Goal: Information Seeking & Learning: Compare options

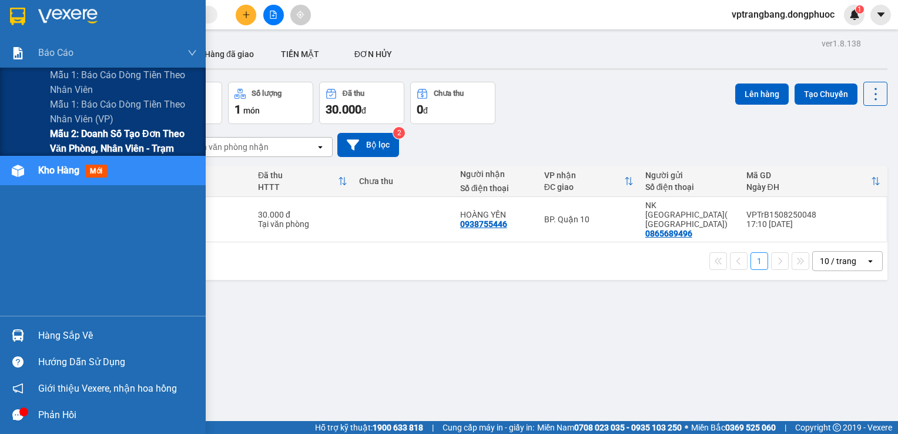
click at [62, 136] on span "Mẫu 2: Doanh số tạo đơn theo Văn phòng, nhân viên - Trạm" at bounding box center [123, 140] width 147 height 29
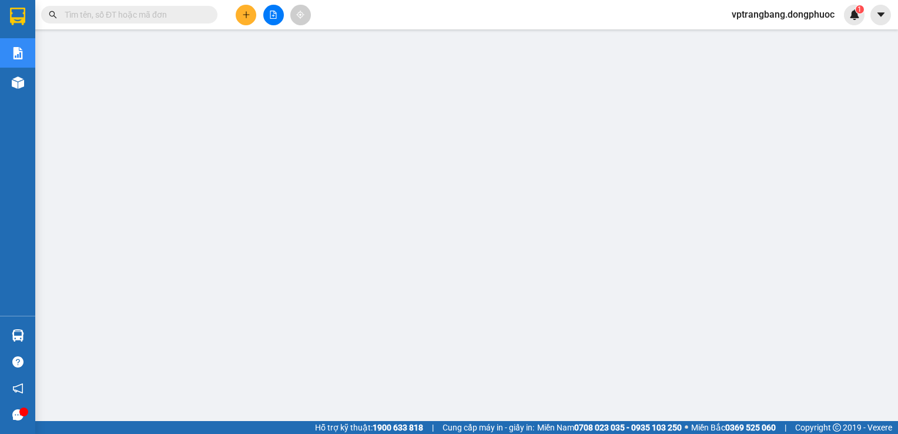
click at [270, 15] on icon "file-add" at bounding box center [273, 15] width 8 height 8
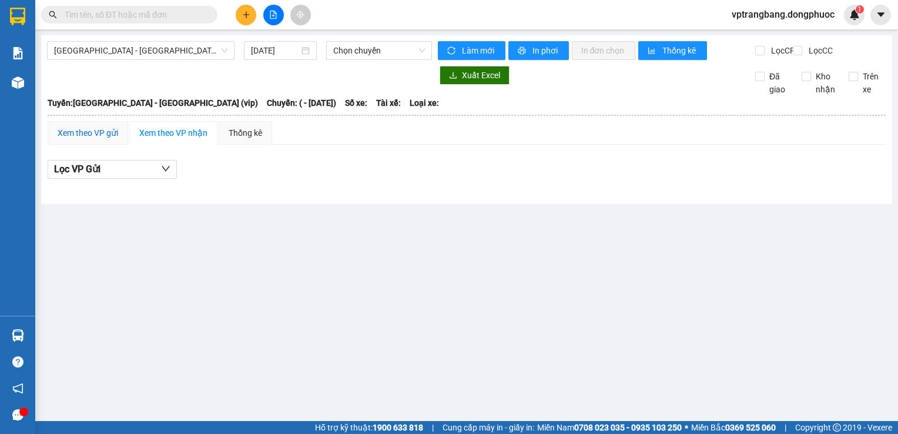
click at [105, 139] on div "Xem theo VP gửi" at bounding box center [88, 132] width 61 height 13
click at [272, 268] on main "Hồ Chí Minh - Tây Ninh (vip) 15/08/2025 Chọn chuyến Làm mới In phơi In đơn chọn…" at bounding box center [449, 210] width 898 height 421
click at [188, 51] on span "Hồ Chí Minh - Tây Ninh (vip)" at bounding box center [140, 51] width 173 height 18
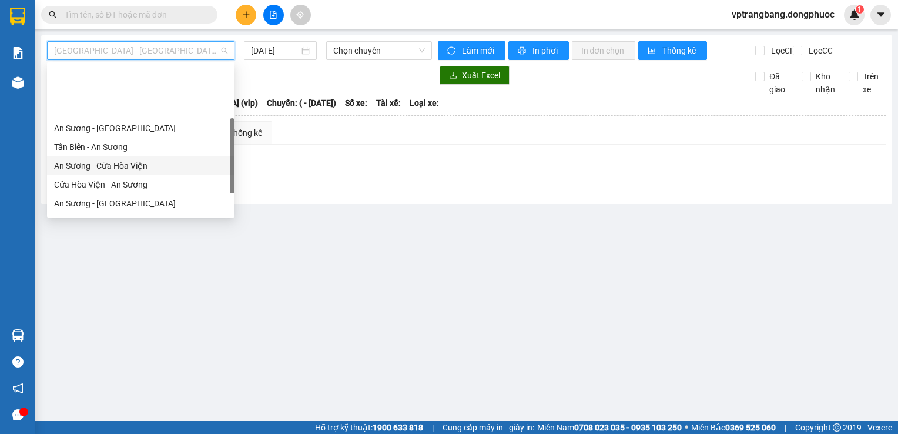
scroll to position [165, 0]
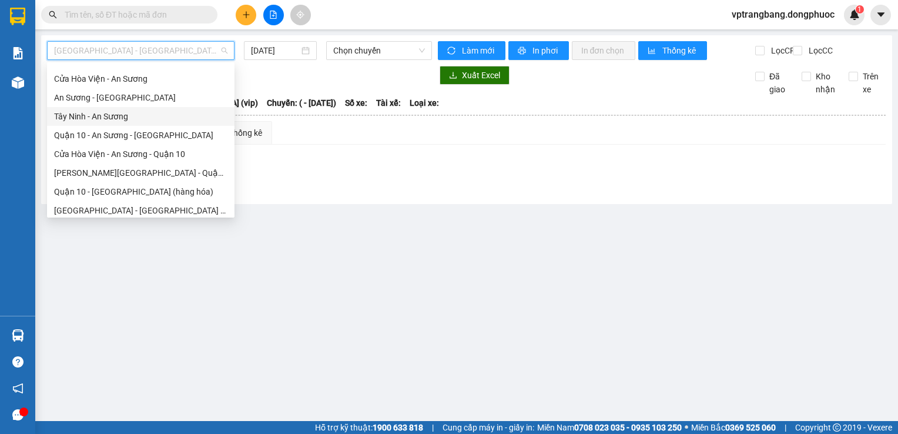
click at [126, 115] on div "Tây Ninh - An Sương" at bounding box center [140, 116] width 173 height 13
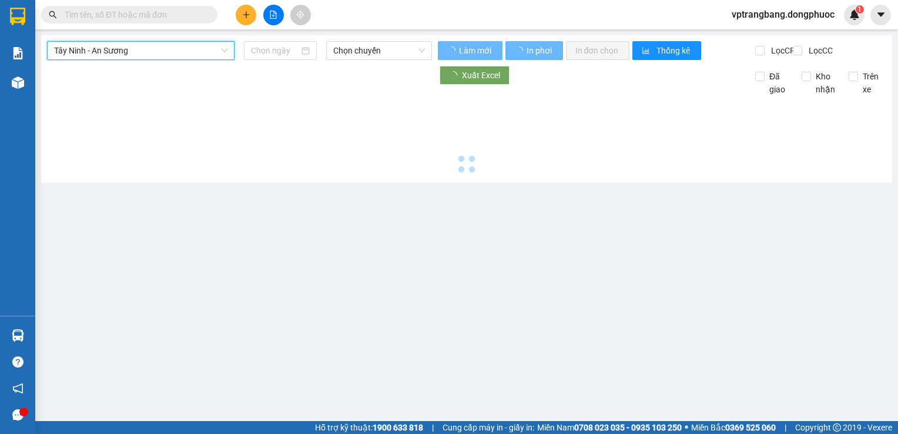
type input "15/08/2025"
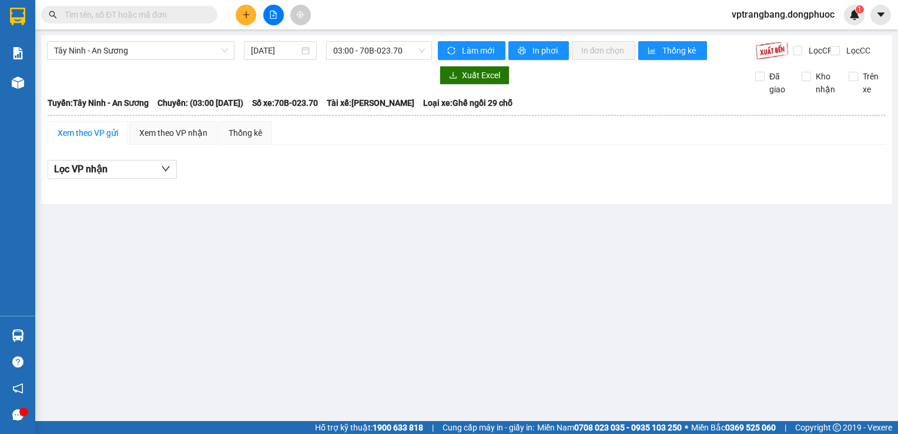
click at [101, 139] on div "Xem theo VP gửi" at bounding box center [88, 132] width 61 height 13
click at [393, 45] on span "03:00 - 70B-023.70" at bounding box center [379, 51] width 92 height 18
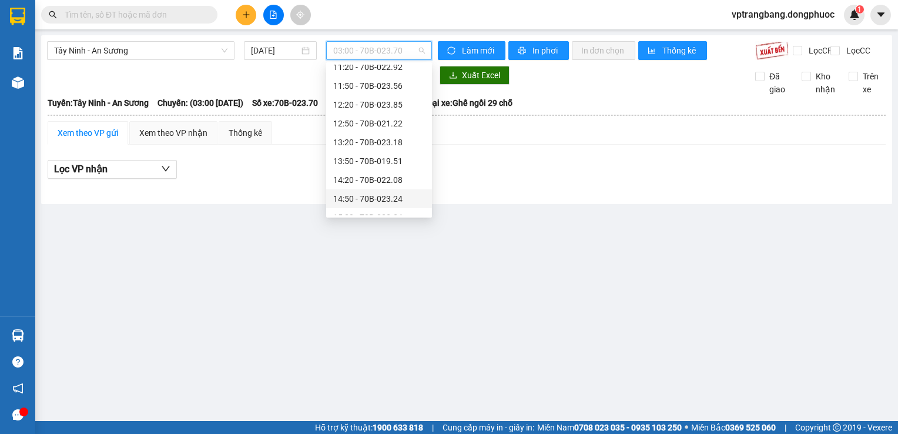
scroll to position [412, 0]
click at [376, 175] on div "16:20 - 70B-023.70" at bounding box center [379, 170] width 92 height 13
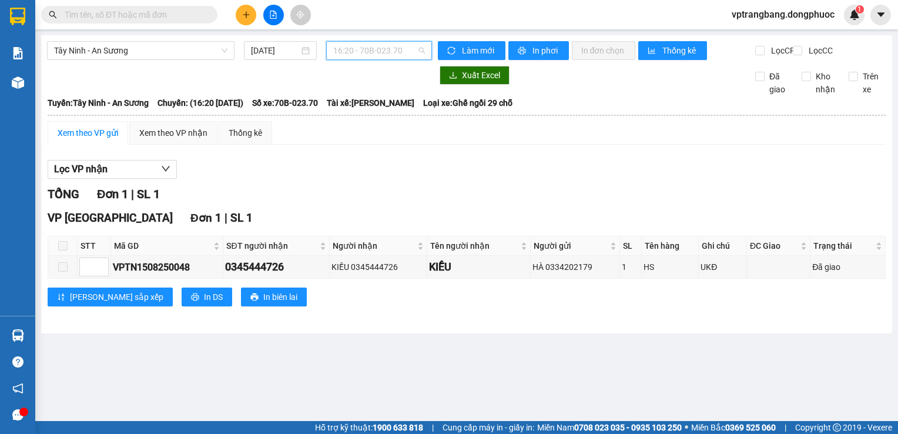
click at [356, 51] on span "16:20 - 70B-023.70" at bounding box center [379, 51] width 92 height 18
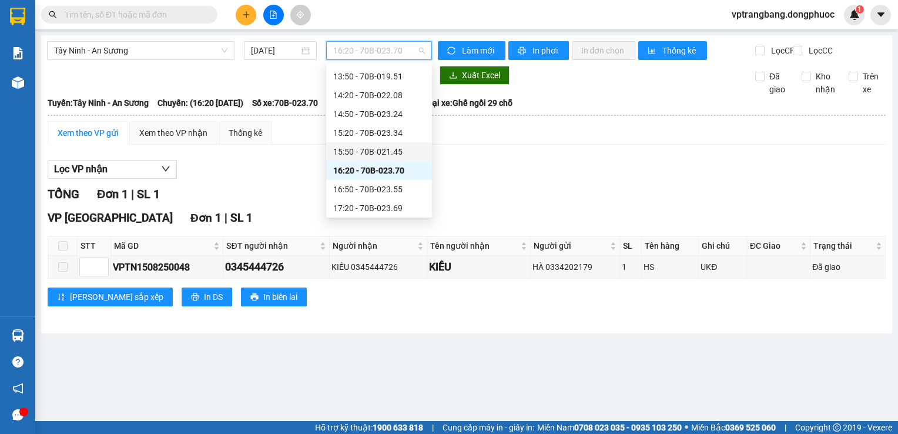
click at [368, 157] on div "15:50 - 70B-021.45" at bounding box center [379, 151] width 92 height 13
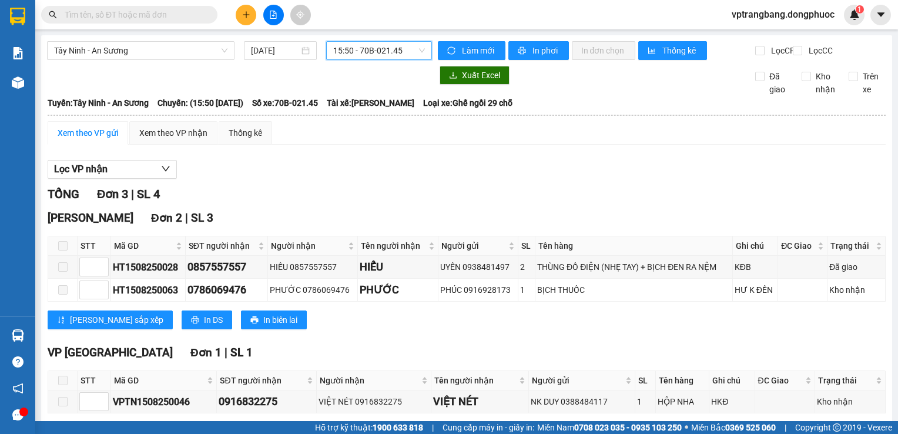
click at [357, 56] on span "15:50 - 70B-021.45" at bounding box center [379, 51] width 92 height 18
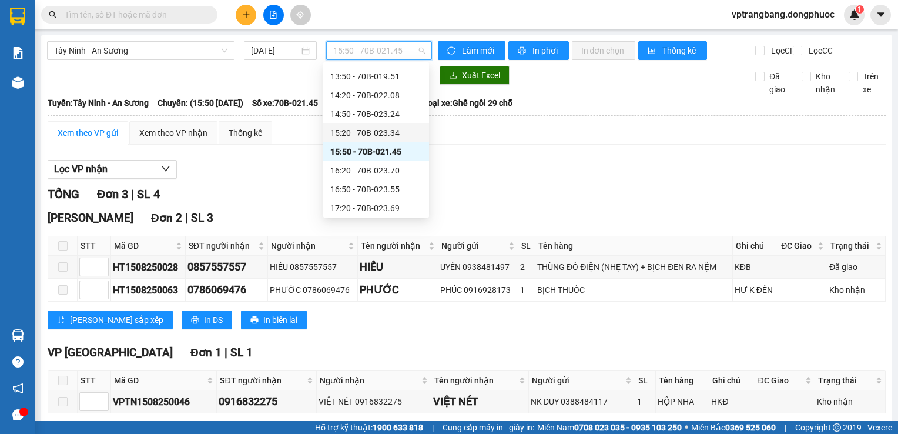
click at [375, 139] on div "15:20 - 70B-023.34" at bounding box center [376, 132] width 92 height 13
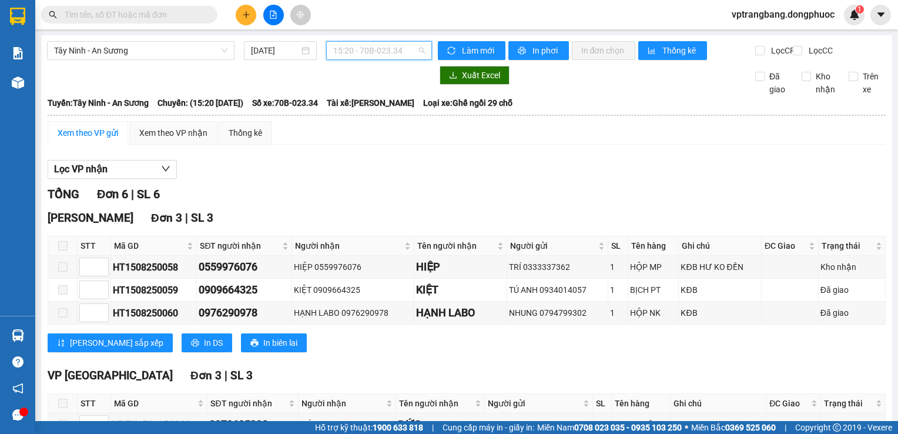
click at [369, 58] on span "15:20 - 70B-023.34" at bounding box center [379, 51] width 92 height 18
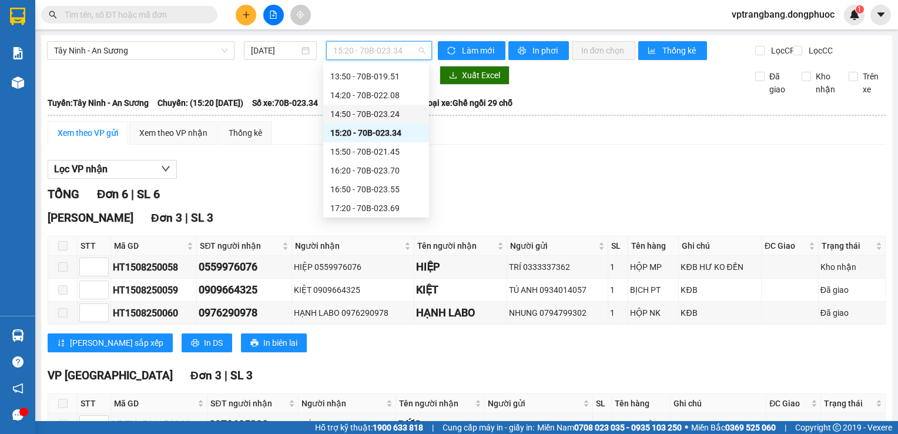
click at [386, 121] on div "14:50 - 70B-023.24" at bounding box center [376, 114] width 106 height 19
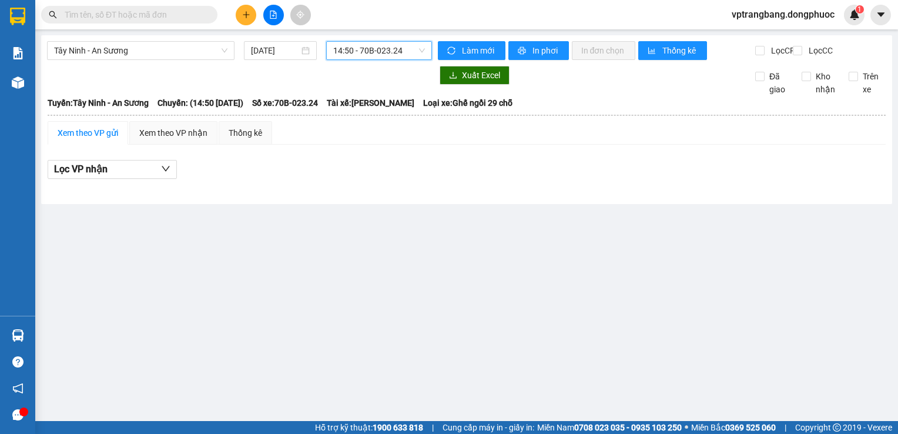
click at [365, 55] on span "14:50 - 70B-023.24" at bounding box center [379, 51] width 92 height 18
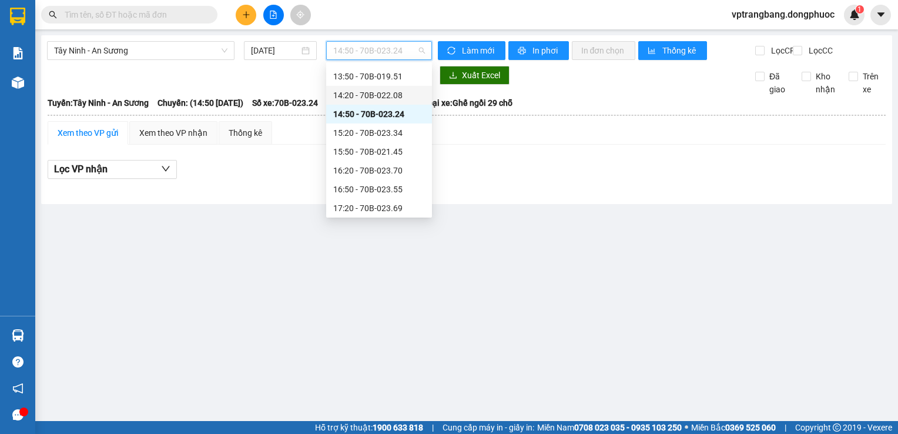
click at [373, 101] on div "14:20 - 70B-022.08" at bounding box center [379, 95] width 92 height 13
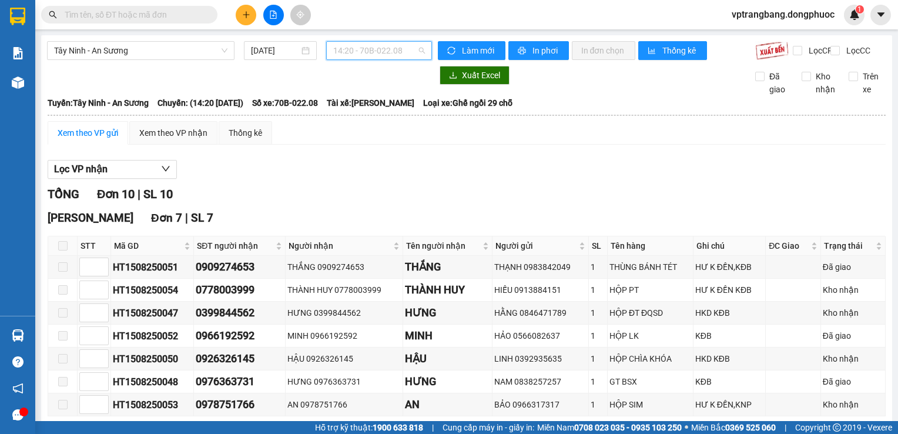
click at [363, 54] on span "14:20 - 70B-022.08" at bounding box center [379, 51] width 92 height 18
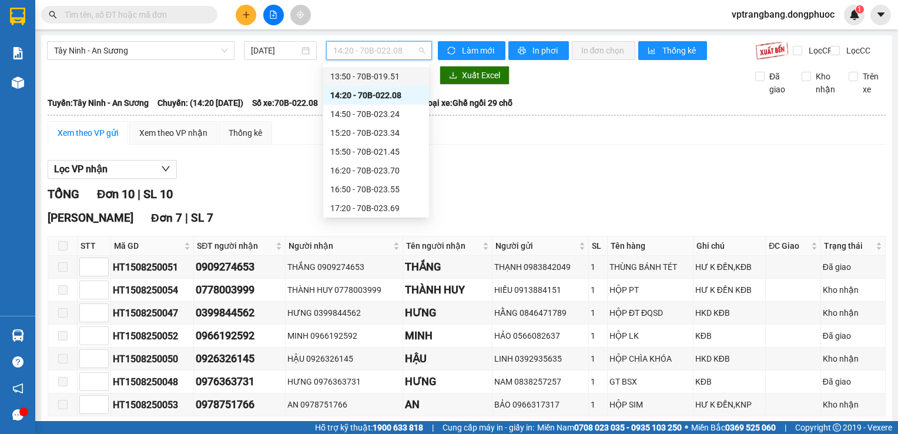
click at [366, 78] on div "13:50 - 70B-019.51" at bounding box center [376, 76] width 92 height 13
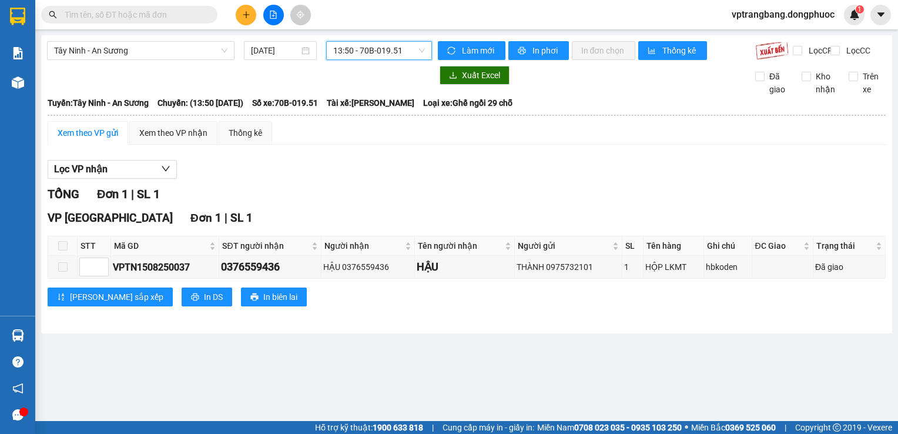
click at [363, 55] on span "13:50 - 70B-019.51" at bounding box center [379, 51] width 92 height 18
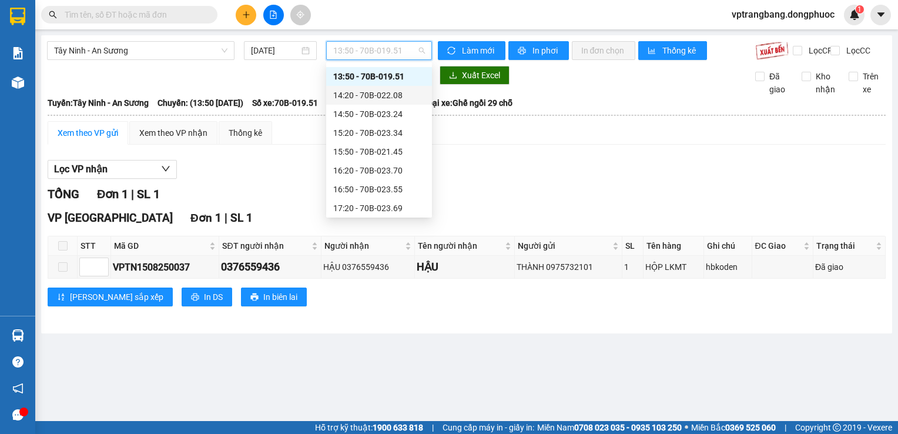
scroll to position [353, 0]
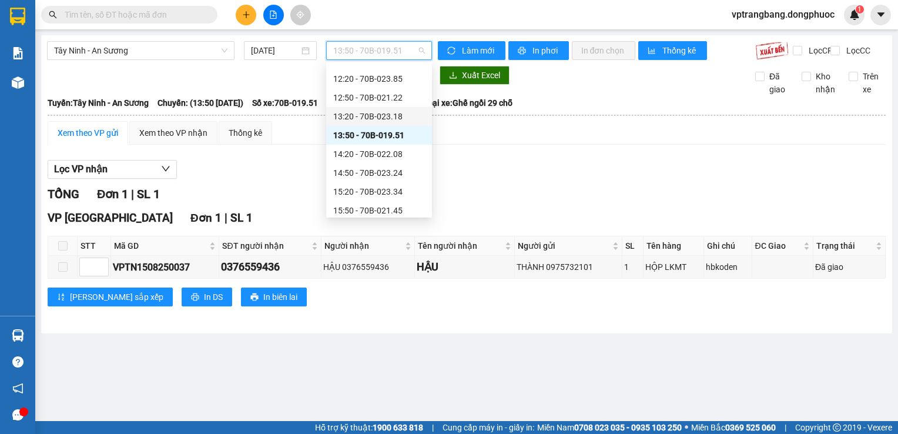
click at [383, 118] on div "13:20 - 70B-023.18" at bounding box center [379, 116] width 92 height 13
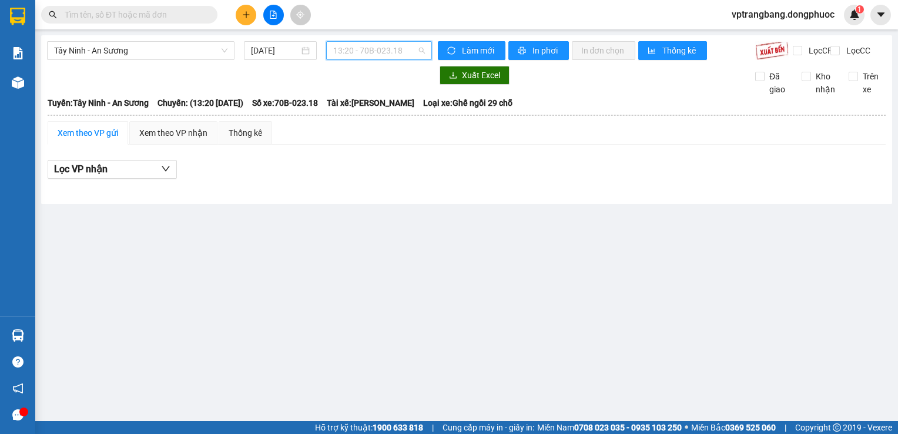
click at [374, 52] on span "13:20 - 70B-023.18" at bounding box center [379, 51] width 92 height 18
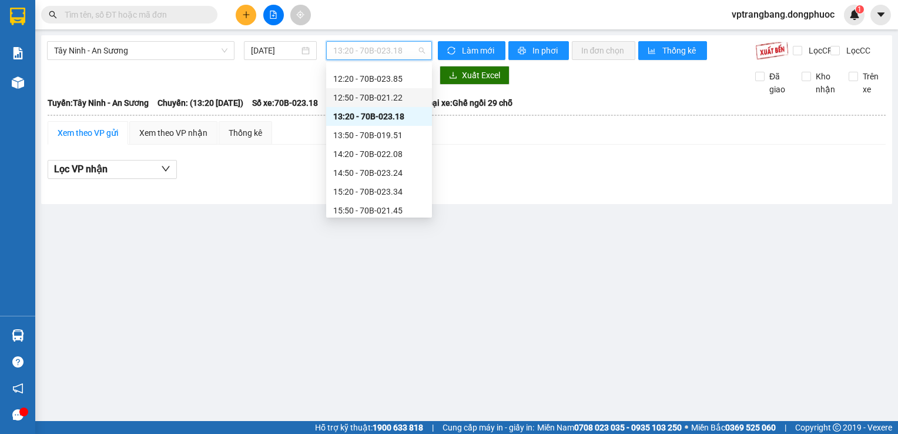
click at [379, 98] on div "12:50 - 70B-021.22" at bounding box center [379, 97] width 92 height 13
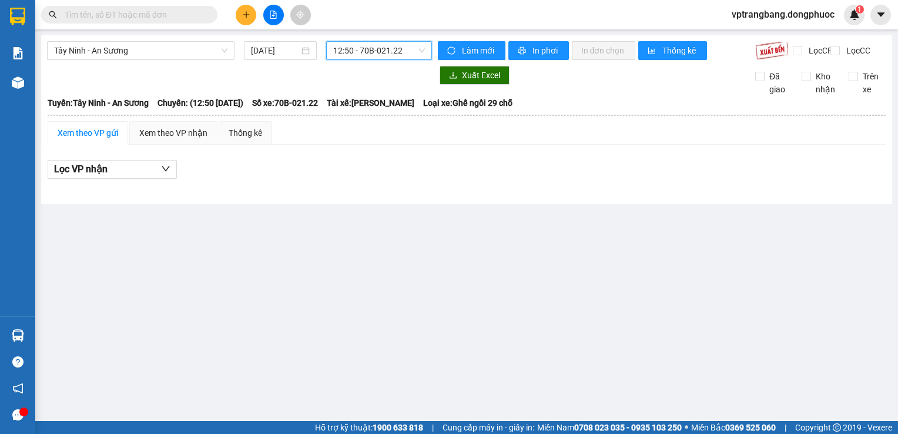
click at [367, 55] on span "12:50 - 70B-021.22" at bounding box center [379, 51] width 92 height 18
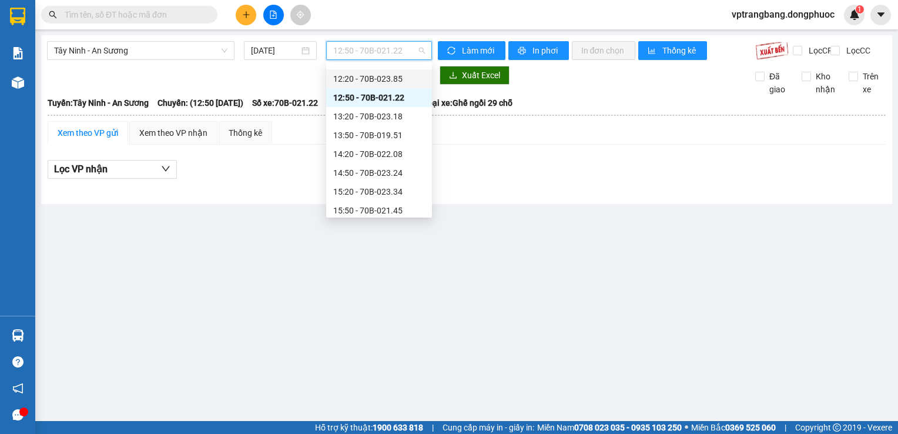
click at [373, 82] on div "12:20 - 70B-023.85" at bounding box center [379, 78] width 92 height 13
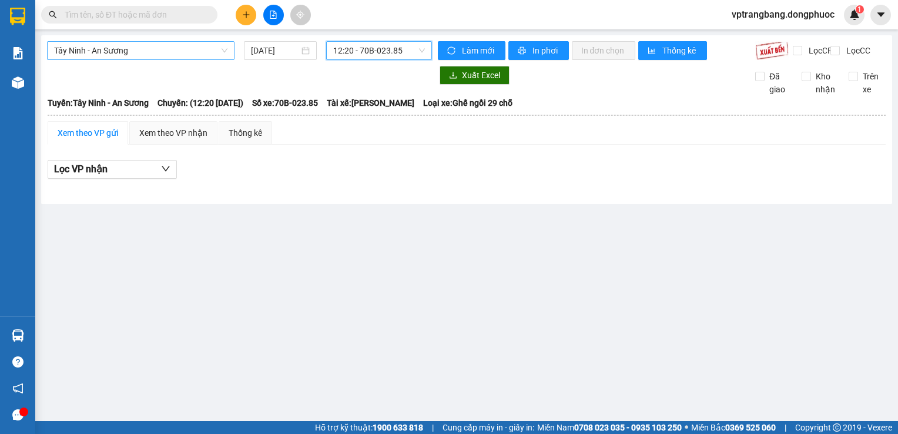
click at [179, 53] on span "Tây Ninh - An Sương" at bounding box center [140, 51] width 173 height 18
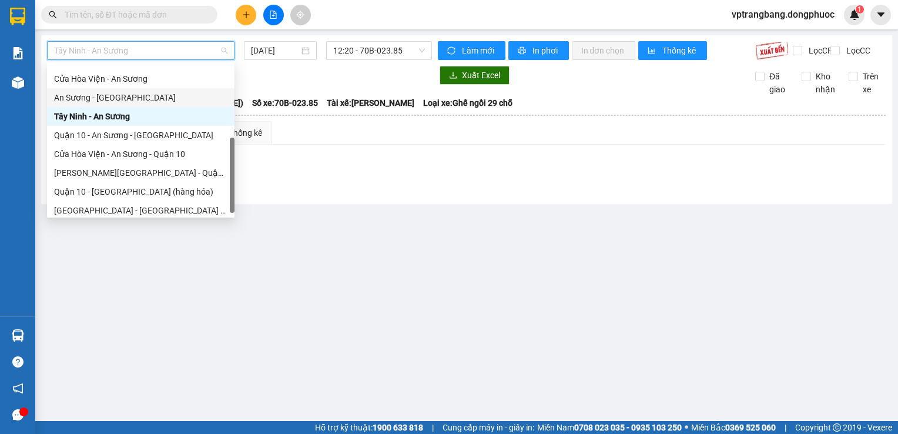
click at [125, 103] on div "An Sương - Tây Ninh" at bounding box center [140, 97] width 173 height 13
type input "15/08/2025"
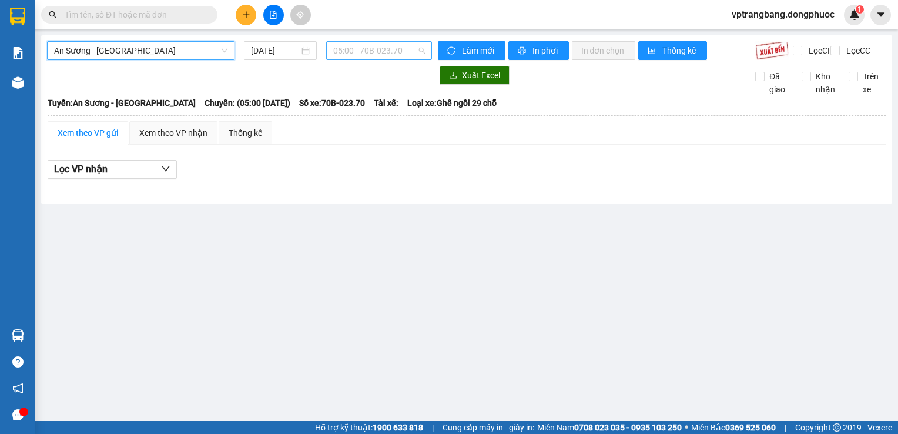
click at [350, 57] on span "05:00 - 70B-023.70" at bounding box center [379, 51] width 92 height 18
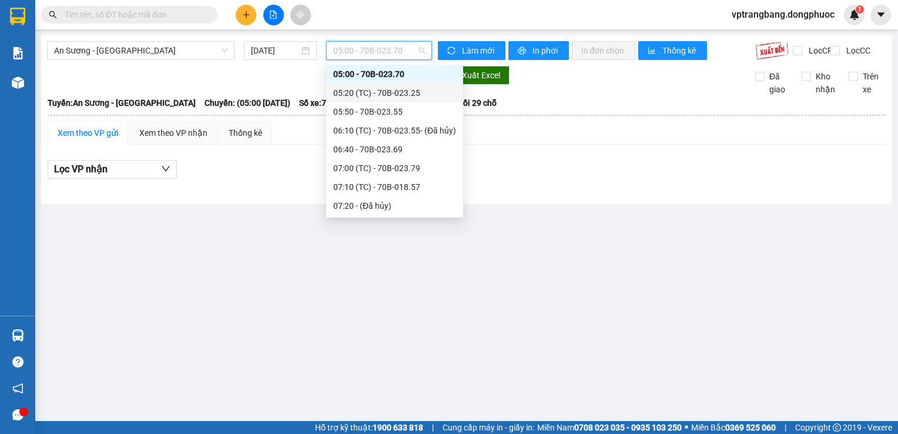
click at [358, 91] on div "05:20 (TC) - 70B-023.25" at bounding box center [394, 92] width 123 height 13
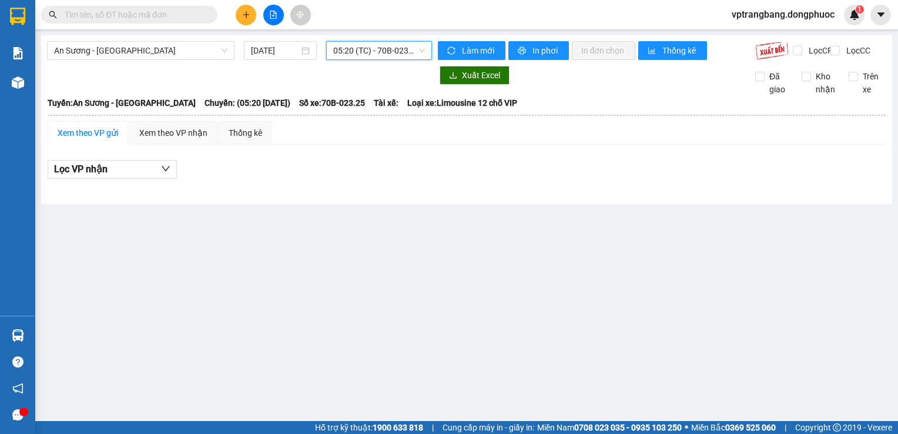
click at [357, 49] on span "05:20 (TC) - 70B-023.25" at bounding box center [379, 51] width 92 height 18
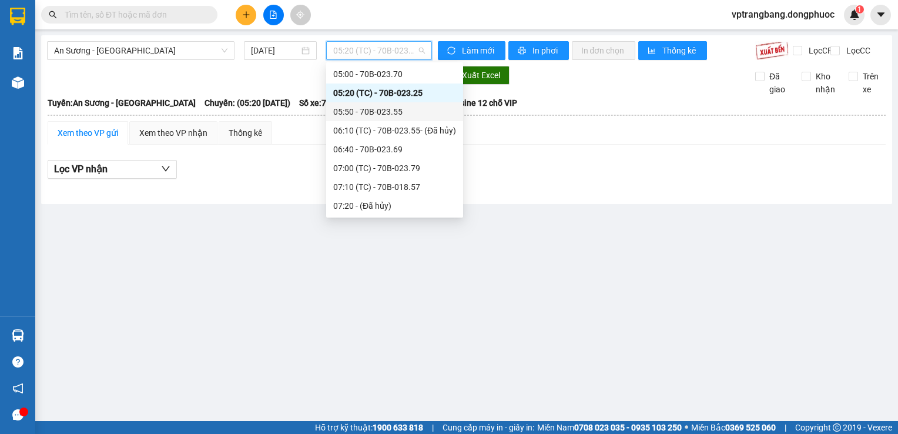
click at [373, 119] on div "05:50 - 70B-023.55" at bounding box center [394, 111] width 137 height 19
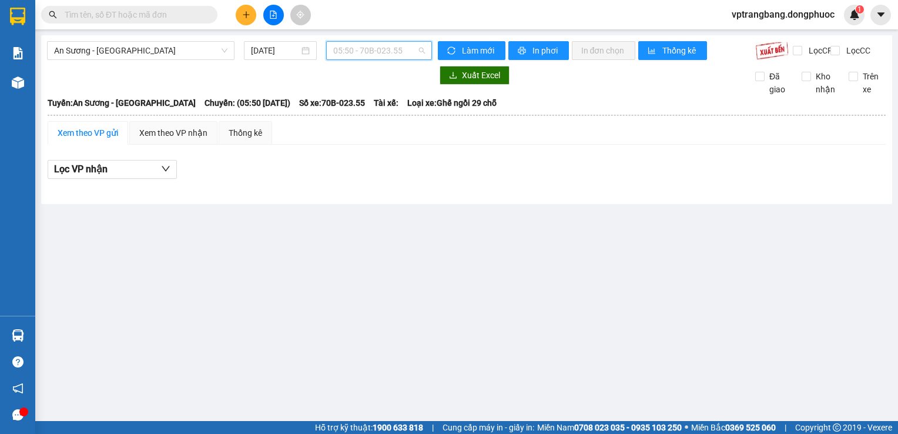
click at [364, 56] on span "05:50 - 70B-023.55" at bounding box center [379, 51] width 92 height 18
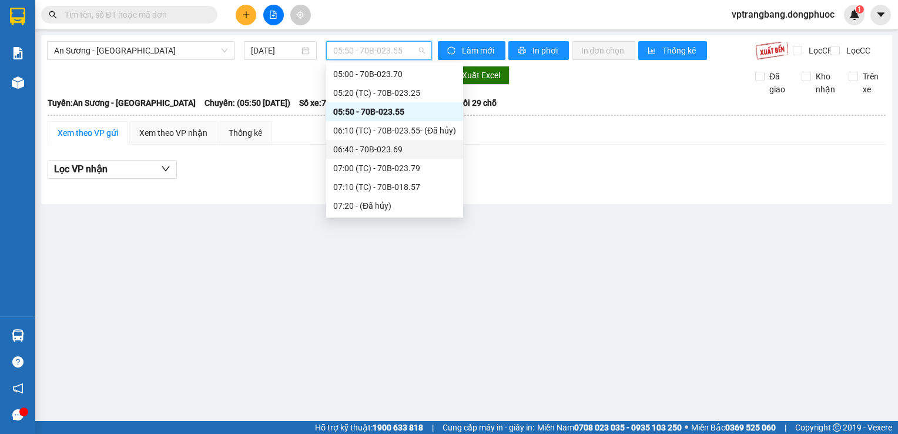
click at [385, 148] on div "06:40 - 70B-023.69" at bounding box center [394, 149] width 123 height 13
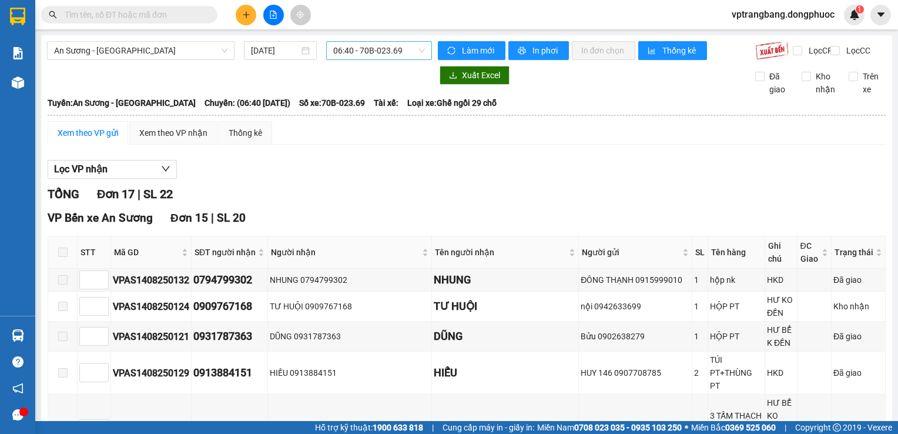
click at [328, 49] on div "06:40 - 70B-023.69" at bounding box center [379, 50] width 106 height 19
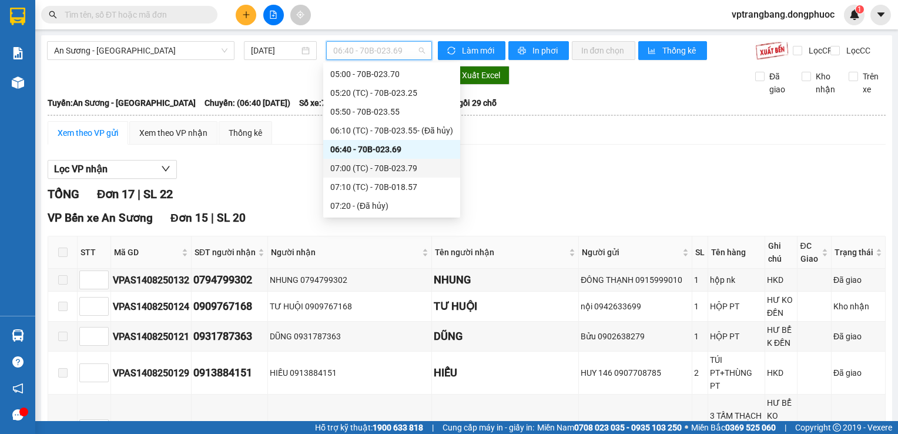
click at [392, 170] on div "07:00 (TC) - 70B-023.79" at bounding box center [391, 168] width 123 height 13
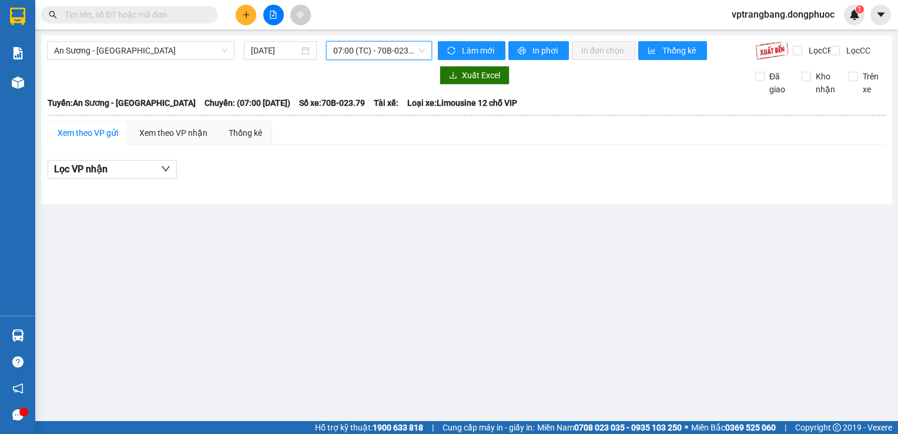
click at [366, 51] on span "07:00 (TC) - 70B-023.79" at bounding box center [379, 51] width 92 height 18
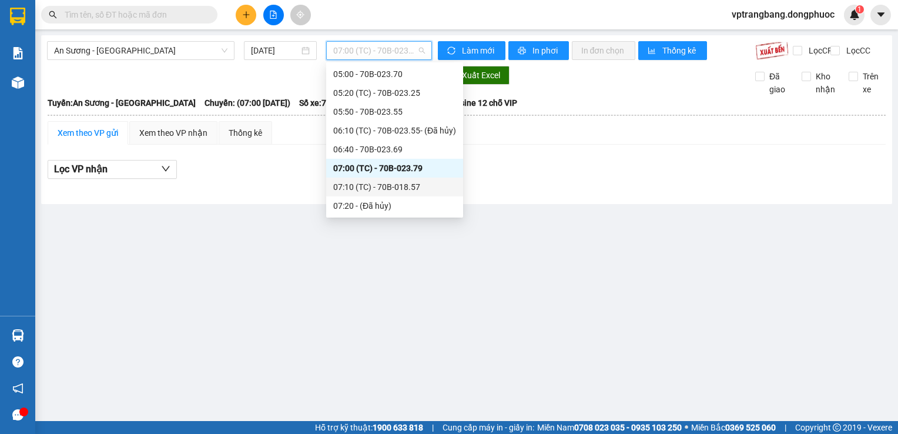
click at [372, 184] on div "07:10 (TC) - 70B-018.57" at bounding box center [394, 186] width 123 height 13
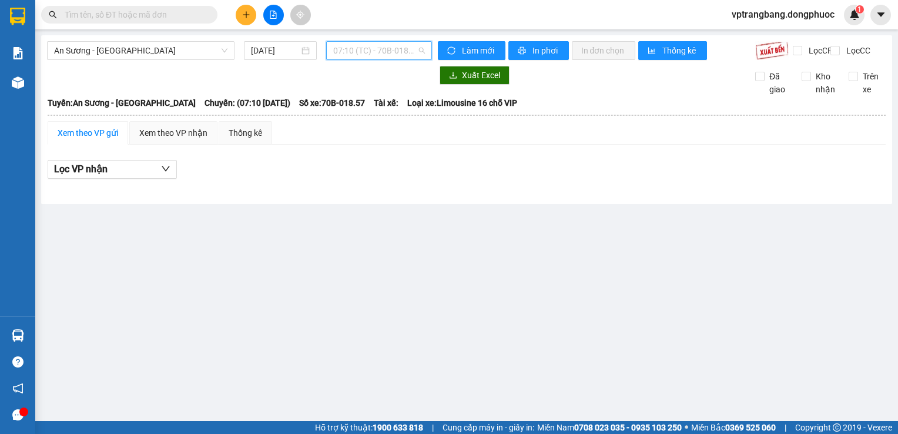
click at [383, 49] on span "07:10 (TC) - 70B-018.57" at bounding box center [379, 51] width 92 height 18
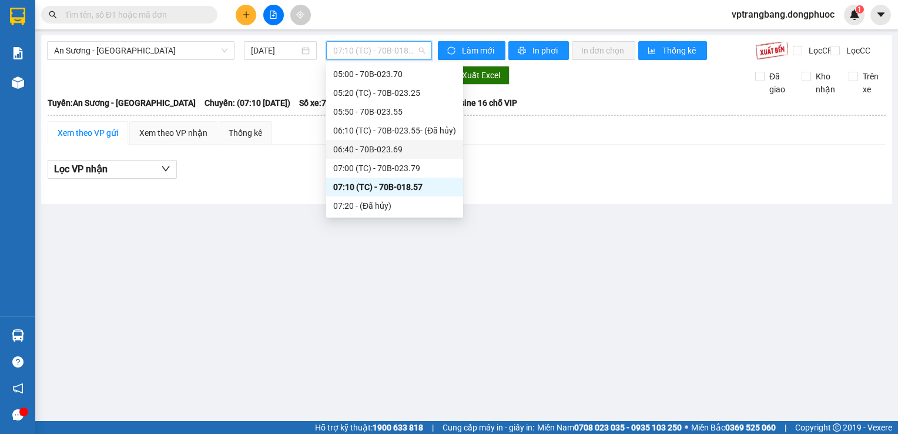
scroll to position [78, 0]
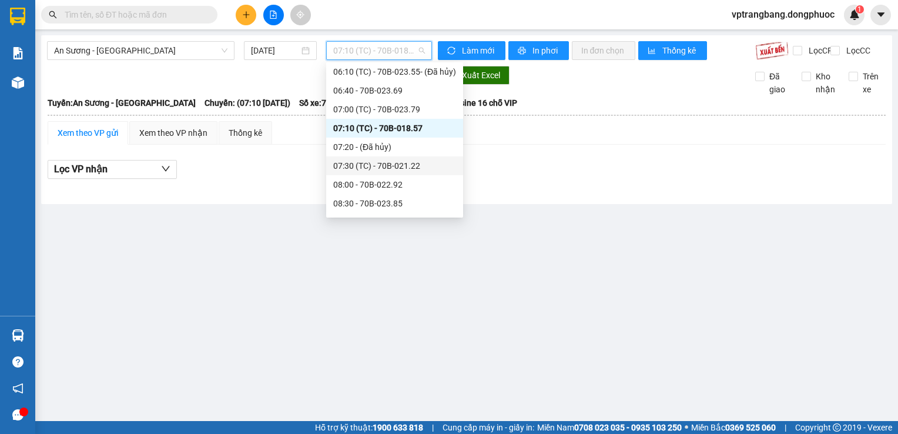
click at [380, 160] on div "07:30 (TC) - 70B-021.22" at bounding box center [394, 165] width 123 height 13
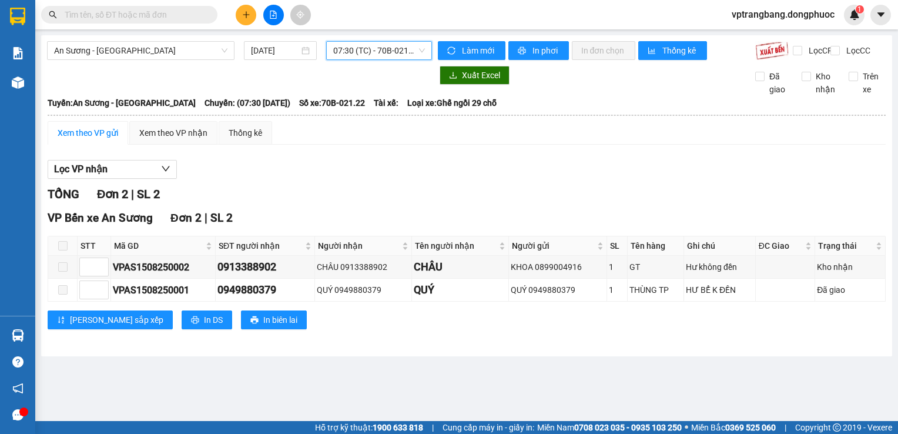
click at [381, 55] on span "07:30 (TC) - 70B-021.22" at bounding box center [379, 51] width 92 height 18
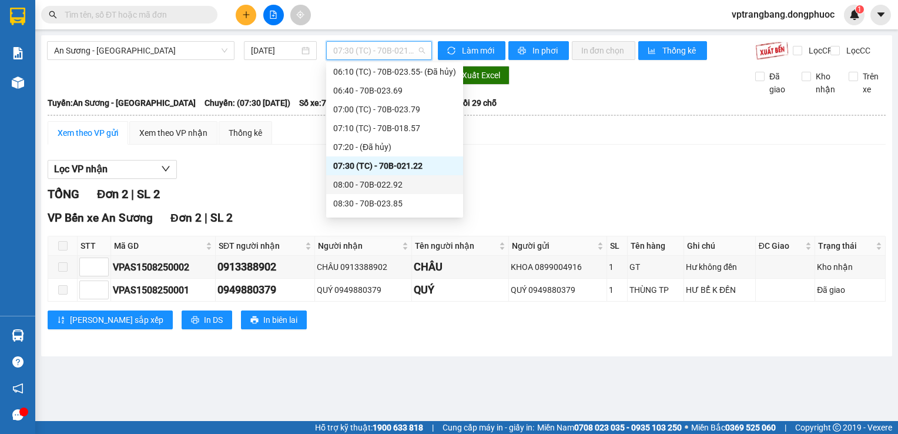
click at [392, 185] on div "08:00 - 70B-022.92" at bounding box center [394, 184] width 123 height 13
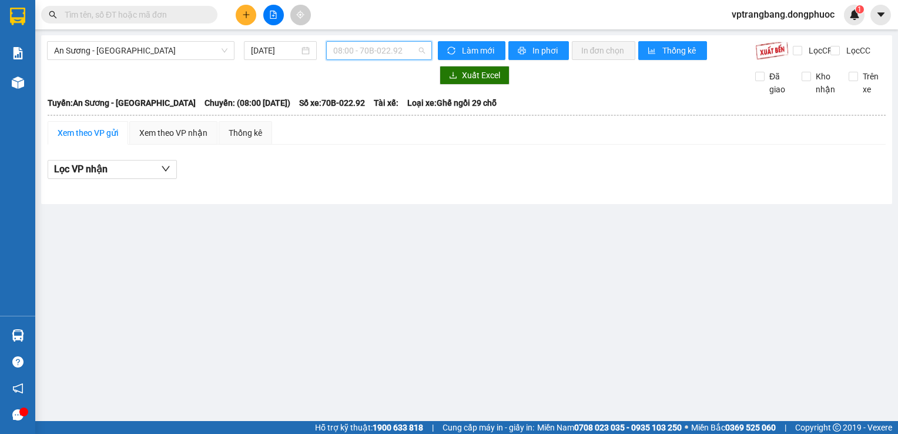
click at [363, 53] on span "08:00 - 70B-022.92" at bounding box center [379, 51] width 92 height 18
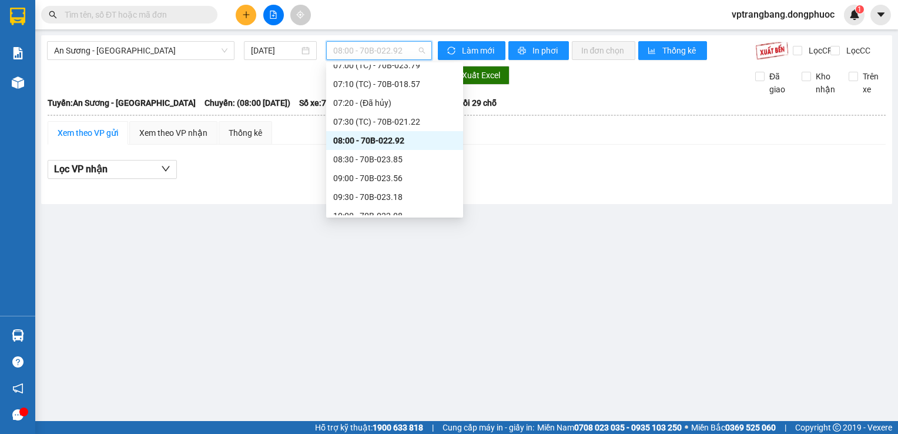
scroll to position [136, 0]
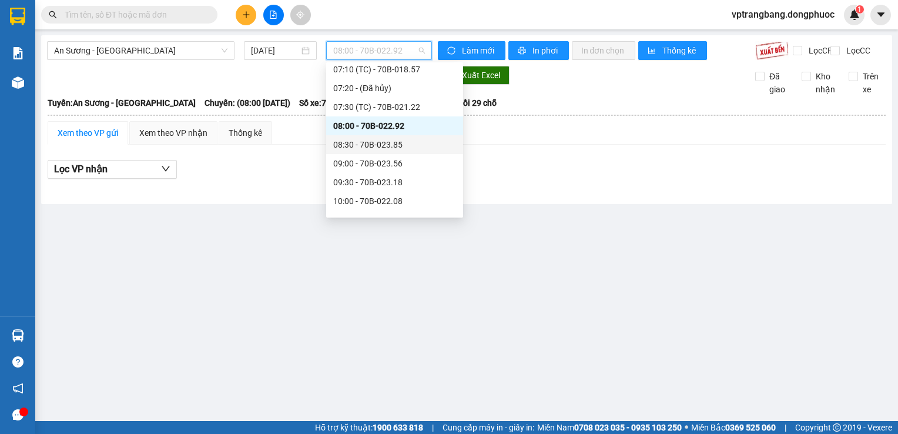
click at [380, 150] on div "08:30 - 70B-023.85" at bounding box center [394, 144] width 123 height 13
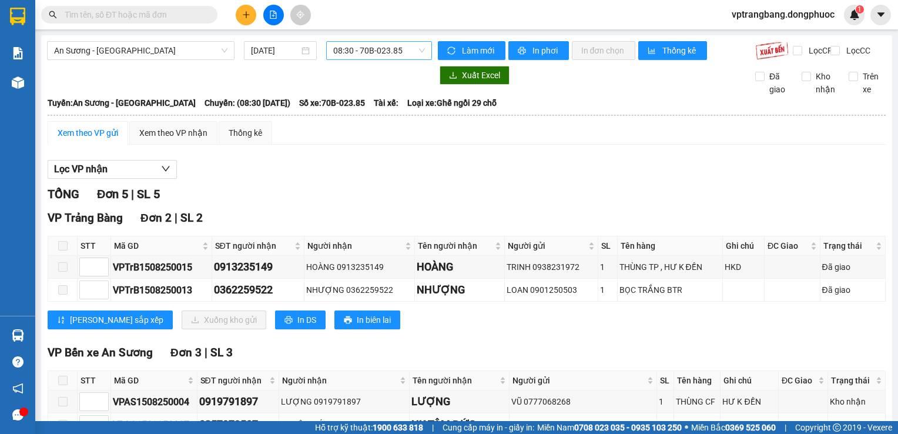
click at [334, 49] on span "08:30 - 70B-023.85" at bounding box center [379, 51] width 92 height 18
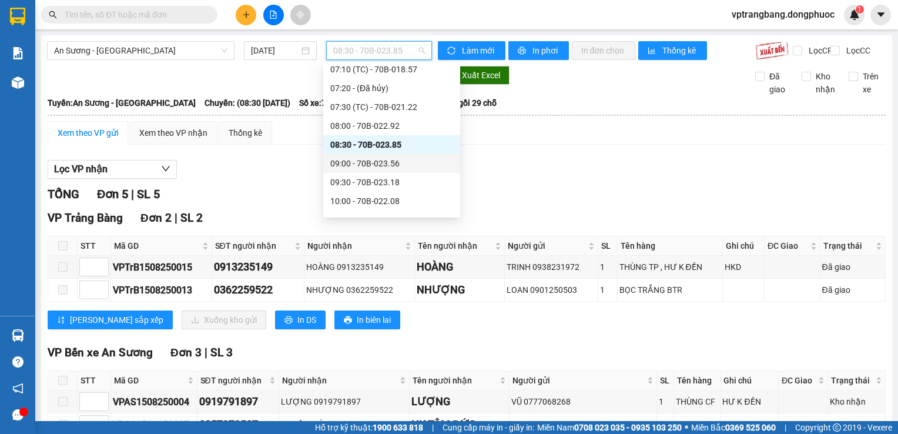
click at [379, 168] on div "09:00 - 70B-023.56" at bounding box center [391, 163] width 123 height 13
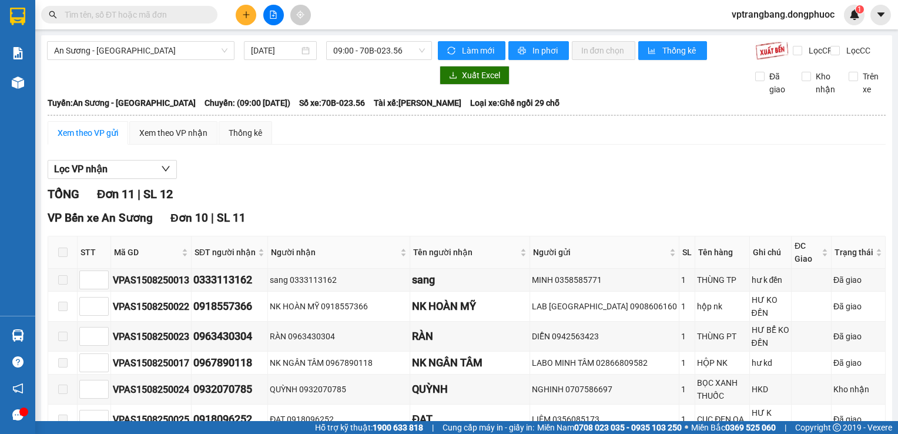
drag, startPoint x: 360, startPoint y: 196, endPoint x: 357, endPoint y: 159, distance: 37.7
click at [359, 190] on div "Lọc VP nhận TỔNG Đơn 11 | SL 12 VP Bến xe An Sương Đơn 10 | SL 11 STT Mã GD SĐT…" at bounding box center [467, 431] width 838 height 554
click at [377, 58] on span "09:00 - 70B-023.56" at bounding box center [379, 51] width 92 height 18
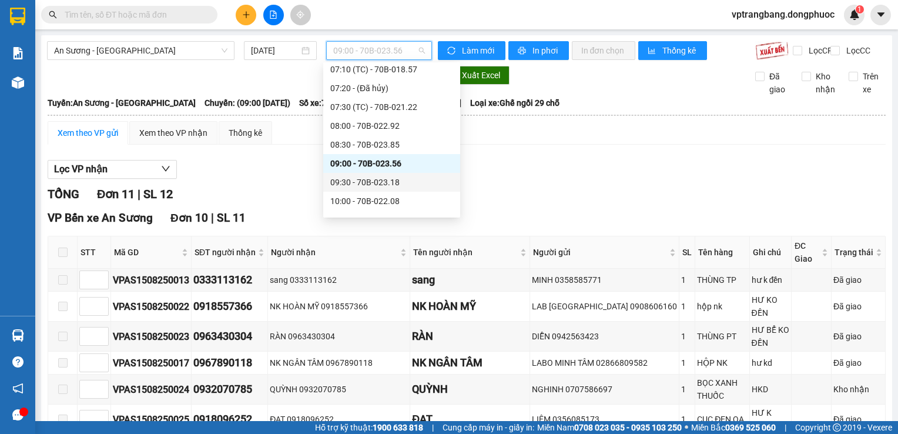
click at [387, 190] on div "09:30 - 70B-023.18" at bounding box center [391, 182] width 137 height 19
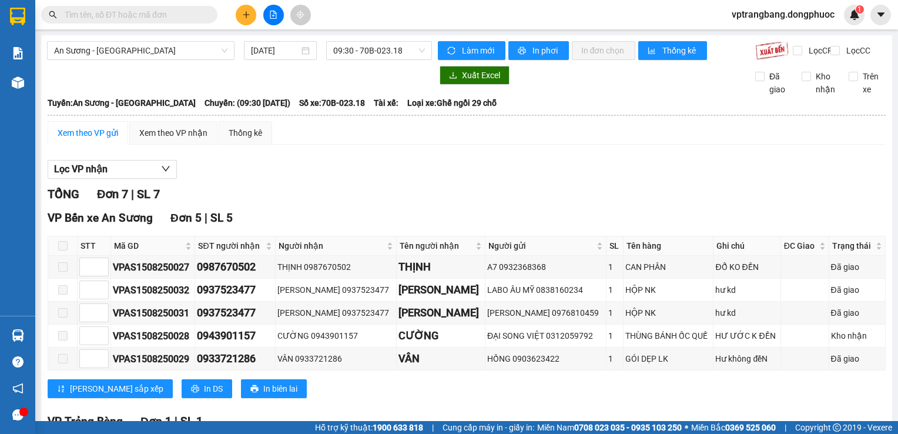
click at [290, 203] on div "TỔNG Đơn 7 | SL 7" at bounding box center [467, 194] width 838 height 18
click at [342, 44] on span "09:30 - 70B-023.18" at bounding box center [379, 51] width 92 height 18
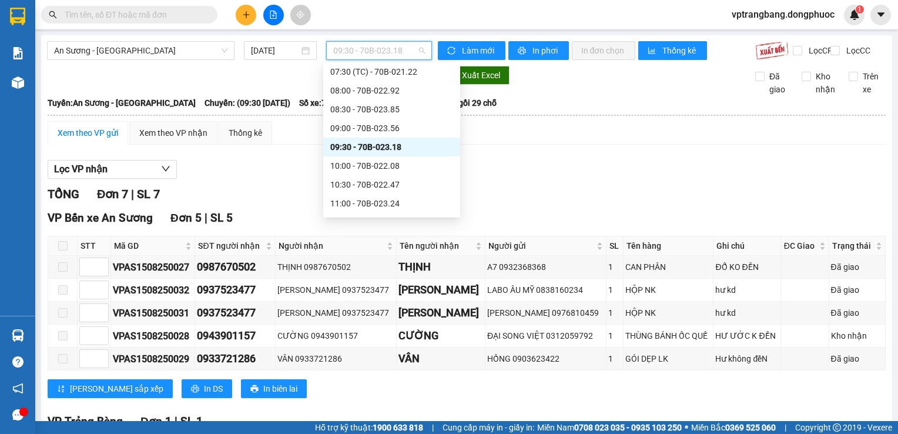
scroll to position [195, 0]
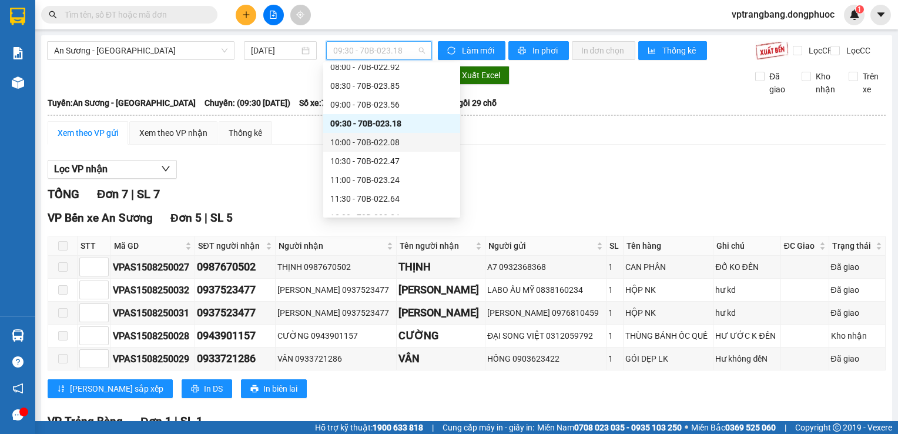
click at [382, 145] on div "10:00 - 70B-022.08" at bounding box center [391, 142] width 123 height 13
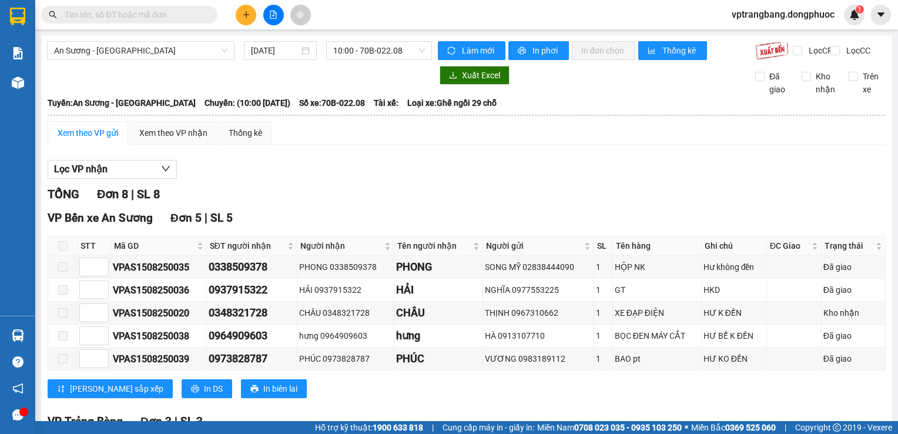
click at [347, 179] on div "Lọc VP nhận" at bounding box center [467, 169] width 838 height 19
click at [337, 76] on div at bounding box center [239, 75] width 385 height 19
click at [343, 55] on span "10:00 - 70B-022.08" at bounding box center [379, 51] width 92 height 18
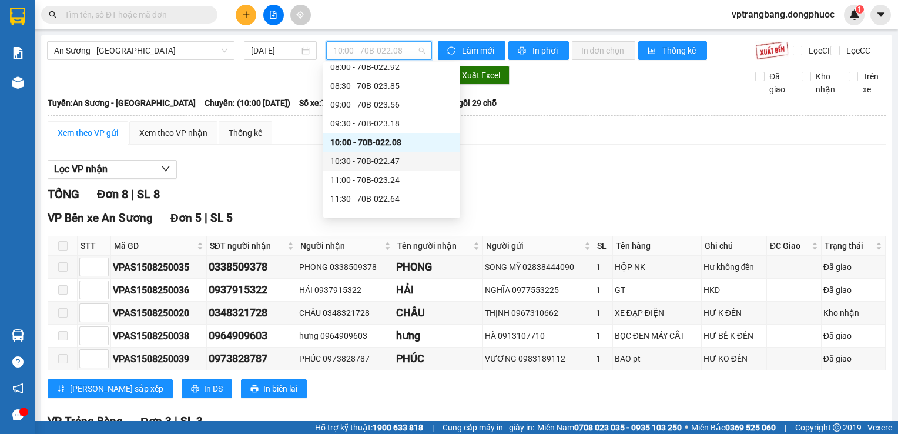
click at [369, 160] on div "10:30 - 70B-022.47" at bounding box center [391, 161] width 123 height 13
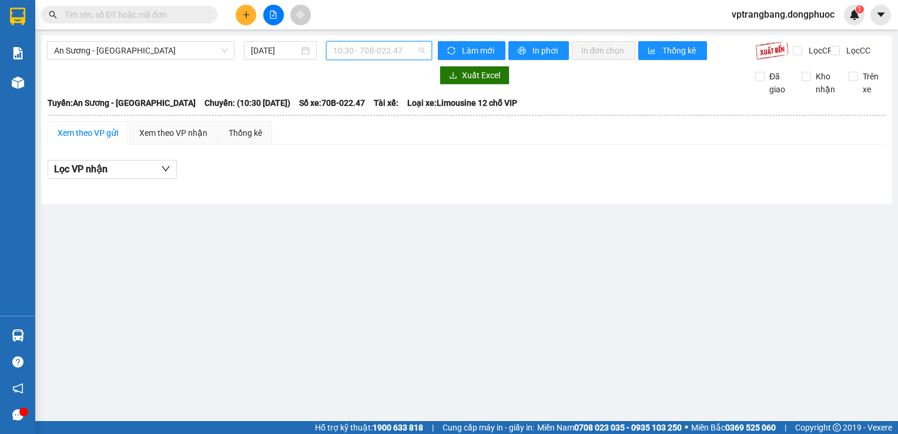
click at [375, 56] on span "10:30 - 70B-022.47" at bounding box center [379, 51] width 92 height 18
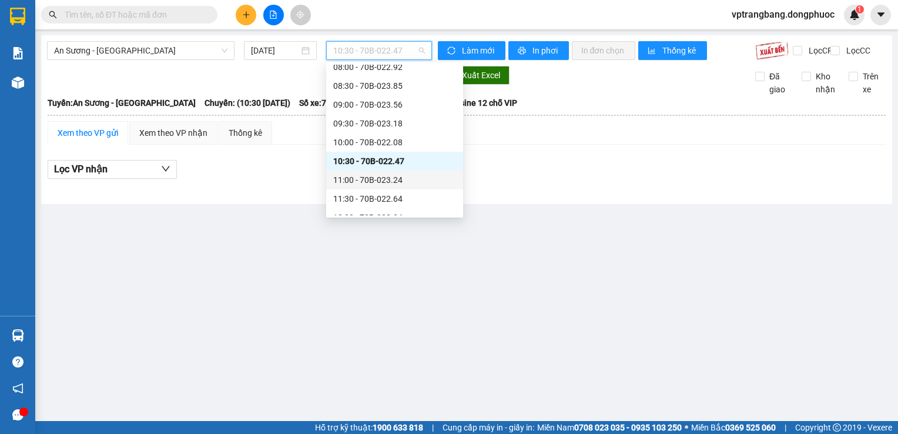
click at [383, 184] on div "11:00 - 70B-023.24" at bounding box center [394, 179] width 123 height 13
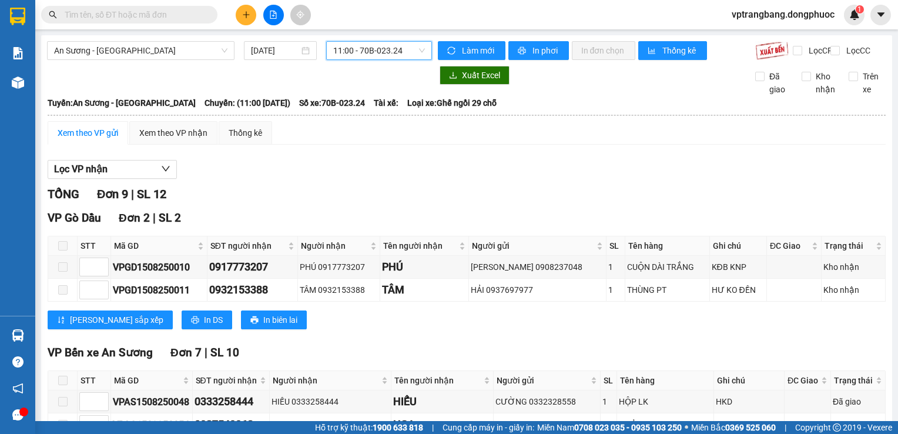
click at [362, 53] on span "11:00 - 70B-023.24" at bounding box center [379, 51] width 92 height 18
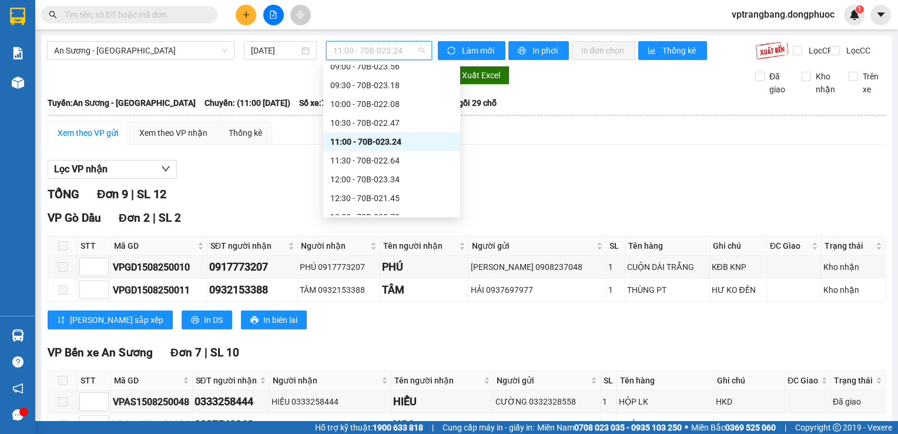
scroll to position [254, 0]
click at [372, 143] on div "11:30 - 70B-022.64" at bounding box center [391, 139] width 123 height 13
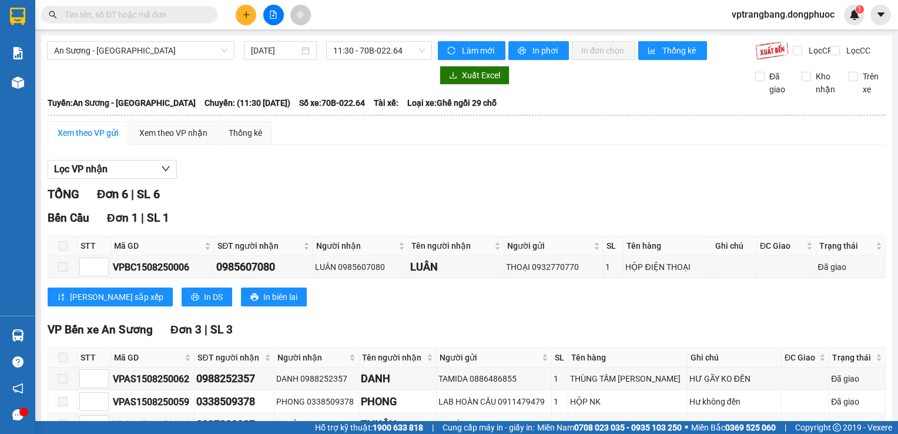
click at [338, 217] on div "TỔNG Đơn 6 | SL 6 Bến Cầu Đơn 1 | SL 1 STT Mã GD SĐT người nhận Người nhận Tên …" at bounding box center [467, 399] width 838 height 428
click at [365, 46] on span "11:30 - 70B-022.64" at bounding box center [379, 51] width 92 height 18
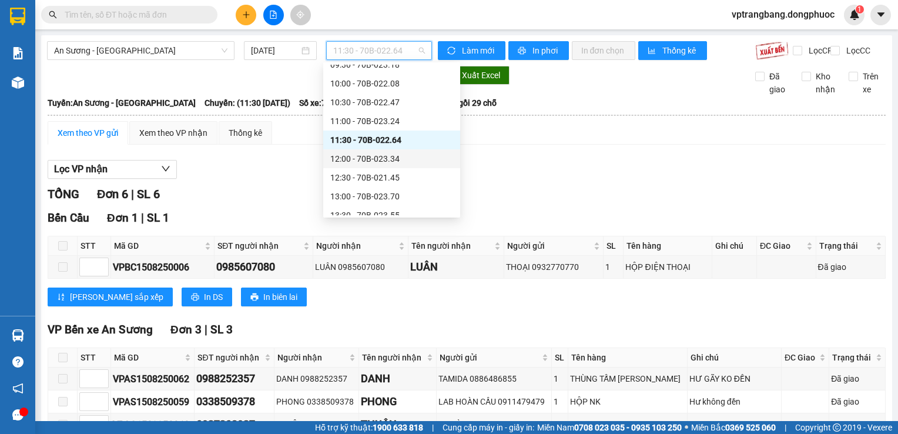
click at [376, 156] on div "12:00 - 70B-023.34" at bounding box center [391, 158] width 123 height 13
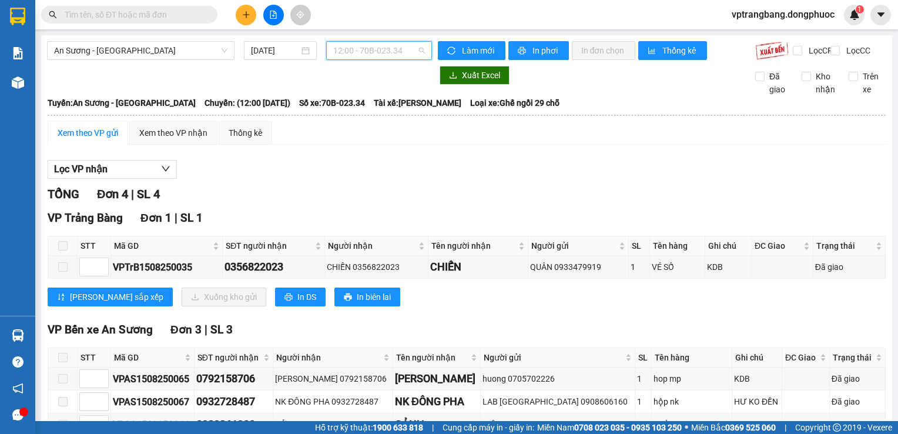
click at [342, 49] on span "12:00 - 70B-023.34" at bounding box center [379, 51] width 92 height 18
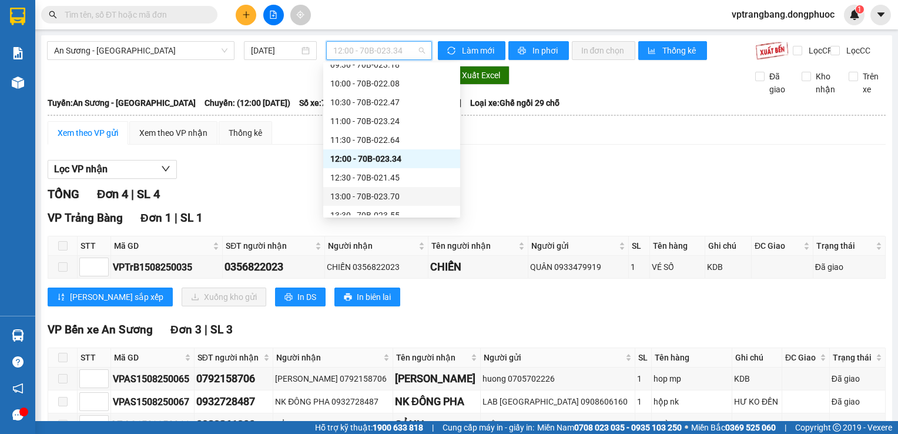
click at [374, 188] on div "13:00 - 70B-023.70" at bounding box center [391, 196] width 137 height 19
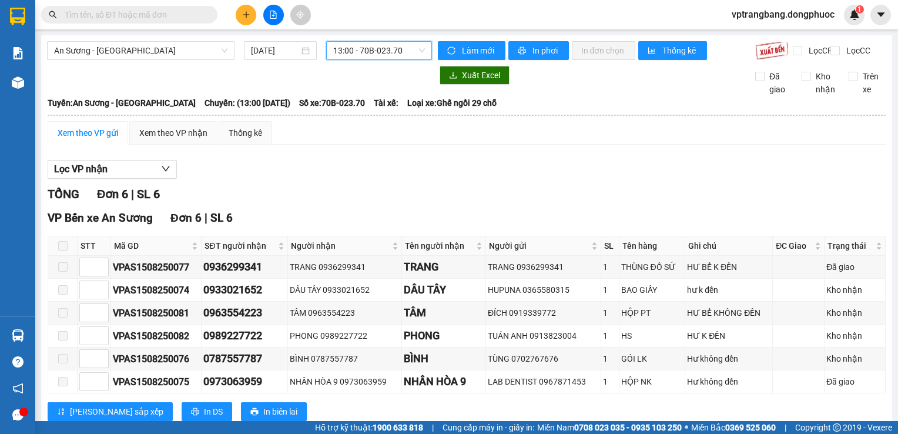
click at [380, 49] on span "13:00 - 70B-023.70" at bounding box center [379, 51] width 92 height 18
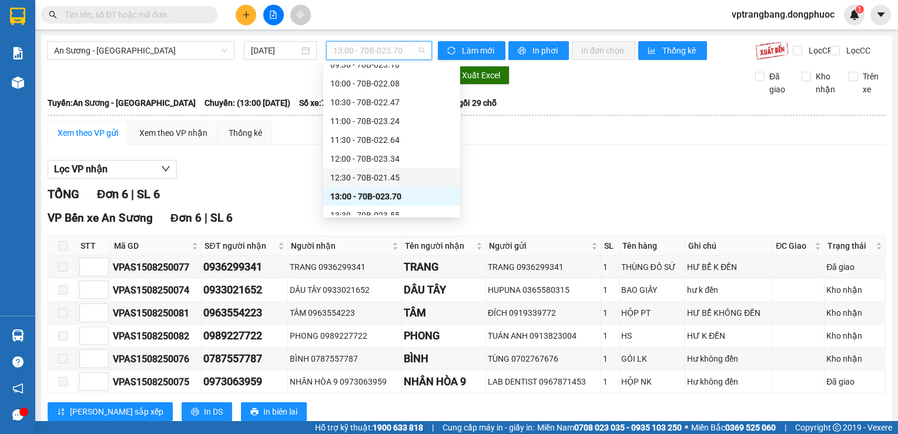
click at [376, 179] on div "12:30 - 70B-021.45" at bounding box center [391, 177] width 123 height 13
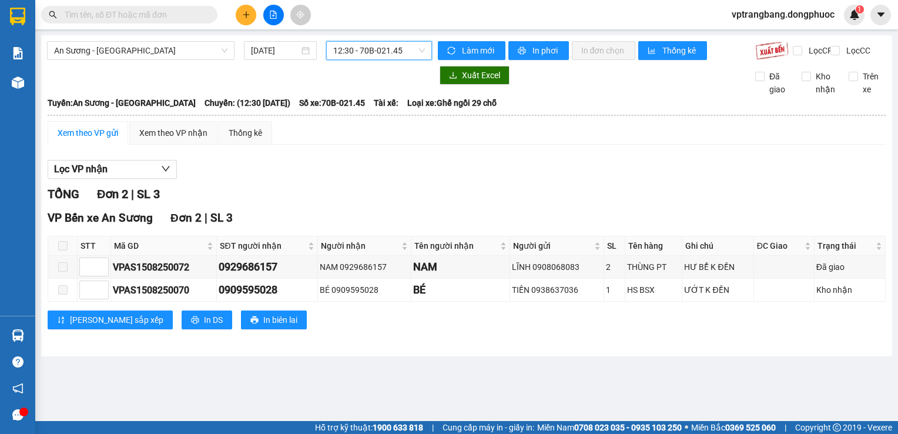
click at [364, 51] on span "12:30 - 70B-021.45" at bounding box center [379, 51] width 92 height 18
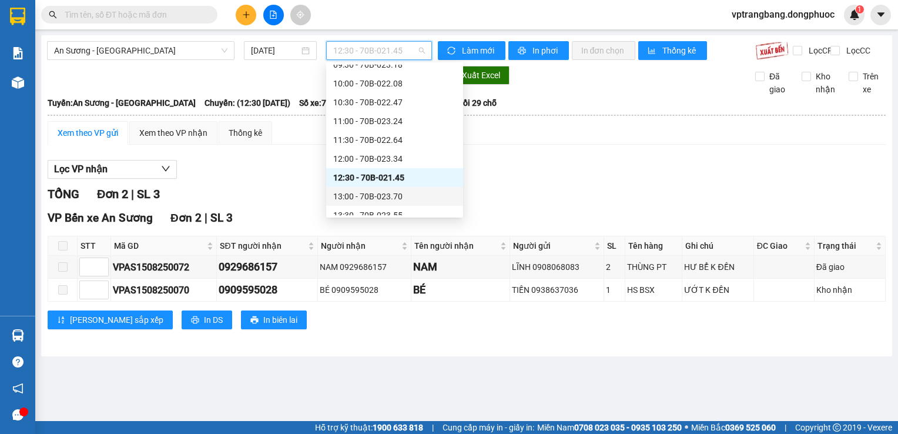
click at [376, 196] on div "13:00 - 70B-023.70" at bounding box center [394, 196] width 123 height 13
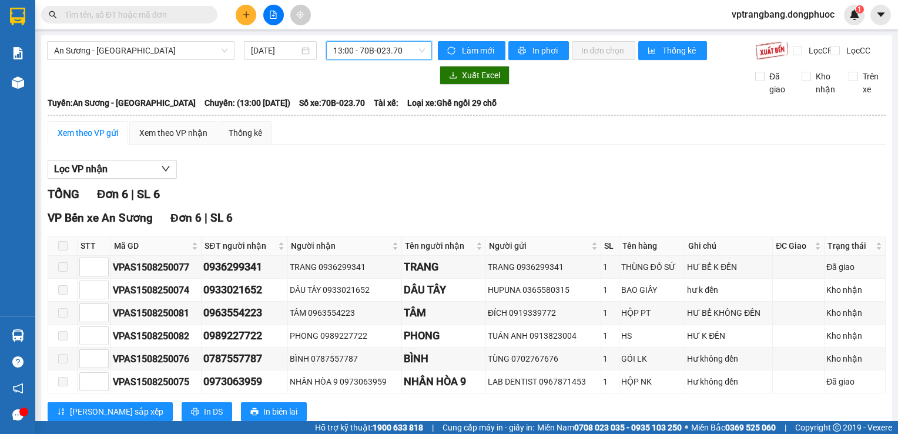
click at [369, 51] on span "13:00 - 70B-023.70" at bounding box center [379, 51] width 92 height 18
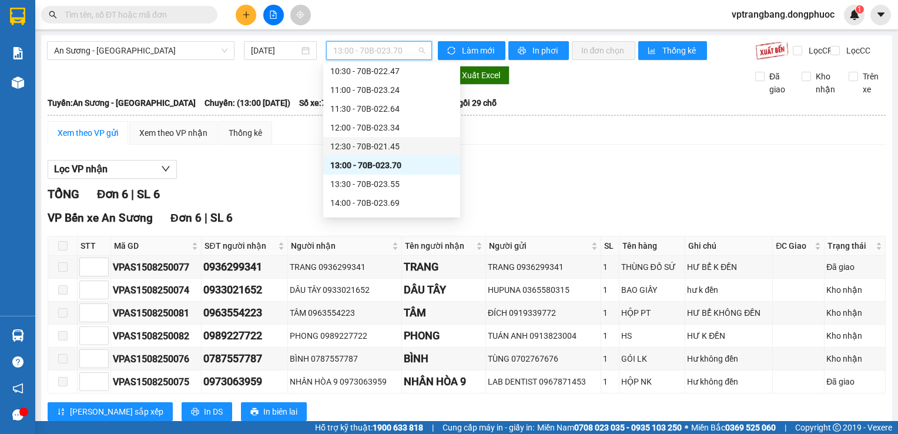
scroll to position [313, 0]
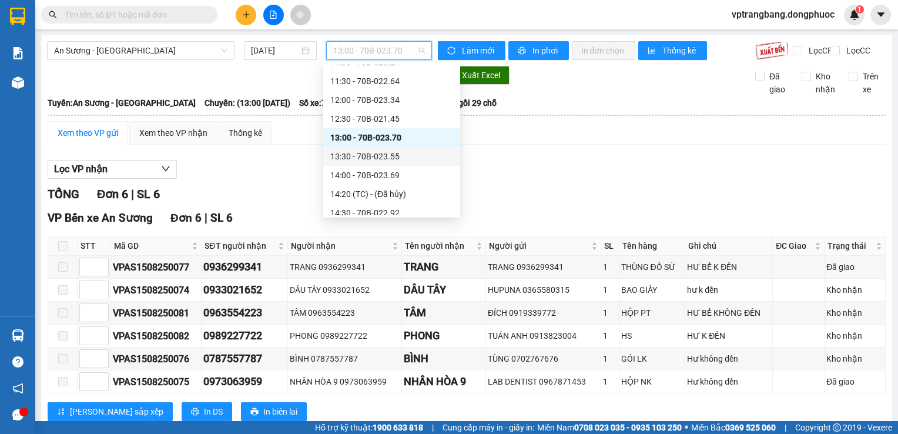
click at [376, 159] on div "13:30 - 70B-023.55" at bounding box center [391, 156] width 123 height 13
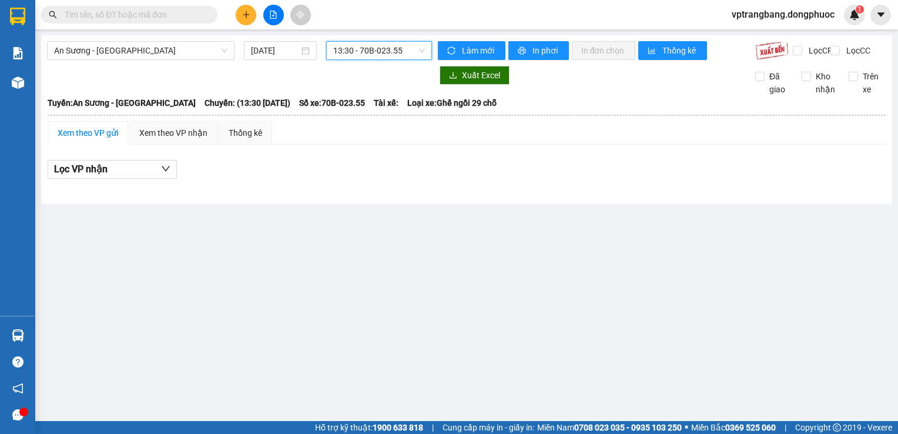
click at [363, 60] on div "An Sương - Tây Ninh 15/08/2025 13:30 13:30 - 70B-023.55" at bounding box center [239, 50] width 385 height 19
click at [363, 56] on span "13:30 - 70B-023.55" at bounding box center [379, 51] width 92 height 18
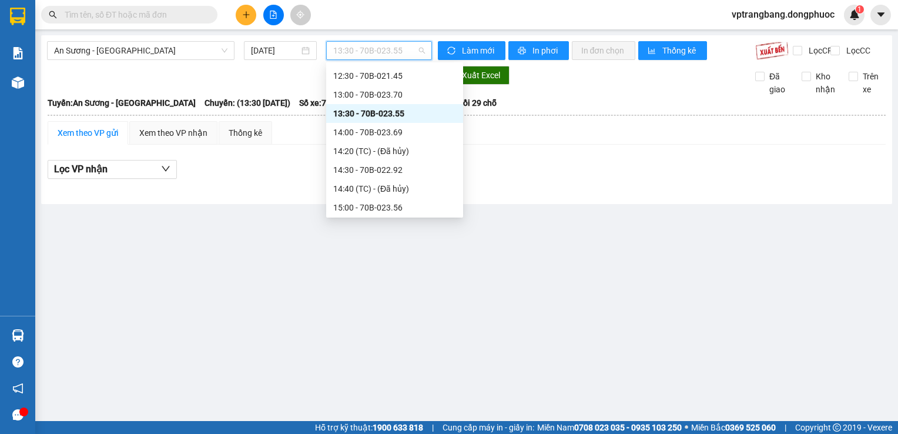
scroll to position [372, 0]
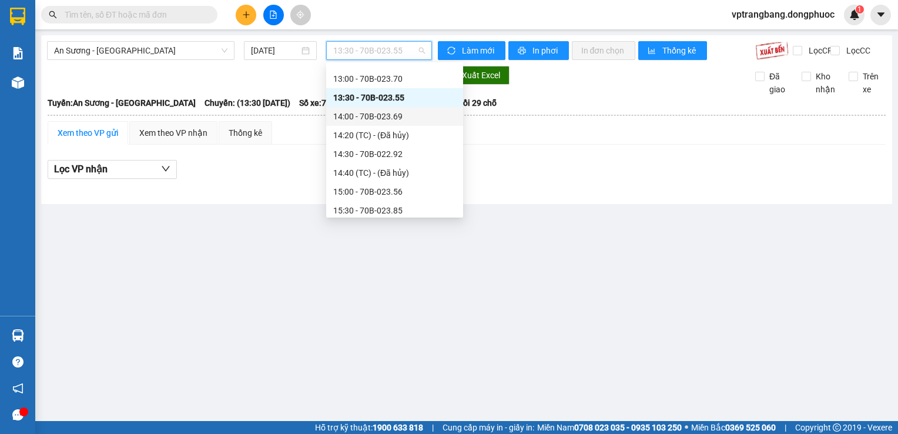
click at [383, 122] on div "14:00 - 70B-023.69" at bounding box center [394, 116] width 123 height 13
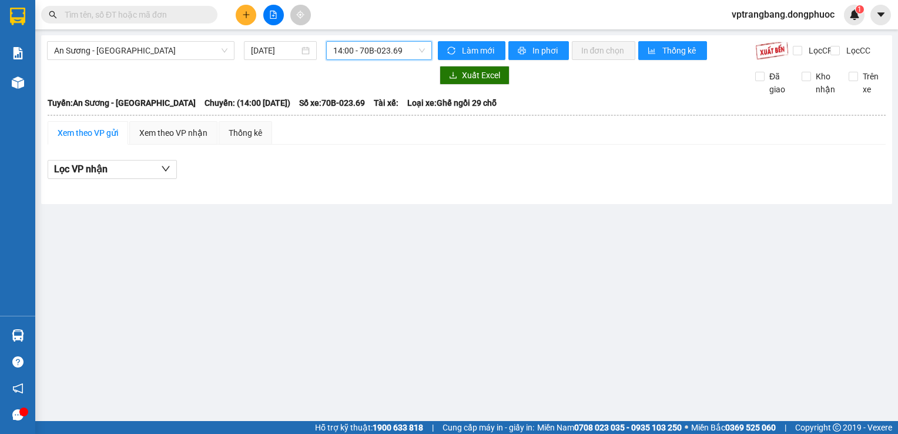
click at [362, 51] on span "14:00 - 70B-023.69" at bounding box center [379, 51] width 92 height 18
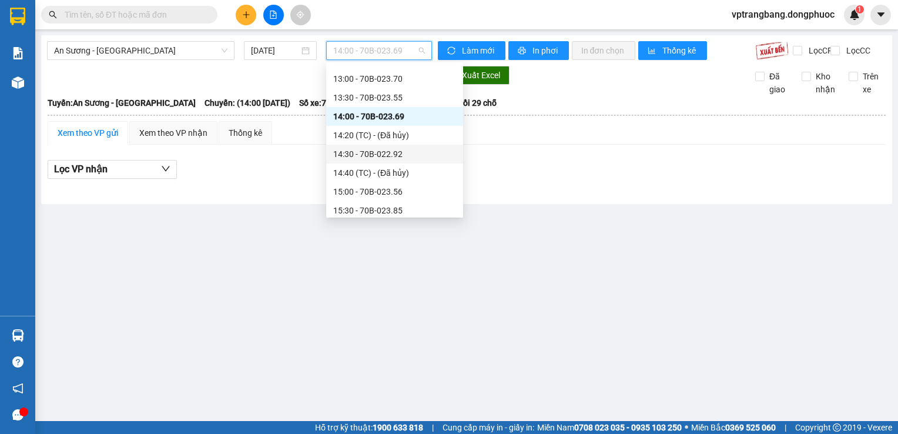
click at [377, 157] on div "14:30 - 70B-022.92" at bounding box center [394, 154] width 123 height 13
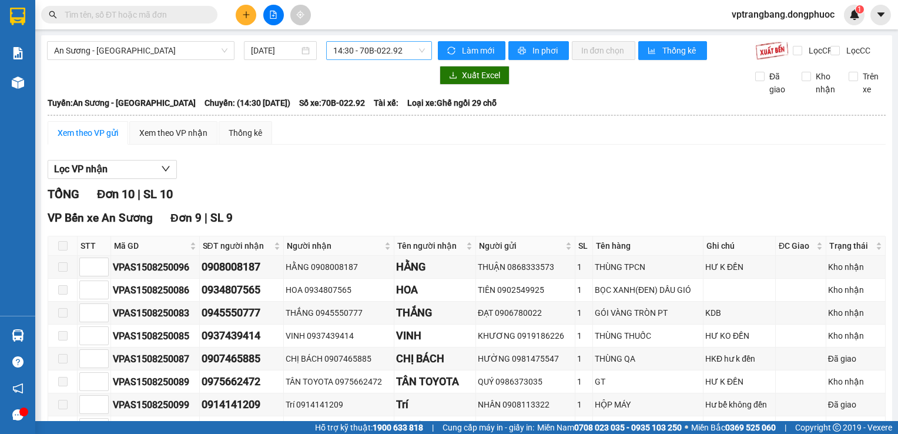
click at [346, 53] on span "14:30 - 70B-022.92" at bounding box center [379, 51] width 92 height 18
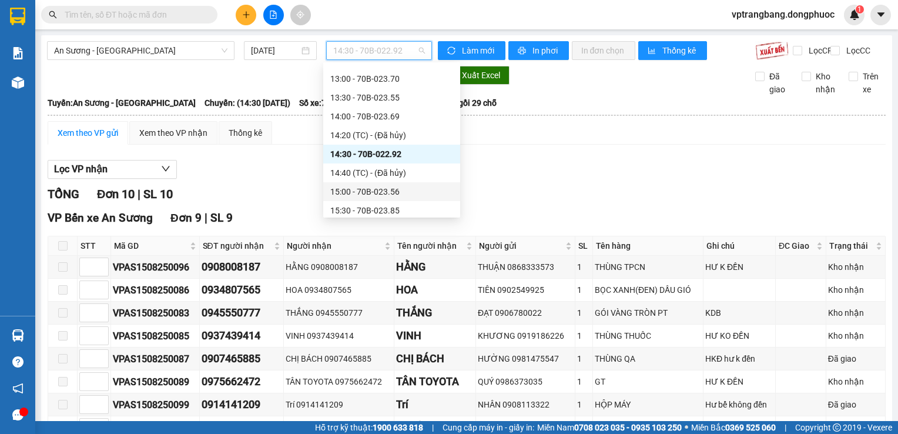
click at [370, 193] on div "15:00 - 70B-023.56" at bounding box center [391, 191] width 123 height 13
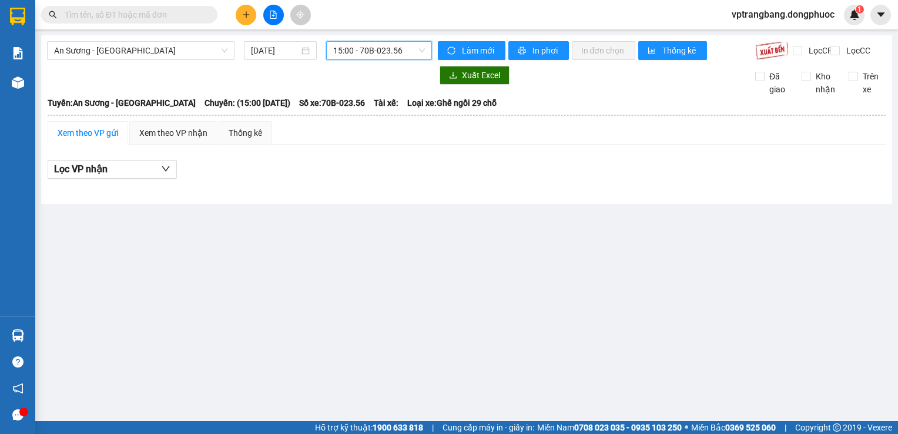
click at [358, 42] on span "15:00 - 70B-023.56" at bounding box center [379, 51] width 92 height 18
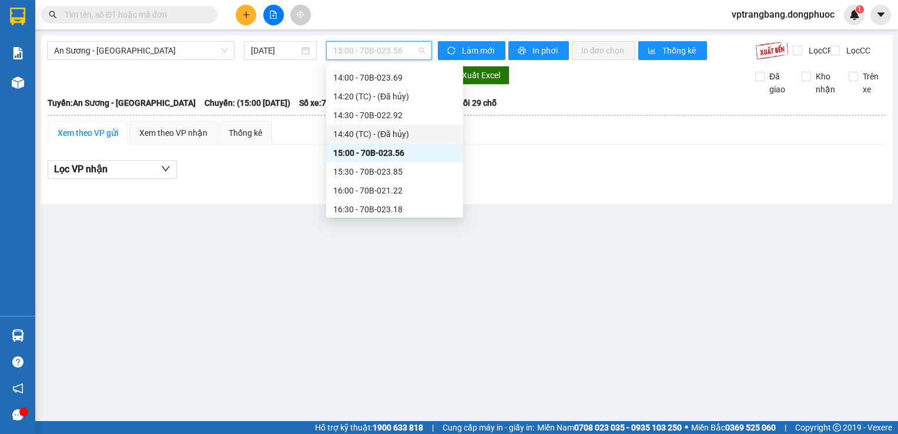
scroll to position [430, 0]
click at [382, 154] on div "15:30 - 70B-023.85" at bounding box center [394, 151] width 123 height 13
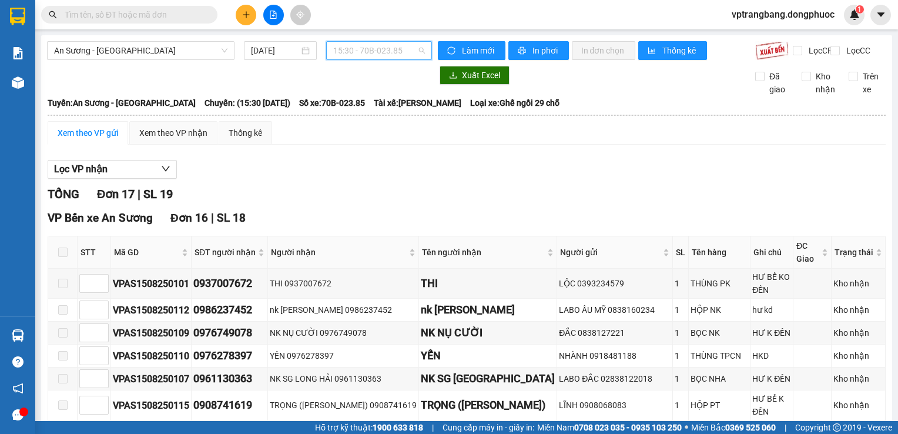
click at [376, 49] on span "15:30 - 70B-023.85" at bounding box center [379, 51] width 92 height 18
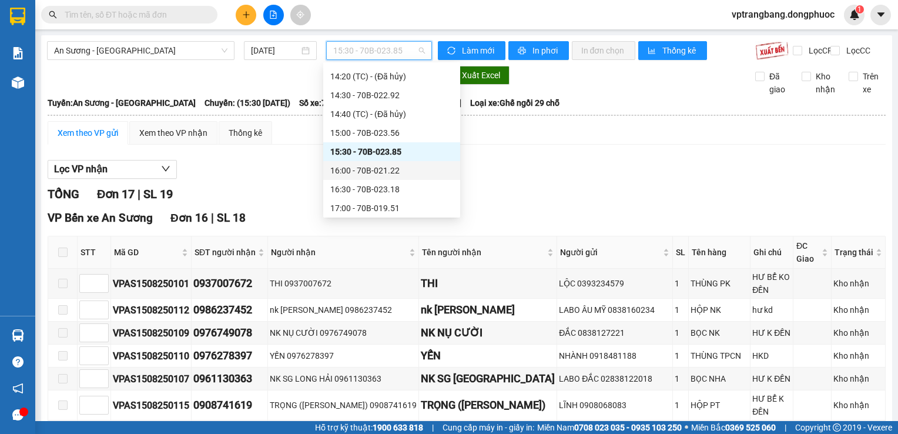
click at [383, 168] on div "16:00 - 70B-021.22" at bounding box center [391, 170] width 123 height 13
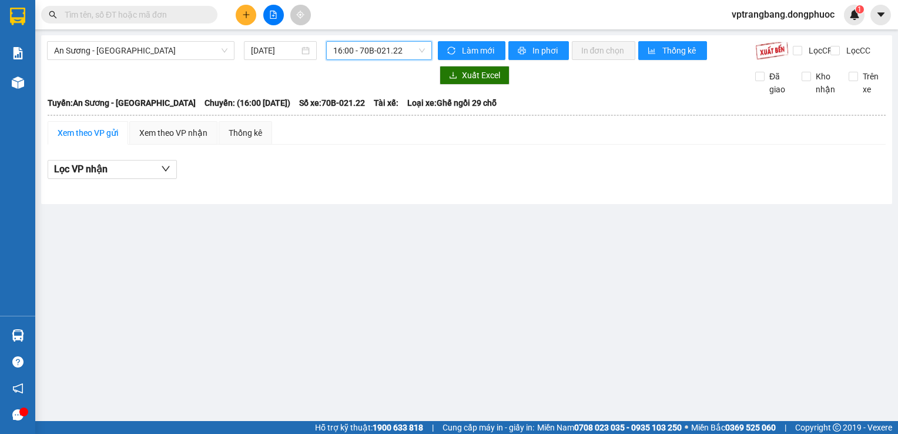
click at [349, 51] on span "16:00 - 70B-021.22" at bounding box center [379, 51] width 92 height 18
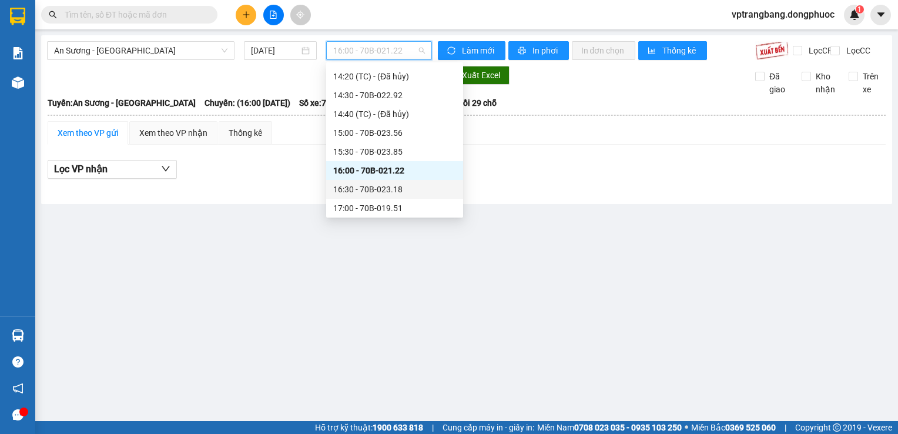
click at [376, 188] on div "16:30 - 70B-023.18" at bounding box center [394, 189] width 123 height 13
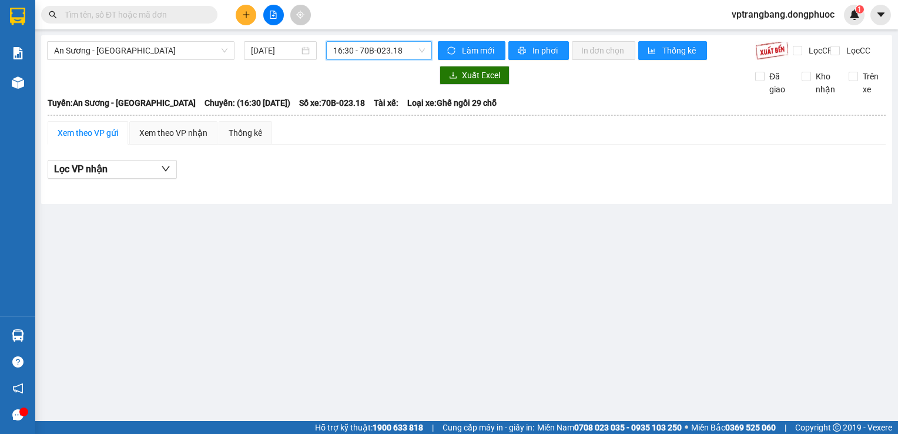
click at [363, 52] on span "16:30 - 70B-023.18" at bounding box center [379, 51] width 92 height 18
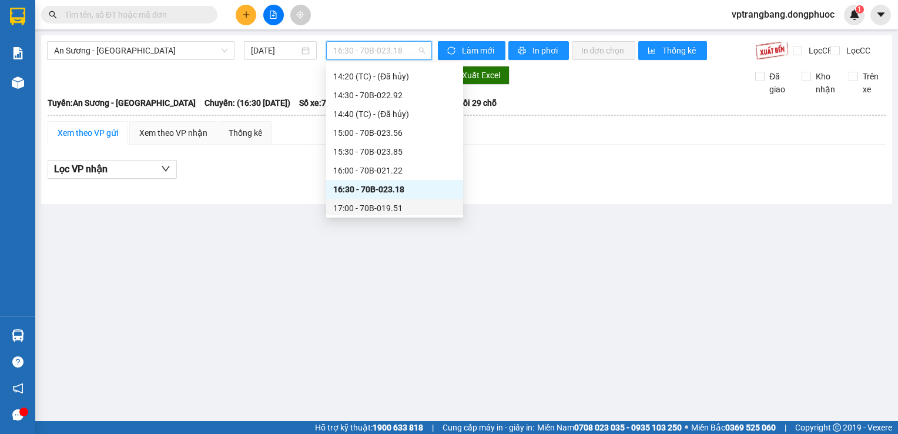
click at [364, 206] on div "17:00 - 70B-019.51" at bounding box center [394, 208] width 123 height 13
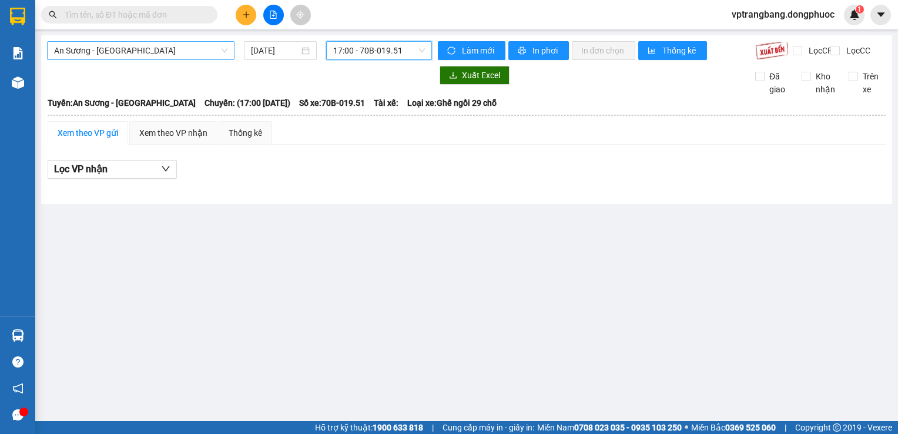
click at [192, 51] on span "An Sương - Tây Ninh" at bounding box center [140, 51] width 173 height 18
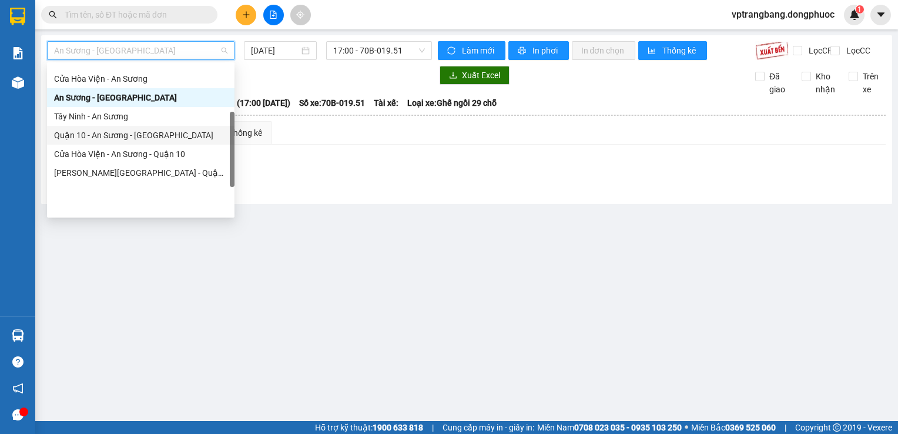
scroll to position [47, 0]
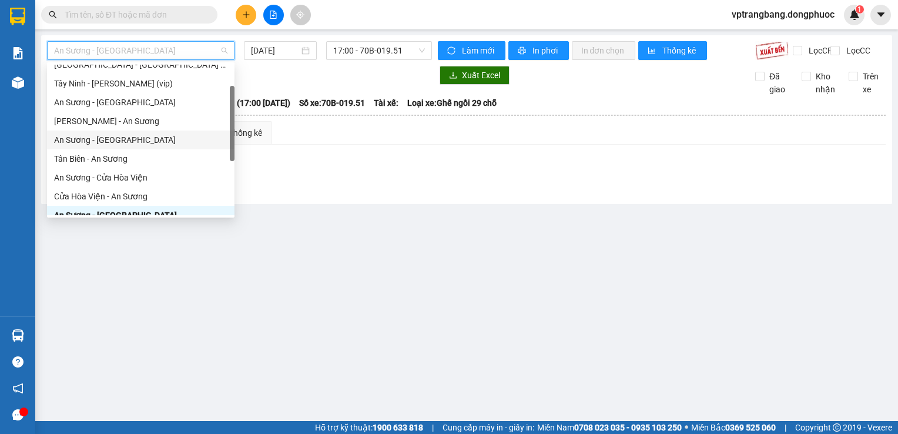
click at [125, 138] on div "An Sương - Tân Biên" at bounding box center [140, 139] width 173 height 13
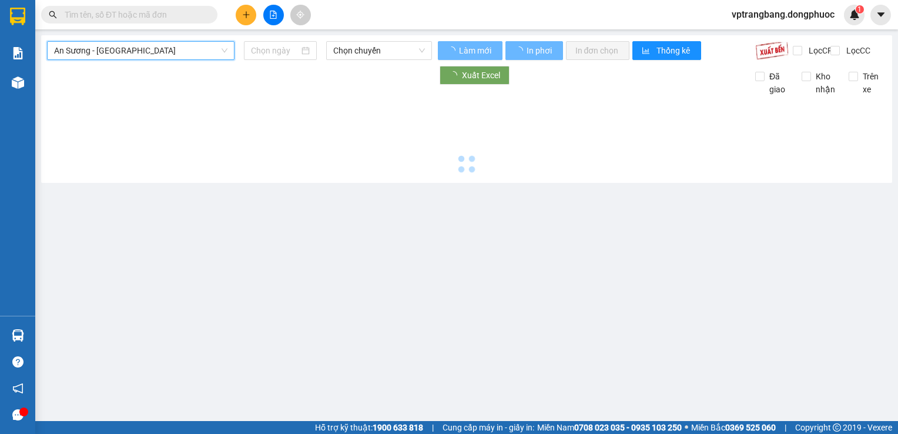
type input "15/08/2025"
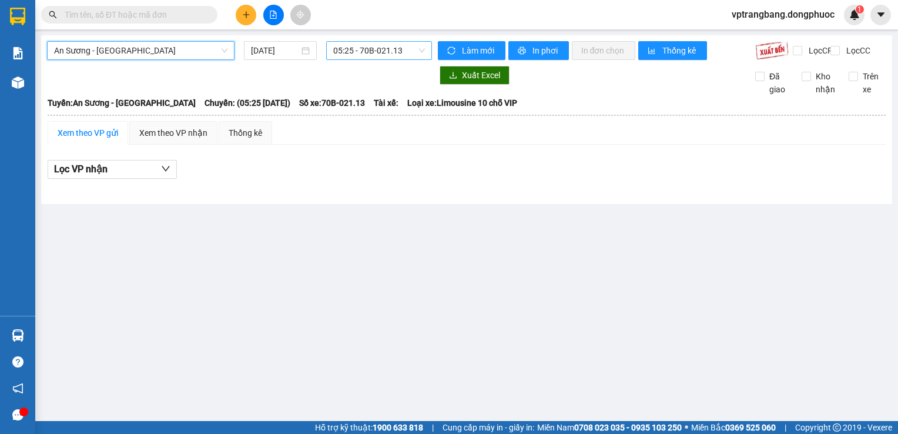
click at [352, 51] on span "05:25 - 70B-021.13" at bounding box center [379, 51] width 92 height 18
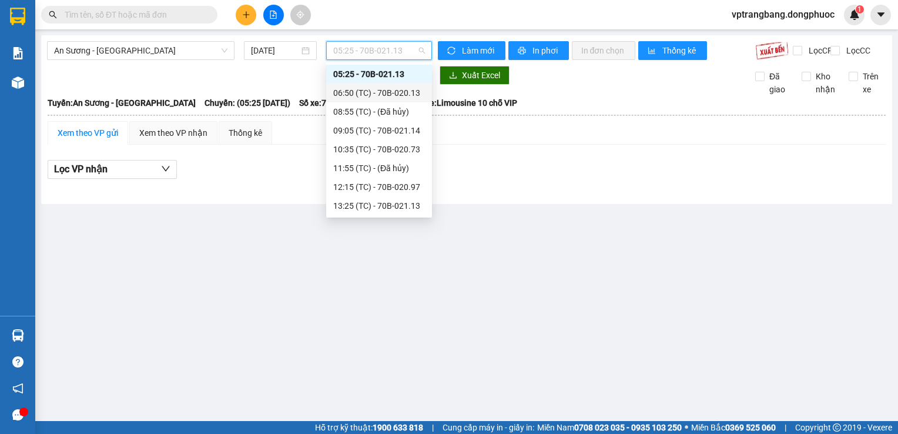
click at [362, 95] on div "06:50 (TC) - 70B-020.13" at bounding box center [379, 92] width 92 height 13
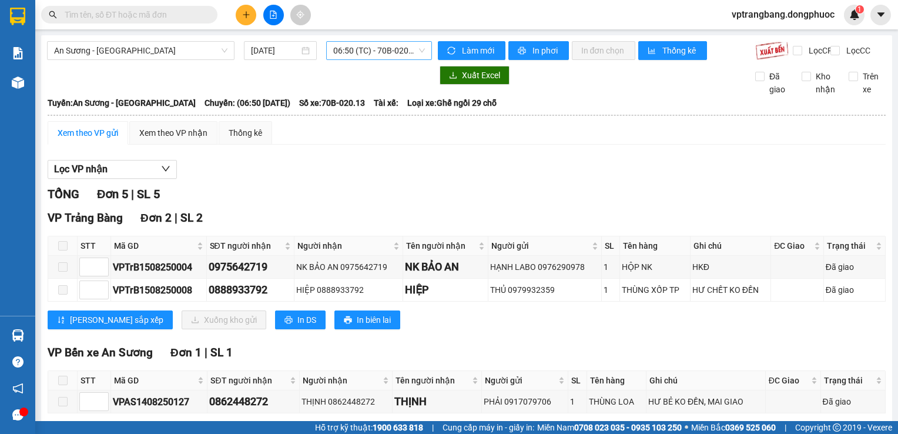
click at [350, 58] on span "06:50 (TC) - 70B-020.13" at bounding box center [379, 51] width 92 height 18
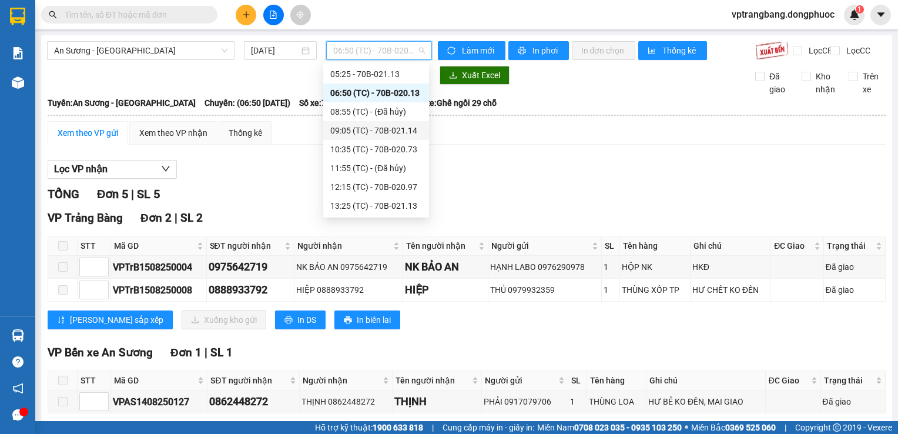
click at [359, 128] on div "09:05 (TC) - 70B-021.14" at bounding box center [376, 130] width 92 height 13
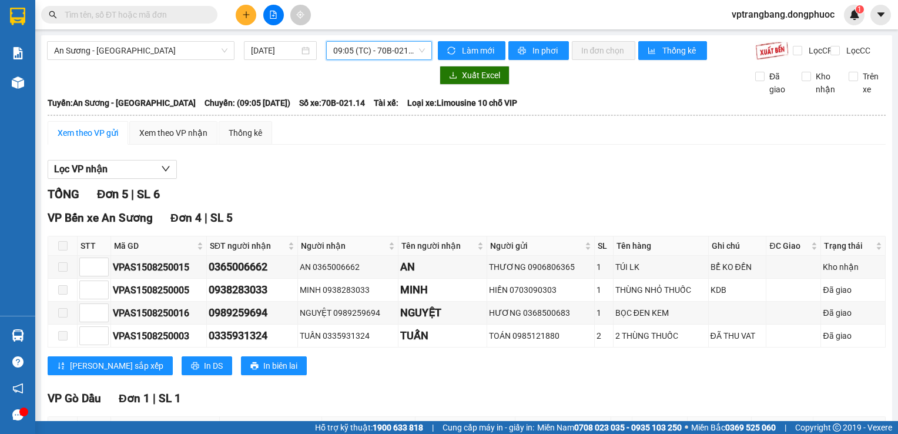
click at [367, 51] on span "09:05 (TC) - 70B-021.14" at bounding box center [379, 51] width 92 height 18
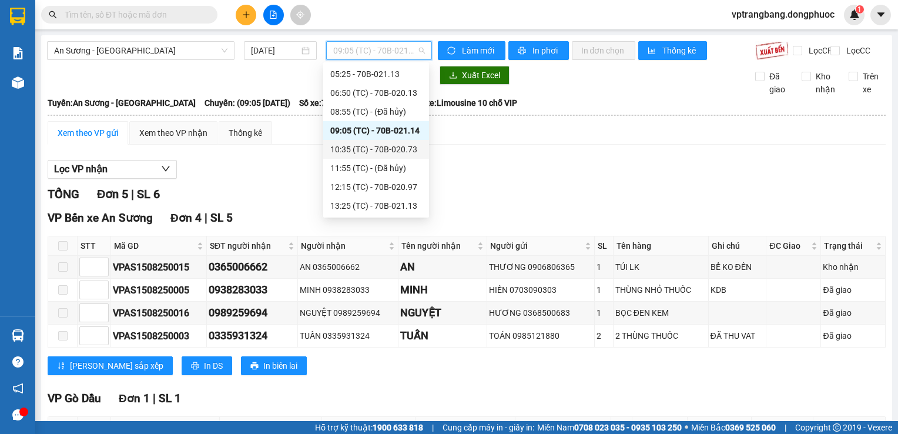
click at [373, 150] on div "10:35 (TC) - 70B-020.73" at bounding box center [376, 149] width 92 height 13
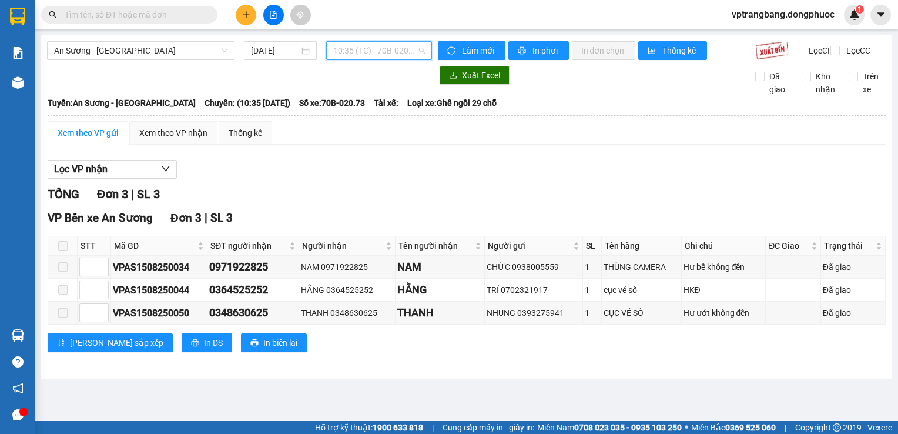
click at [362, 48] on span "10:35 (TC) - 70B-020.73" at bounding box center [379, 51] width 92 height 18
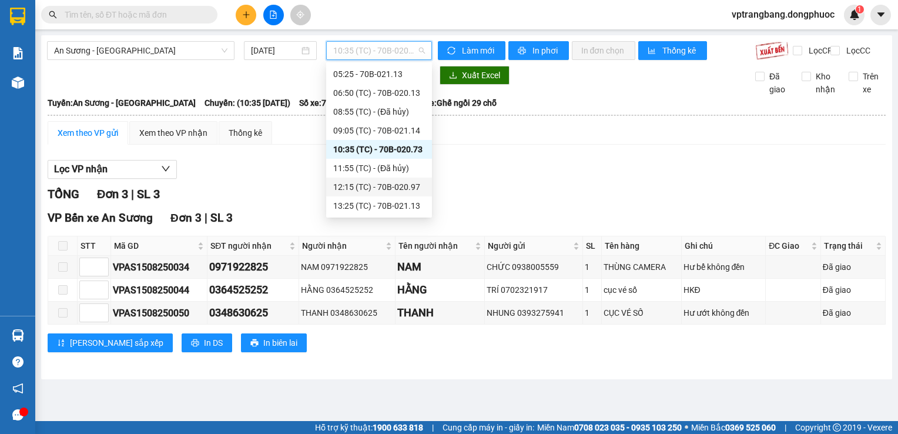
click at [390, 183] on div "12:15 (TC) - 70B-020.97" at bounding box center [379, 186] width 92 height 13
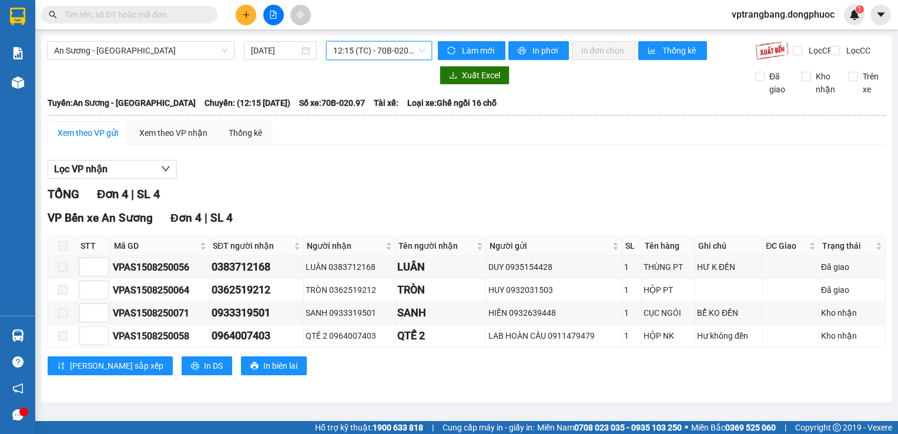
click at [377, 48] on span "12:15 (TC) - 70B-020.97" at bounding box center [379, 51] width 92 height 18
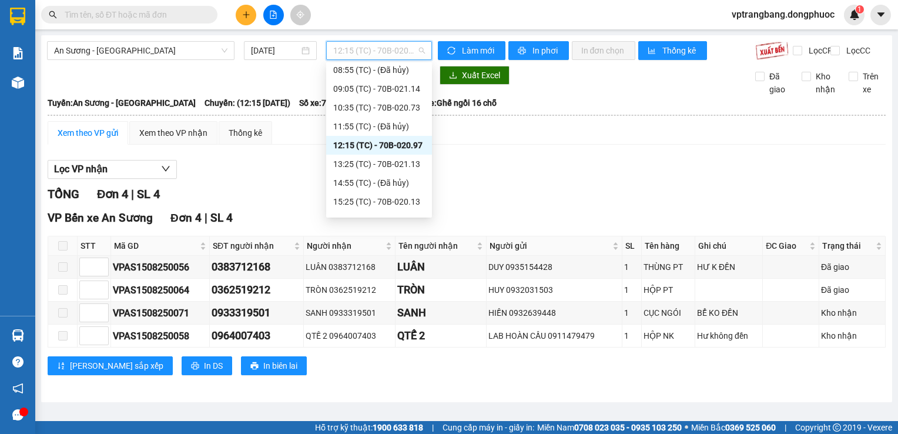
scroll to position [78, 0]
click at [390, 148] on div "13:25 (TC) - 70B-021.13" at bounding box center [379, 147] width 92 height 13
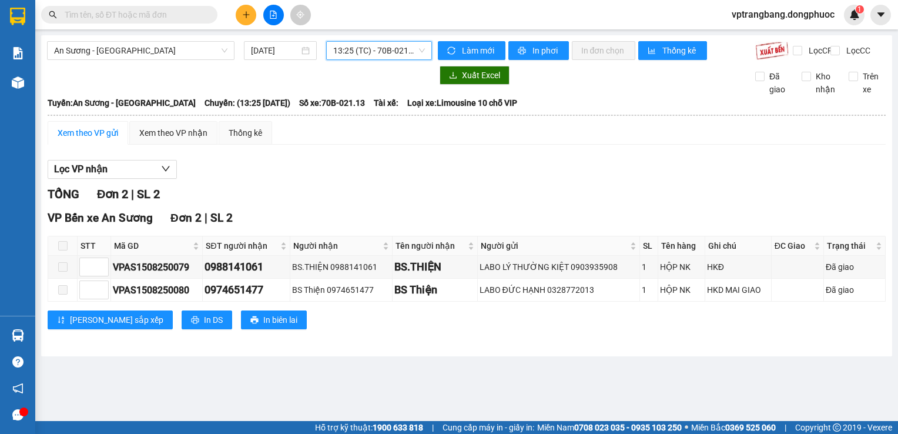
click at [386, 46] on span "13:25 (TC) - 70B-021.13" at bounding box center [379, 51] width 92 height 18
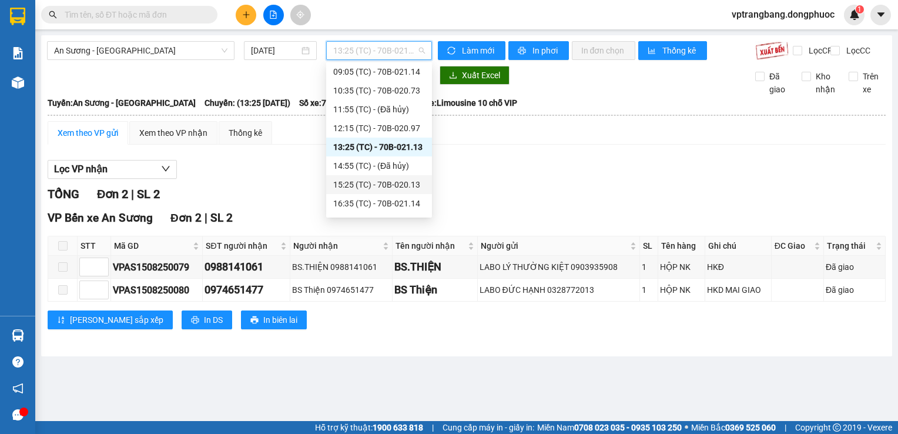
click at [388, 185] on div "15:25 (TC) - 70B-020.13" at bounding box center [379, 184] width 92 height 13
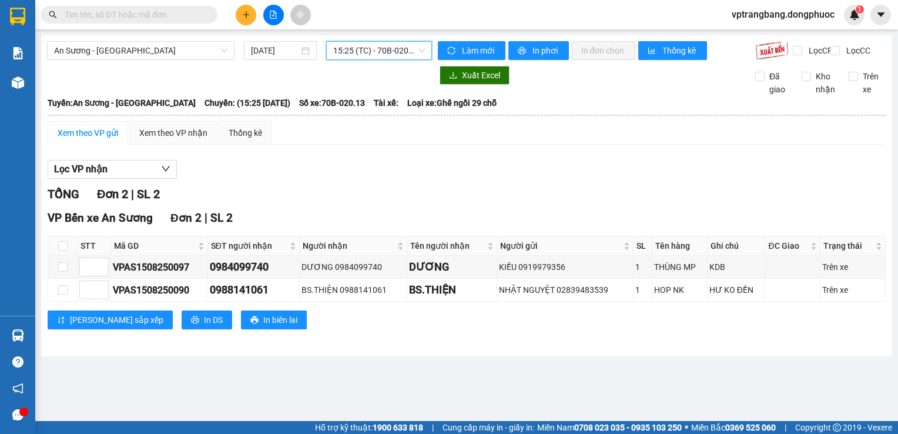
click at [386, 51] on span "15:25 (TC) - 70B-020.13" at bounding box center [379, 51] width 92 height 18
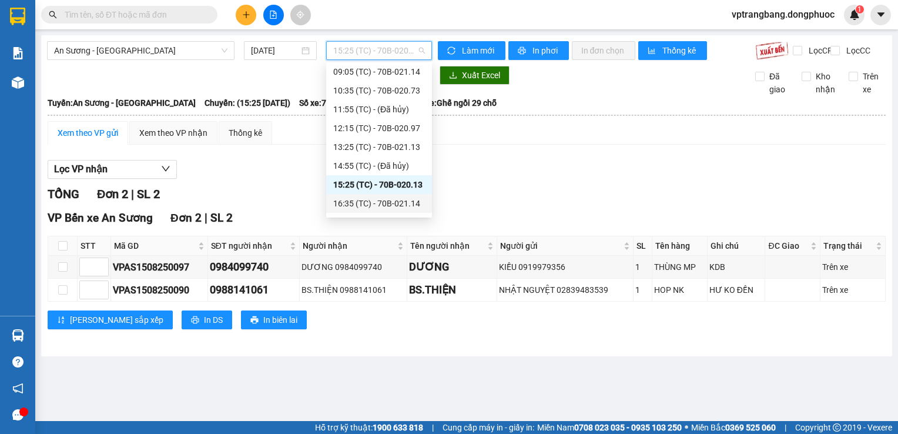
click at [369, 199] on div "16:35 (TC) - 70B-021.14" at bounding box center [379, 203] width 92 height 13
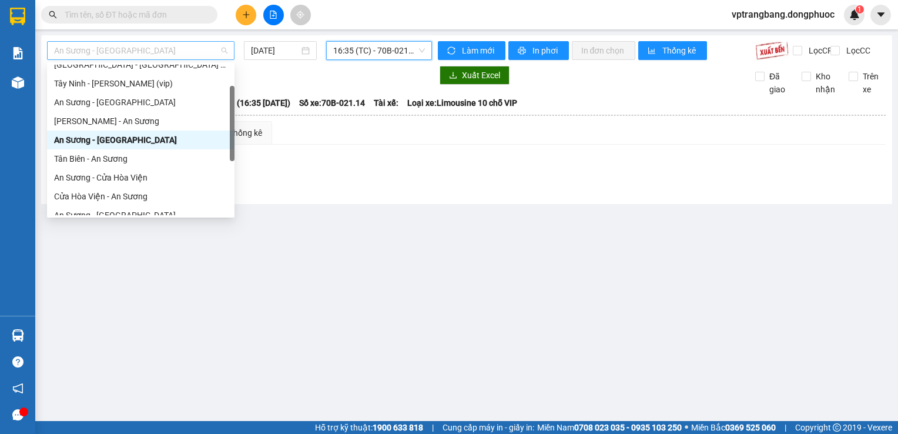
click at [171, 53] on span "An Sương - Tân Biên" at bounding box center [140, 51] width 173 height 18
click at [147, 103] on div "An Sương - Châu Thành" at bounding box center [140, 102] width 173 height 13
type input "15/08/2025"
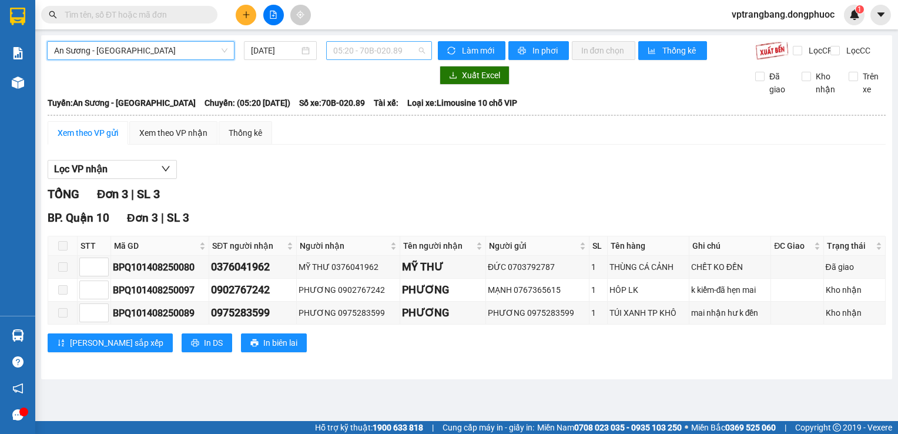
click at [368, 53] on span "05:20 - 70B-020.89" at bounding box center [379, 51] width 92 height 18
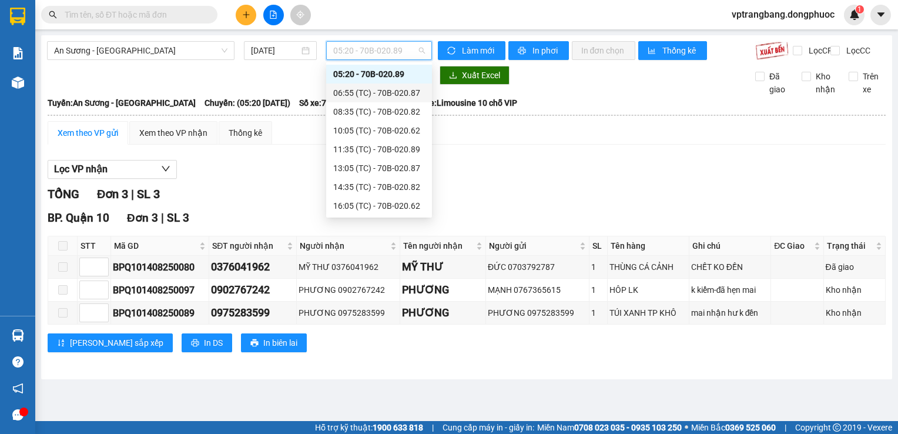
click at [376, 93] on div "06:55 (TC) - 70B-020.87" at bounding box center [379, 92] width 92 height 13
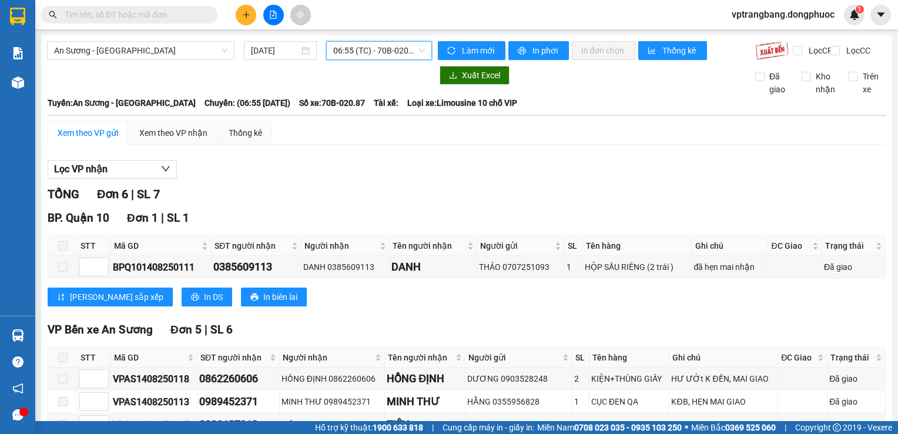
click at [369, 44] on span "06:55 (TC) - 70B-020.87" at bounding box center [379, 51] width 92 height 18
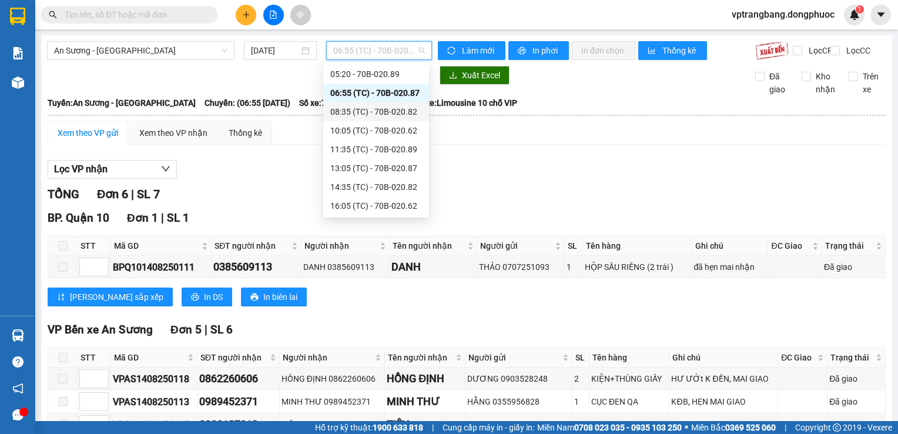
click at [374, 116] on div "08:35 (TC) - 70B-020.82" at bounding box center [376, 111] width 92 height 13
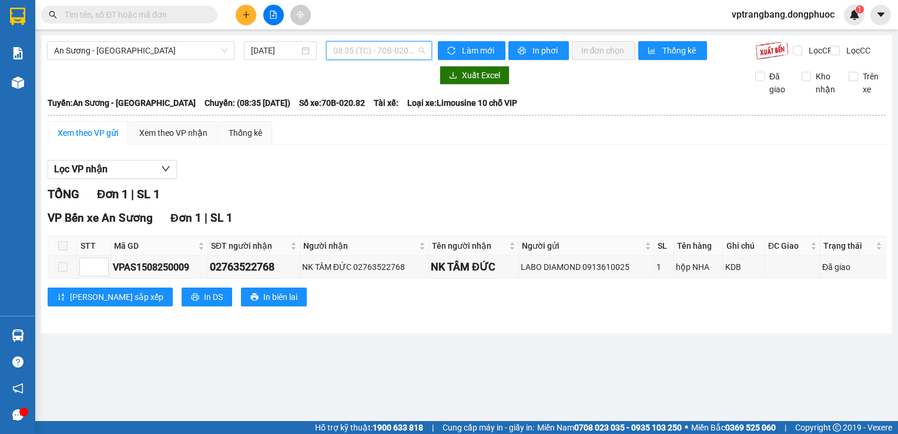
click at [371, 46] on span "08:35 (TC) - 70B-020.82" at bounding box center [379, 51] width 92 height 18
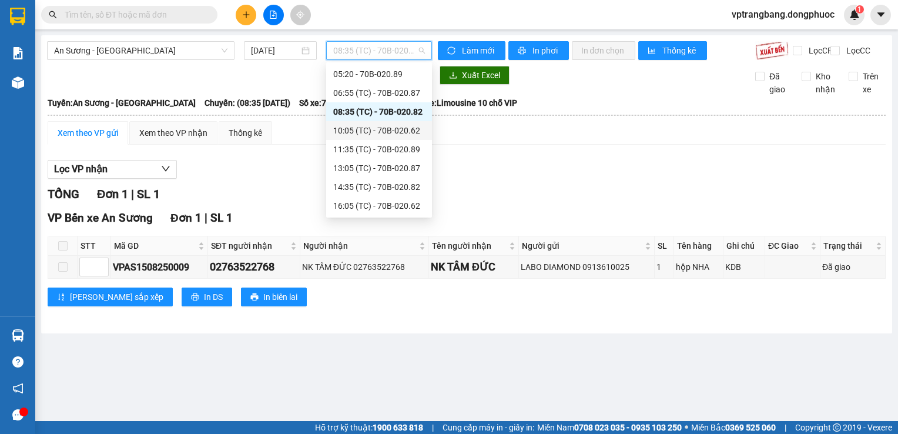
click at [389, 126] on div "10:05 (TC) - 70B-020.62" at bounding box center [379, 130] width 92 height 13
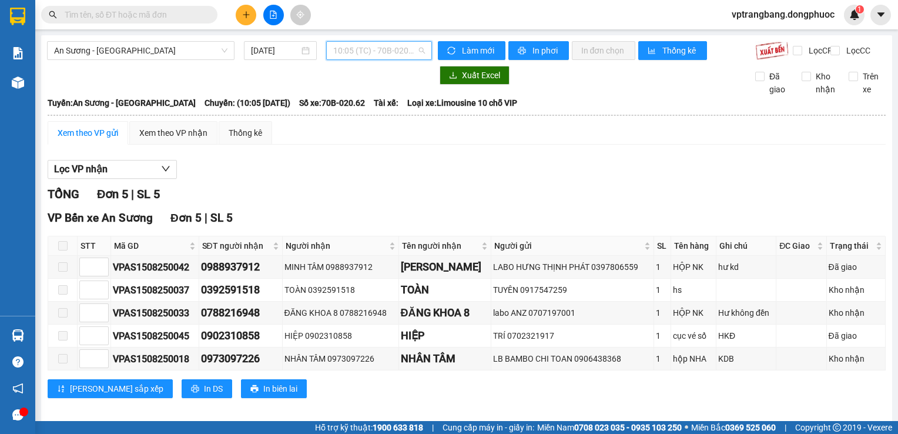
click at [373, 59] on span "10:05 (TC) - 70B-020.62" at bounding box center [379, 51] width 92 height 18
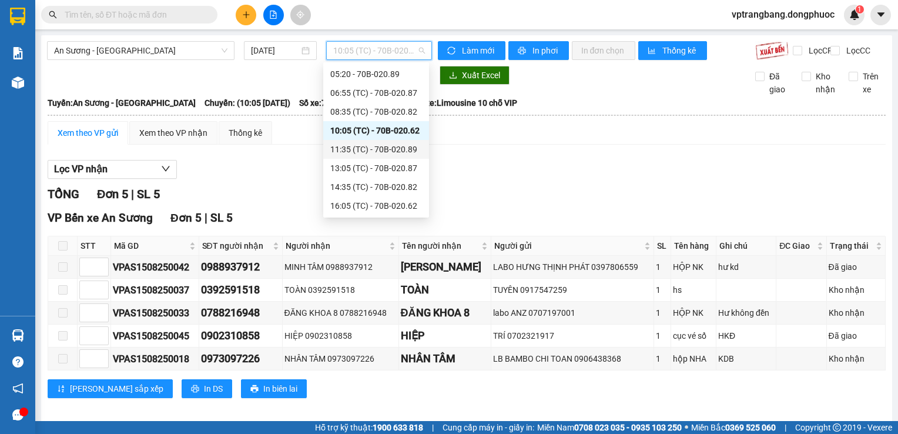
click at [385, 143] on div "11:35 (TC) - 70B-020.89" at bounding box center [376, 149] width 92 height 13
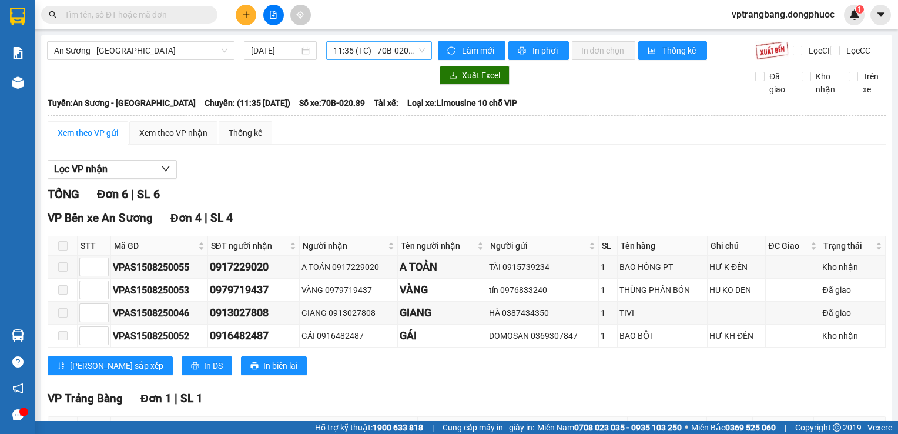
click at [326, 46] on div "11:35 (TC) - 70B-020.89" at bounding box center [379, 50] width 106 height 19
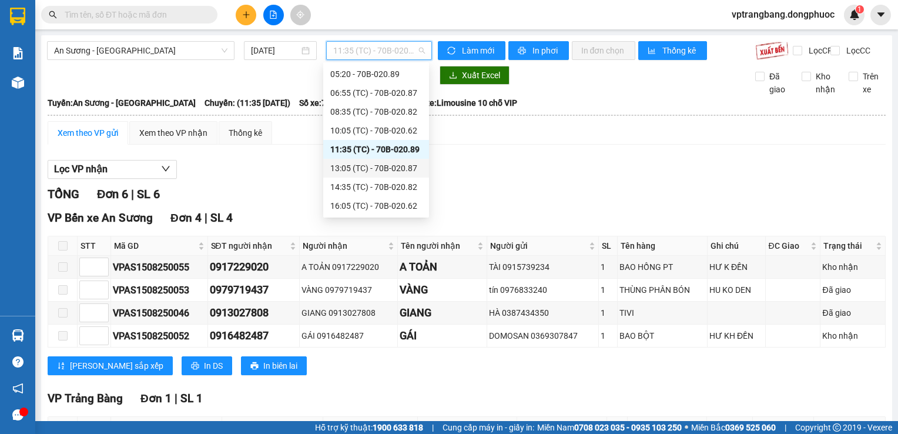
click at [384, 175] on div "13:05 (TC) - 70B-020.87" at bounding box center [376, 168] width 106 height 19
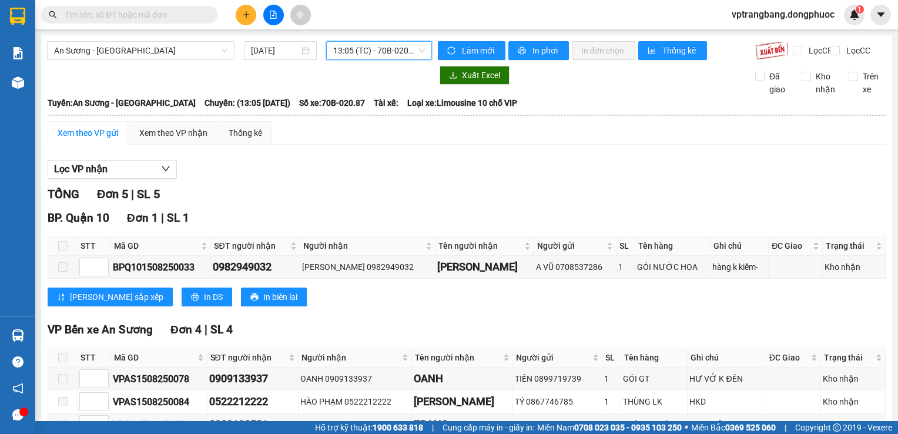
click at [368, 59] on span "13:05 (TC) - 70B-020.87" at bounding box center [379, 51] width 92 height 18
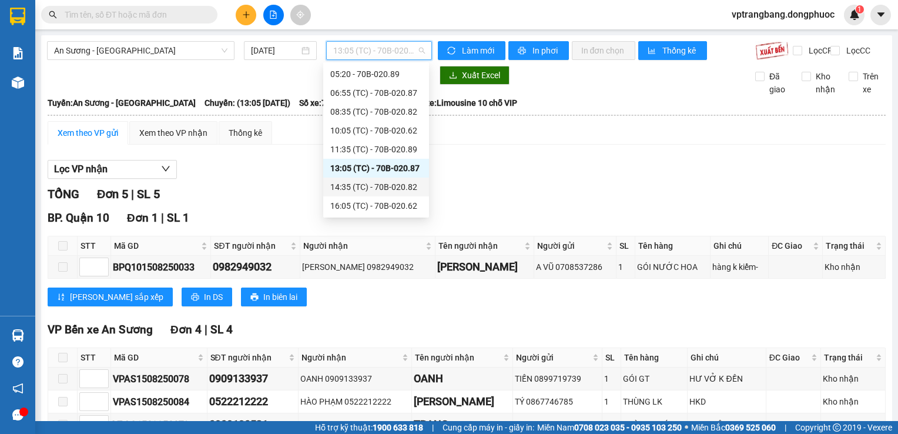
click at [376, 183] on div "14:35 (TC) - 70B-020.82" at bounding box center [376, 186] width 92 height 13
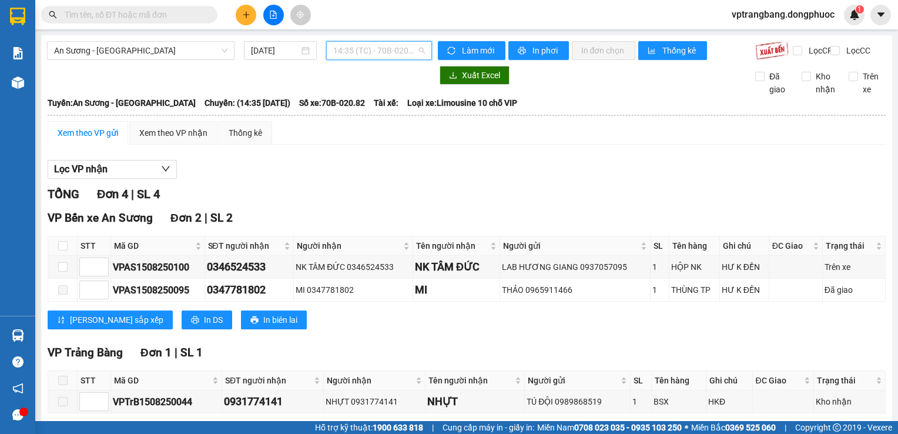
click at [361, 55] on span "14:35 (TC) - 70B-020.82" at bounding box center [379, 51] width 92 height 18
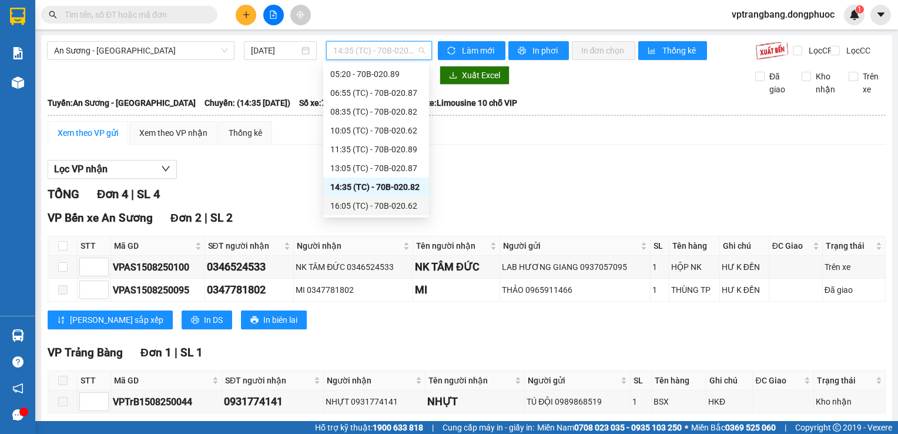
click at [370, 209] on div "16:05 (TC) - 70B-020.62" at bounding box center [376, 205] width 92 height 13
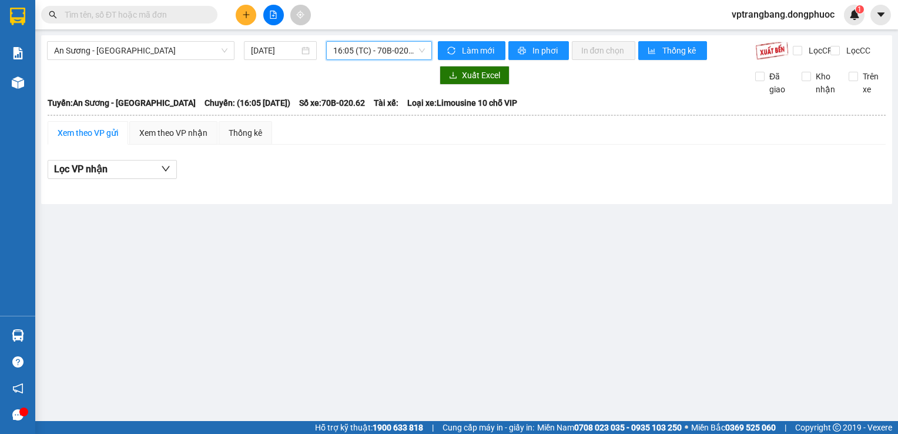
drag, startPoint x: 370, startPoint y: 209, endPoint x: 367, endPoint y: 175, distance: 34.2
click at [369, 197] on div "An Sương - Châu Thành 15/08/2025 16:05 16:05 (TC) - 70B-020.62 Làm mới In phơi …" at bounding box center [466, 119] width 851 height 169
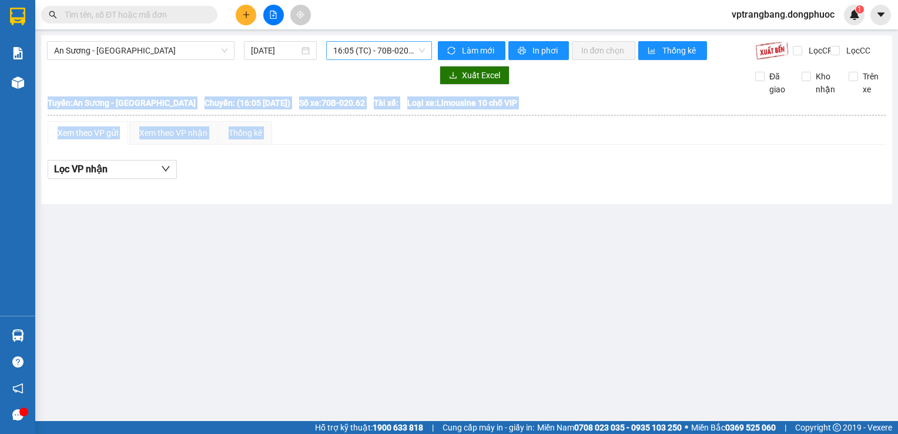
drag, startPoint x: 367, startPoint y: 175, endPoint x: 360, endPoint y: 50, distance: 125.4
click at [360, 50] on span "16:05 (TC) - 70B-020.62" at bounding box center [379, 51] width 92 height 18
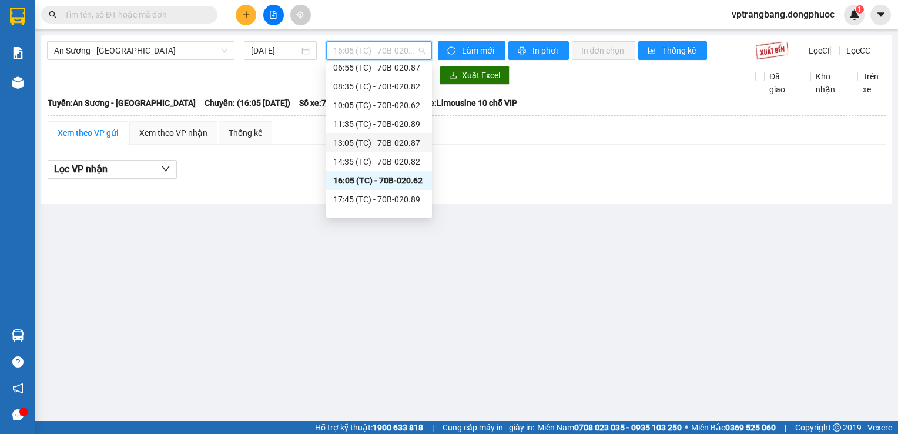
scroll to position [56, 0]
click at [379, 183] on div "17:45 (TC) - 70B-020.89" at bounding box center [379, 186] width 92 height 13
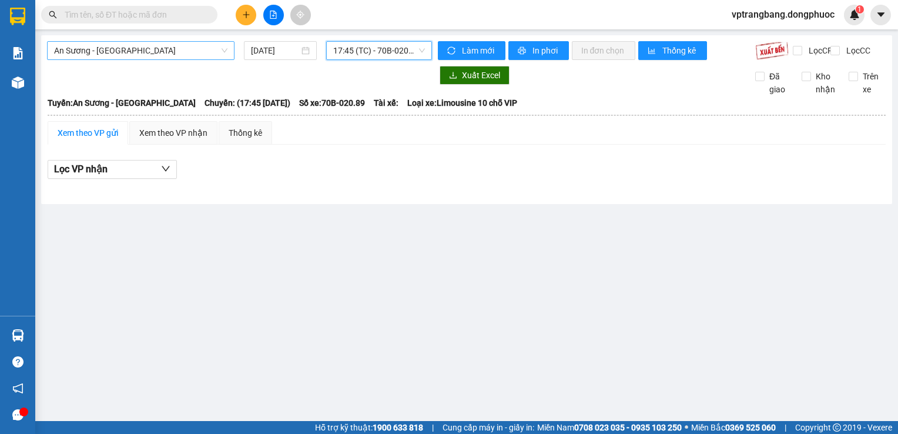
click at [196, 46] on span "An Sương - Châu Thành" at bounding box center [140, 51] width 173 height 18
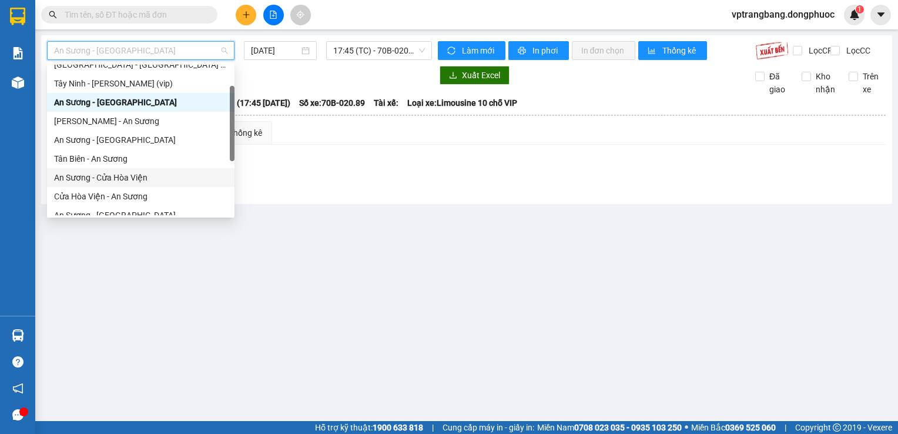
click at [137, 182] on div "An Sương - Cửa Hòa Viện" at bounding box center [140, 177] width 173 height 13
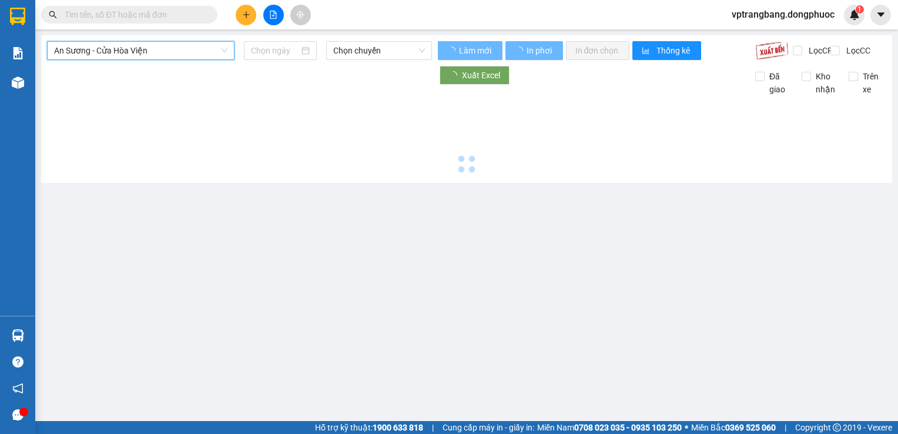
type input "15/08/2025"
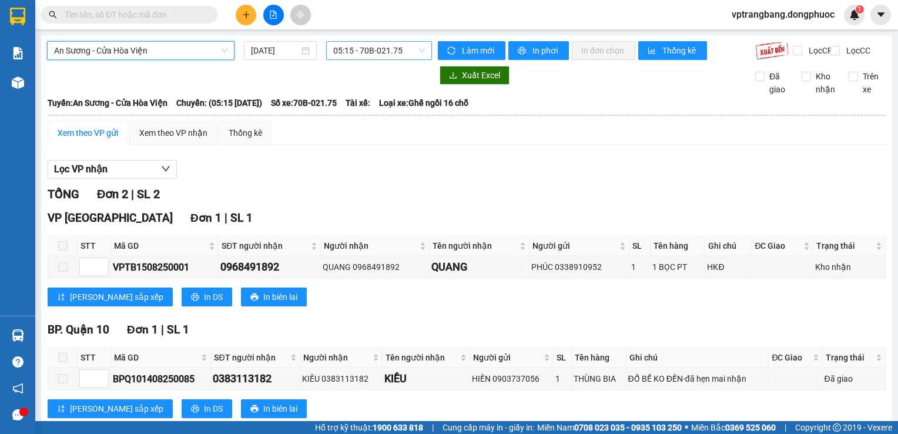
drag, startPoint x: 382, startPoint y: 47, endPoint x: 382, endPoint y: 53, distance: 5.9
click at [382, 48] on span "05:15 - 70B-021.75" at bounding box center [379, 51] width 92 height 18
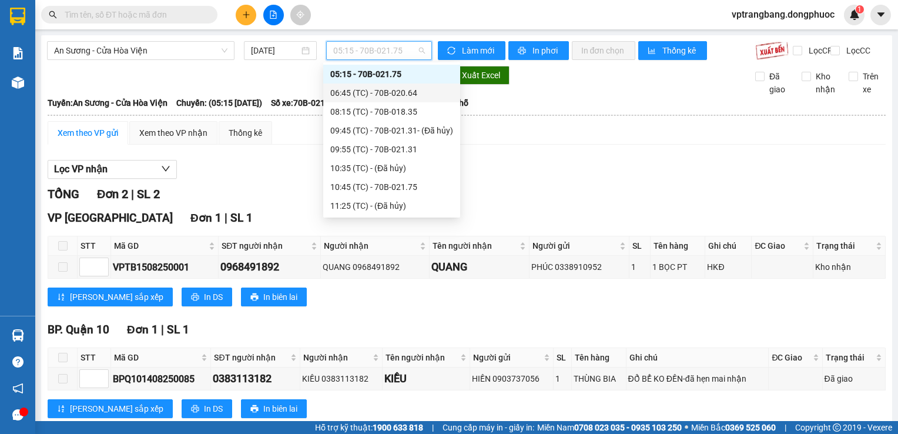
click at [380, 91] on div "06:45 (TC) - 70B-020.64" at bounding box center [391, 92] width 123 height 13
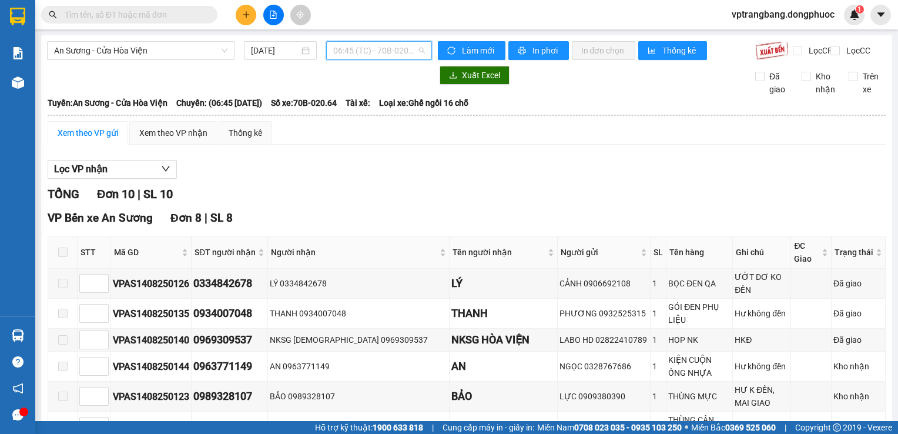
click at [344, 58] on span "06:45 (TC) - 70B-020.64" at bounding box center [379, 51] width 92 height 18
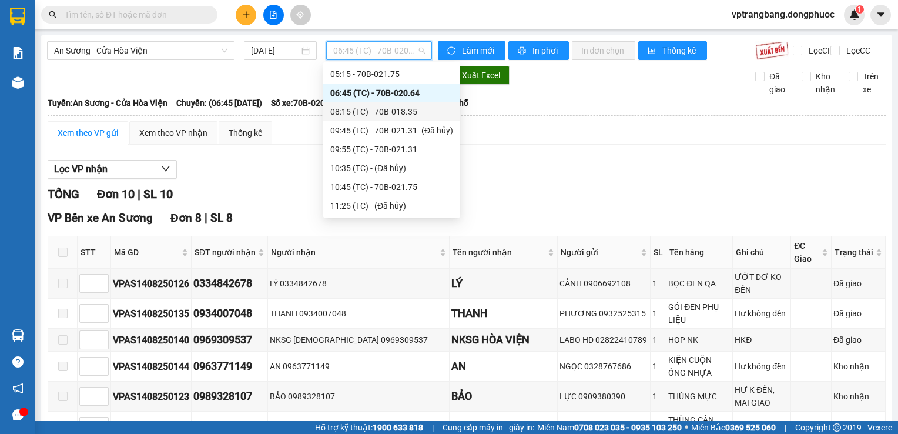
click at [374, 116] on div "08:15 (TC) - 70B-018.35" at bounding box center [391, 111] width 123 height 13
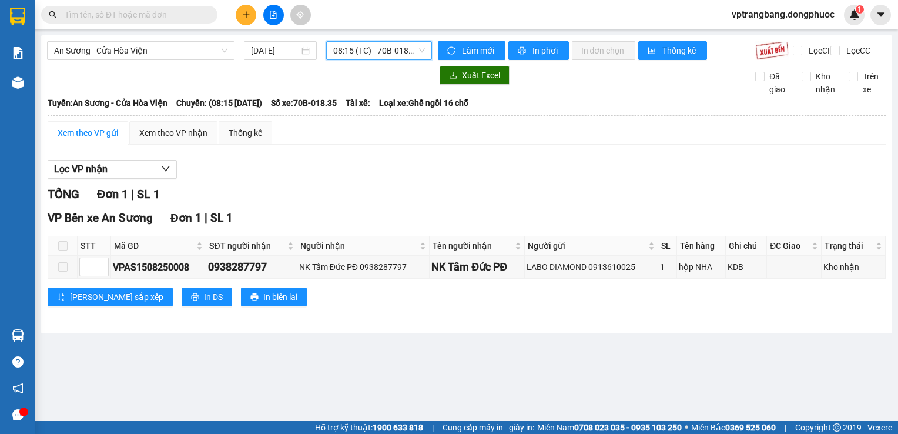
click at [362, 52] on span "08:15 (TC) - 70B-018.35" at bounding box center [379, 51] width 92 height 18
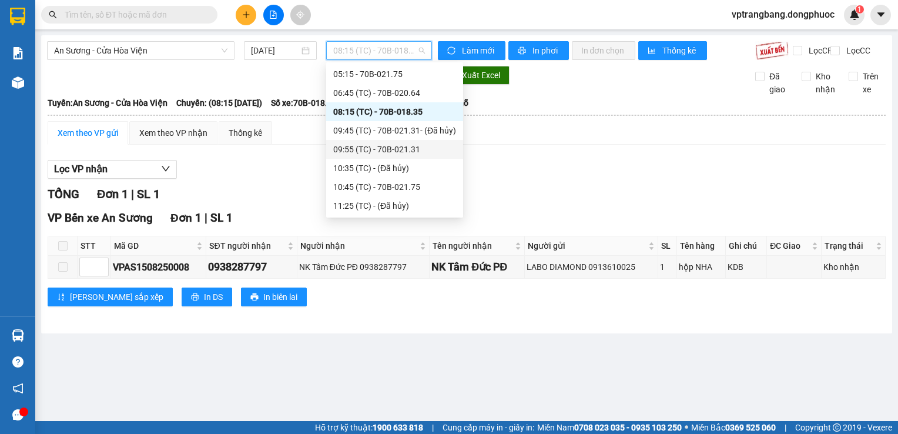
click at [376, 147] on div "09:55 (TC) - 70B-021.31" at bounding box center [394, 149] width 123 height 13
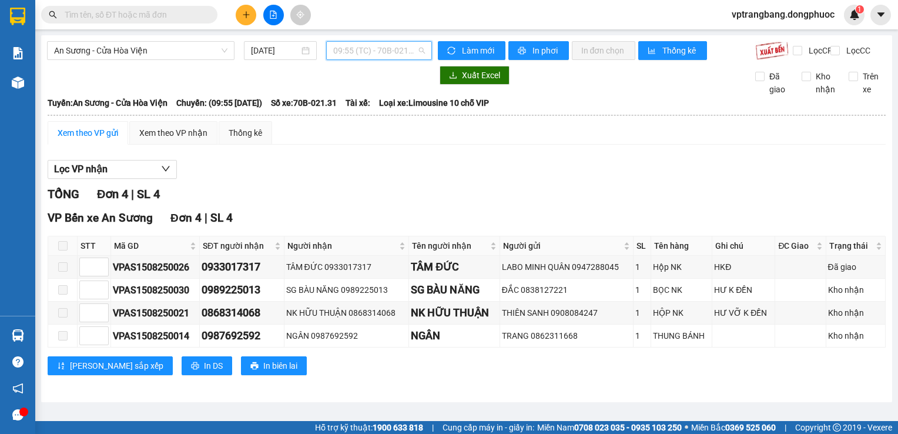
click at [357, 55] on span "09:55 (TC) - 70B-021.31" at bounding box center [379, 51] width 92 height 18
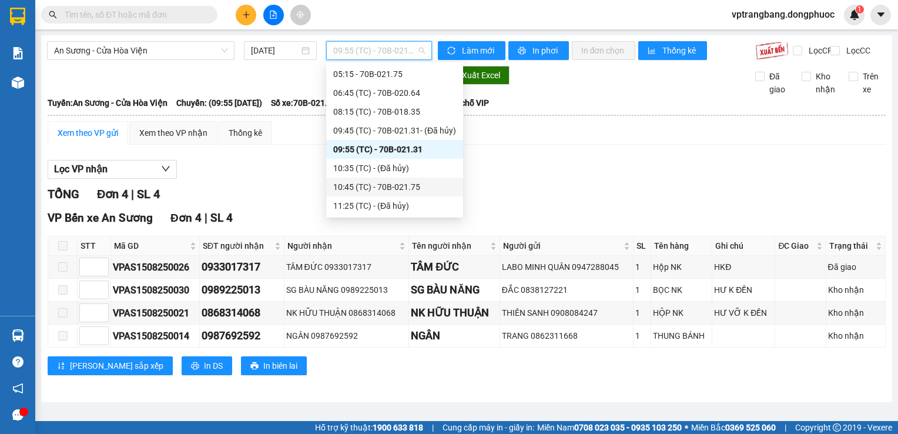
click at [380, 186] on div "10:45 (TC) - 70B-021.75" at bounding box center [394, 186] width 123 height 13
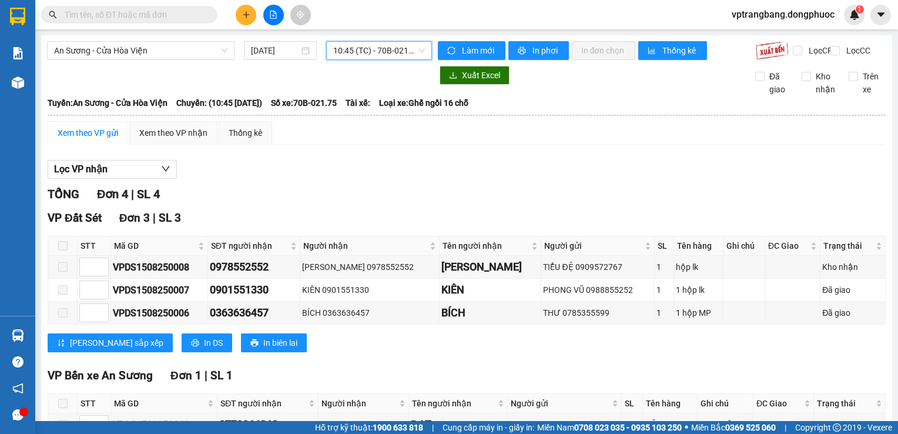
click at [369, 52] on span "10:45 (TC) - 70B-021.75" at bounding box center [379, 51] width 92 height 18
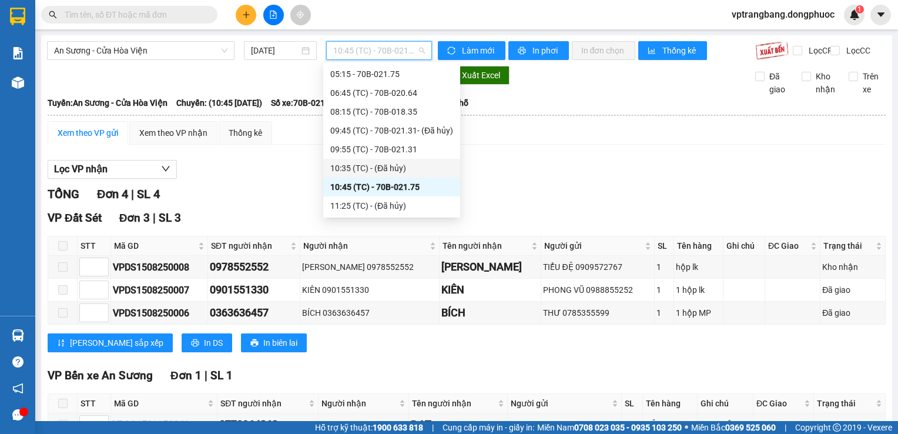
scroll to position [78, 0]
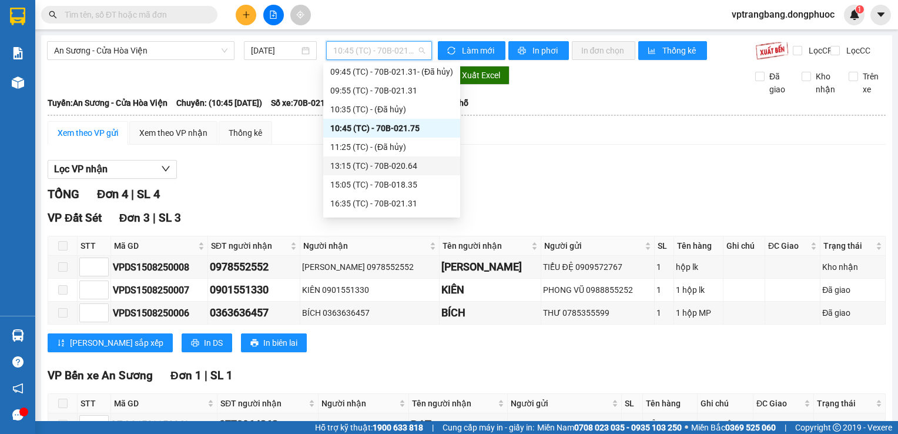
click at [385, 168] on div "13:15 (TC) - 70B-020.64" at bounding box center [391, 165] width 123 height 13
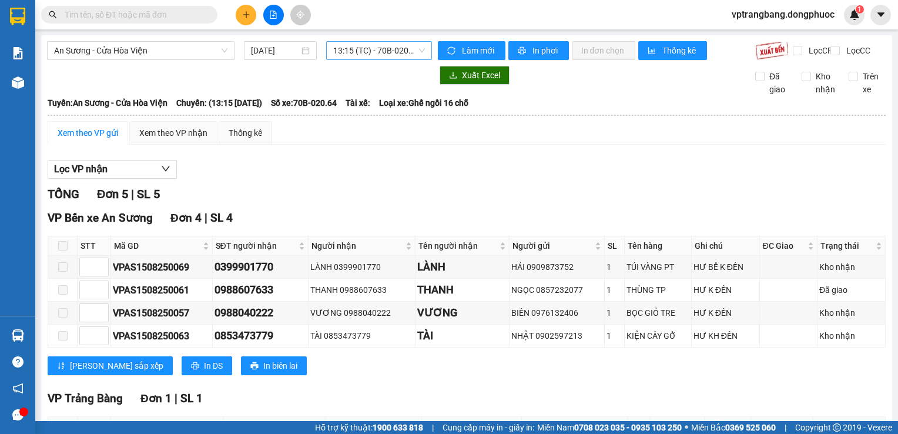
click at [333, 46] on span "13:15 (TC) - 70B-020.64" at bounding box center [379, 51] width 92 height 18
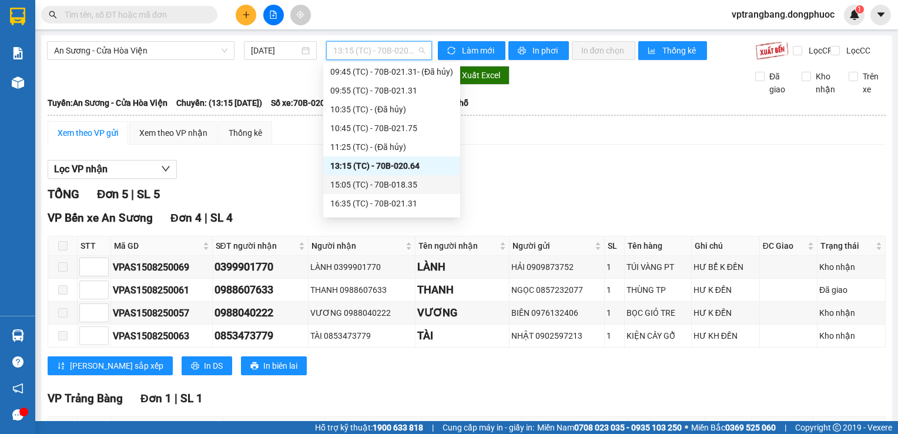
click at [376, 182] on div "15:05 (TC) - 70B-018.35" at bounding box center [391, 184] width 123 height 13
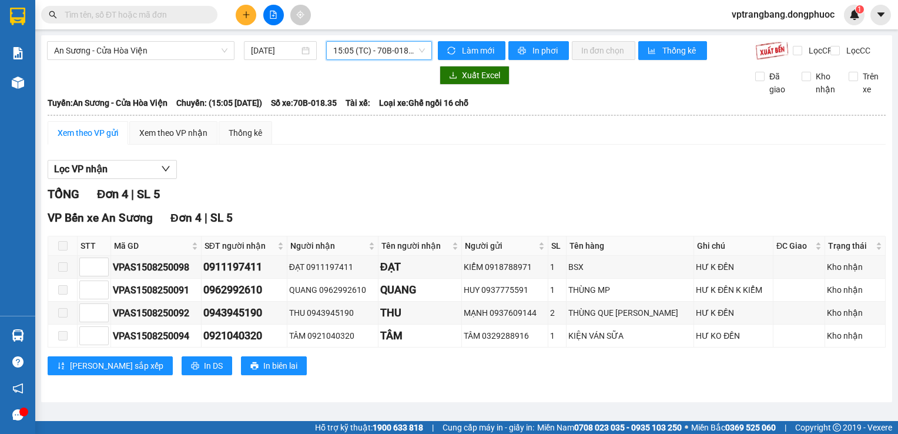
click at [366, 48] on span "15:05 (TC) - 70B-018.35" at bounding box center [379, 51] width 92 height 18
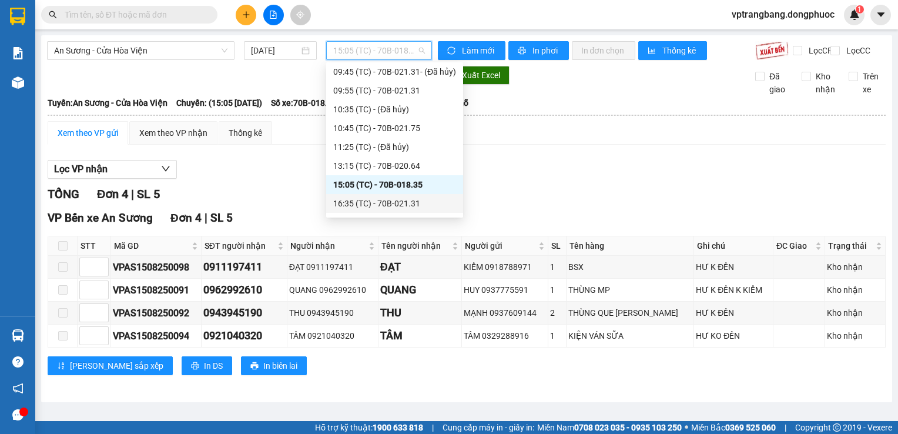
click at [390, 199] on div "16:35 (TC) - 70B-021.31" at bounding box center [394, 203] width 123 height 13
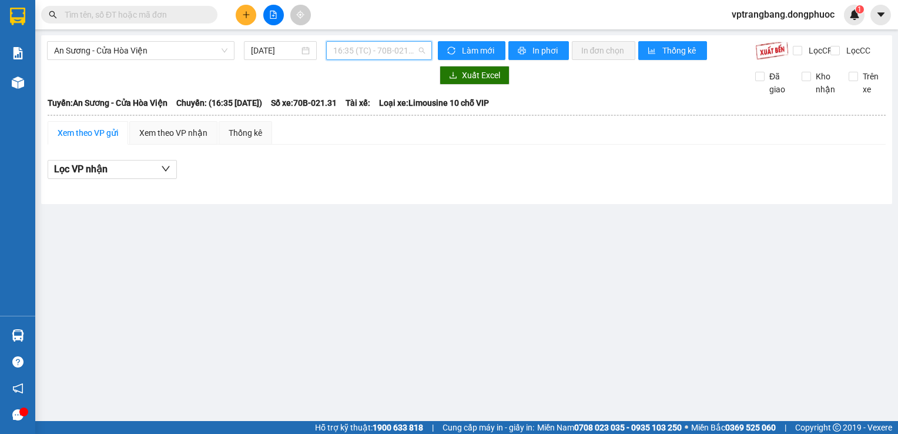
click at [367, 47] on span "16:35 (TC) - 70B-021.31" at bounding box center [379, 51] width 92 height 18
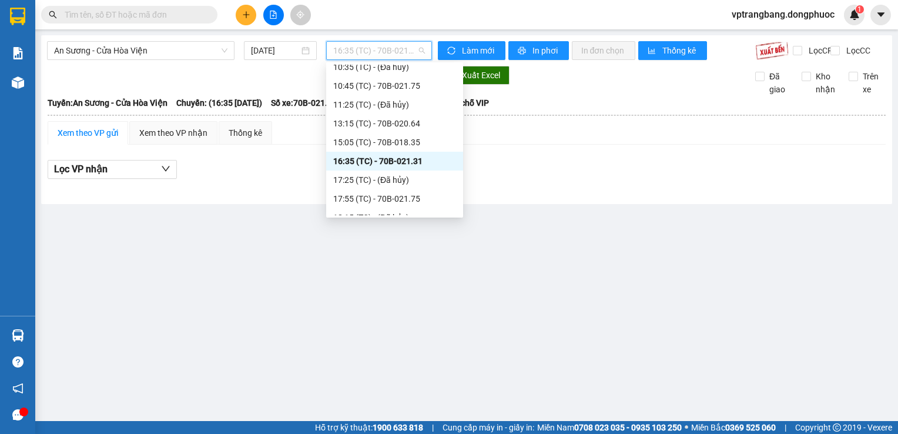
scroll to position [136, 0]
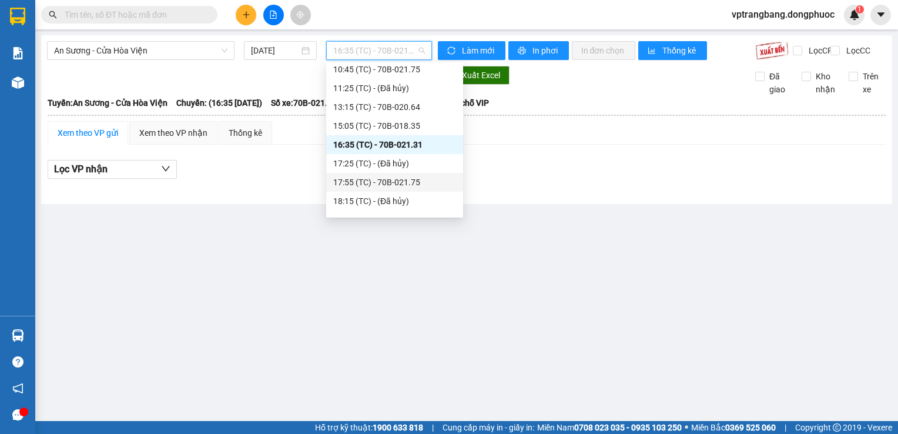
click at [379, 180] on div "17:55 (TC) - 70B-021.75" at bounding box center [394, 182] width 123 height 13
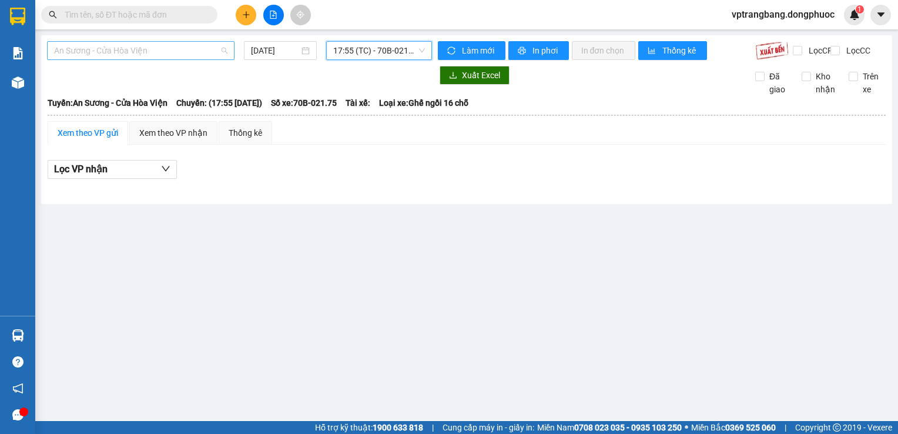
click at [156, 55] on span "An Sương - Cửa Hòa Viện" at bounding box center [140, 51] width 173 height 18
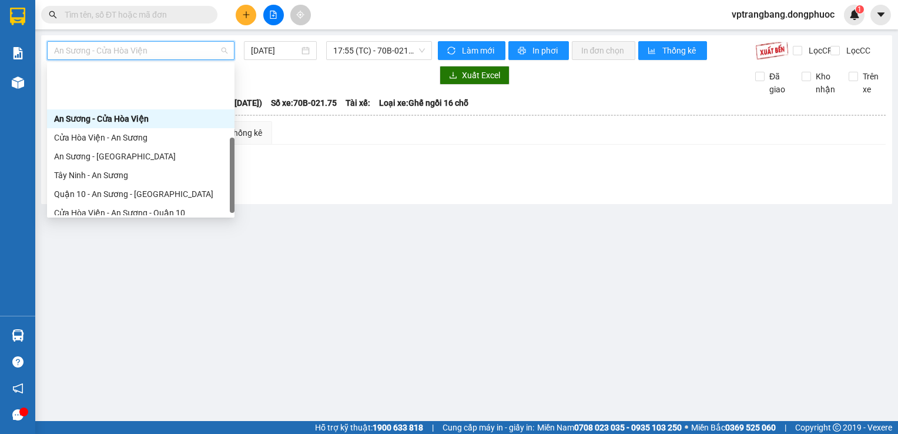
scroll to position [165, 0]
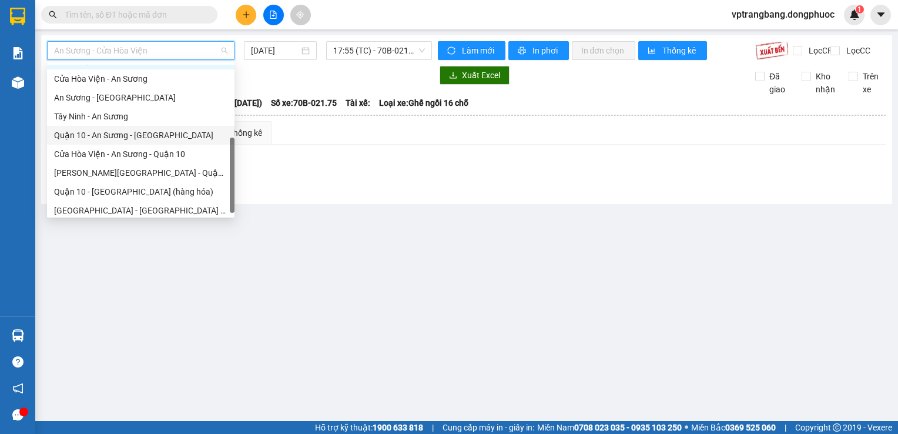
click at [147, 143] on div "Quận 10 - An Sương - Cửa Hòa Viện" at bounding box center [141, 135] width 188 height 19
type input "15/08/2025"
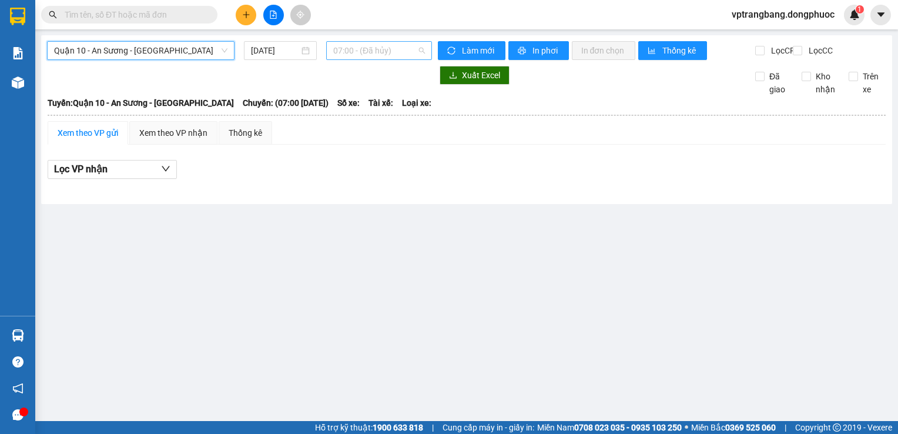
click at [377, 56] on span "07:00 - (Đã hủy)" at bounding box center [379, 51] width 92 height 18
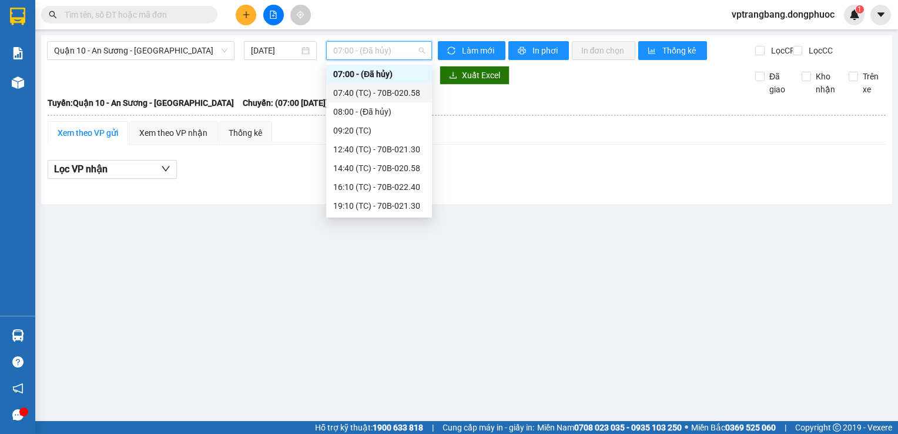
click at [377, 95] on div "07:40 (TC) - 70B-020.58" at bounding box center [379, 92] width 92 height 13
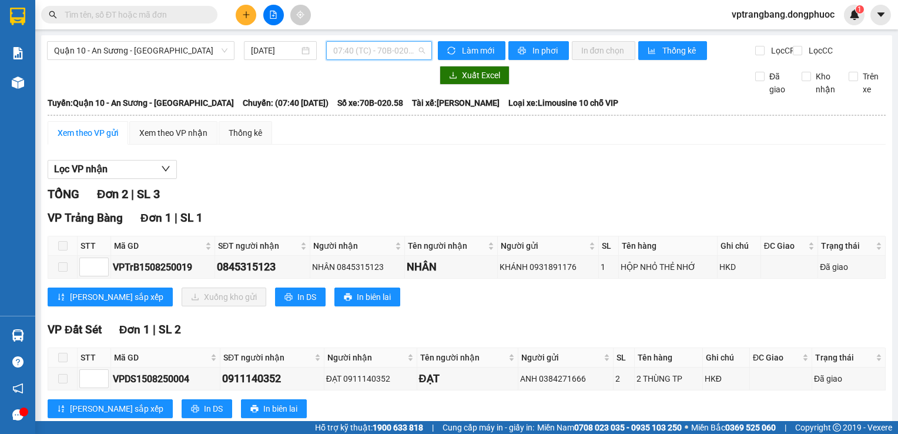
click at [339, 51] on span "07:40 (TC) - 70B-020.58" at bounding box center [379, 51] width 92 height 18
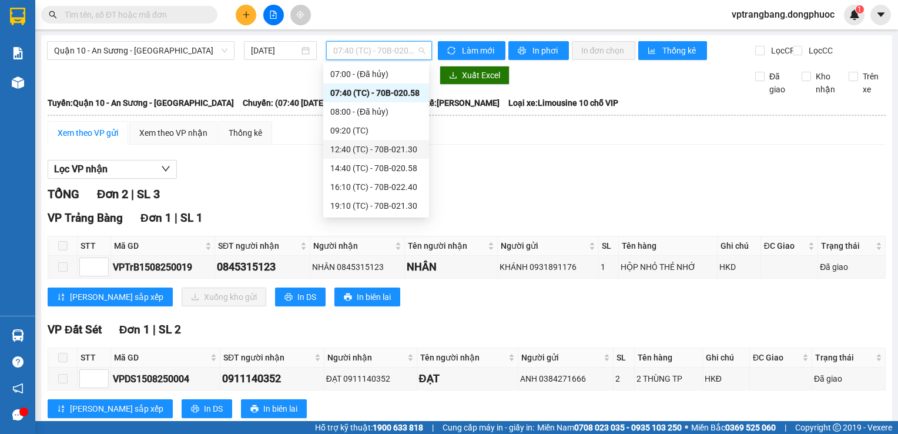
click at [384, 150] on div "12:40 (TC) - 70B-021.30" at bounding box center [376, 149] width 92 height 13
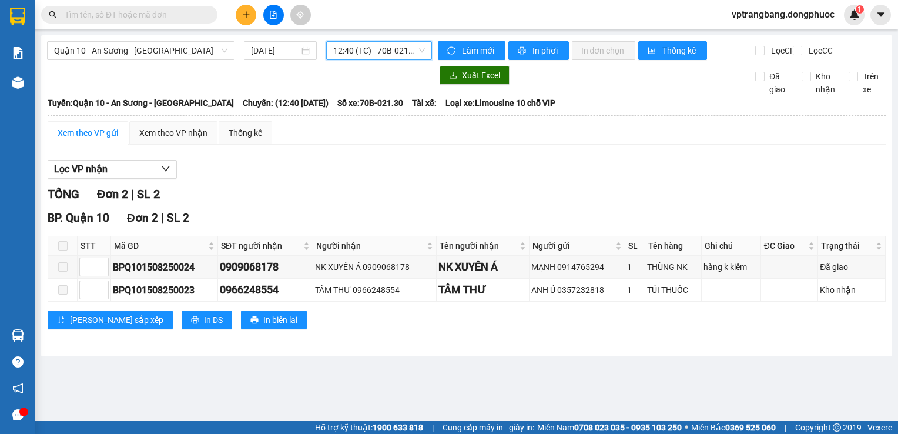
click at [344, 56] on span "12:40 (TC) - 70B-021.30" at bounding box center [379, 51] width 92 height 18
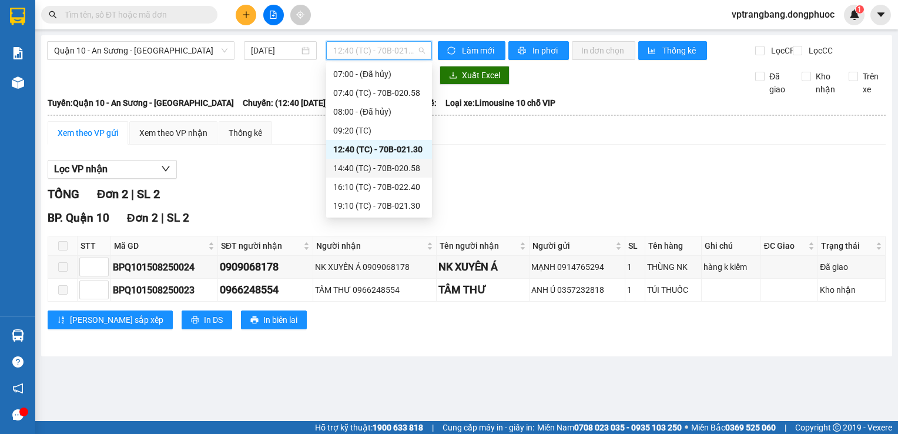
click at [383, 175] on div "14:40 (TC) - 70B-020.58" at bounding box center [379, 168] width 106 height 19
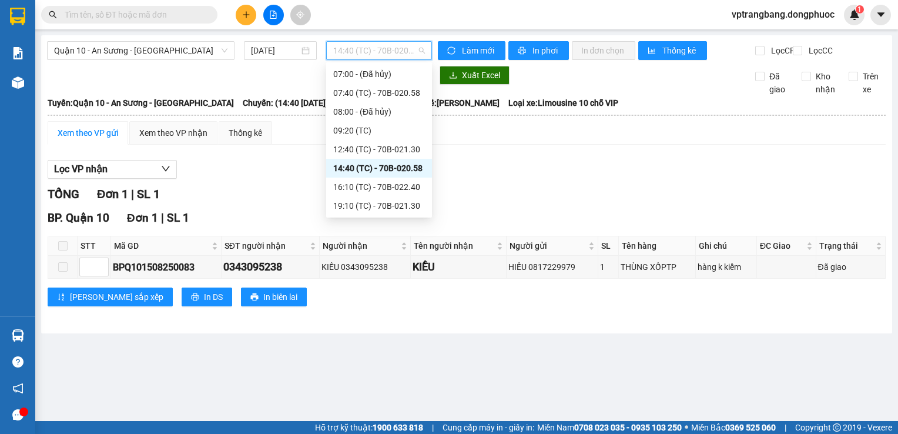
click at [380, 56] on span "14:40 (TC) - 70B-020.58" at bounding box center [379, 51] width 92 height 18
click at [388, 187] on div "16:10 (TC) - 70B-022.40" at bounding box center [379, 186] width 92 height 13
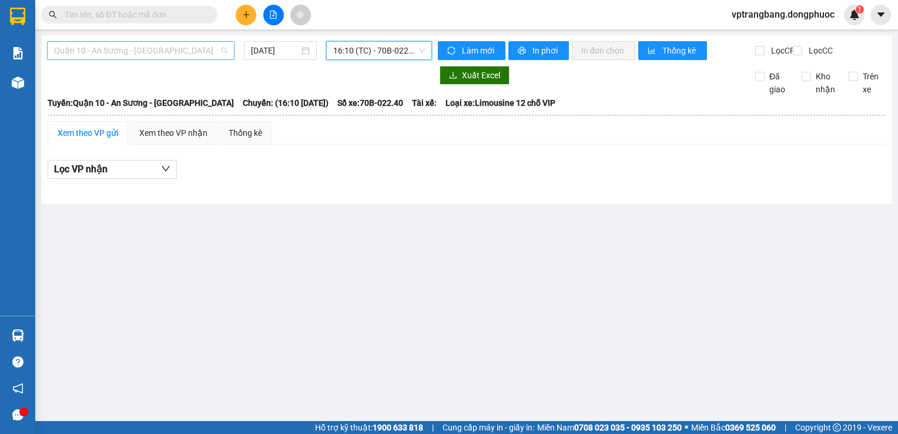
click at [185, 52] on span "Quận 10 - An Sương - Cửa Hòa Viện" at bounding box center [140, 51] width 173 height 18
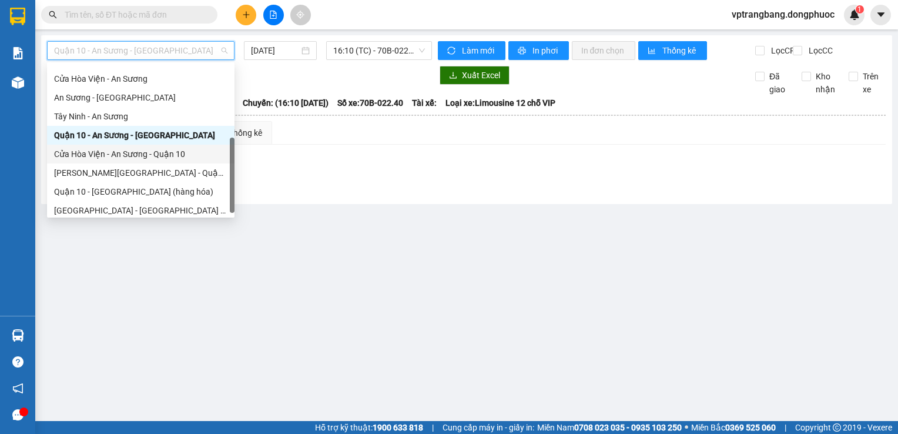
click at [174, 152] on div "Cửa Hòa Viện - An Sương - Quận 10" at bounding box center [140, 154] width 173 height 13
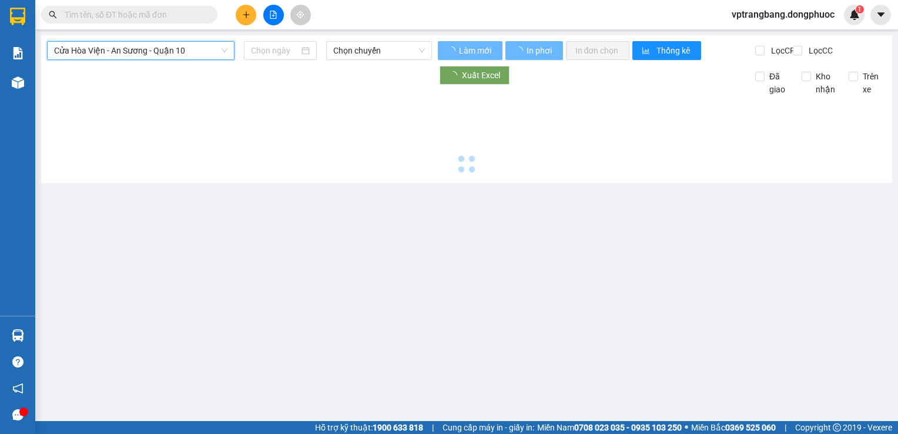
type input "15/08/2025"
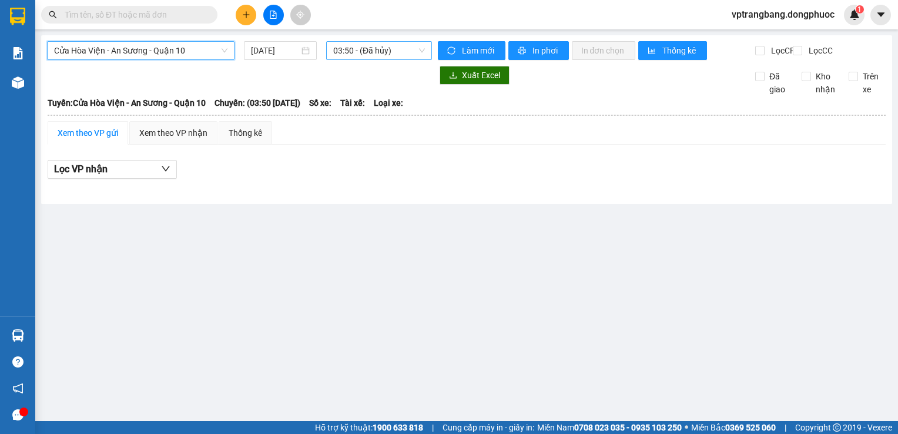
click at [350, 45] on span "03:50 - (Đã hủy)" at bounding box center [379, 51] width 92 height 18
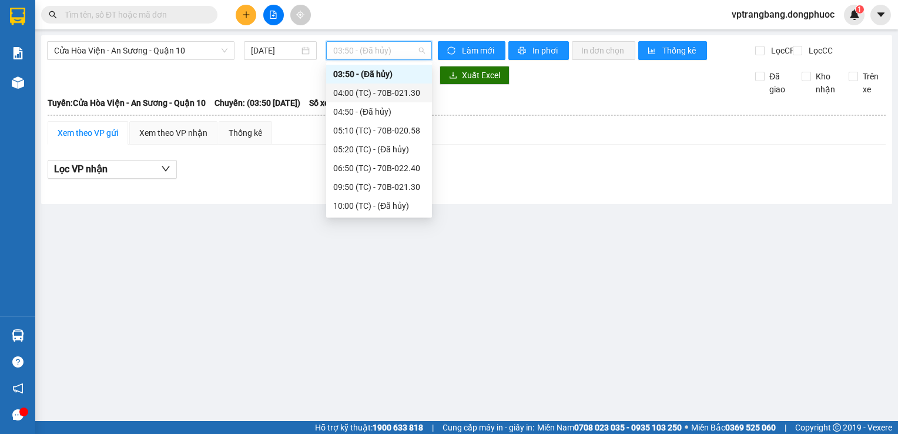
click at [389, 95] on div "04:00 (TC) - 70B-021.30" at bounding box center [379, 92] width 92 height 13
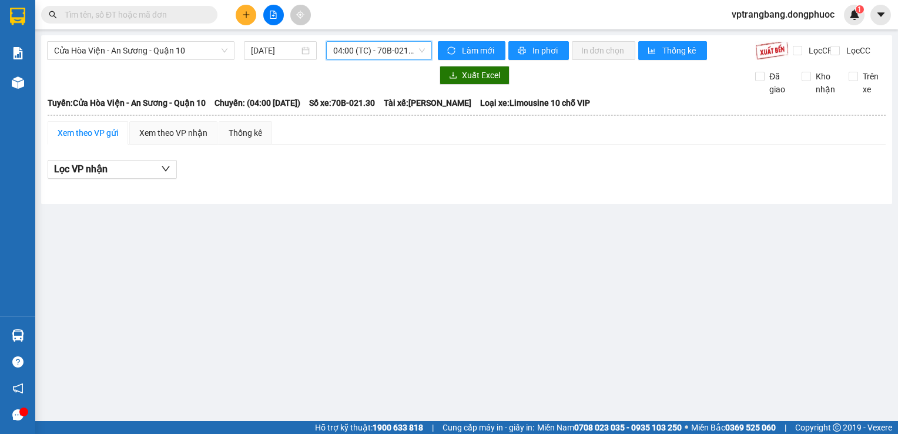
click at [373, 54] on span "04:00 (TC) - 70B-021.30" at bounding box center [379, 51] width 92 height 18
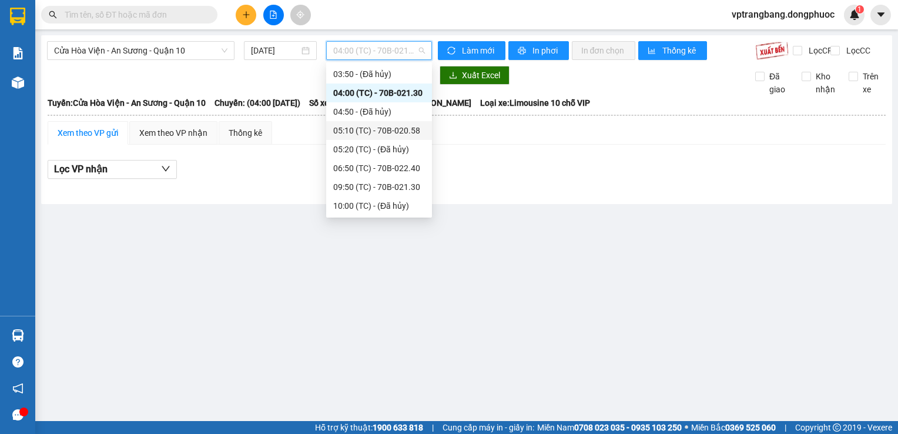
click at [381, 133] on div "05:10 (TC) - 70B-020.58" at bounding box center [379, 130] width 92 height 13
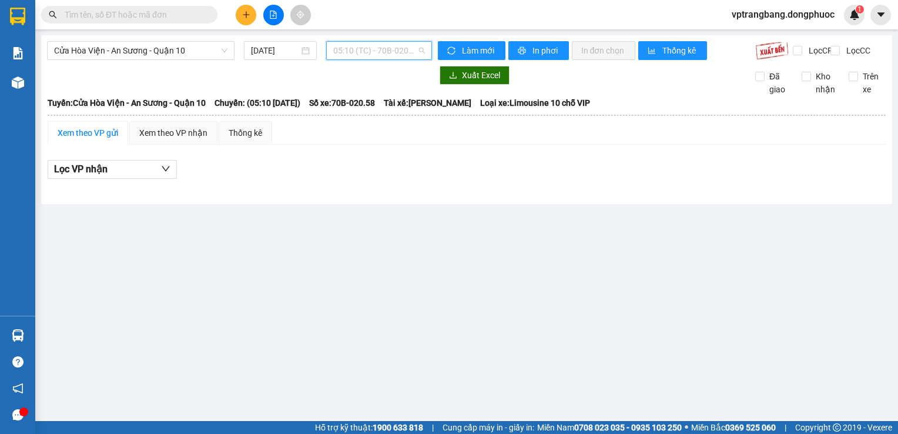
click at [366, 45] on span "05:10 (TC) - 70B-020.58" at bounding box center [379, 51] width 92 height 18
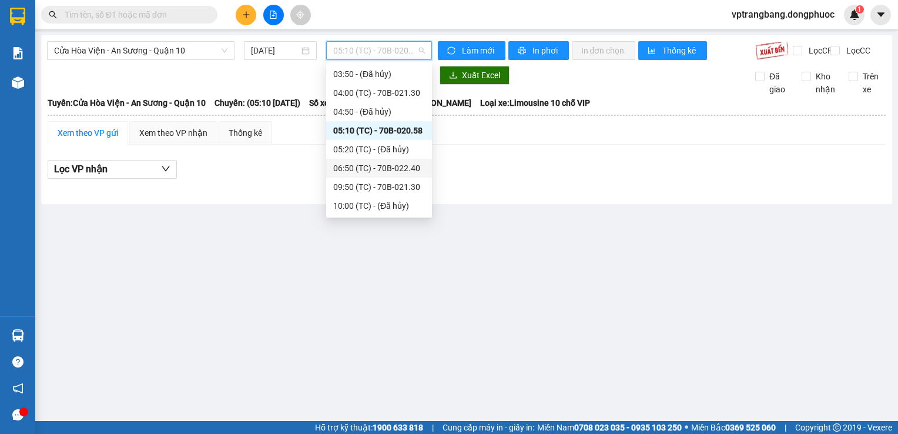
click at [386, 169] on div "06:50 (TC) - 70B-022.40" at bounding box center [379, 168] width 92 height 13
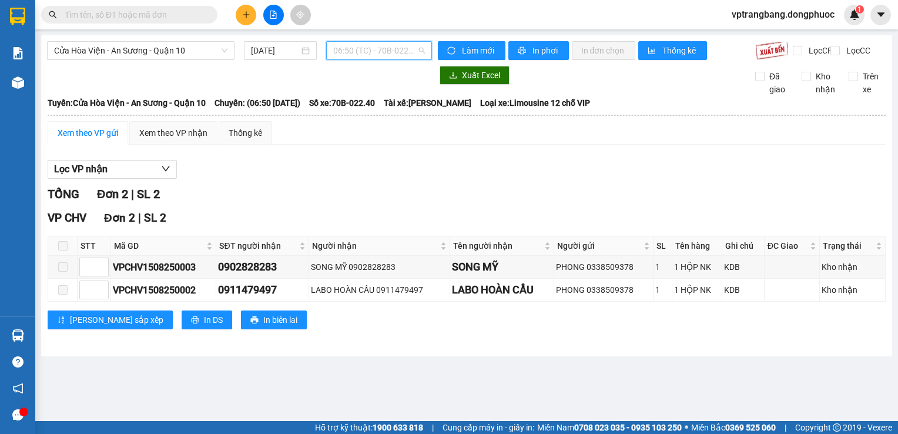
click at [358, 54] on span "06:50 (TC) - 70B-022.40" at bounding box center [379, 51] width 92 height 18
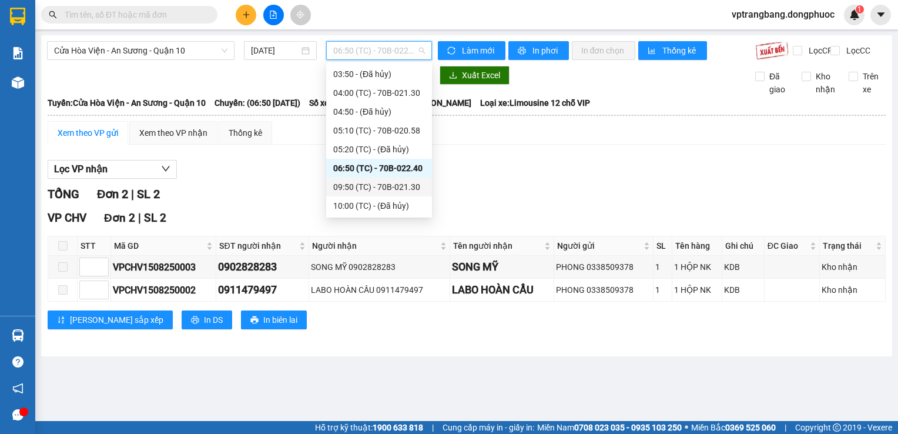
click at [375, 184] on div "09:50 (TC) - 70B-021.30" at bounding box center [379, 186] width 92 height 13
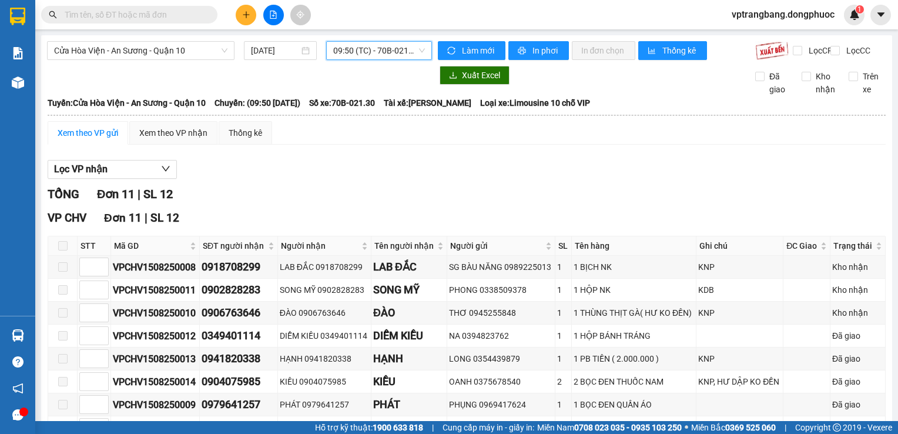
click at [347, 56] on span "09:50 (TC) - 70B-021.30" at bounding box center [379, 51] width 92 height 18
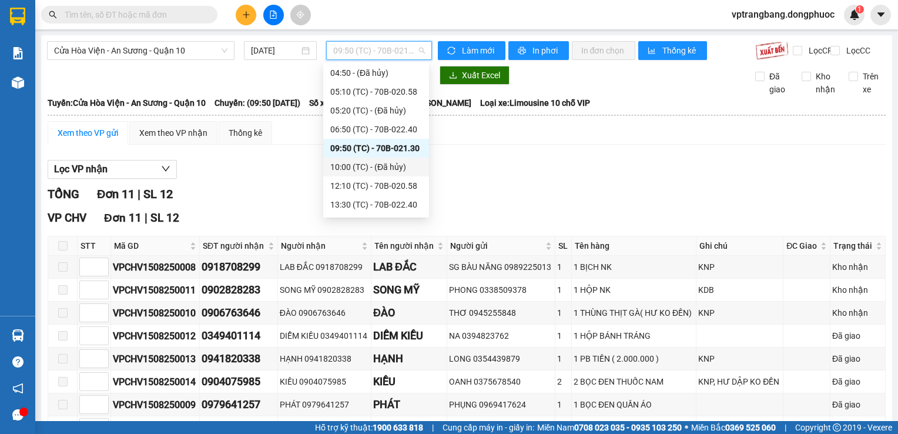
scroll to position [75, 0]
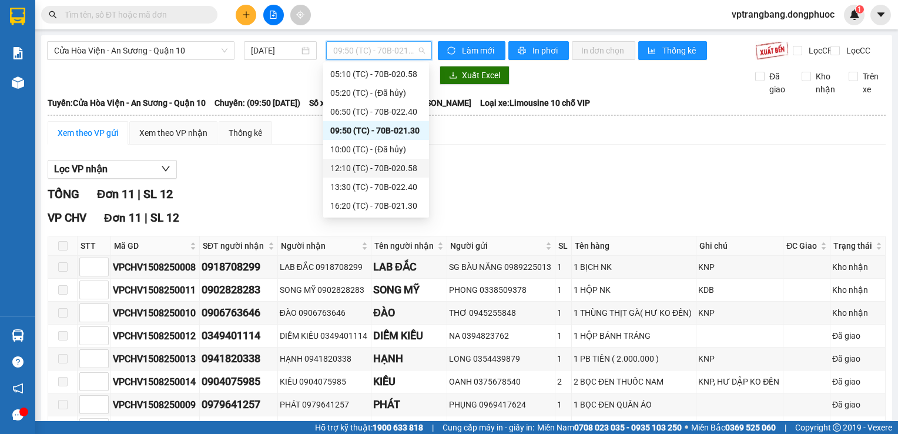
click at [379, 169] on div "12:10 (TC) - 70B-020.58" at bounding box center [376, 168] width 92 height 13
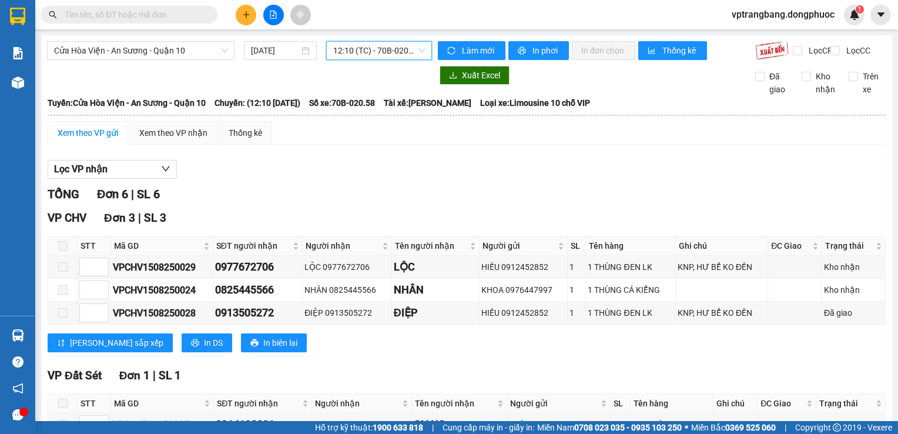
click at [372, 57] on span "12:10 (TC) - 70B-020.58" at bounding box center [379, 51] width 92 height 18
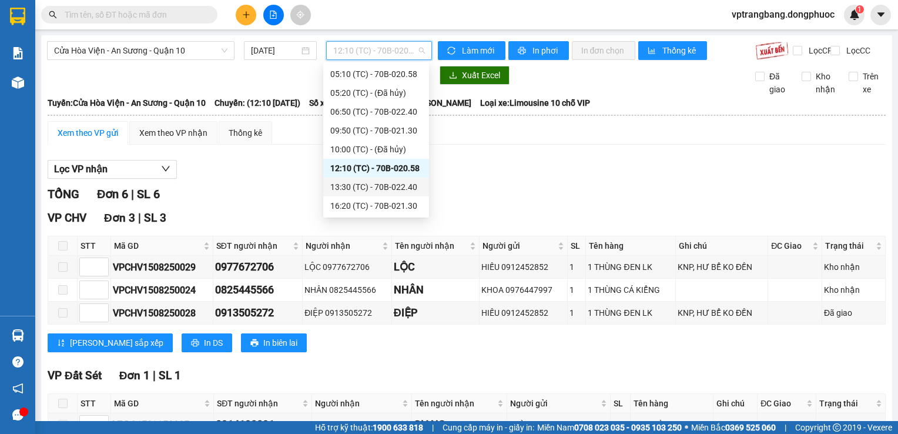
click at [379, 183] on div "13:30 (TC) - 70B-022.40" at bounding box center [376, 186] width 92 height 13
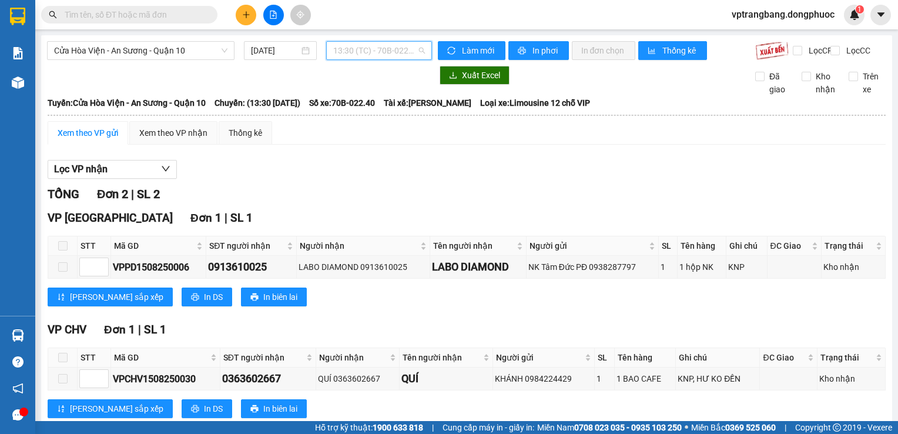
click at [362, 58] on span "13:30 (TC) - 70B-022.40" at bounding box center [379, 51] width 92 height 18
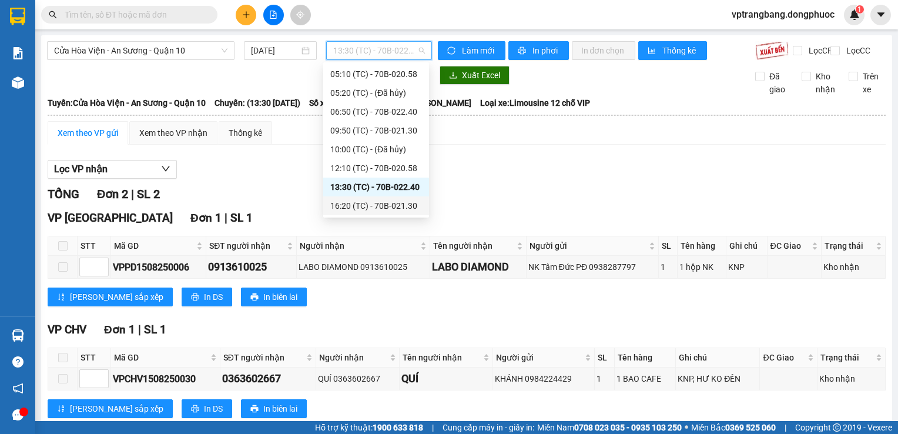
click at [355, 200] on div "16:20 (TC) - 70B-021.30" at bounding box center [376, 205] width 92 height 13
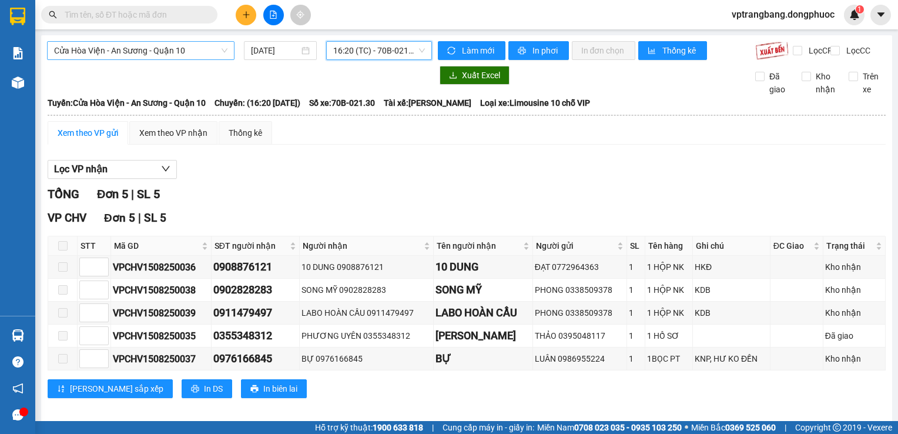
click at [182, 52] on span "Cửa Hòa Viện - An Sương - Quận 10" at bounding box center [140, 51] width 173 height 18
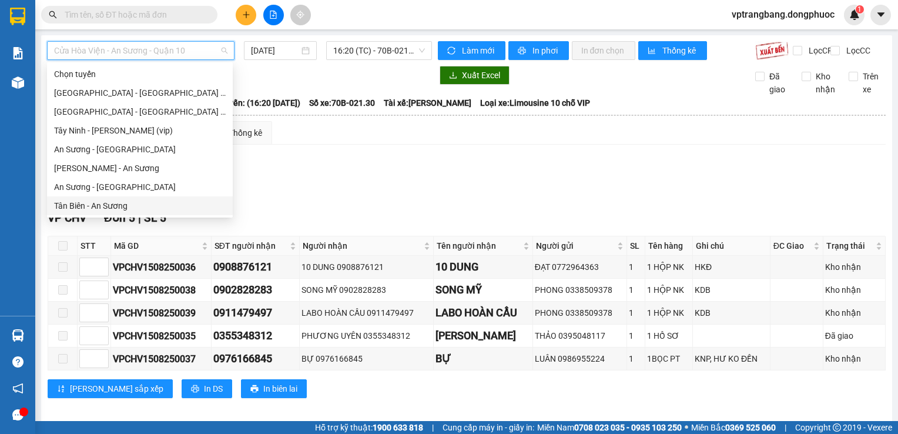
click at [118, 205] on div "Tân Biên - An Sương" at bounding box center [140, 205] width 172 height 13
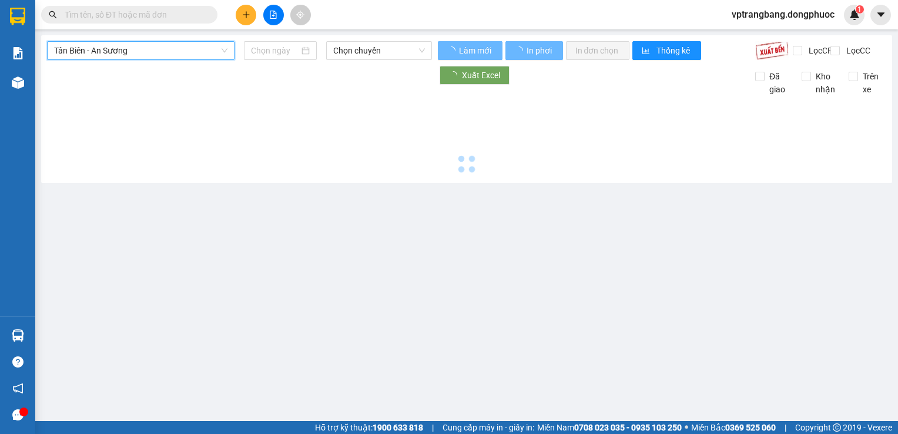
type input "15/08/2025"
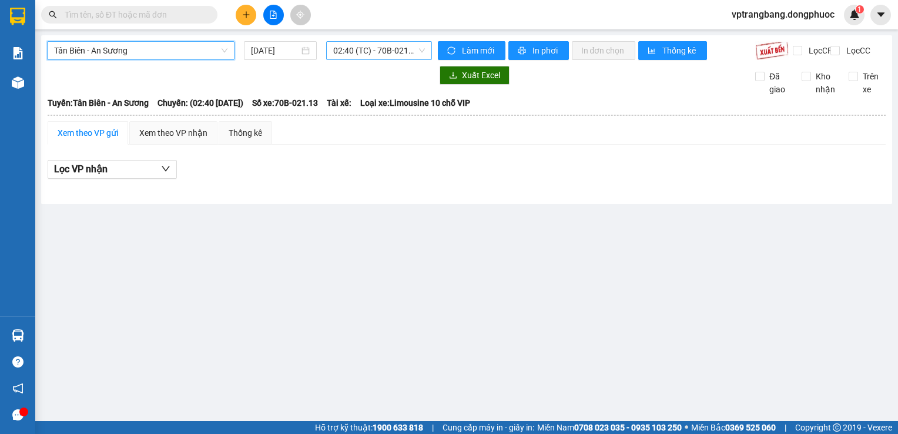
click at [353, 52] on span "02:40 (TC) - 70B-021.13" at bounding box center [379, 51] width 92 height 18
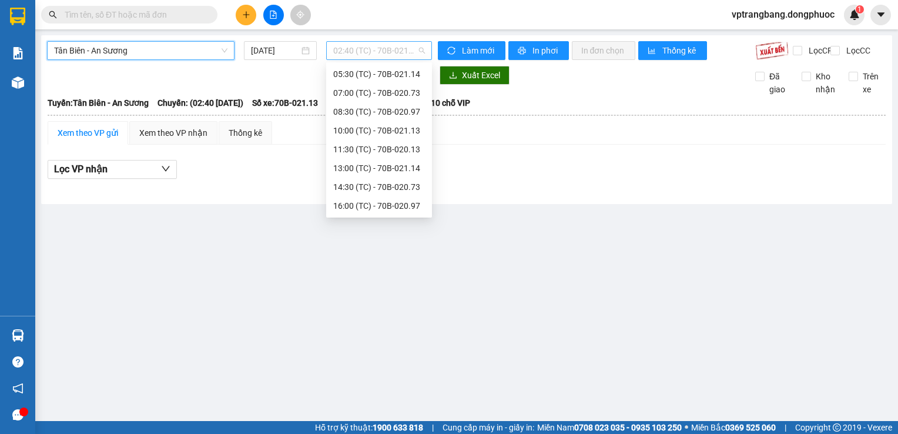
scroll to position [19, 0]
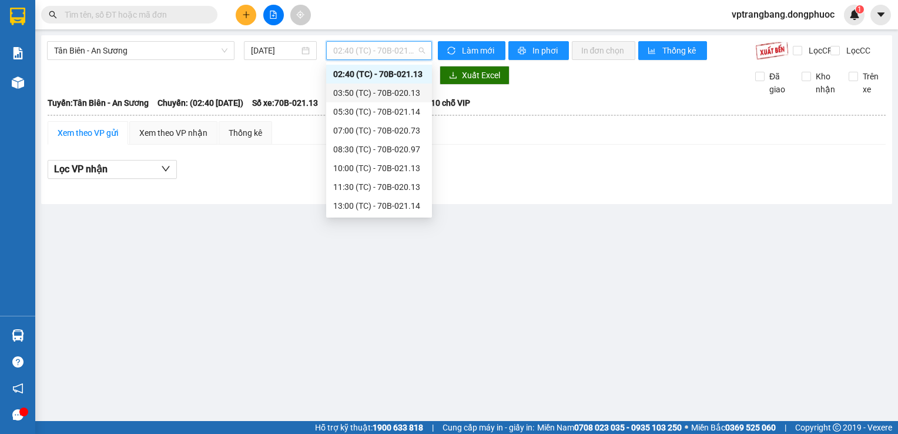
click at [359, 89] on div "03:50 (TC) - 70B-020.13" at bounding box center [379, 92] width 92 height 13
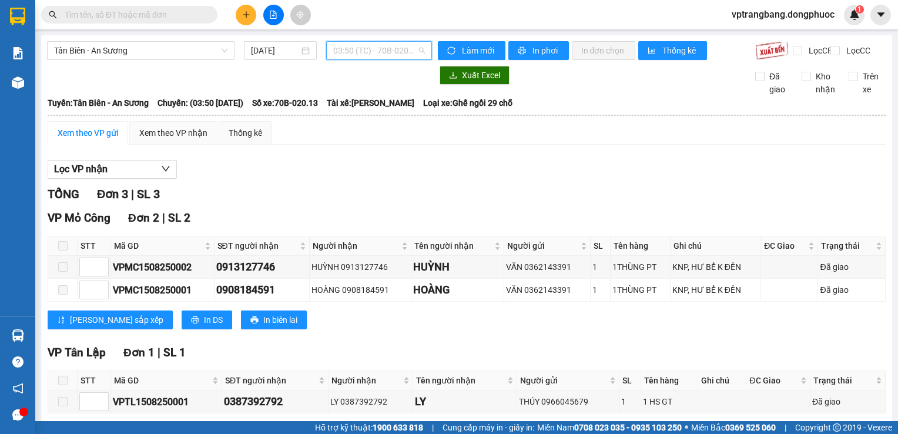
click at [384, 52] on span "03:50 (TC) - 70B-020.13" at bounding box center [379, 51] width 92 height 18
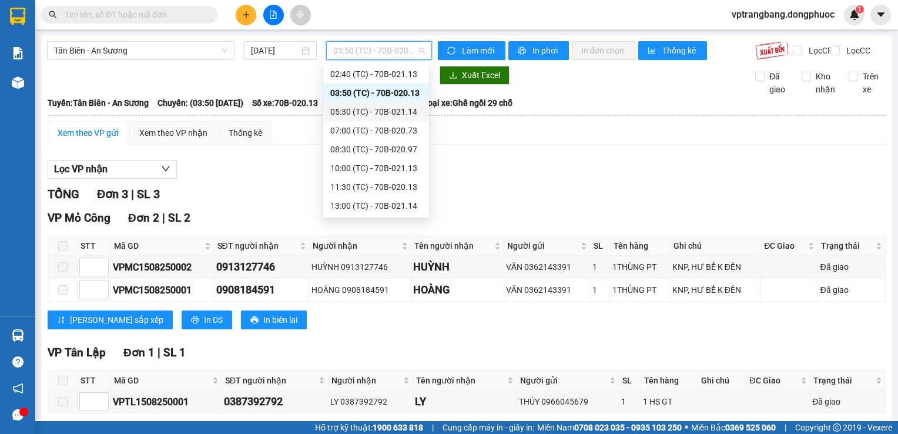
click at [379, 107] on div "05:30 (TC) - 70B-021.14" at bounding box center [376, 111] width 92 height 13
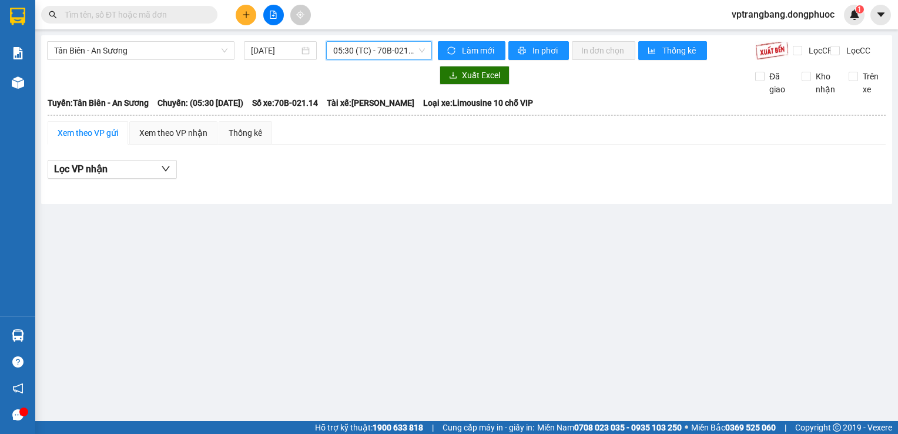
click at [372, 56] on span "05:30 (TC) - 70B-021.14" at bounding box center [379, 51] width 92 height 18
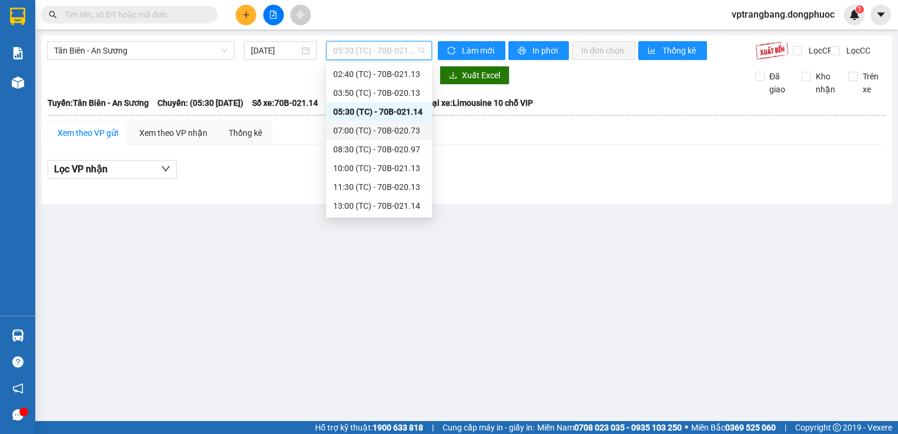
click at [377, 133] on div "07:00 (TC) - 70B-020.73" at bounding box center [379, 130] width 92 height 13
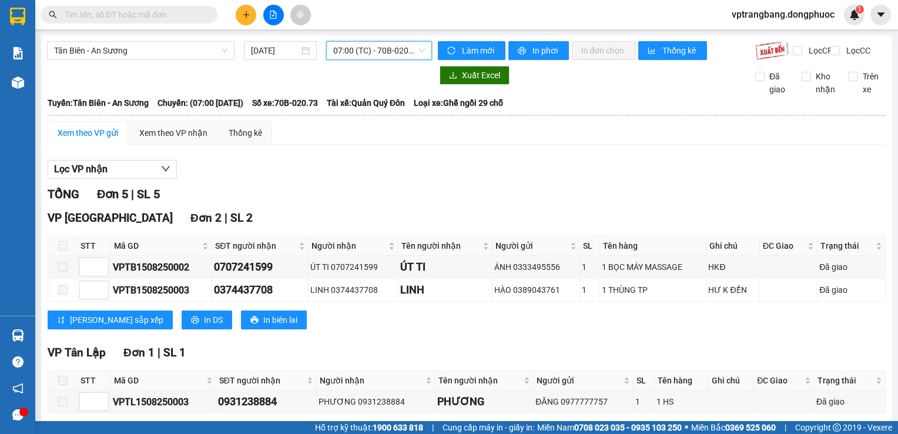
click at [373, 50] on span "07:00 (TC) - 70B-020.73" at bounding box center [379, 51] width 92 height 18
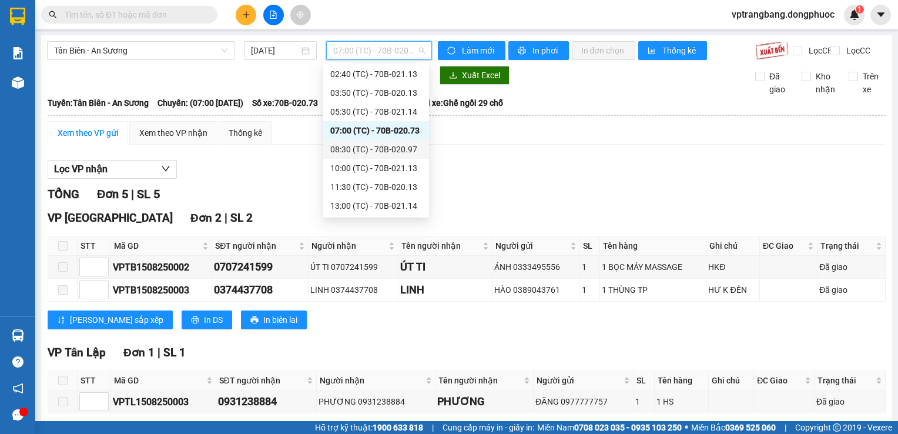
click at [380, 148] on div "08:30 (TC) - 70B-020.97" at bounding box center [376, 149] width 92 height 13
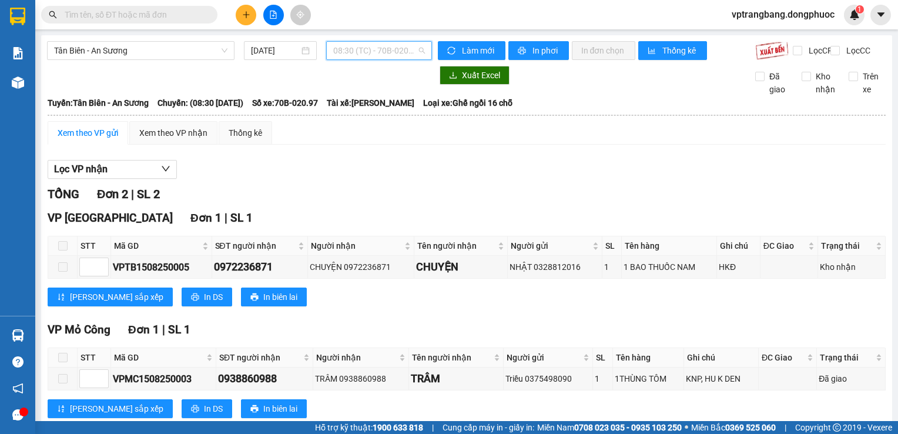
click at [348, 55] on span "08:30 (TC) - 70B-020.97" at bounding box center [379, 51] width 92 height 18
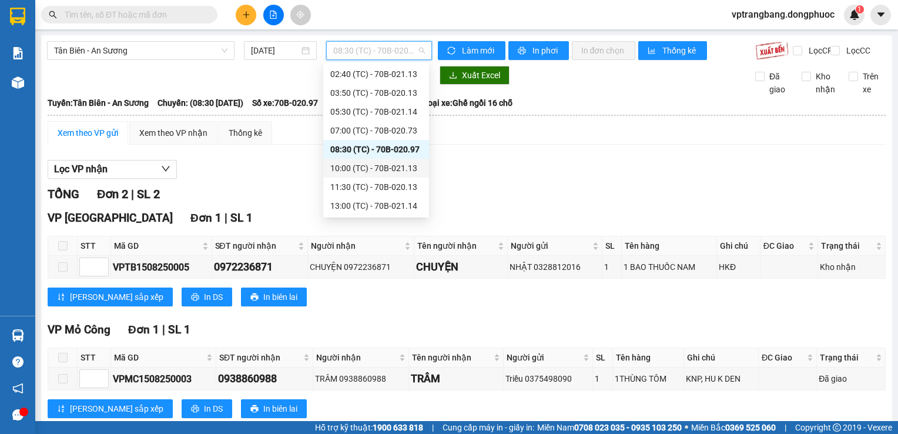
click at [364, 170] on div "10:00 (TC) - 70B-021.13" at bounding box center [376, 168] width 92 height 13
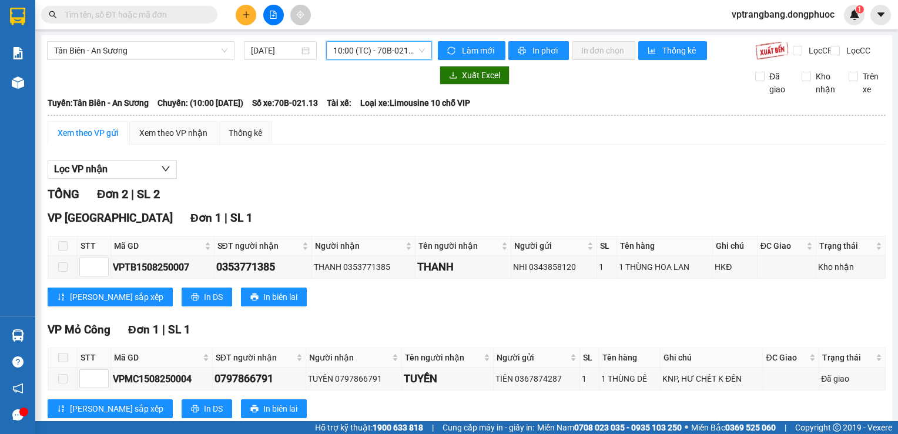
click at [350, 53] on span "10:00 (TC) - 70B-021.13" at bounding box center [379, 51] width 92 height 18
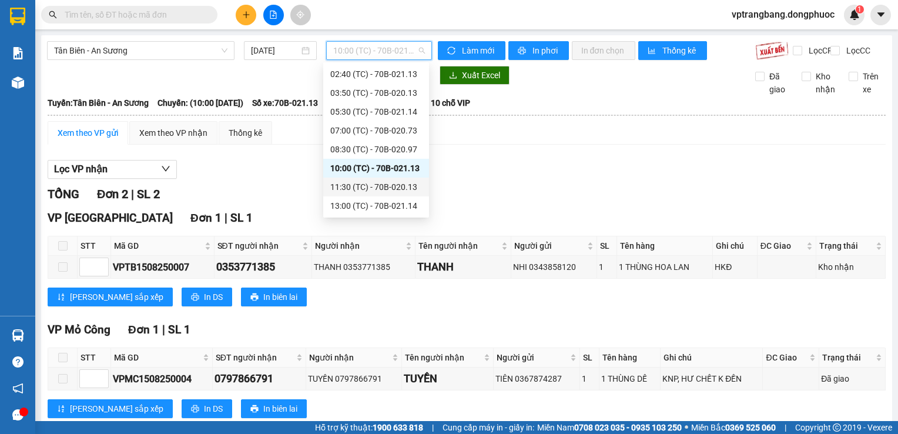
click at [383, 187] on div "11:30 (TC) - 70B-020.13" at bounding box center [376, 186] width 92 height 13
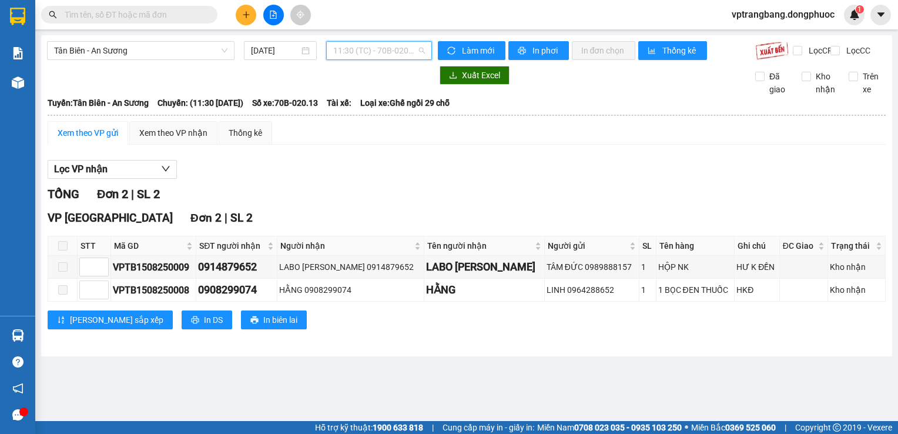
drag, startPoint x: 374, startPoint y: 53, endPoint x: 377, endPoint y: 67, distance: 14.5
click at [374, 53] on span "11:30 (TC) - 70B-020.13" at bounding box center [379, 51] width 92 height 18
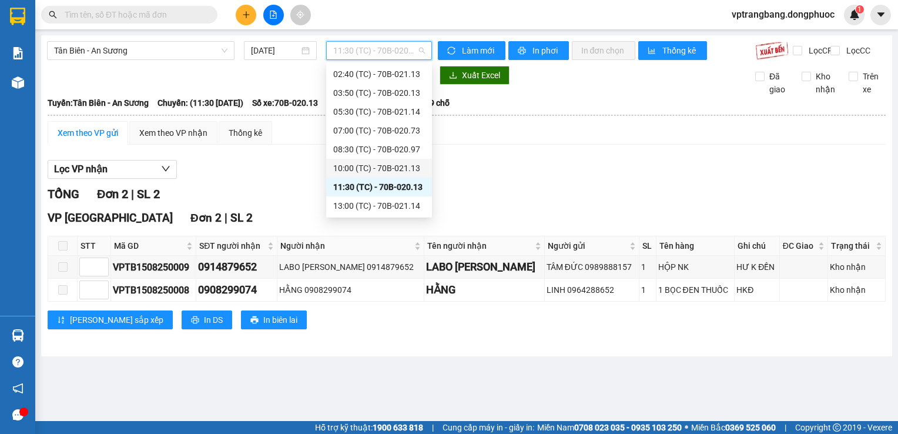
scroll to position [56, 0]
click at [370, 171] on div "13:00 (TC) - 70B-021.14" at bounding box center [379, 168] width 92 height 13
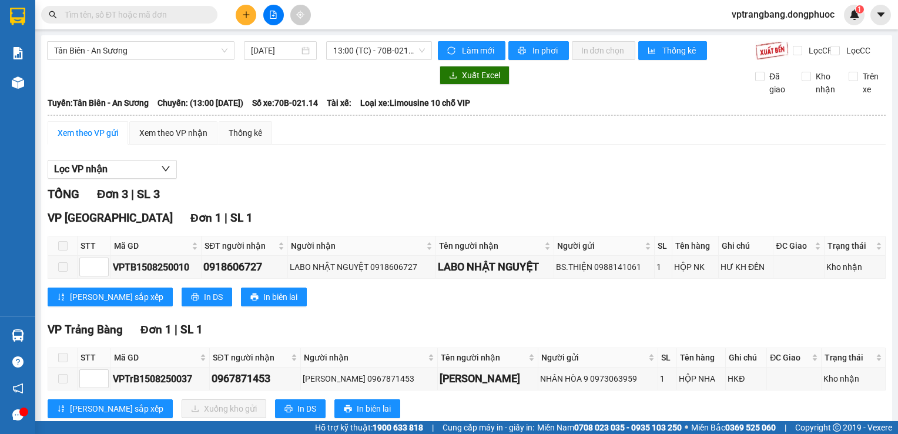
drag, startPoint x: 283, startPoint y: 180, endPoint x: 299, endPoint y: 160, distance: 25.2
click at [284, 179] on div "Lọc VP nhận" at bounding box center [467, 169] width 838 height 19
click at [350, 44] on span "13:00 (TC) - 70B-021.14" at bounding box center [379, 51] width 92 height 18
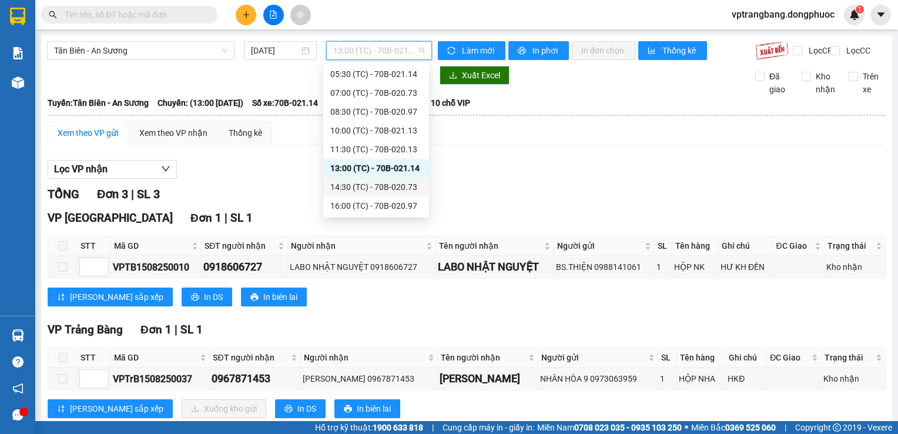
click at [374, 184] on div "14:30 (TC) - 70B-020.73" at bounding box center [376, 186] width 92 height 13
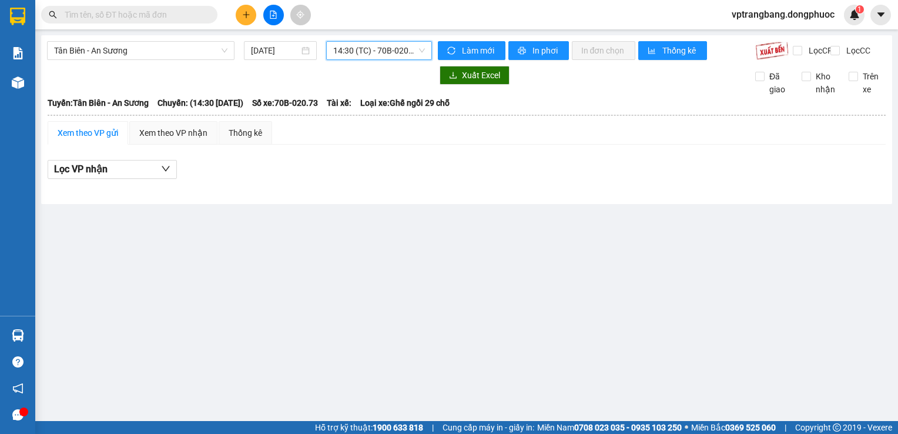
click at [382, 49] on span "14:30 (TC) - 70B-020.73" at bounding box center [379, 51] width 92 height 18
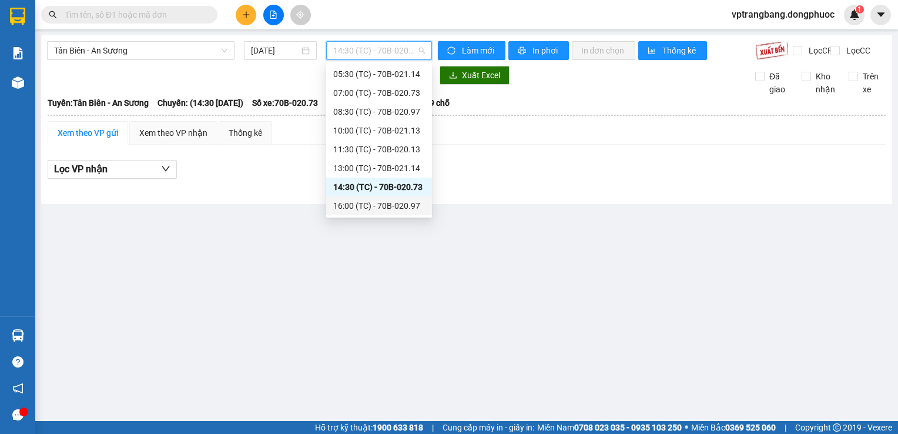
click at [382, 204] on div "16:00 (TC) - 70B-020.97" at bounding box center [379, 205] width 92 height 13
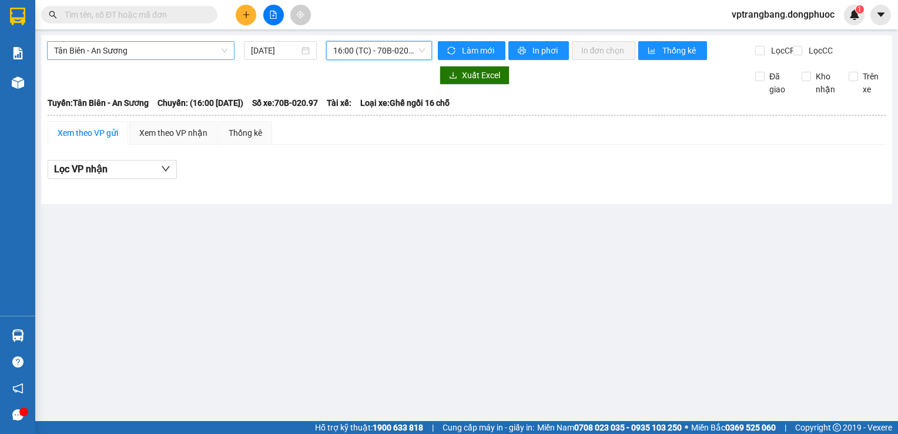
click at [207, 48] on span "Tân Biên - An Sương" at bounding box center [140, 51] width 173 height 18
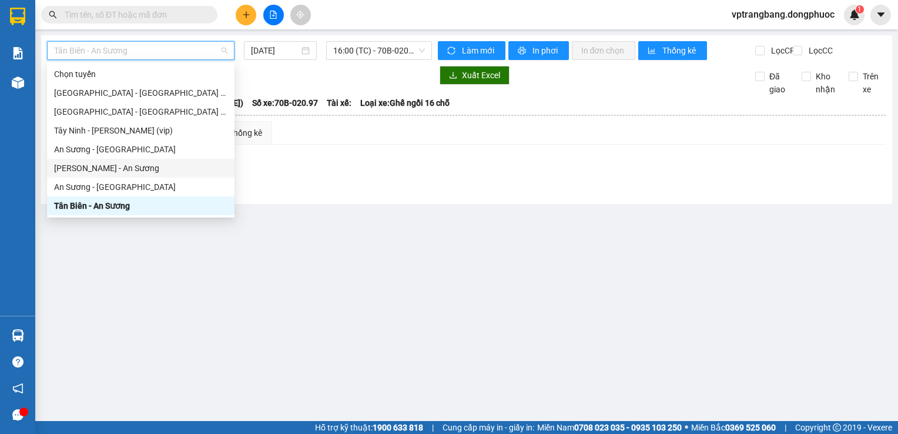
click at [125, 172] on div "Châu Thành - An Sương" at bounding box center [140, 168] width 173 height 13
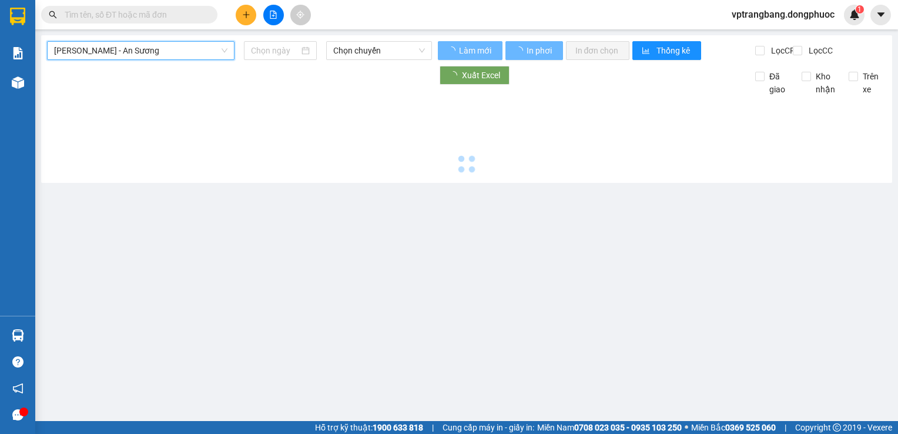
type input "15/08/2025"
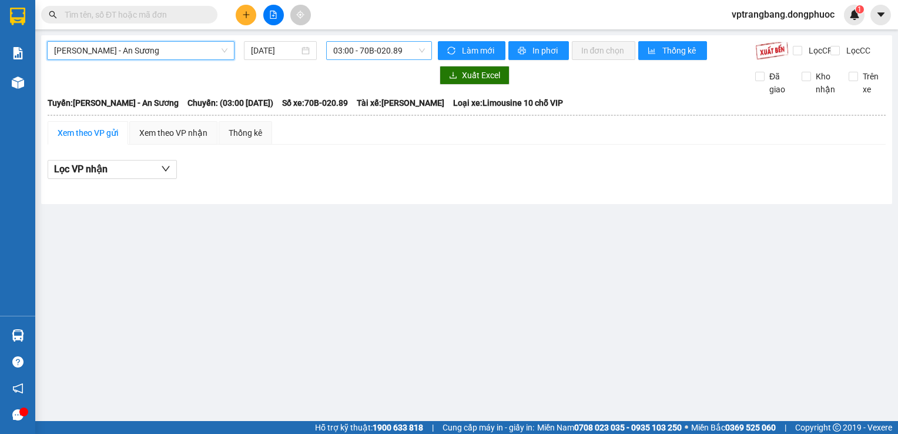
click at [358, 58] on span "03:00 - 70B-020.89" at bounding box center [379, 51] width 92 height 18
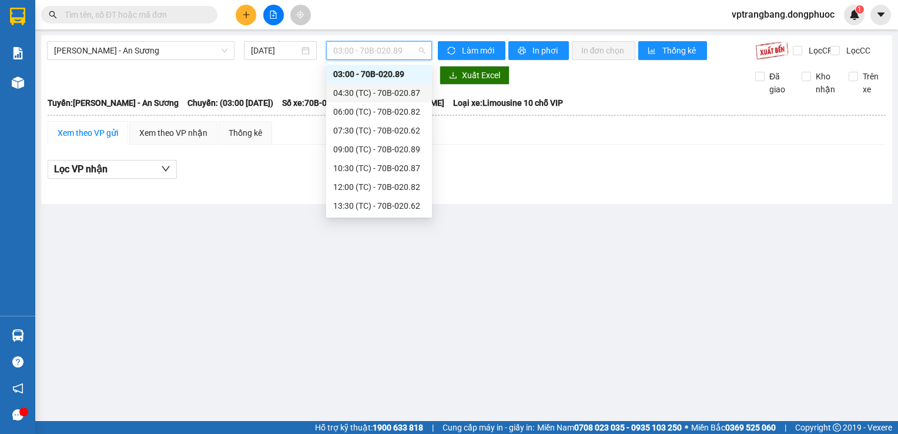
click at [368, 92] on div "04:30 (TC) - 70B-020.87" at bounding box center [379, 92] width 92 height 13
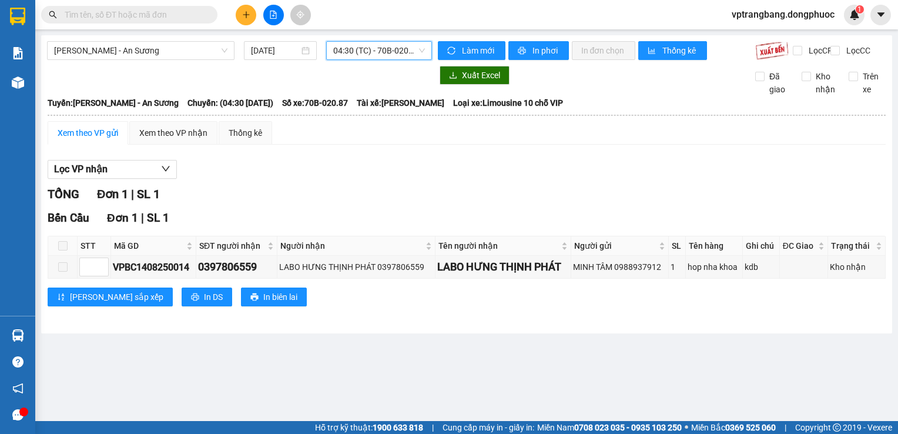
click at [389, 38] on div "Châu Thành - An Sương 15/08/2025 04:30 04:30 (TC) - 70B-020.87 Làm mới In phơi …" at bounding box center [466, 184] width 851 height 298
click at [390, 55] on span "04:30 (TC) - 70B-020.87" at bounding box center [379, 51] width 92 height 18
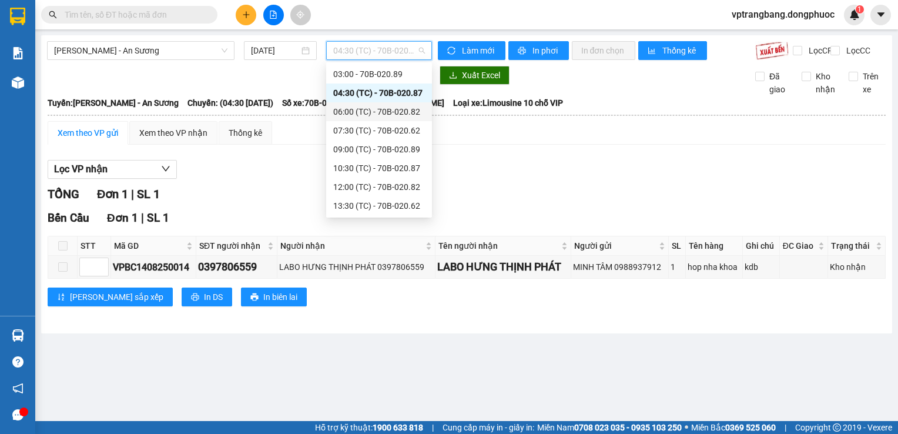
click at [406, 114] on div "06:00 (TC) - 70B-020.82" at bounding box center [379, 111] width 92 height 13
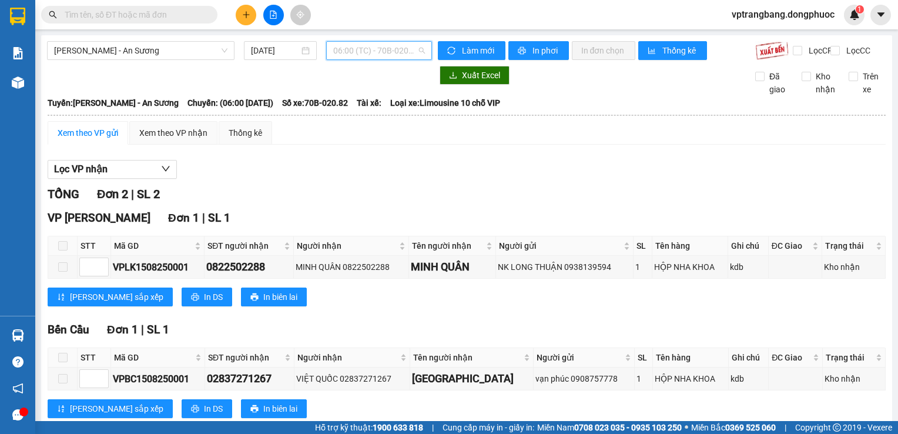
click at [379, 53] on span "06:00 (TC) - 70B-020.82" at bounding box center [379, 51] width 92 height 18
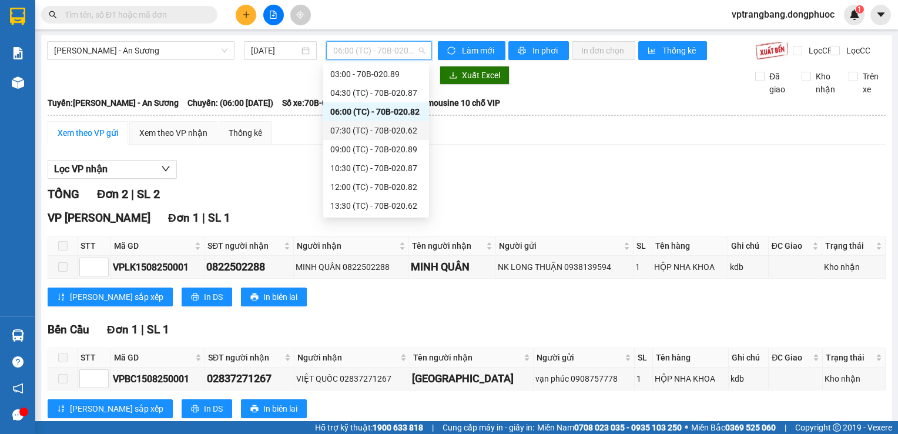
click at [388, 134] on div "07:30 (TC) - 70B-020.62" at bounding box center [376, 130] width 92 height 13
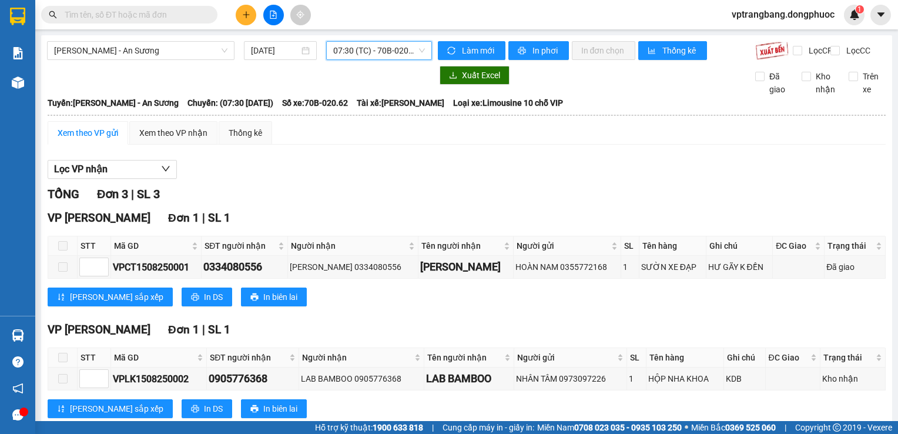
click at [372, 56] on span "07:30 (TC) - 70B-020.62" at bounding box center [379, 51] width 92 height 18
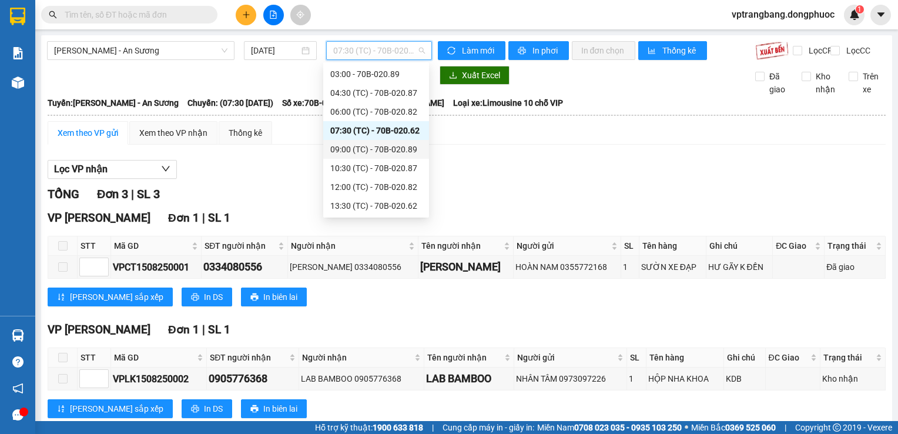
click at [386, 148] on div "09:00 (TC) - 70B-020.89" at bounding box center [376, 149] width 92 height 13
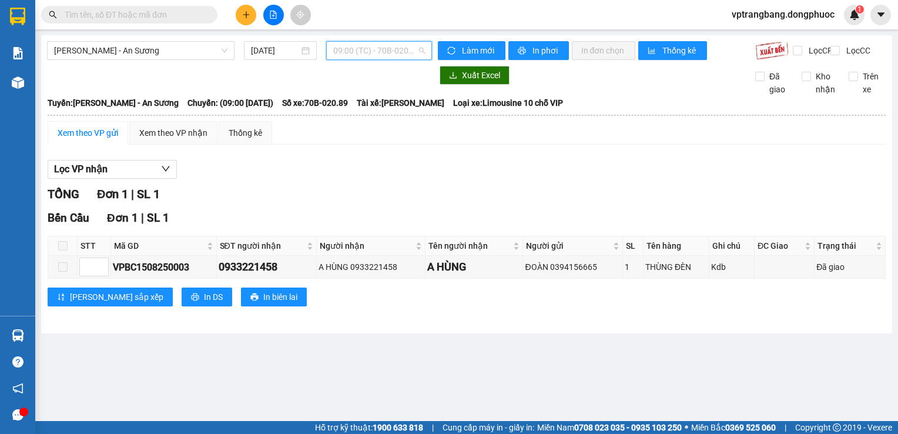
click at [355, 53] on span "09:00 (TC) - 70B-020.89" at bounding box center [379, 51] width 92 height 18
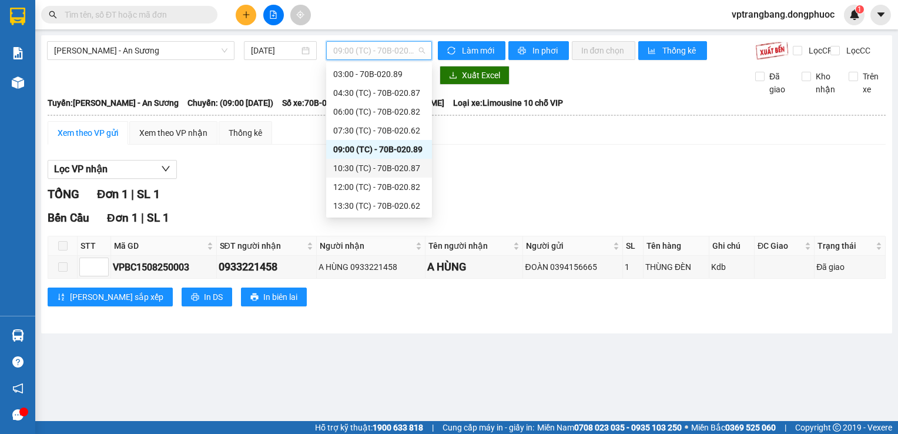
click at [369, 165] on div "10:30 (TC) - 70B-020.87" at bounding box center [379, 168] width 92 height 13
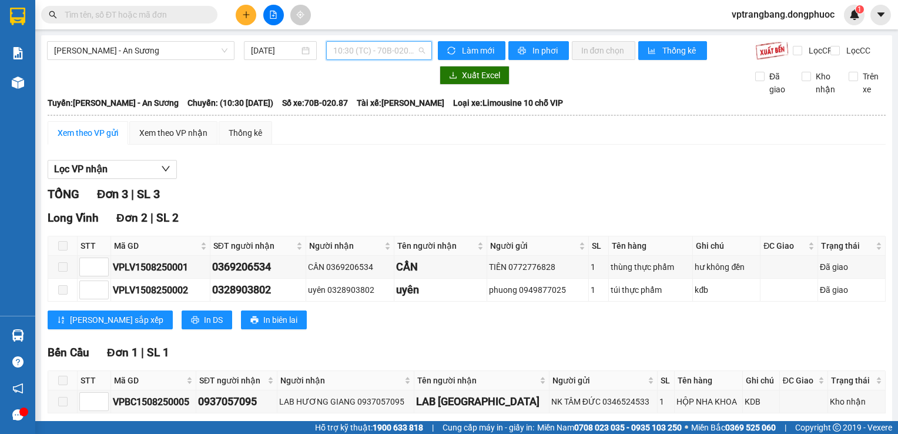
click at [379, 47] on span "10:30 (TC) - 70B-020.87" at bounding box center [379, 51] width 92 height 18
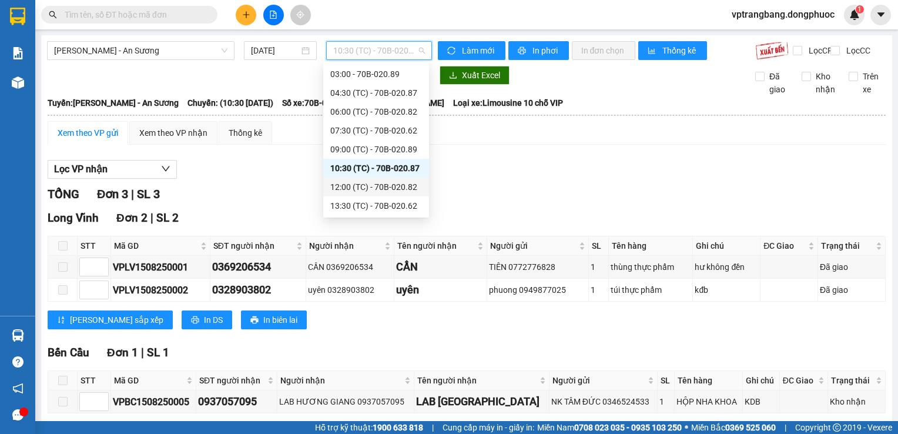
click at [393, 183] on div "12:00 (TC) - 70B-020.82" at bounding box center [376, 186] width 92 height 13
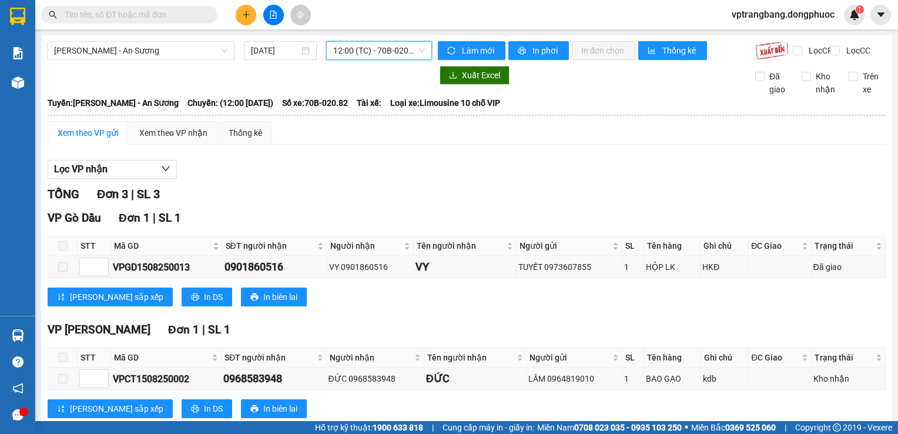
click at [368, 53] on span "12:00 (TC) - 70B-020.82" at bounding box center [379, 51] width 92 height 18
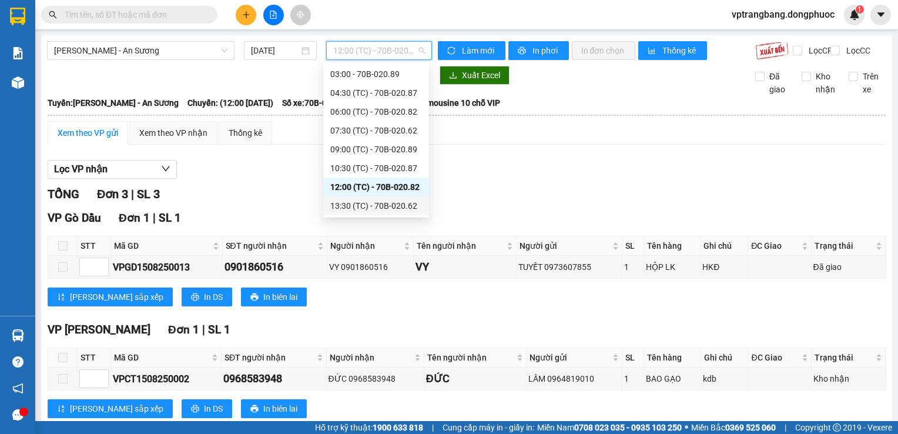
click at [388, 199] on div "13:30 (TC) - 70B-020.62" at bounding box center [376, 205] width 92 height 13
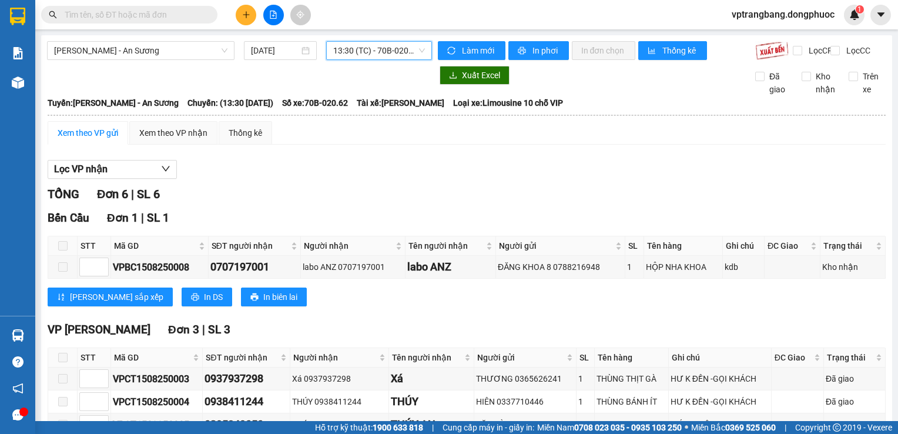
drag, startPoint x: 369, startPoint y: 55, endPoint x: 369, endPoint y: 67, distance: 11.8
click at [369, 55] on span "13:30 (TC) - 70B-020.62" at bounding box center [379, 51] width 92 height 18
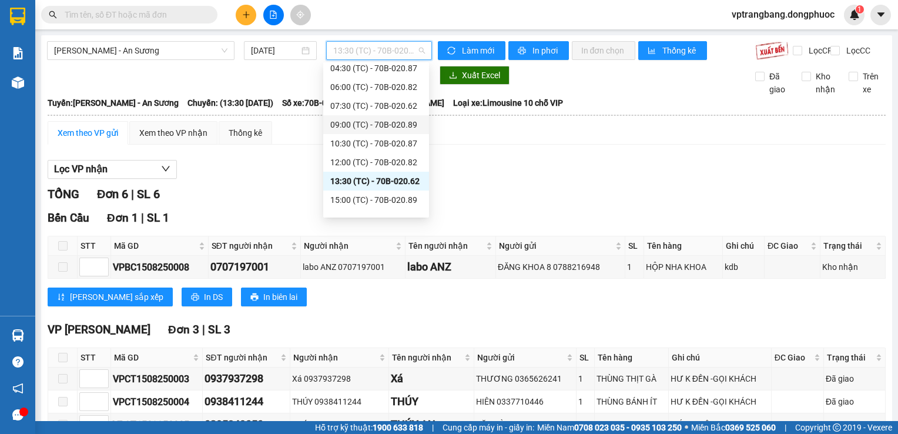
scroll to position [56, 0]
click at [380, 185] on div "15:00 (TC) - 70B-020.89" at bounding box center [376, 186] width 92 height 13
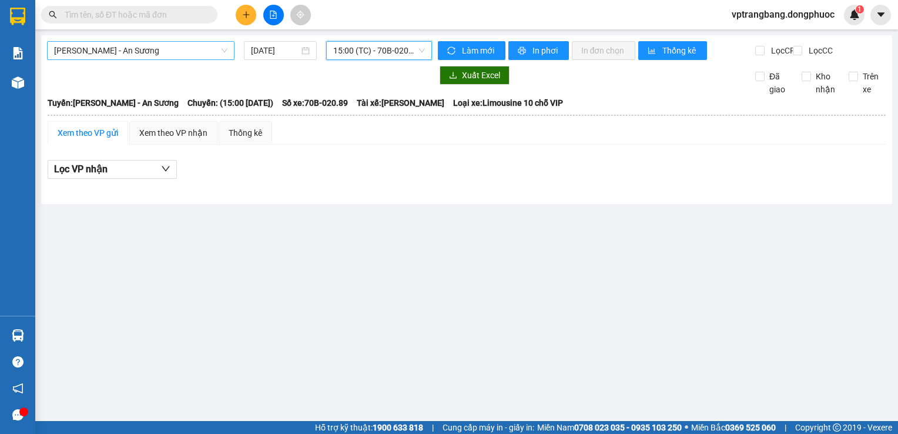
click at [176, 57] on span "Châu Thành - An Sương" at bounding box center [140, 51] width 173 height 18
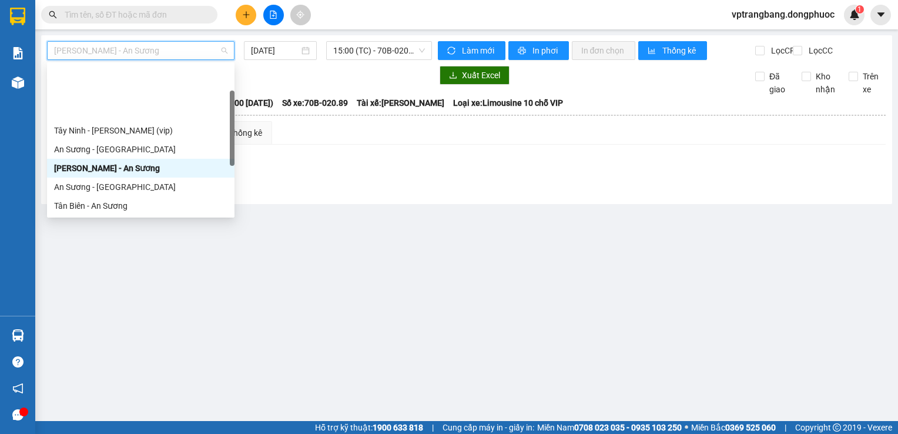
scroll to position [59, 0]
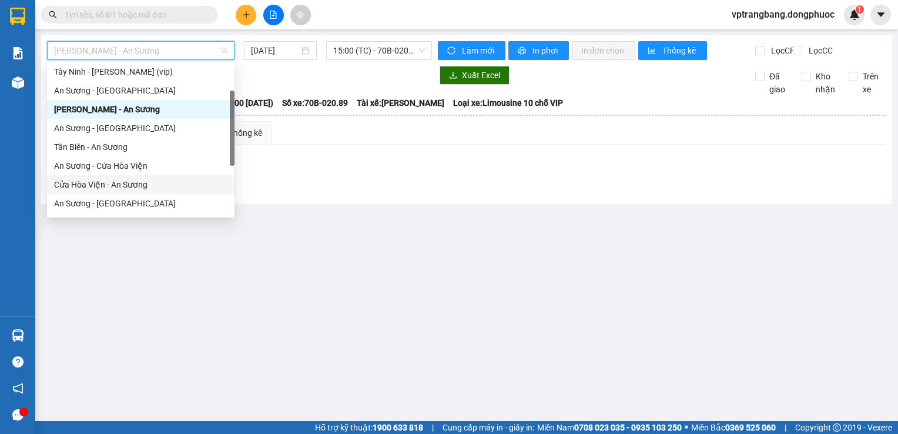
click at [127, 182] on div "Cửa Hòa Viện - An Sương" at bounding box center [140, 184] width 173 height 13
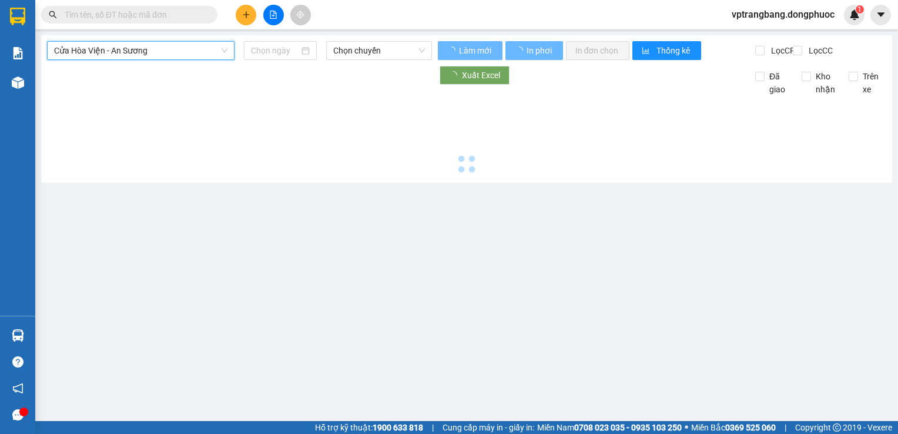
type input "15/08/2025"
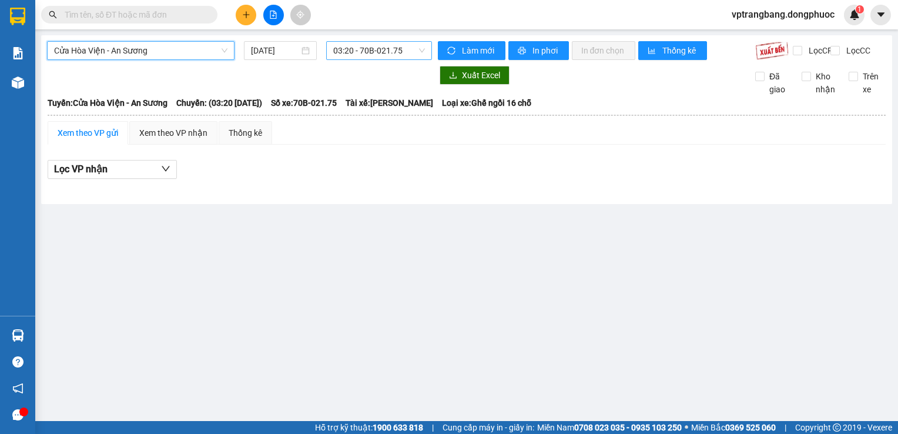
click at [358, 59] on div "03:20 - 70B-021.75" at bounding box center [379, 50] width 106 height 19
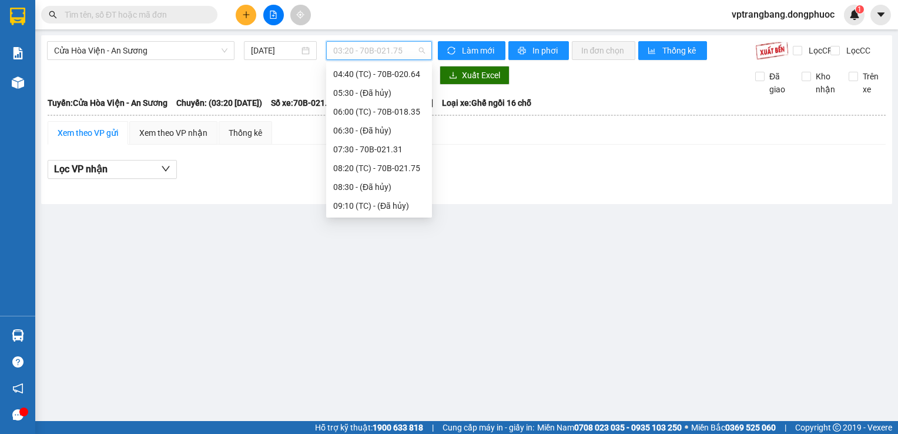
scroll to position [19, 0]
click at [367, 111] on div "04:40 (TC) - 70B-020.64" at bounding box center [379, 111] width 92 height 13
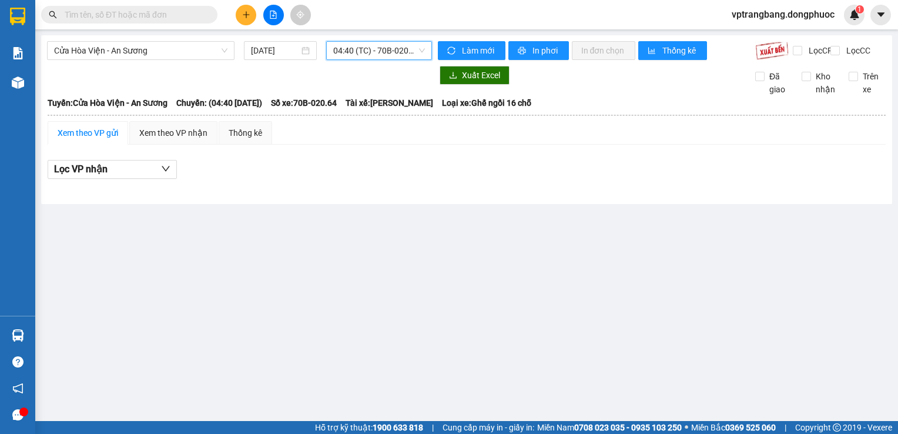
click at [367, 54] on span "04:40 (TC) - 70B-020.64" at bounding box center [379, 51] width 92 height 18
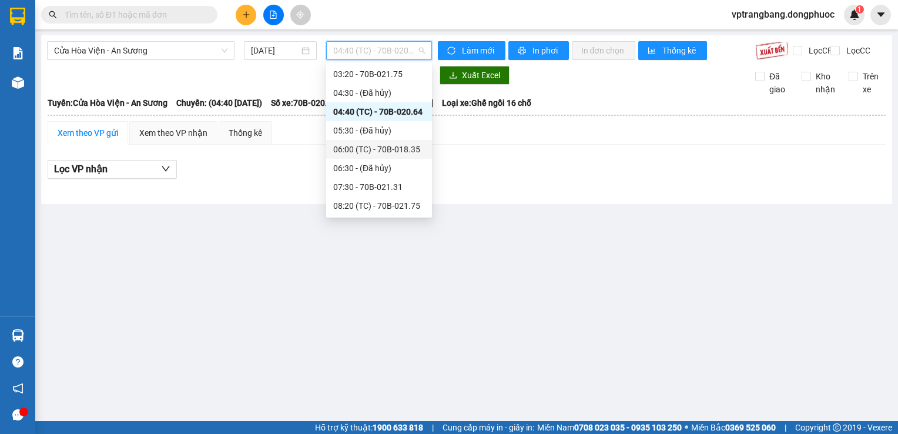
click at [378, 149] on div "06:00 (TC) - 70B-018.35" at bounding box center [379, 149] width 92 height 13
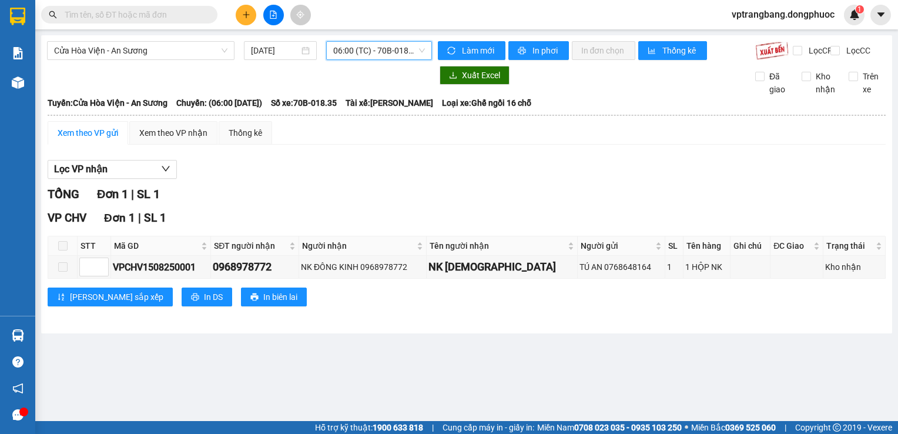
drag, startPoint x: 379, startPoint y: 44, endPoint x: 376, endPoint y: 54, distance: 10.8
click at [379, 44] on span "06:00 (TC) - 70B-018.35" at bounding box center [379, 51] width 92 height 18
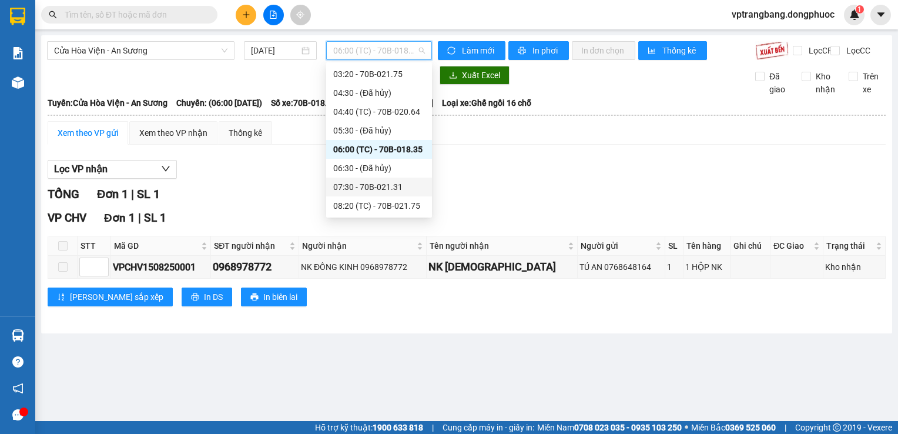
click at [373, 182] on div "07:30 - 70B-021.31" at bounding box center [379, 186] width 92 height 13
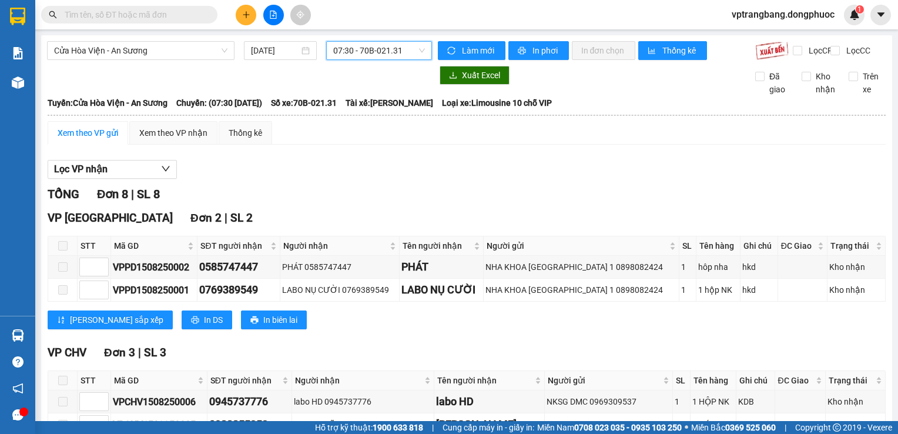
click at [372, 48] on span "07:30 - 70B-021.31" at bounding box center [379, 51] width 92 height 18
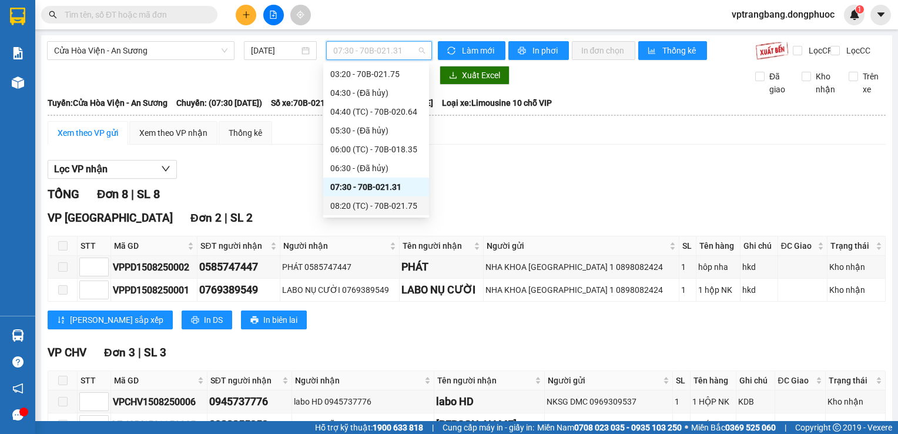
click at [378, 203] on div "08:20 (TC) - 70B-021.75" at bounding box center [376, 205] width 92 height 13
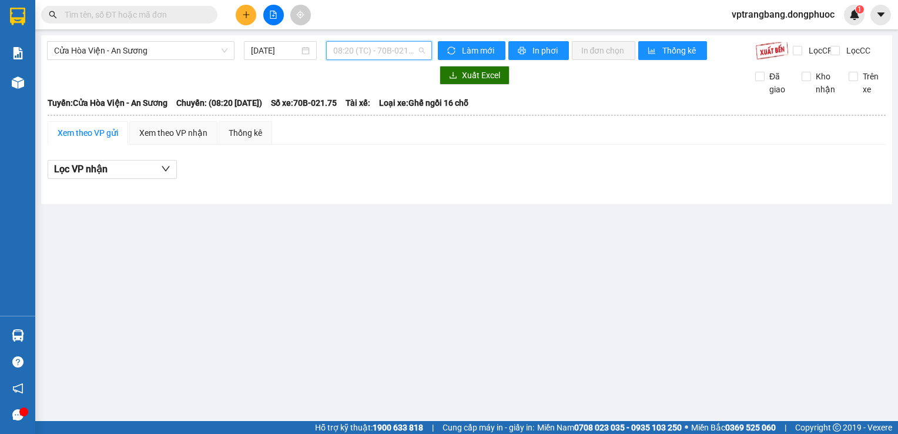
click at [382, 58] on span "08:20 (TC) - 70B-021.75" at bounding box center [379, 51] width 92 height 18
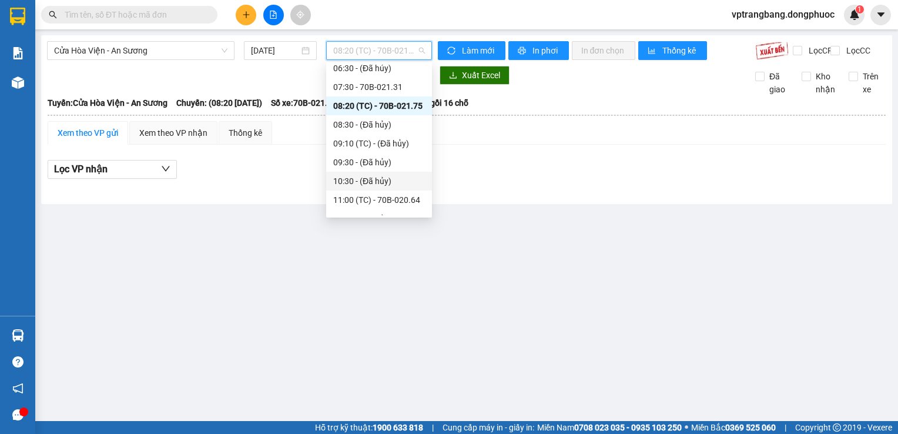
scroll to position [136, 0]
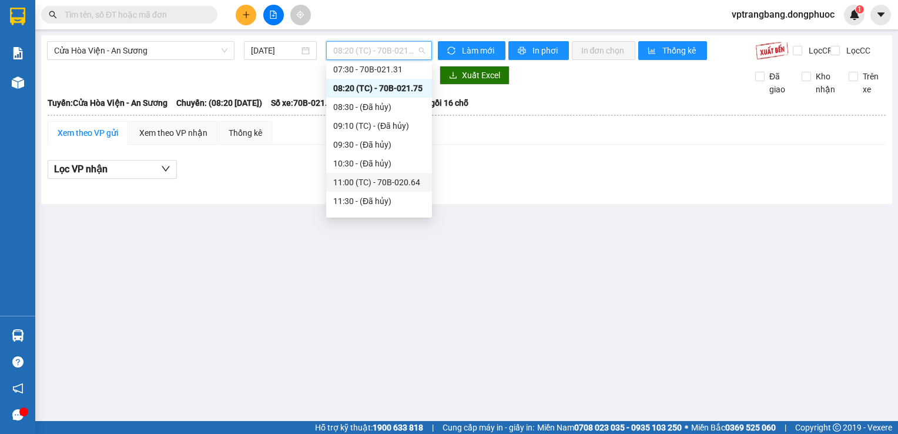
click at [373, 183] on div "11:00 (TC) - 70B-020.64" at bounding box center [379, 182] width 92 height 13
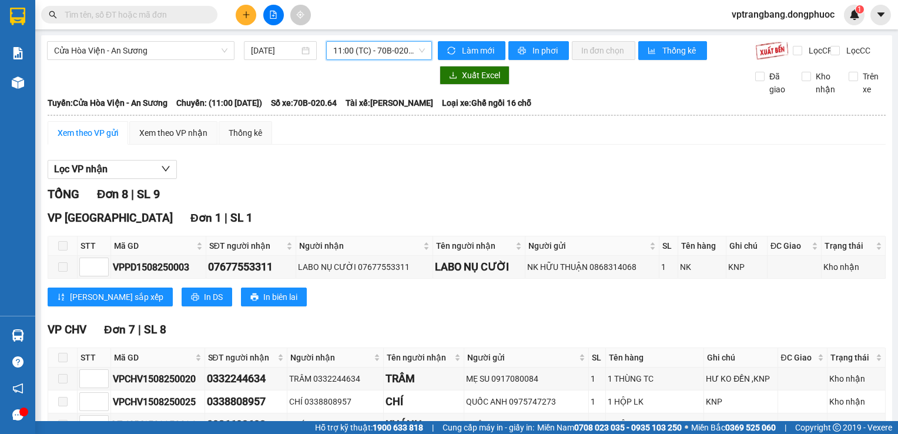
click at [364, 54] on span "11:00 (TC) - 70B-020.64" at bounding box center [379, 51] width 92 height 18
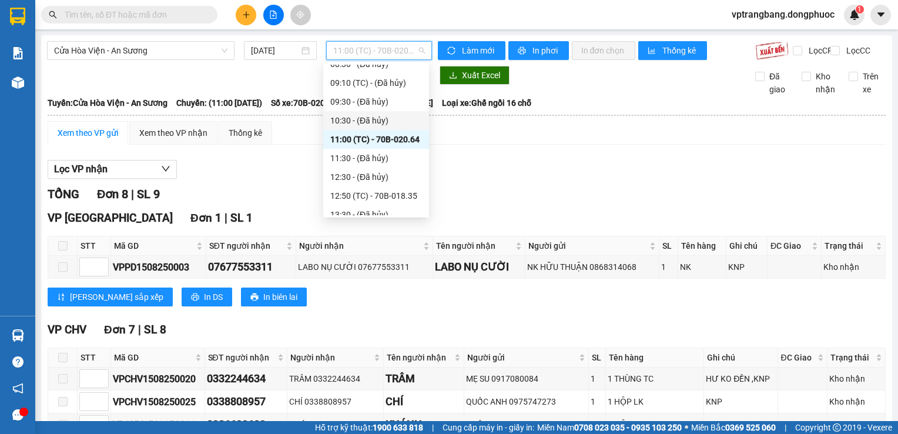
scroll to position [195, 0]
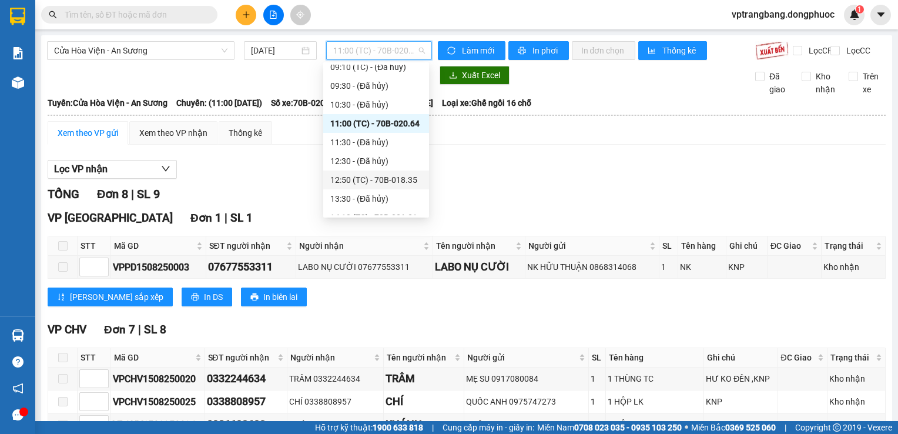
click at [368, 179] on div "12:50 (TC) - 70B-018.35" at bounding box center [376, 179] width 92 height 13
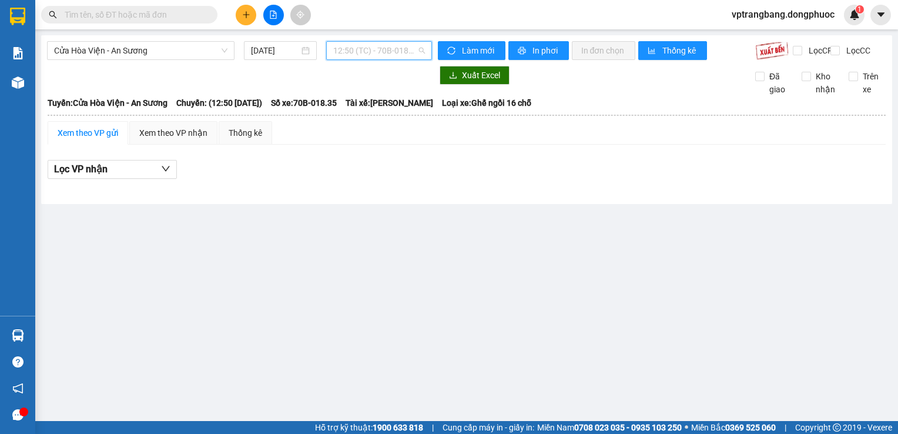
click at [370, 55] on span "12:50 (TC) - 70B-018.35" at bounding box center [379, 51] width 92 height 18
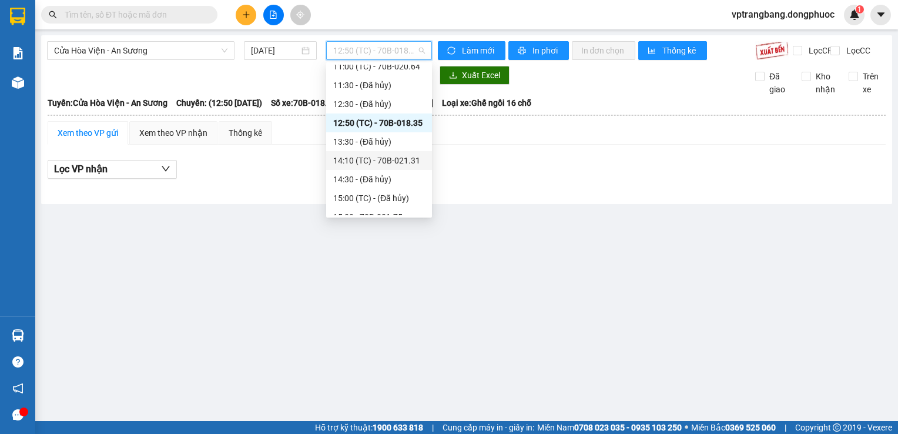
scroll to position [254, 0]
click at [374, 160] on div "14:10 (TC) - 70B-021.31" at bounding box center [379, 158] width 92 height 13
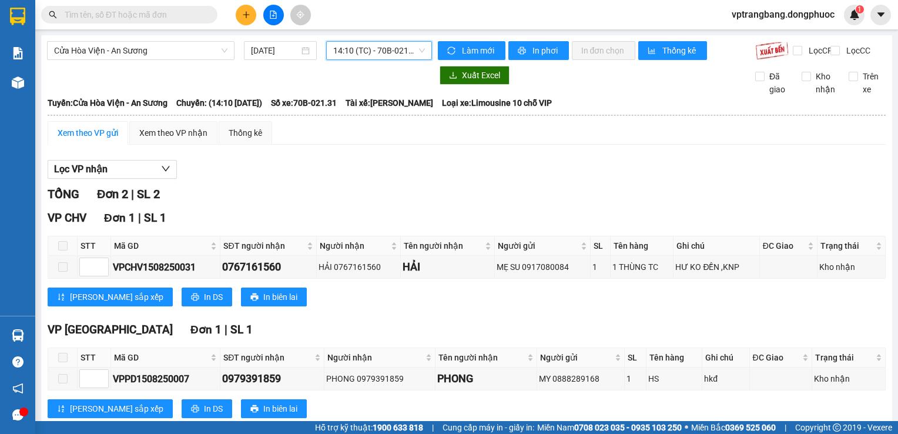
click at [369, 53] on span "14:10 (TC) - 70B-021.31" at bounding box center [379, 51] width 92 height 18
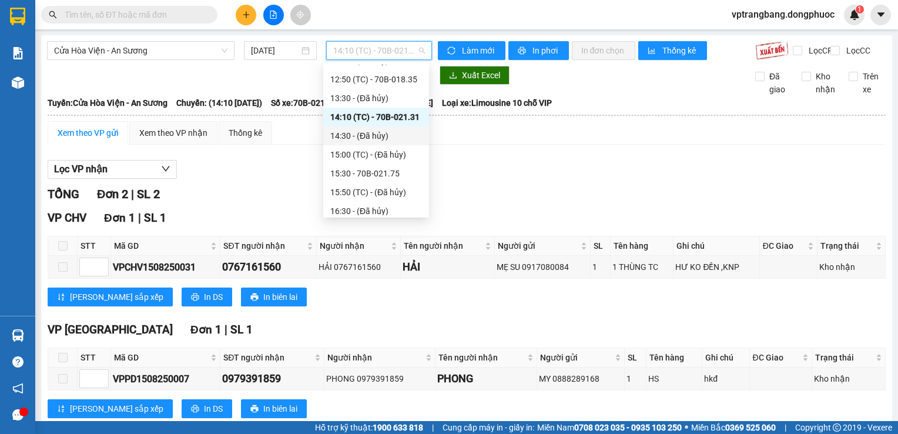
scroll to position [313, 0]
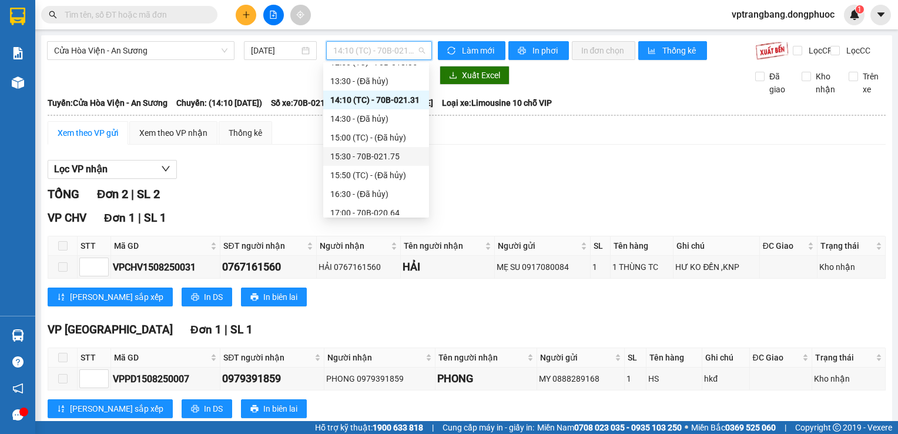
click at [381, 160] on div "15:30 - 70B-021.75" at bounding box center [376, 156] width 92 height 13
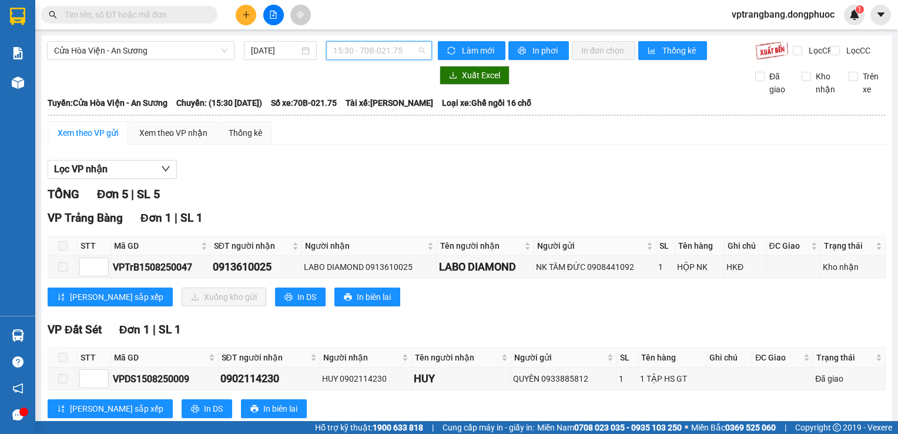
click at [365, 58] on span "15:30 - 70B-021.75" at bounding box center [379, 51] width 92 height 18
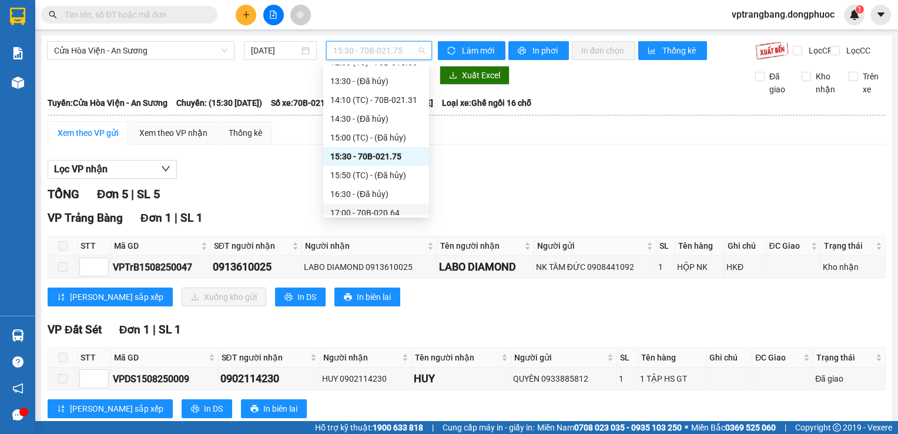
click at [368, 206] on div "17:00 - 70B-020.64" at bounding box center [376, 212] width 106 height 19
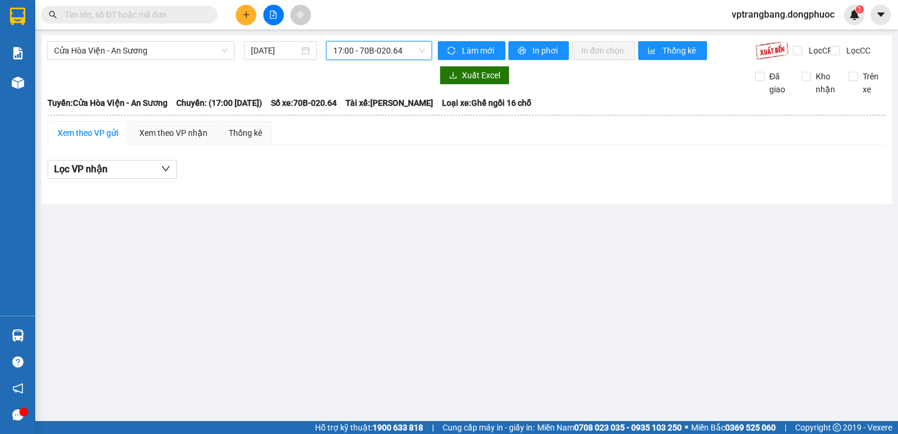
click at [366, 47] on span "17:00 - 70B-020.64" at bounding box center [379, 51] width 92 height 18
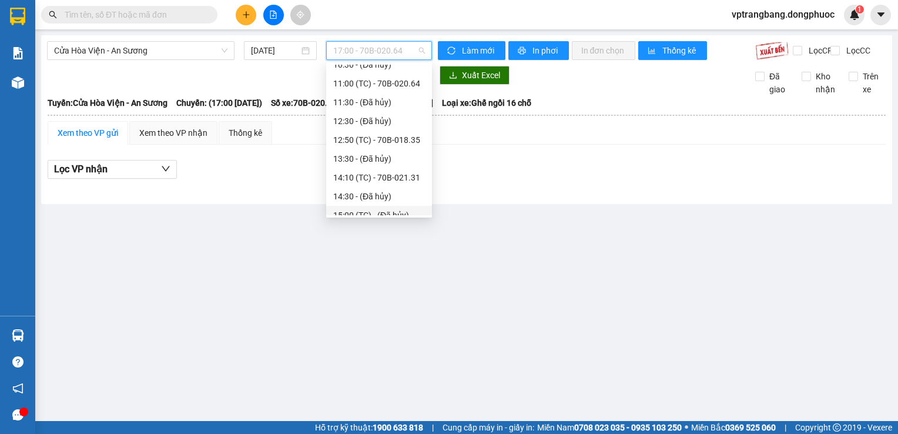
scroll to position [143, 0]
click at [203, 49] on span "Cửa Hòa Viện - An Sương" at bounding box center [140, 51] width 173 height 18
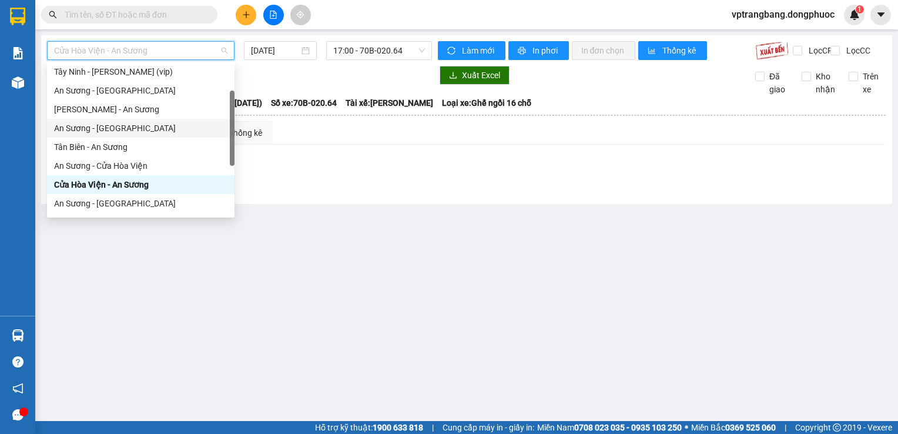
scroll to position [169, 0]
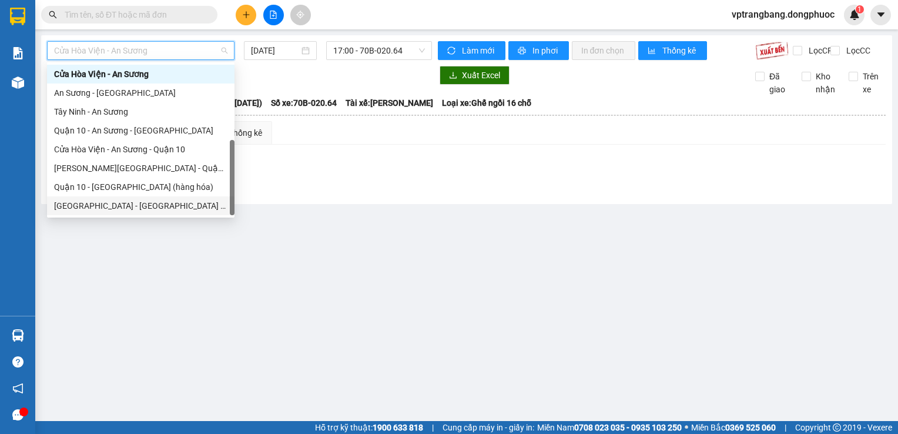
click at [122, 206] on div "Hồ Chí Minh - Tây Ninh (vip)" at bounding box center [140, 205] width 173 height 13
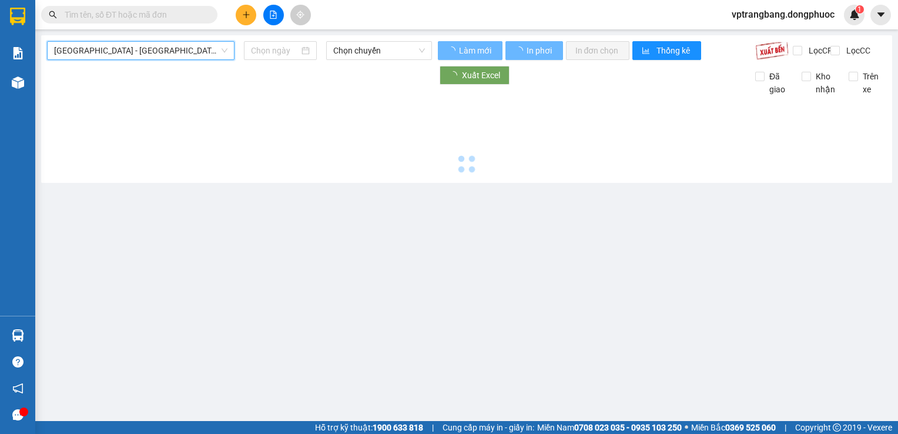
type input "15/08/2025"
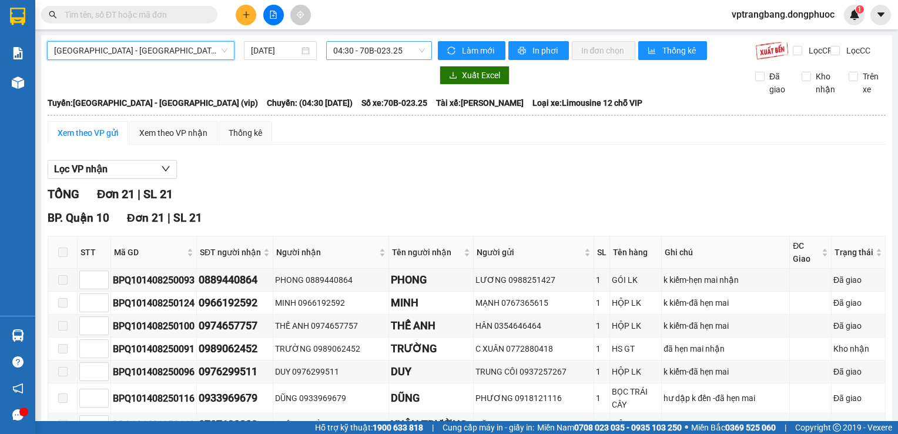
click at [372, 52] on span "04:30 - 70B-023.25" at bounding box center [379, 51] width 92 height 18
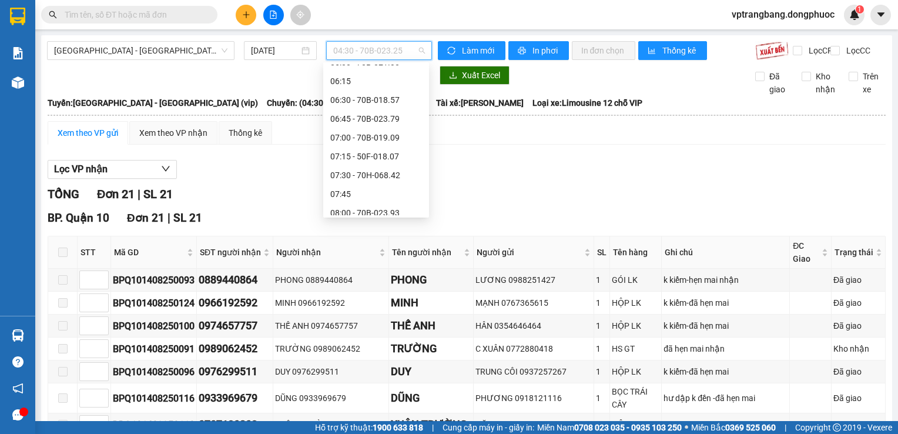
scroll to position [19, 0]
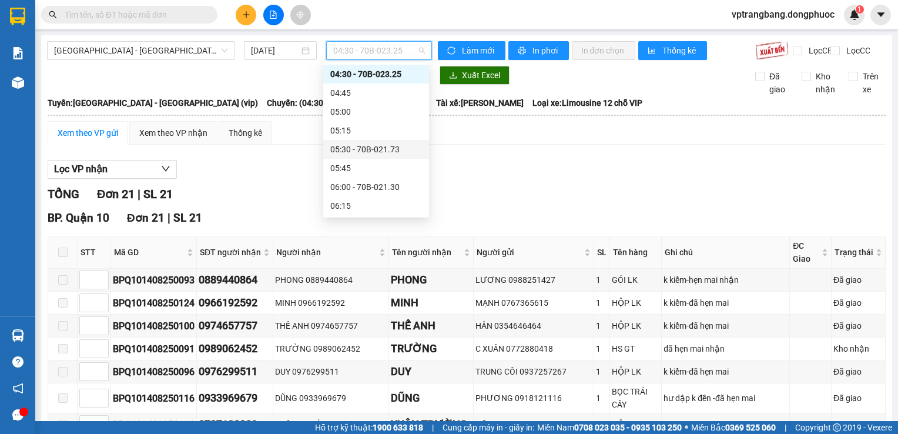
click at [367, 149] on div "05:30 - 70B-021.73" at bounding box center [376, 149] width 92 height 13
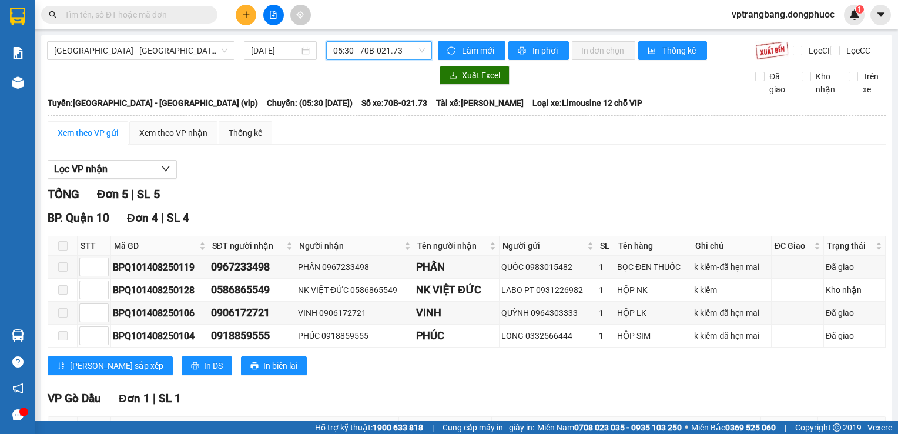
click at [373, 60] on div "Hồ Chí Minh - Tây Ninh (vip) 15/08/2025 05:30 05:30 - 70B-021.73" at bounding box center [239, 50] width 385 height 19
click at [373, 57] on span "05:30 - 70B-021.73" at bounding box center [379, 51] width 92 height 18
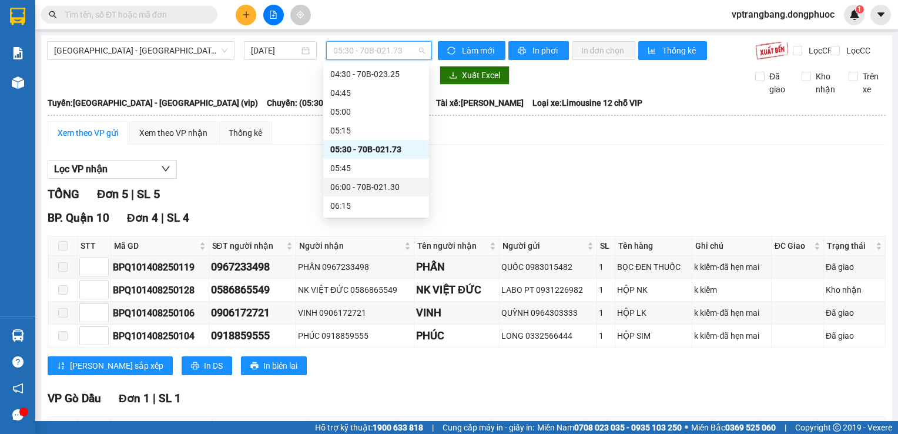
click at [380, 187] on div "06:00 - 70B-021.30" at bounding box center [376, 186] width 92 height 13
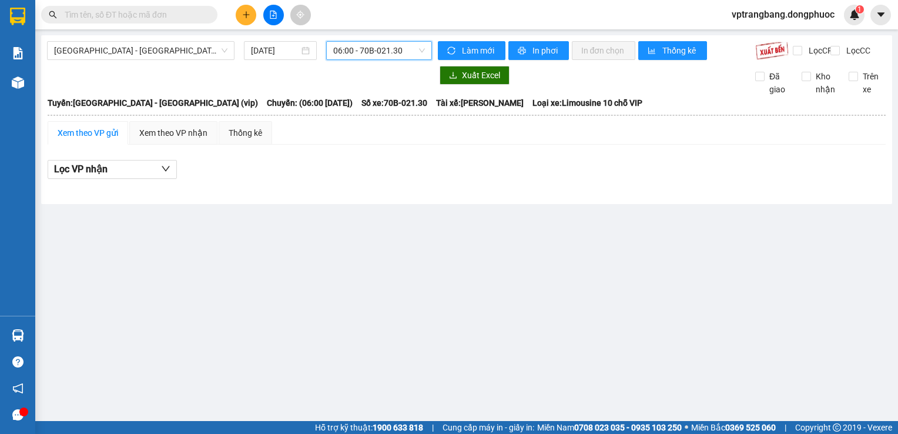
click at [369, 58] on span "06:00 - 70B-021.30" at bounding box center [379, 51] width 92 height 18
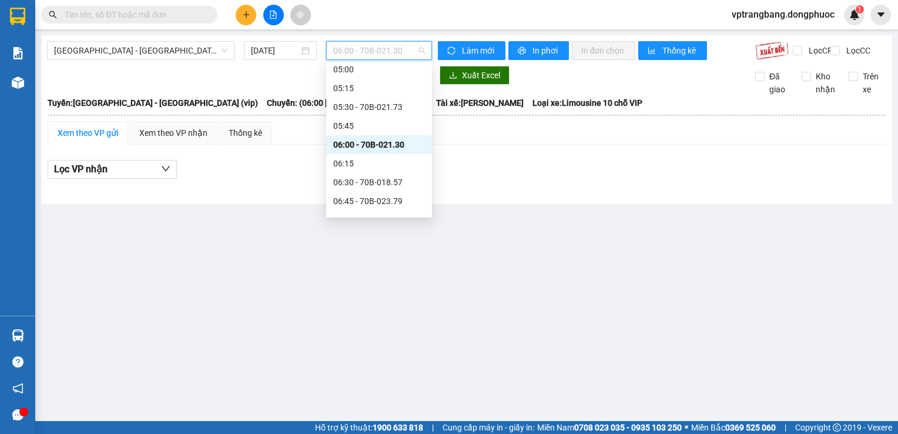
scroll to position [136, 0]
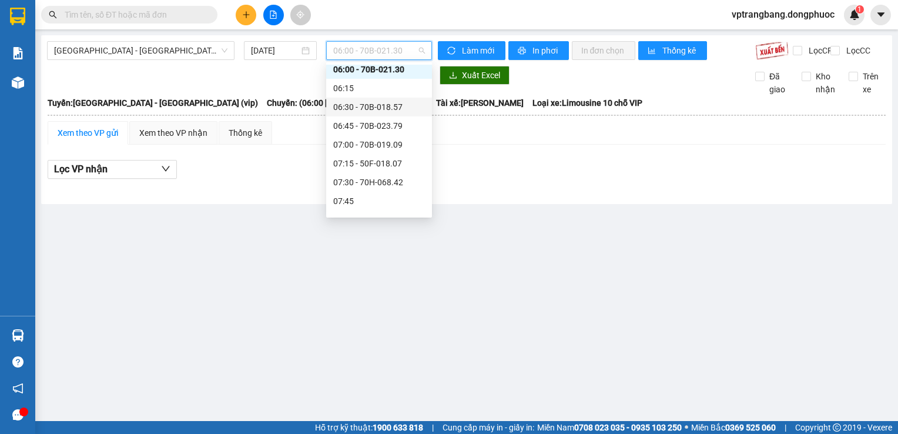
click at [376, 114] on div "06:30 - 70B-018.57" at bounding box center [379, 107] width 106 height 19
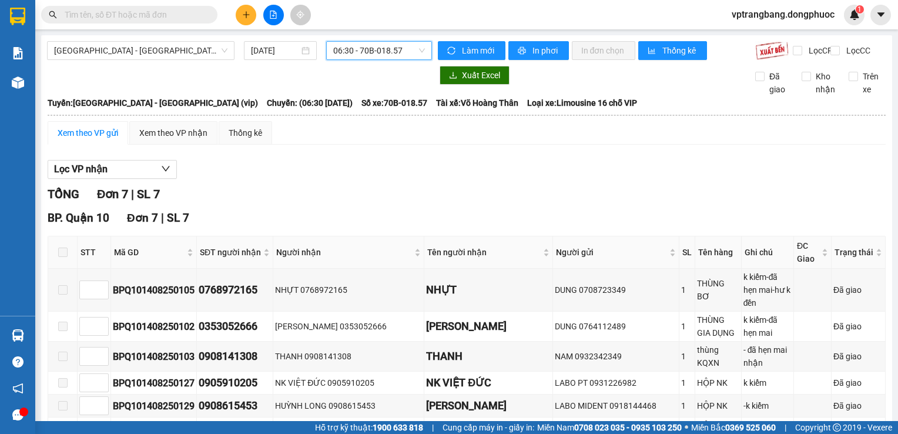
click at [367, 49] on span "06:30 - 70B-018.57" at bounding box center [379, 51] width 92 height 18
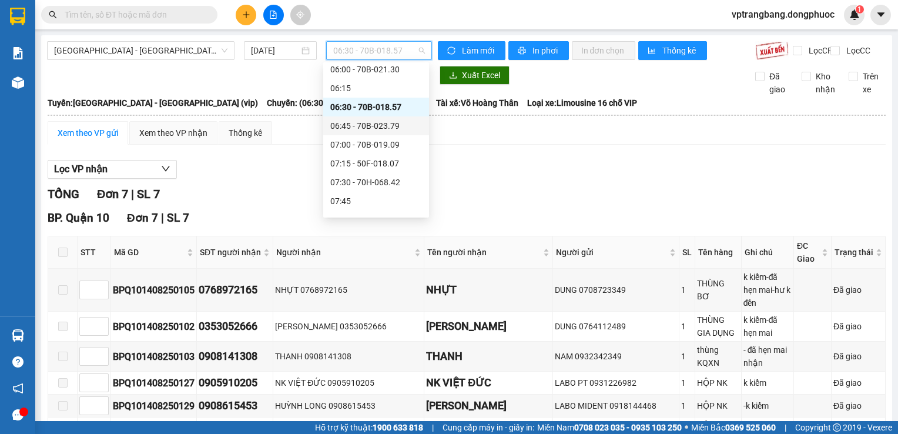
click at [361, 128] on div "06:45 - 70B-023.79" at bounding box center [376, 125] width 92 height 13
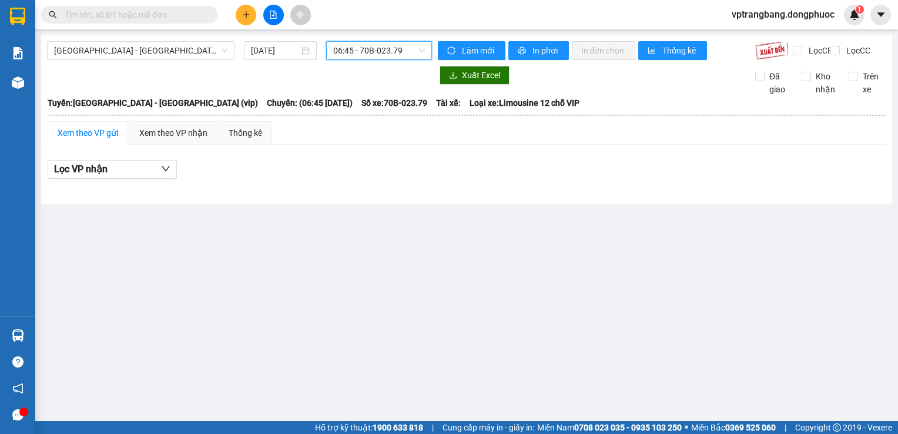
click at [364, 43] on span "06:45 - 70B-023.79" at bounding box center [379, 51] width 92 height 18
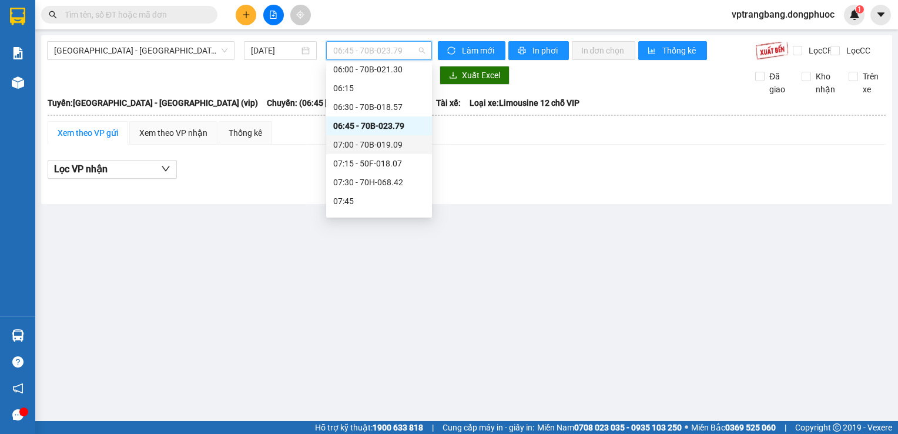
click at [376, 142] on div "07:00 - 70B-019.09" at bounding box center [379, 144] width 92 height 13
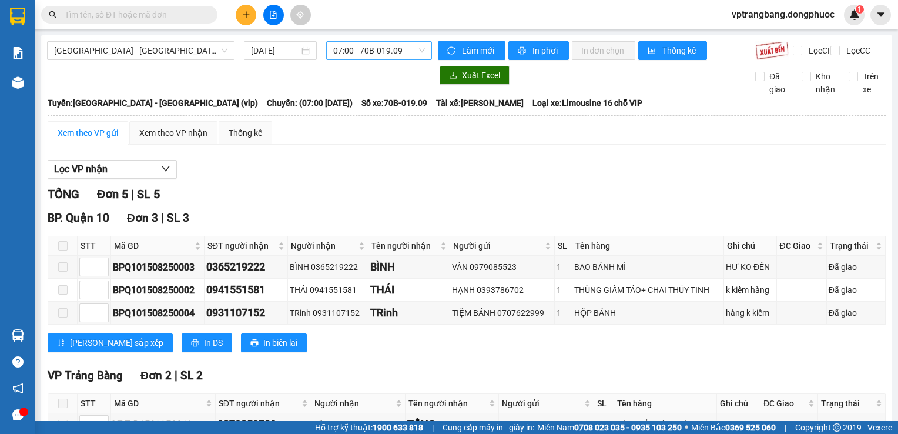
click at [341, 51] on span "07:00 - 70B-019.09" at bounding box center [379, 51] width 92 height 18
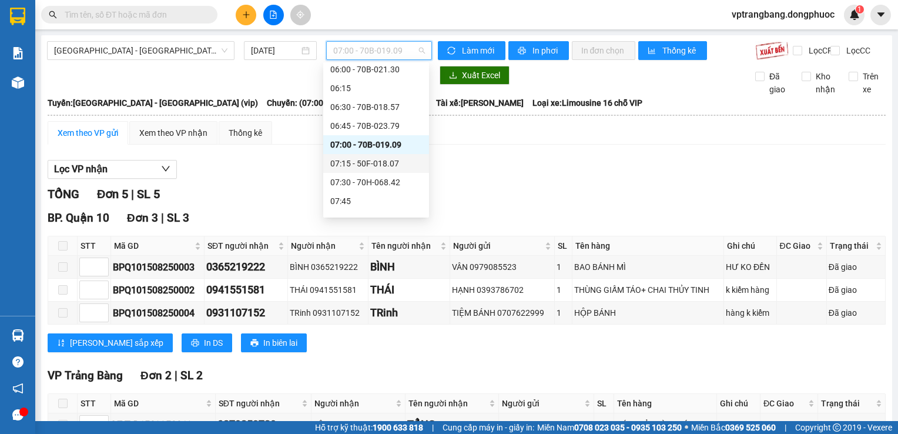
click at [360, 166] on div "07:15 - 50F-018.07" at bounding box center [376, 163] width 92 height 13
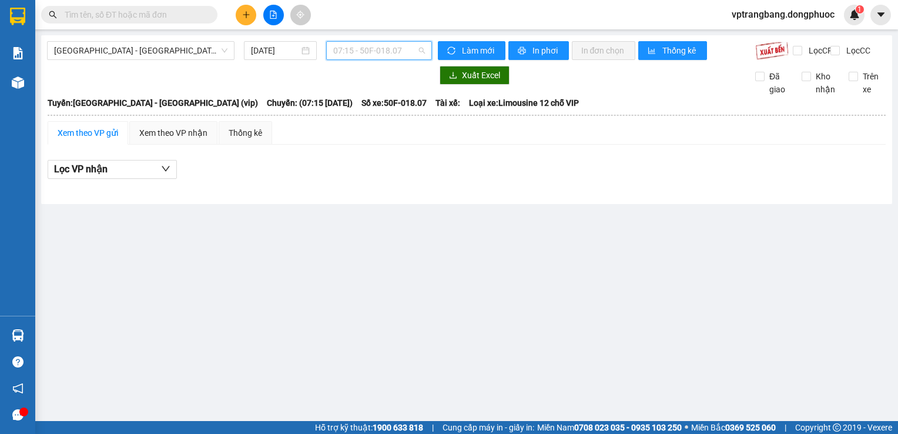
click at [372, 51] on span "07:15 - 50F-018.07" at bounding box center [379, 51] width 92 height 18
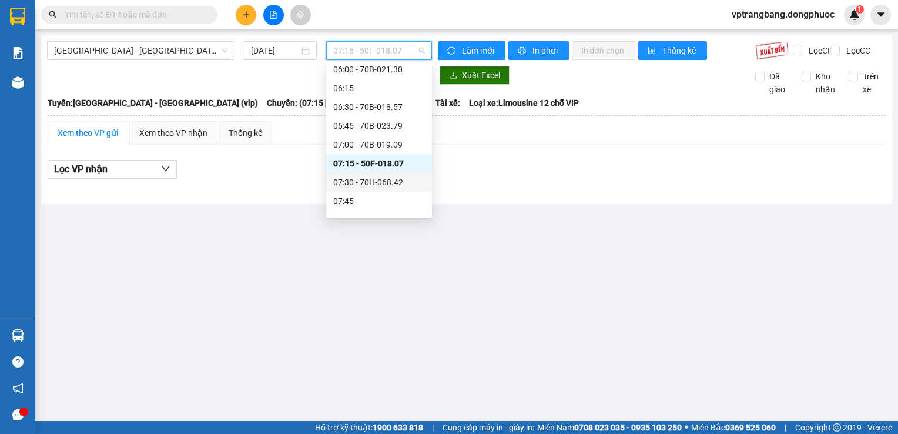
click at [369, 182] on div "07:30 - 70H-068.42" at bounding box center [379, 182] width 92 height 13
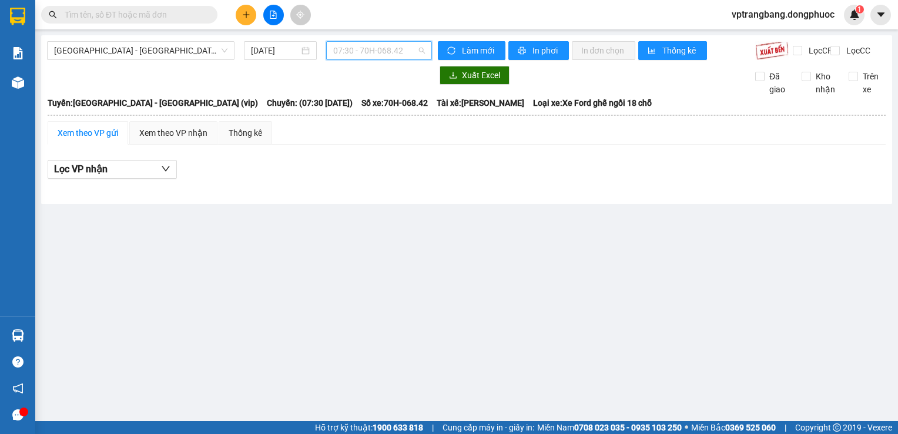
click at [379, 53] on span "07:30 - 70H-068.42" at bounding box center [379, 51] width 92 height 18
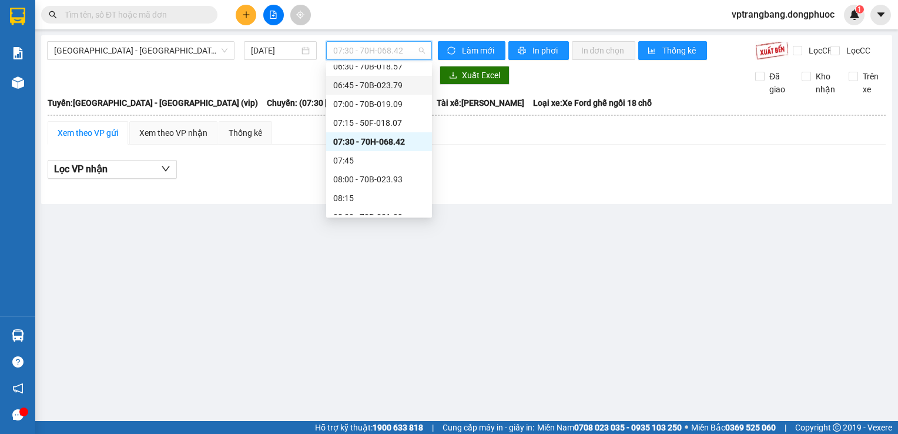
scroll to position [195, 0]
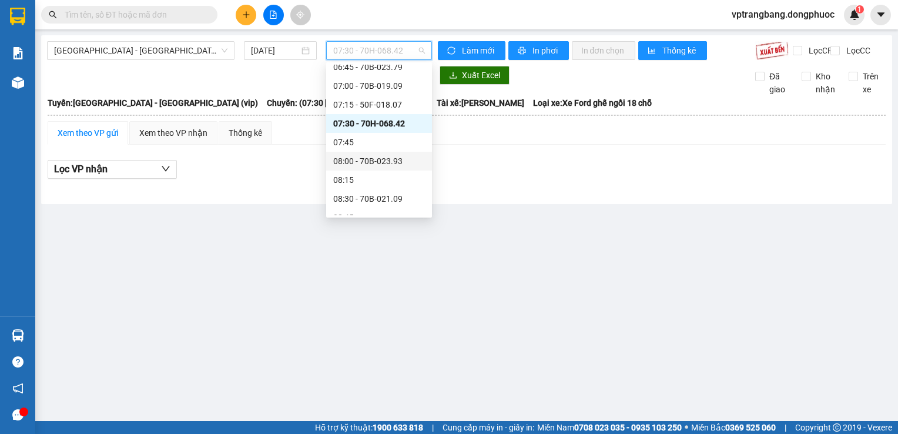
click at [369, 157] on div "08:00 - 70B-023.93" at bounding box center [379, 161] width 92 height 13
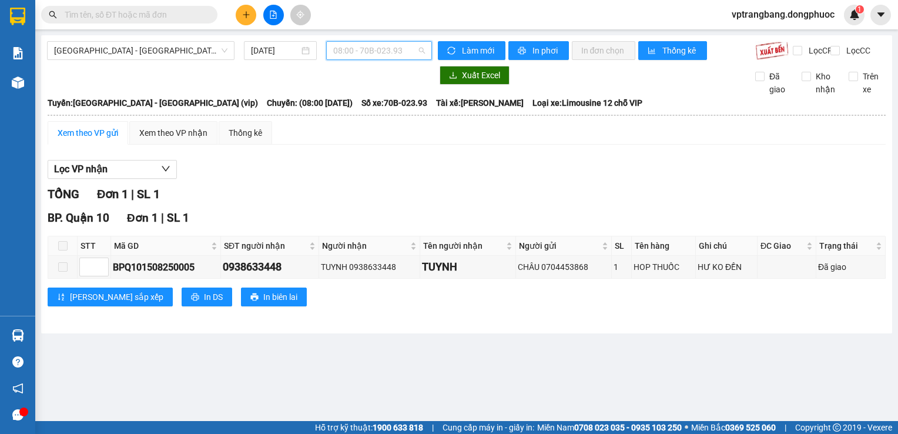
click at [370, 55] on span "08:00 - 70B-023.93" at bounding box center [379, 51] width 92 height 18
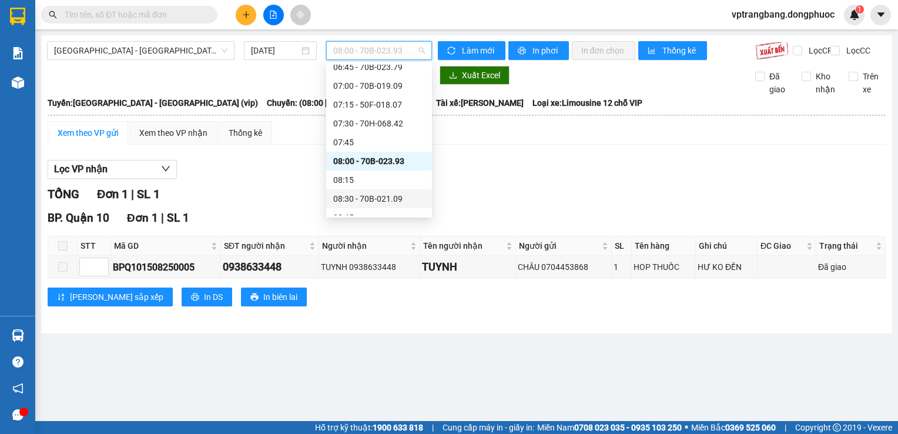
click at [383, 198] on div "08:30 - 70B-021.09" at bounding box center [379, 198] width 92 height 13
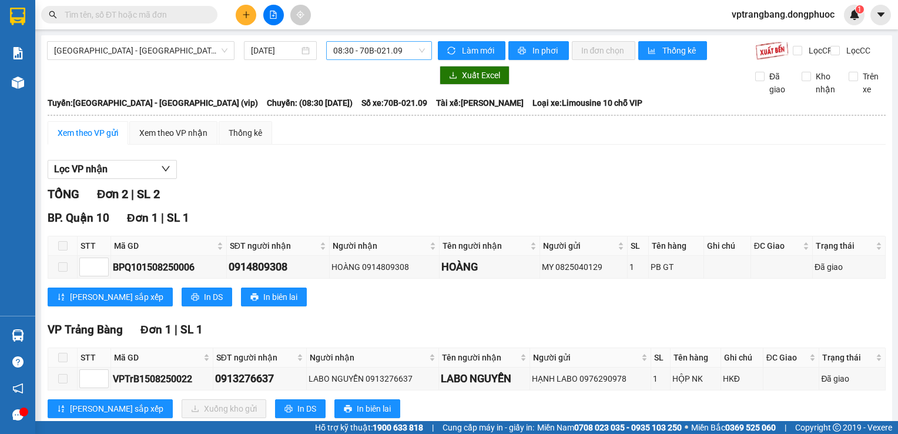
click at [347, 58] on span "08:30 - 70B-021.09" at bounding box center [379, 51] width 92 height 18
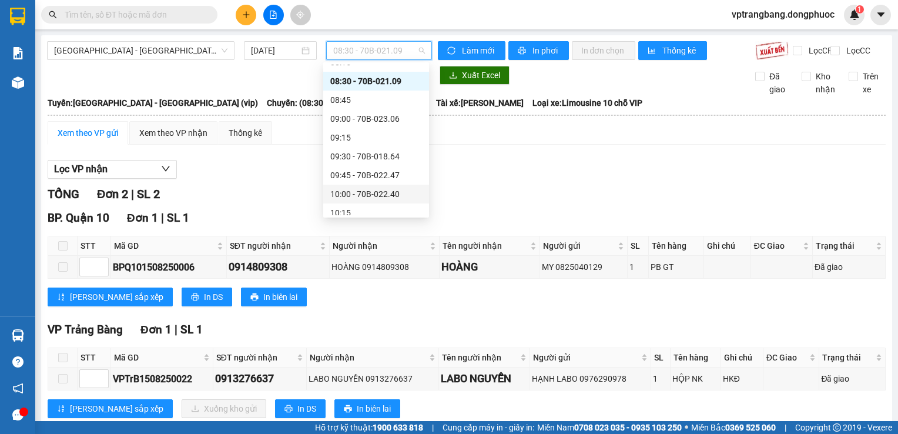
scroll to position [313, 0]
click at [376, 123] on div "09:00 - 70B-023.06" at bounding box center [376, 118] width 92 height 13
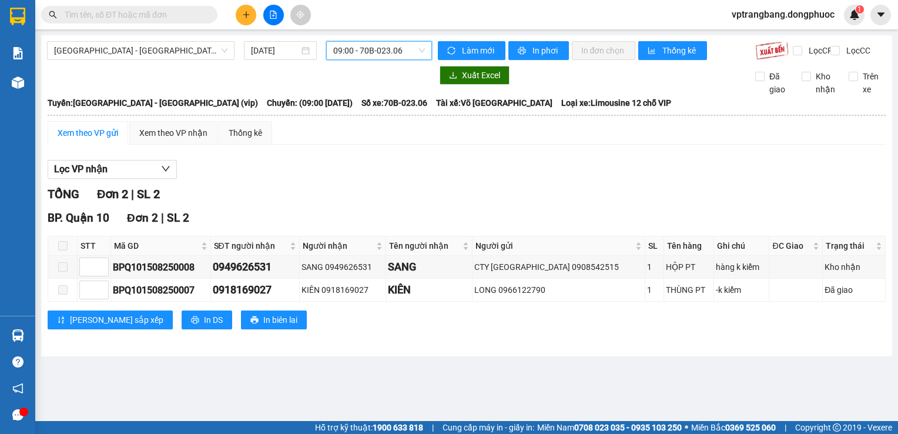
click at [372, 47] on span "09:00 - 70B-023.06" at bounding box center [379, 51] width 92 height 18
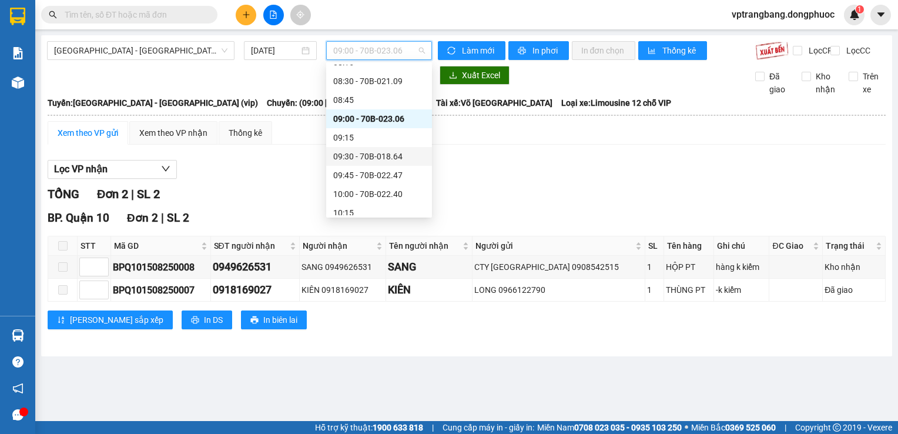
click at [382, 153] on div "09:30 - 70B-018.64" at bounding box center [379, 156] width 92 height 13
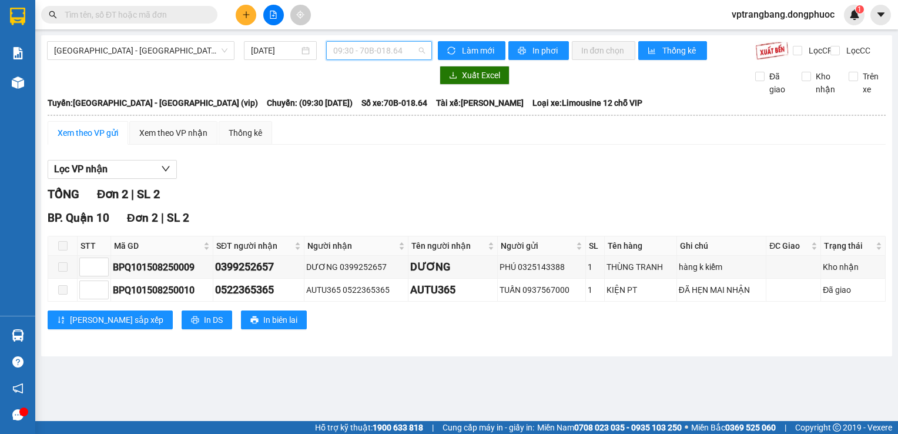
click at [359, 52] on span "09:30 - 70B-018.64" at bounding box center [379, 51] width 92 height 18
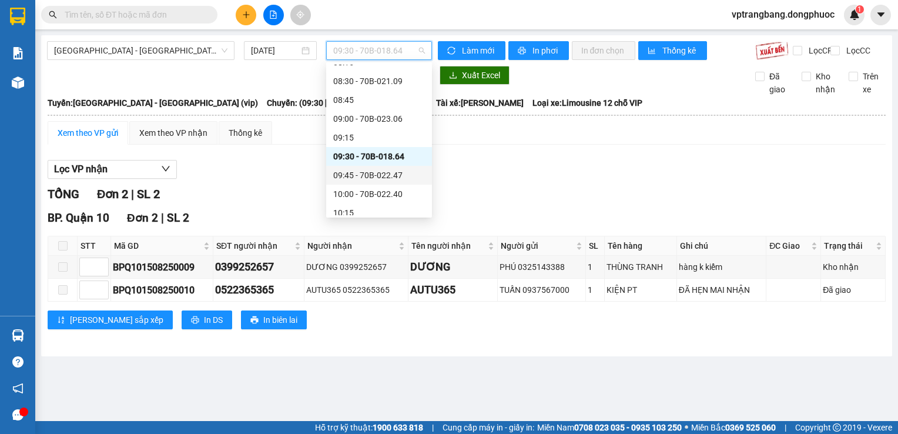
click at [375, 173] on div "09:45 - 70B-022.47" at bounding box center [379, 175] width 92 height 13
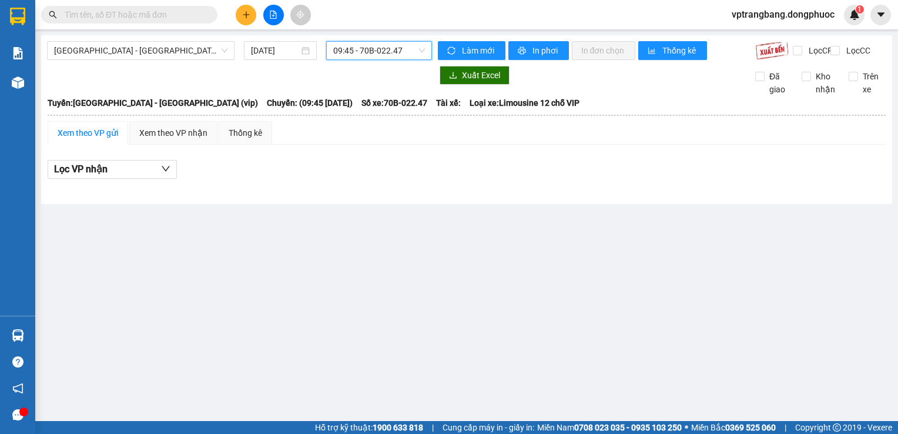
click at [367, 56] on span "09:45 - 70B-022.47" at bounding box center [379, 51] width 92 height 18
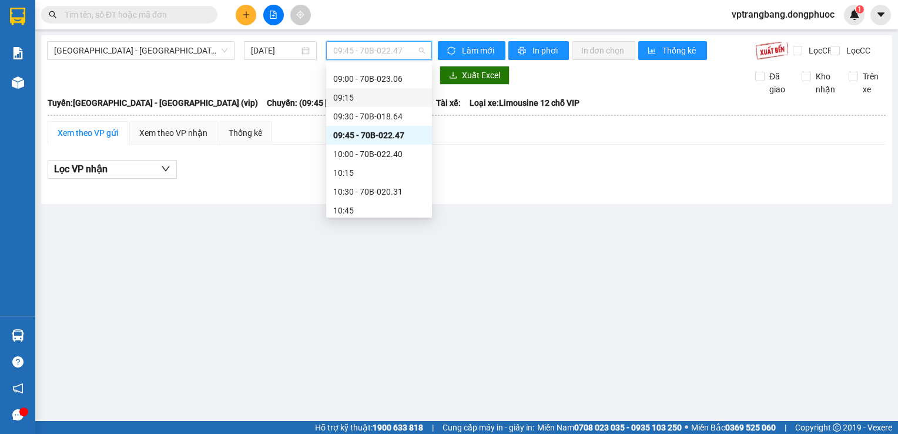
scroll to position [372, 0]
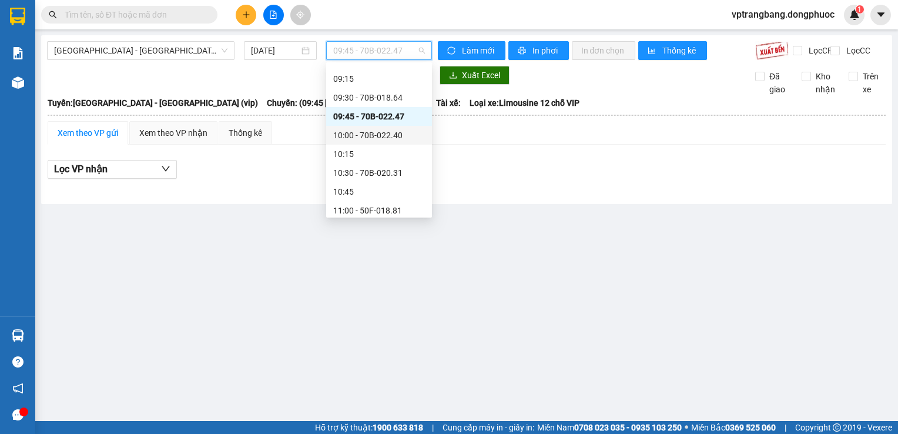
click at [374, 138] on div "10:00 - 70B-022.40" at bounding box center [379, 135] width 92 height 13
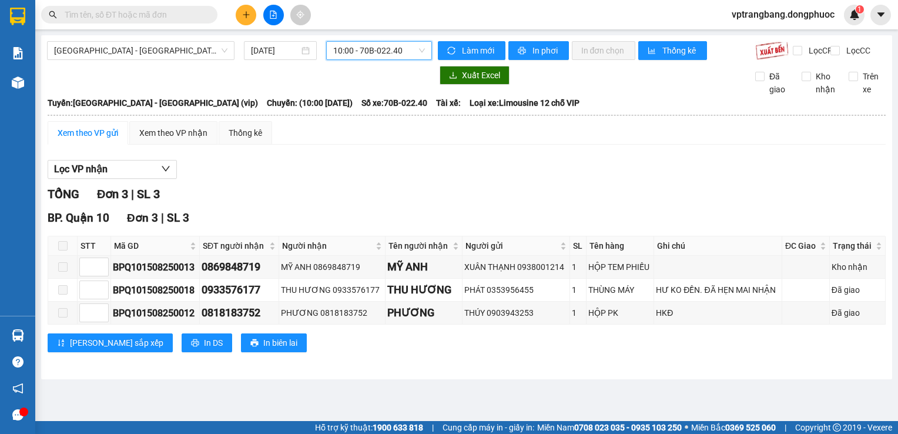
click at [376, 50] on span "10:00 - 70B-022.40" at bounding box center [379, 51] width 92 height 18
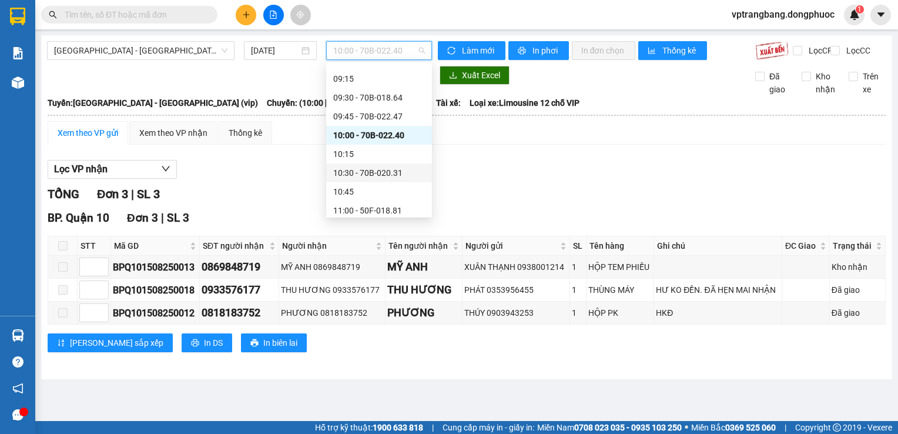
click at [386, 177] on div "10:30 - 70B-020.31" at bounding box center [379, 172] width 92 height 13
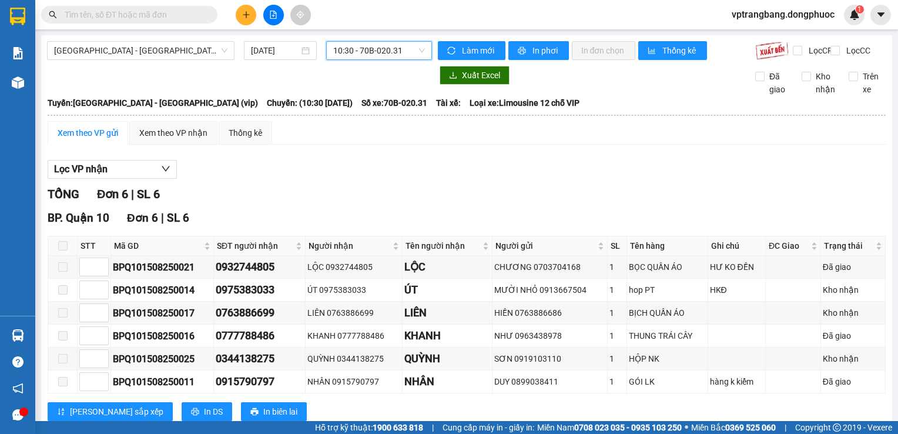
click at [370, 55] on span "10:30 - 70B-020.31" at bounding box center [379, 51] width 92 height 18
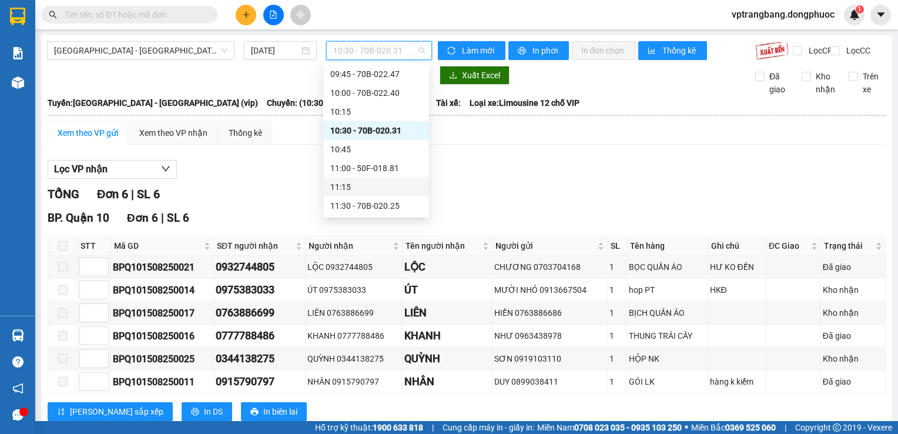
scroll to position [430, 0]
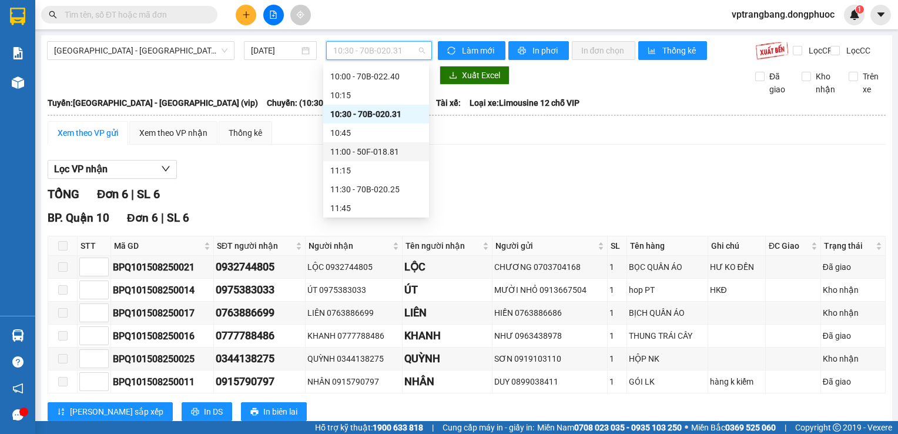
click at [373, 153] on div "11:00 - 50F-018.81" at bounding box center [376, 151] width 92 height 13
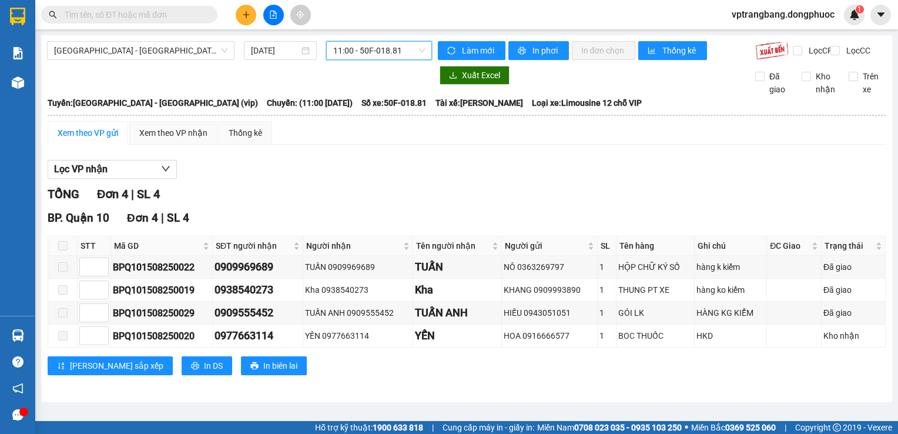
drag, startPoint x: 357, startPoint y: 50, endPoint x: 361, endPoint y: 71, distance: 20.9
click at [357, 51] on span "11:00 - 50F-018.81" at bounding box center [379, 51] width 92 height 18
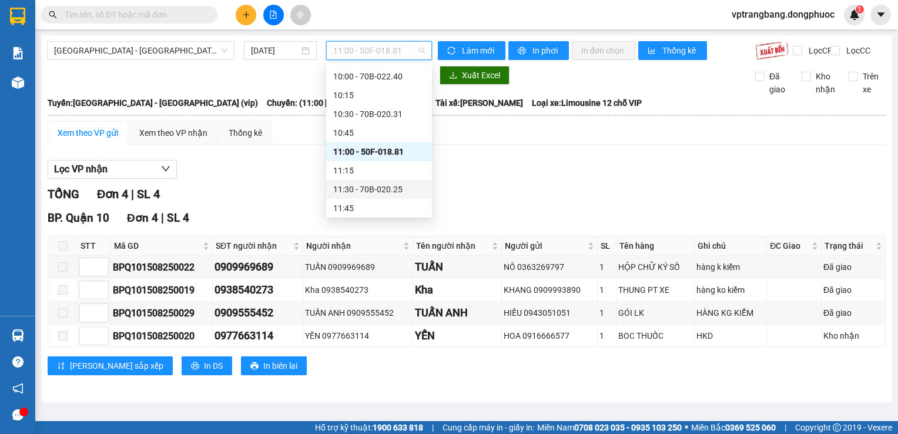
click at [369, 191] on div "11:30 - 70B-020.25" at bounding box center [379, 189] width 92 height 13
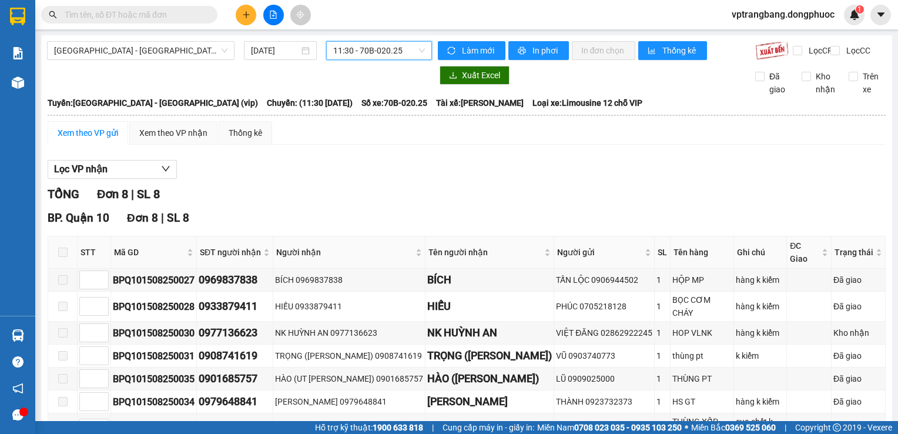
click at [373, 58] on span "11:30 - 70B-020.25" at bounding box center [379, 51] width 92 height 18
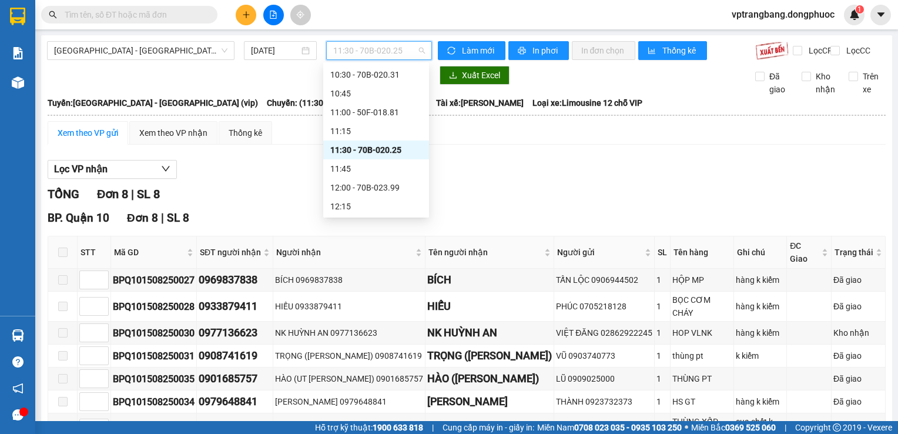
scroll to position [489, 0]
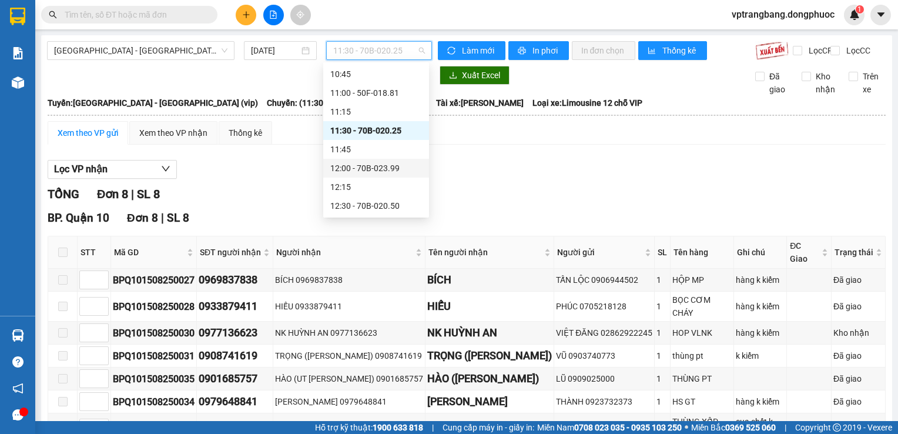
click at [373, 165] on div "12:00 - 70B-023.99" at bounding box center [376, 168] width 92 height 13
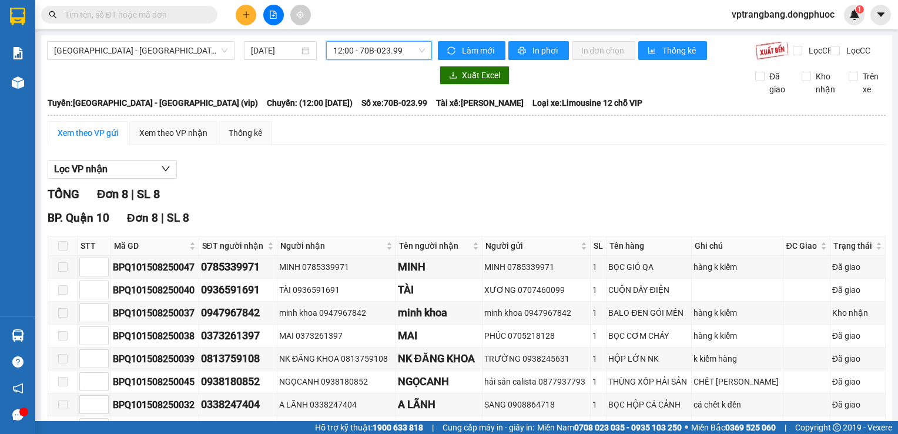
click at [385, 56] on span "12:00 - 70B-023.99" at bounding box center [379, 51] width 92 height 18
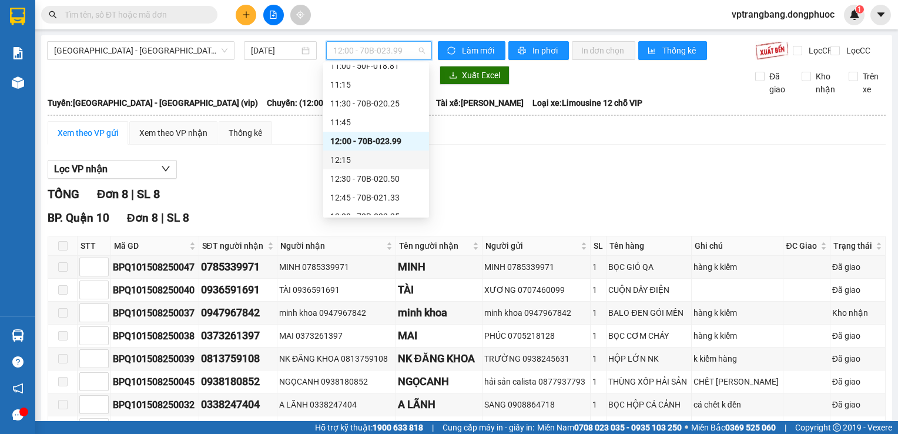
scroll to position [548, 0]
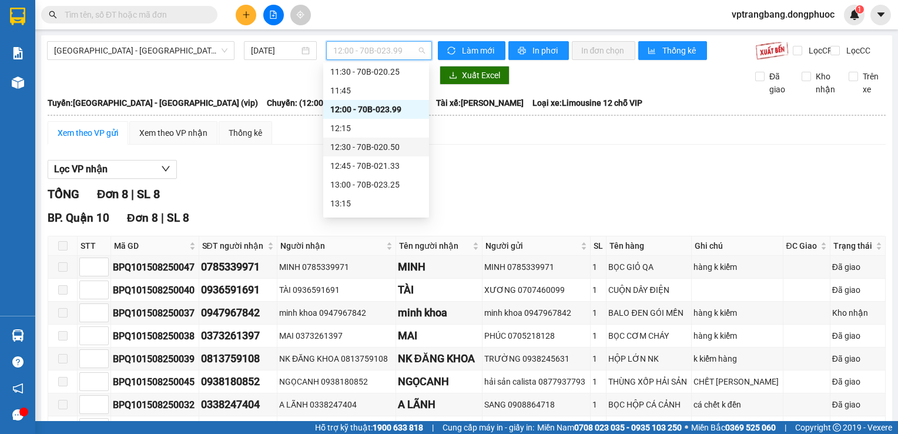
click at [376, 148] on div "12:30 - 70B-020.50" at bounding box center [376, 147] width 92 height 13
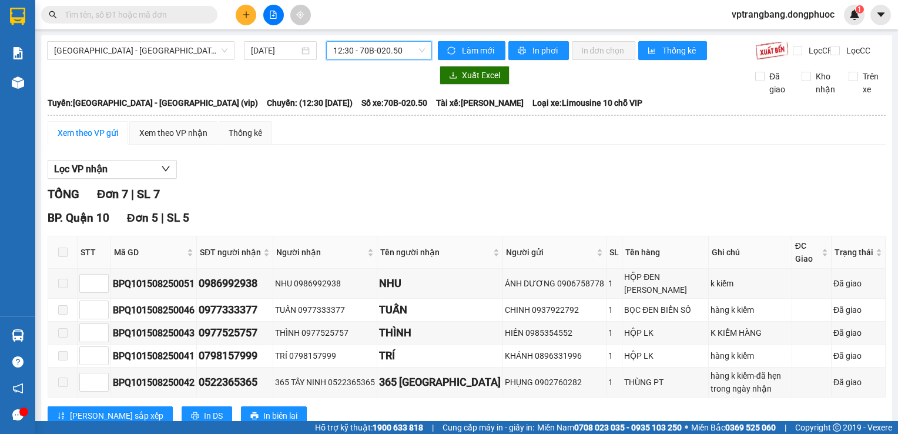
click at [364, 54] on span "12:30 - 70B-020.50" at bounding box center [379, 51] width 92 height 18
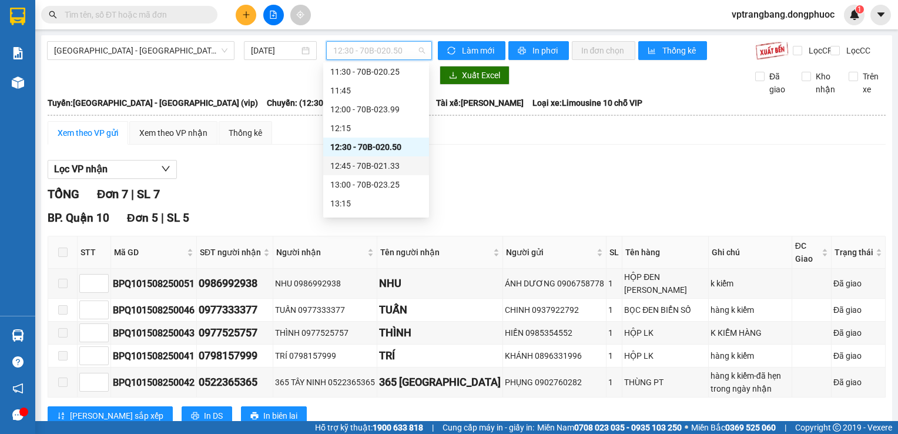
click at [376, 170] on div "12:45 - 70B-021.33" at bounding box center [376, 165] width 92 height 13
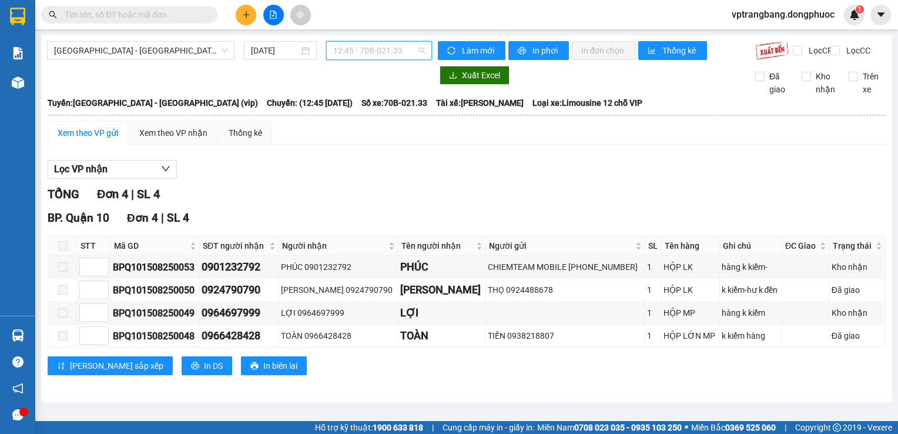
click at [353, 48] on span "12:45 - 70B-021.33" at bounding box center [379, 51] width 92 height 18
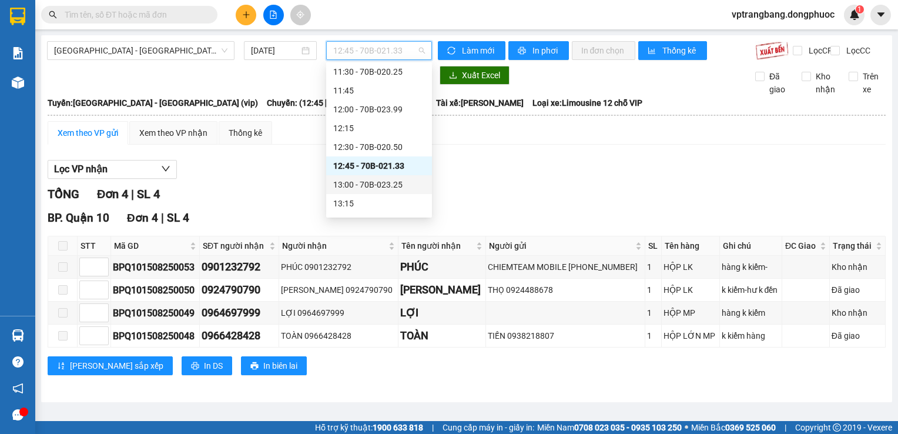
click at [389, 189] on div "13:00 - 70B-023.25" at bounding box center [379, 184] width 92 height 13
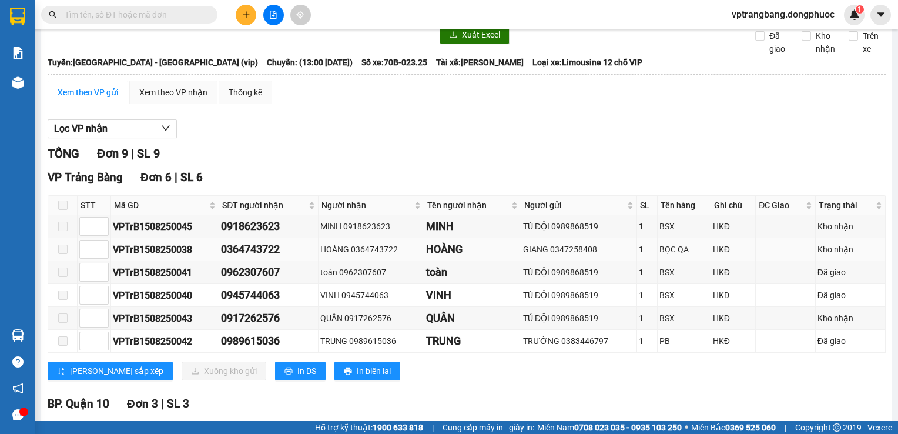
scroll to position [59, 0]
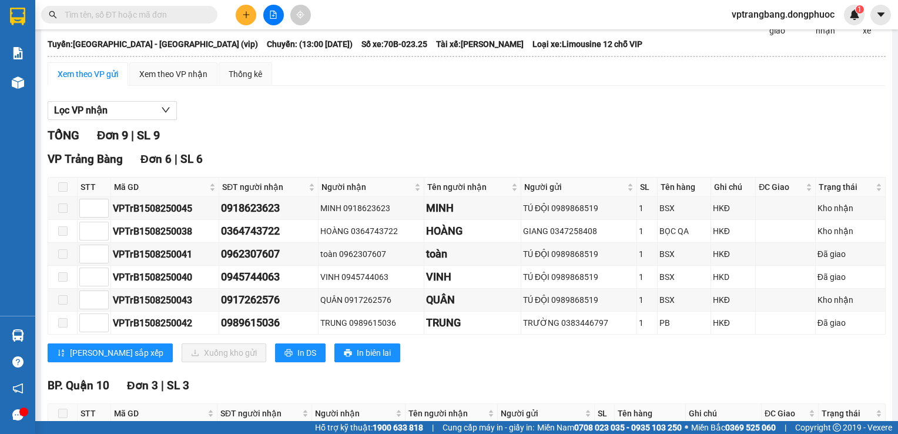
click at [342, 145] on div "TỔNG Đơn 9 | SL 9" at bounding box center [467, 135] width 838 height 18
click at [336, 37] on div "Xuất Excel Đã giao Kho nhận Trên xe" at bounding box center [466, 22] width 839 height 30
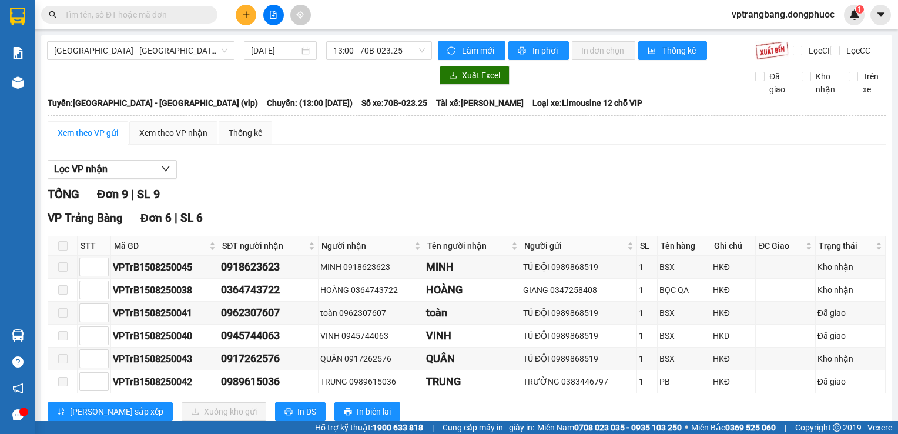
scroll to position [0, 0]
click at [354, 51] on span "13:00 - 70B-023.25" at bounding box center [379, 51] width 92 height 18
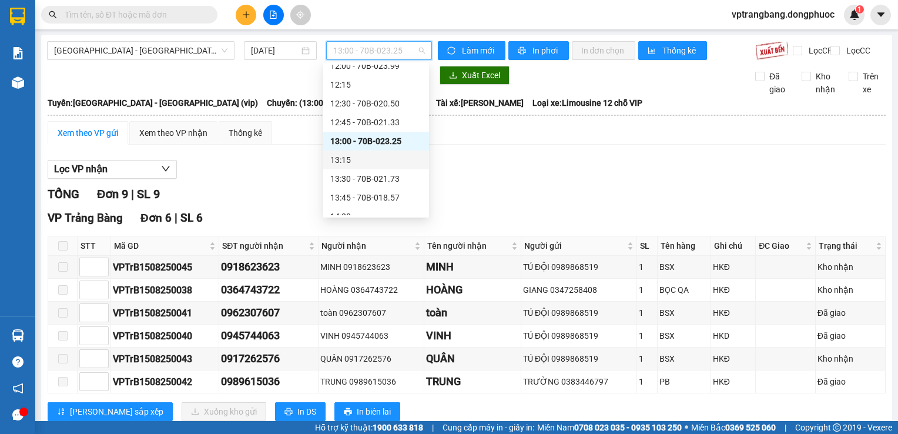
scroll to position [607, 0]
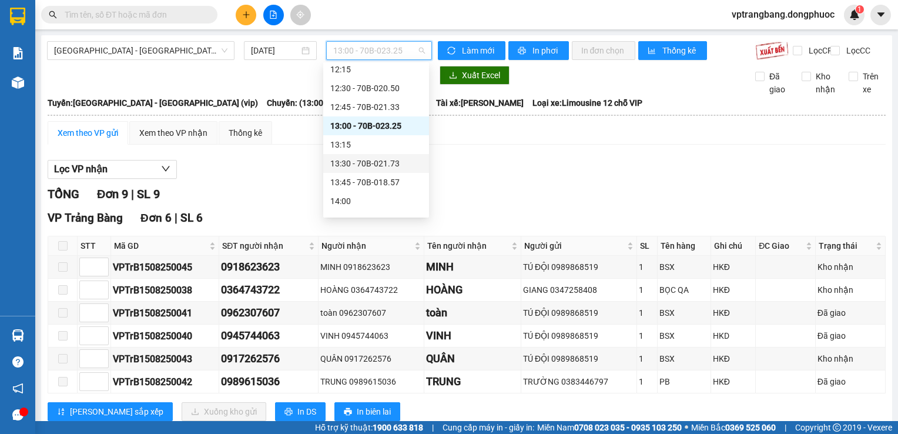
click at [372, 161] on div "13:30 - 70B-021.73" at bounding box center [376, 163] width 92 height 13
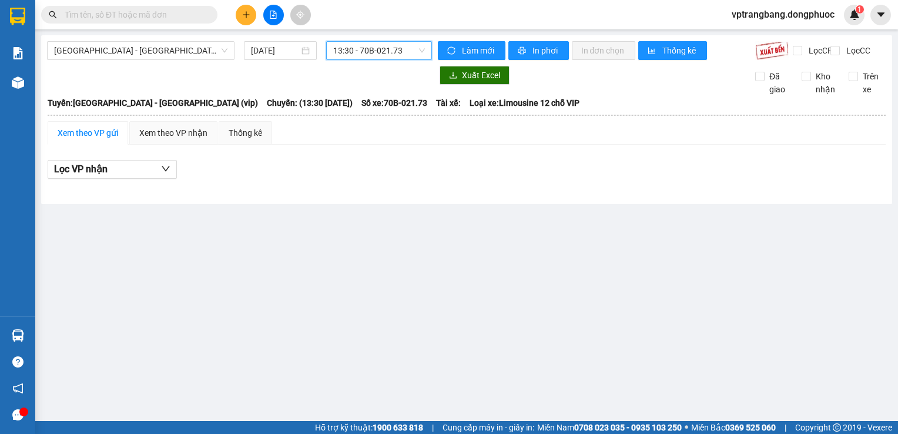
click at [374, 53] on span "13:30 - 70B-021.73" at bounding box center [379, 51] width 92 height 18
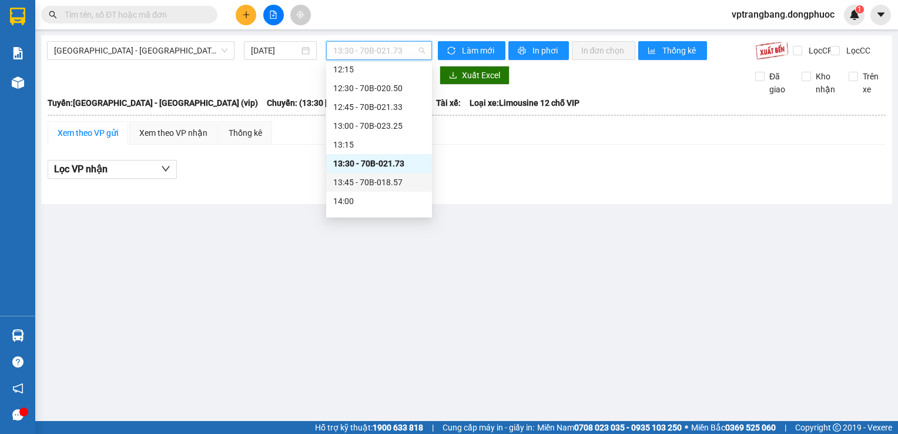
click at [380, 184] on div "13:45 - 70B-018.57" at bounding box center [379, 182] width 92 height 13
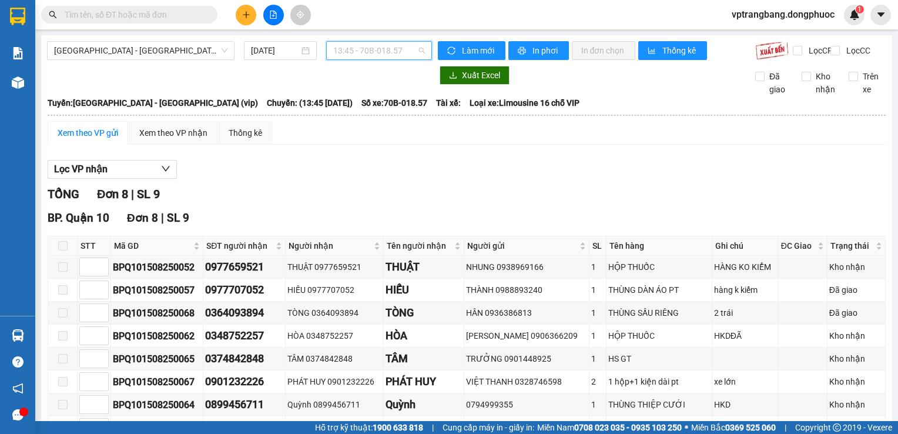
click at [373, 48] on span "13:45 - 70B-018.57" at bounding box center [379, 51] width 92 height 18
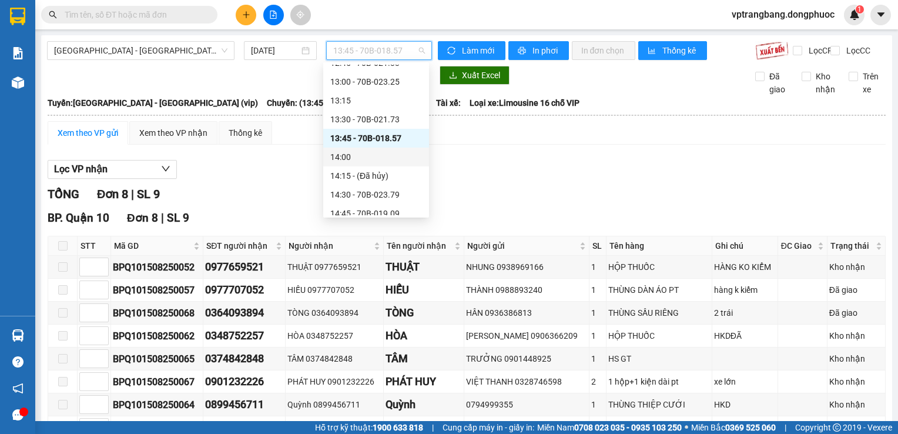
scroll to position [665, 0]
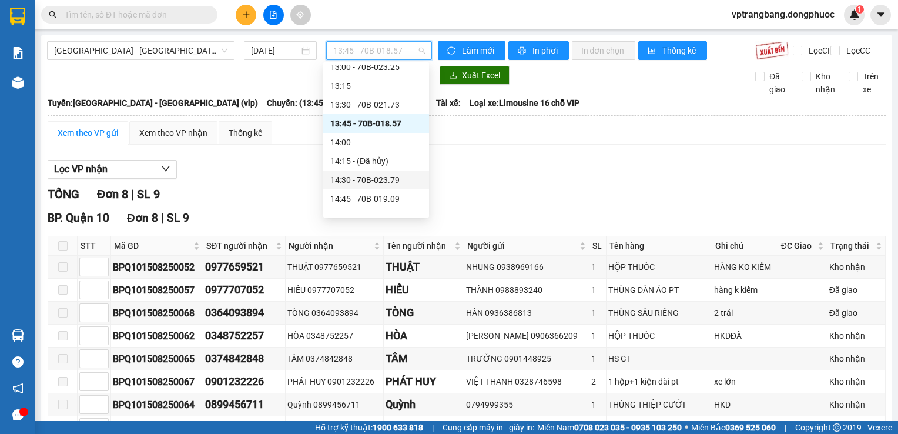
click at [379, 179] on div "14:30 - 70B-023.79" at bounding box center [376, 179] width 92 height 13
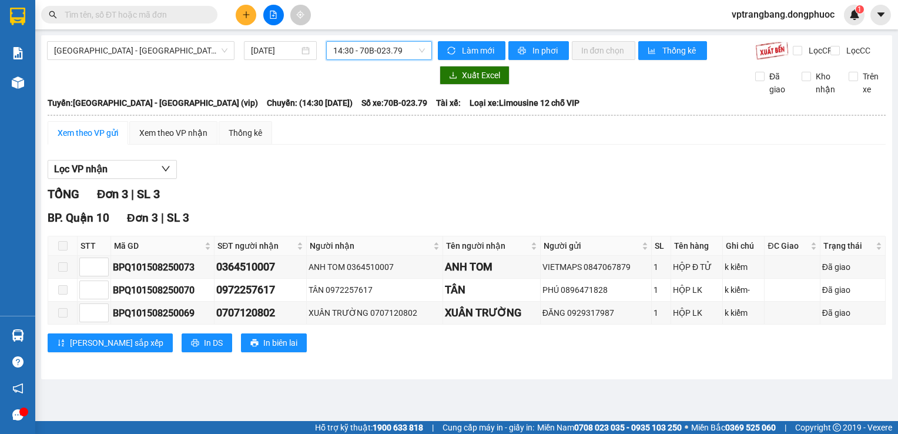
click at [388, 50] on span "14:30 - 70B-023.79" at bounding box center [379, 51] width 92 height 18
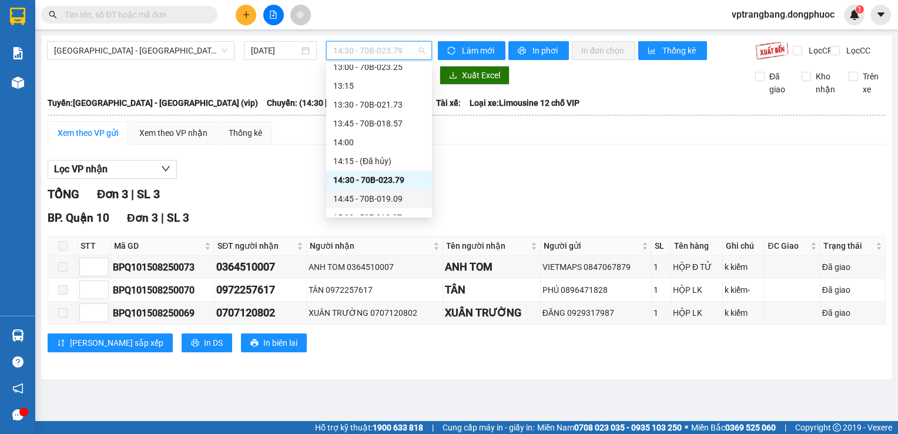
click at [386, 202] on div "14:45 - 70B-019.09" at bounding box center [379, 198] width 92 height 13
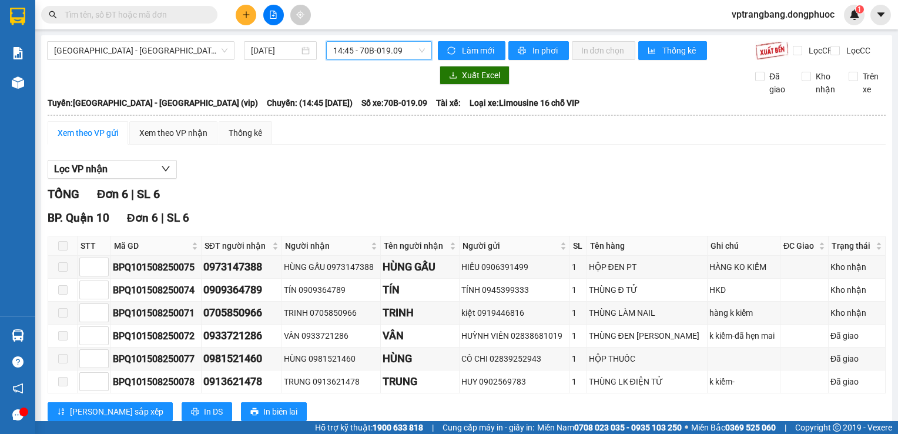
click at [385, 53] on span "14:45 - 70B-019.09" at bounding box center [379, 51] width 92 height 18
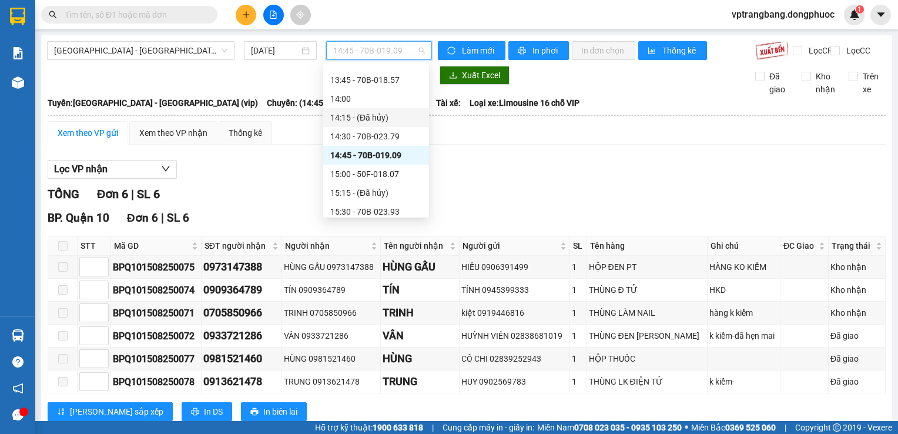
scroll to position [724, 0]
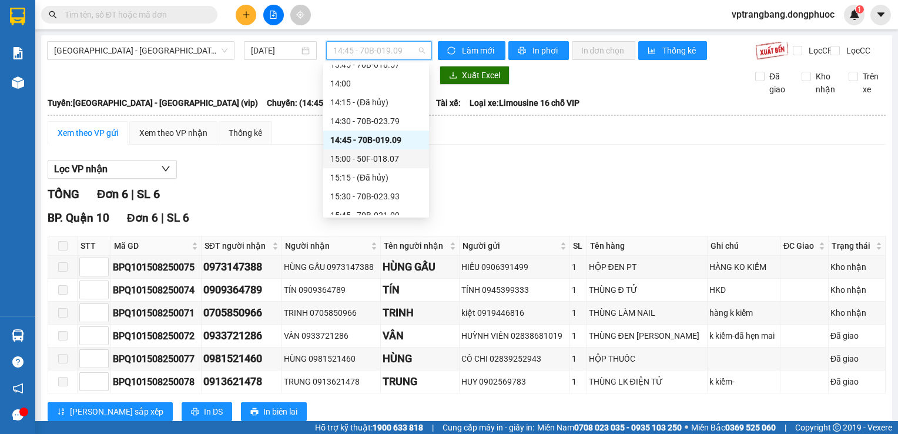
click at [380, 162] on div "15:00 - 50F-018.07" at bounding box center [376, 158] width 92 height 13
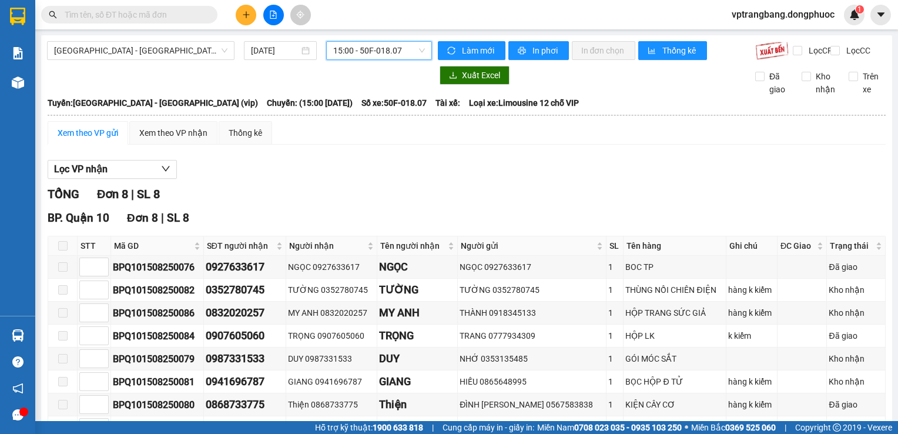
click at [379, 46] on span "15:00 - 50F-018.07" at bounding box center [379, 51] width 92 height 18
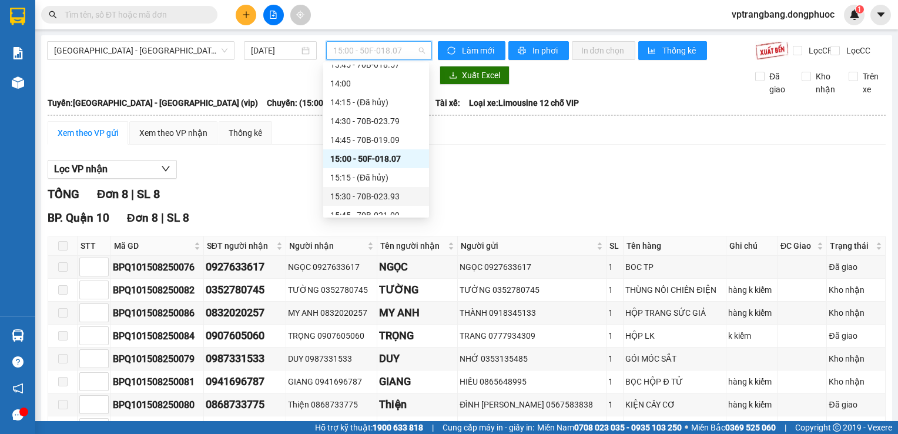
click at [382, 199] on div "15:30 - 70B-023.93" at bounding box center [376, 196] width 92 height 13
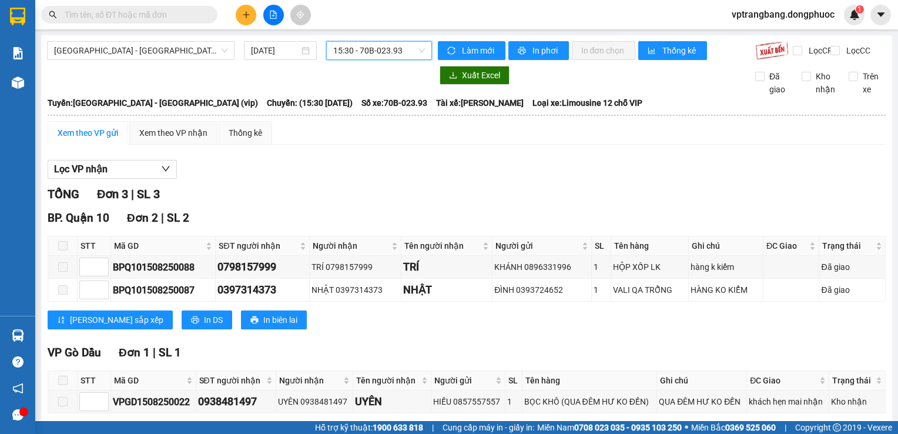
click at [377, 39] on div "Hồ Chí Minh - Tây Ninh (vip) 15/08/2025 15:30 15:30 - 70B-023.93 Làm mới In phơ…" at bounding box center [466, 251] width 851 height 433
click at [377, 46] on span "15:30 - 70B-023.93" at bounding box center [379, 51] width 92 height 18
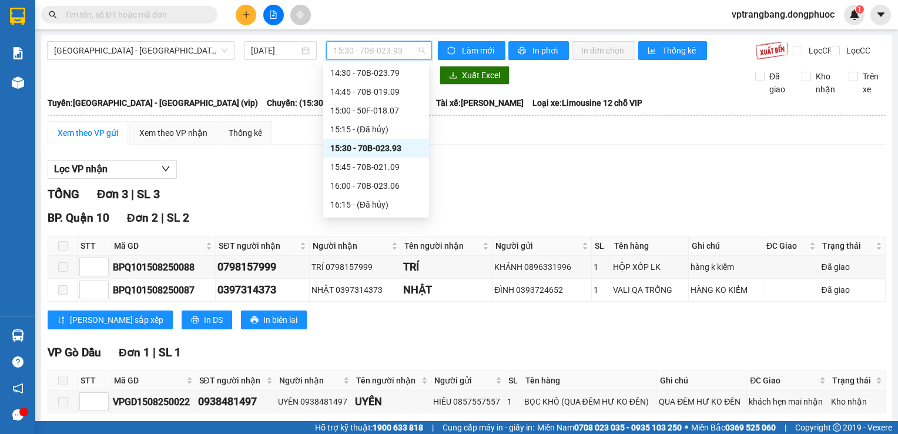
scroll to position [783, 0]
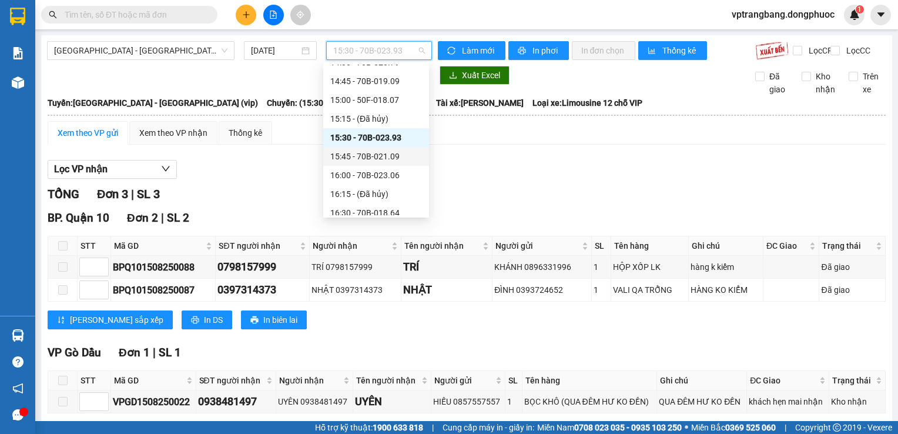
click at [380, 158] on div "15:45 - 70B-021.09" at bounding box center [376, 156] width 92 height 13
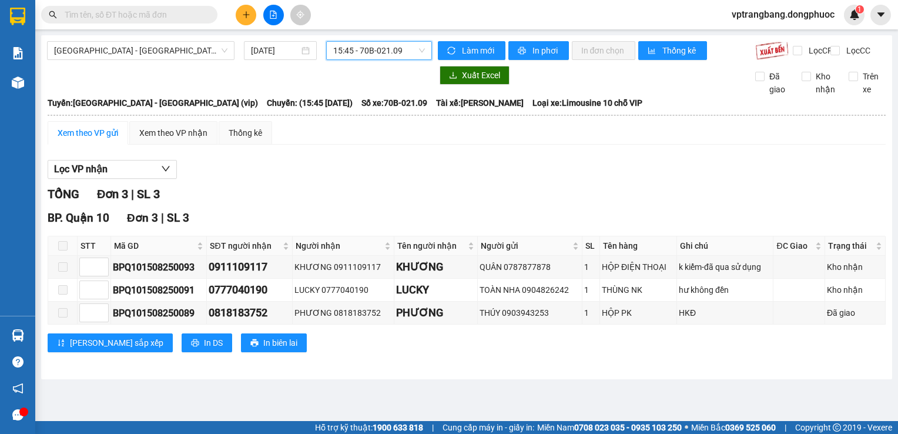
click at [381, 44] on span "15:45 - 70B-021.09" at bounding box center [379, 51] width 92 height 18
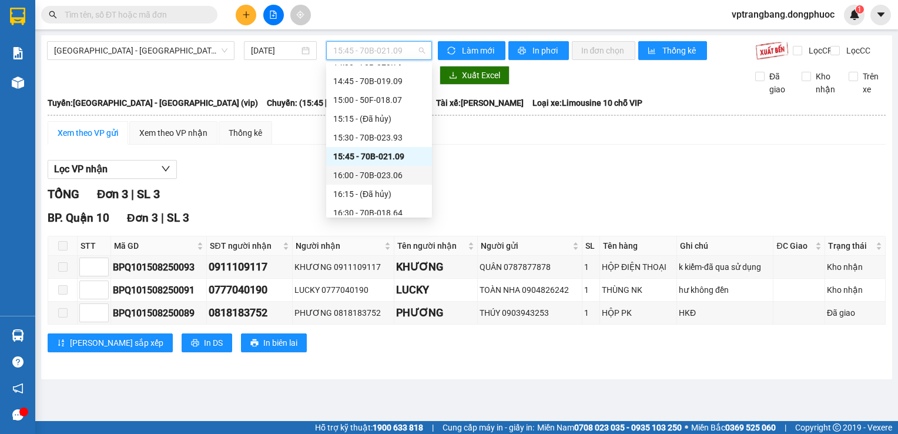
drag, startPoint x: 369, startPoint y: 184, endPoint x: 369, endPoint y: 175, distance: 9.4
click at [369, 175] on div "16:00 - 70B-023.06" at bounding box center [379, 175] width 92 height 13
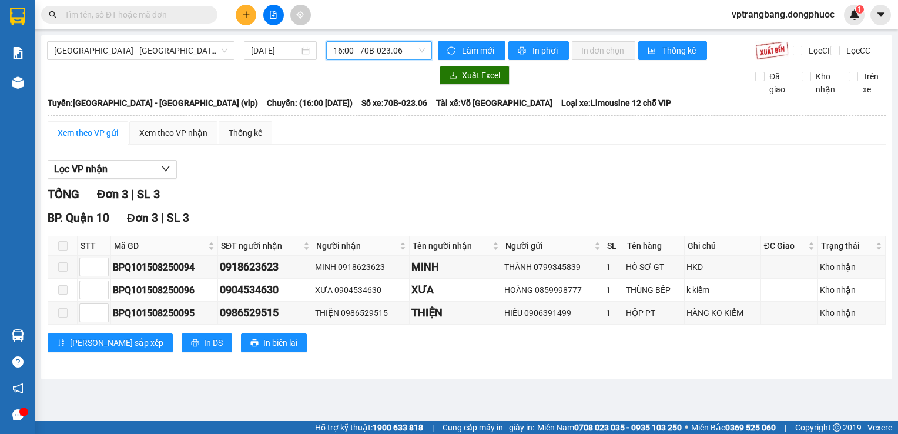
click at [374, 55] on span "16:00 - 70B-023.06" at bounding box center [379, 51] width 92 height 18
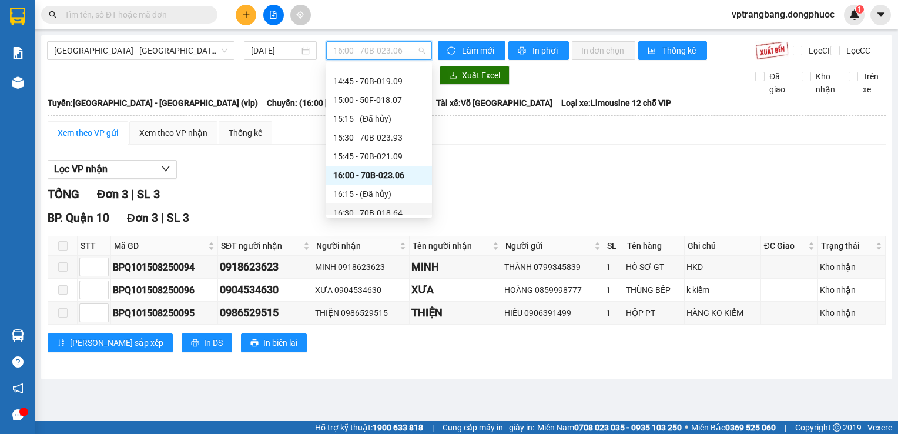
click at [388, 210] on div "16:30 - 70B-018.64" at bounding box center [379, 212] width 92 height 13
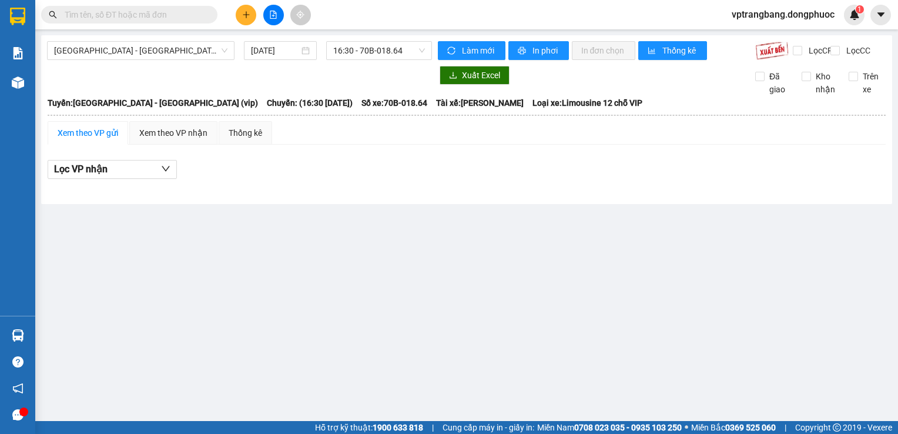
click at [332, 308] on main "Hồ Chí Minh - Tây Ninh (vip) 15/08/2025 16:30 - 70B-018.64 Làm mới In phơi In đ…" at bounding box center [449, 210] width 898 height 421
click at [165, 45] on span "Hồ Chí Minh - Tây Ninh (vip)" at bounding box center [140, 51] width 173 height 18
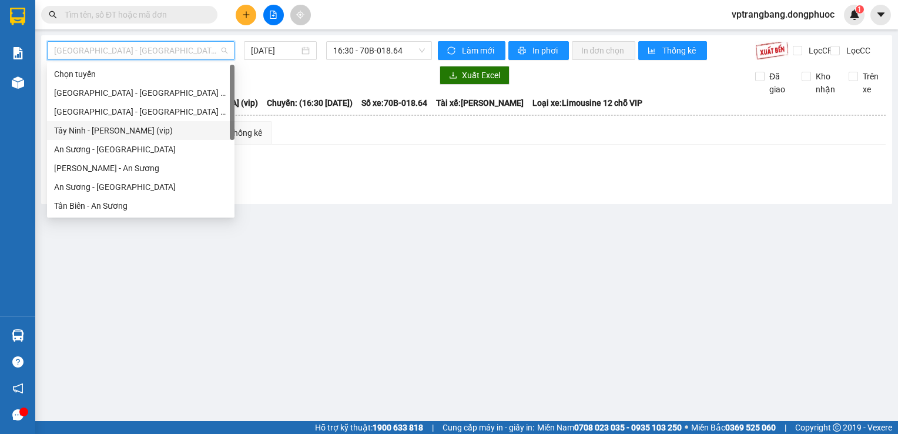
click at [131, 127] on div "Tây Ninh - Hồ Chí Minh (vip)" at bounding box center [140, 130] width 173 height 13
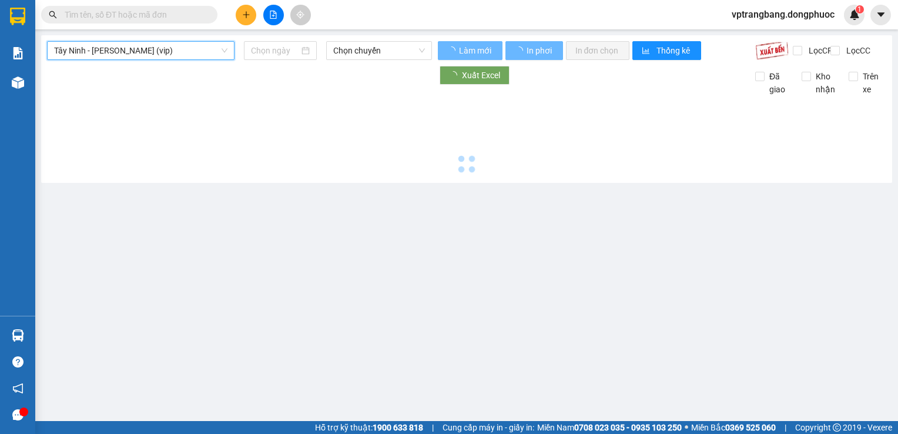
type input "15/08/2025"
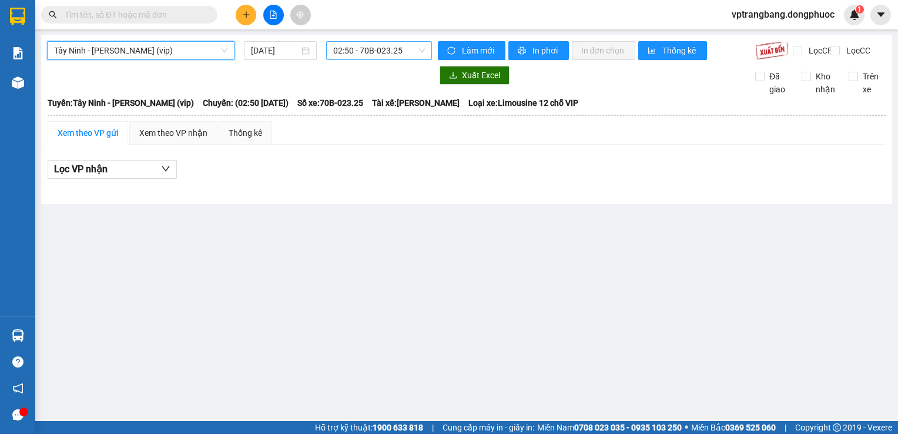
scroll to position [19, 0]
click at [355, 55] on span "02:50 - 70B-023.25" at bounding box center [379, 51] width 92 height 18
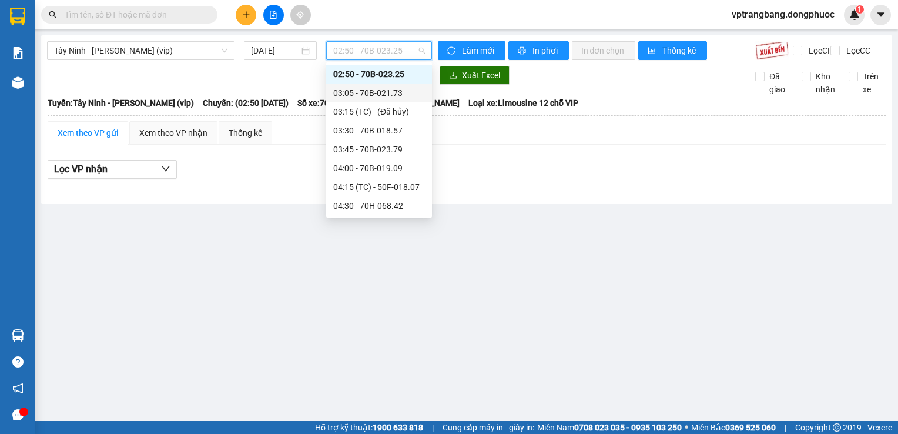
click at [360, 96] on div "03:05 - 70B-021.73" at bounding box center [379, 92] width 92 height 13
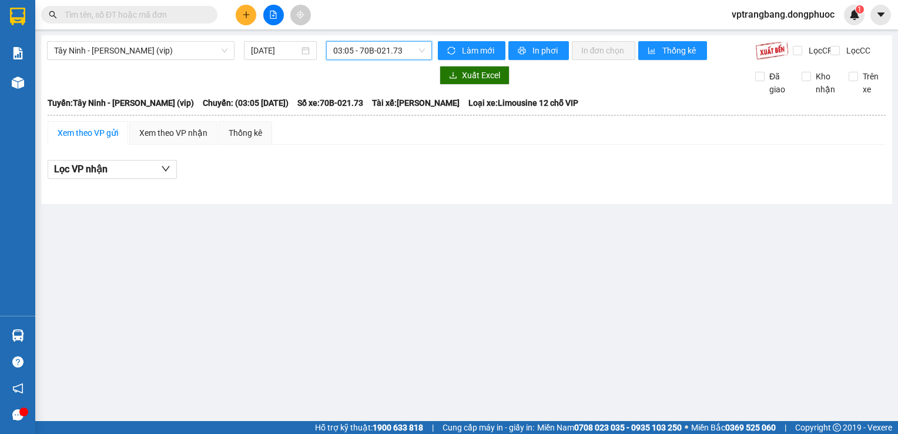
click at [354, 60] on div "Tây Ninh - Hồ Chí Minh (vip) 15/08/2025 03:05 03:05 - 70B-021.73" at bounding box center [239, 50] width 385 height 19
click at [356, 57] on span "03:05 - 70B-021.73" at bounding box center [379, 51] width 92 height 18
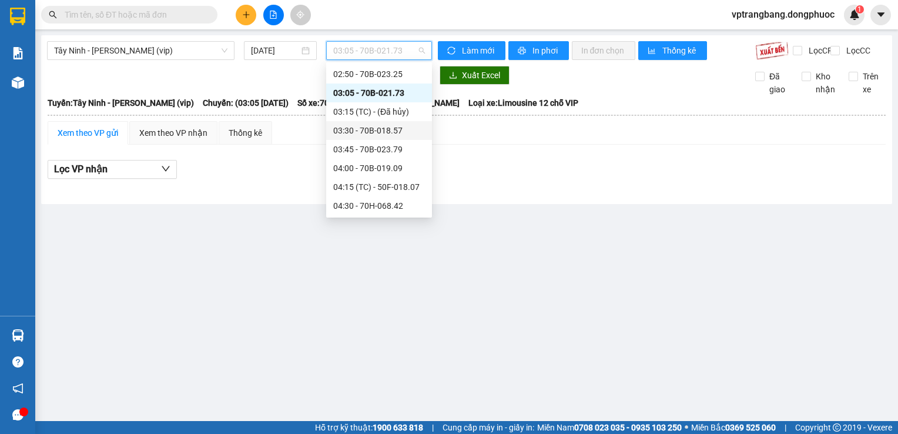
click at [391, 131] on div "03:30 - 70B-018.57" at bounding box center [379, 130] width 92 height 13
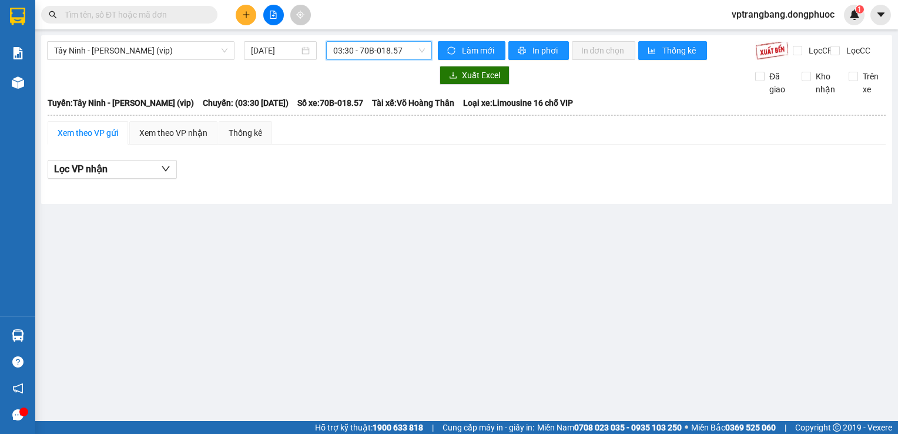
click at [376, 50] on span "03:30 - 70B-018.57" at bounding box center [379, 51] width 92 height 18
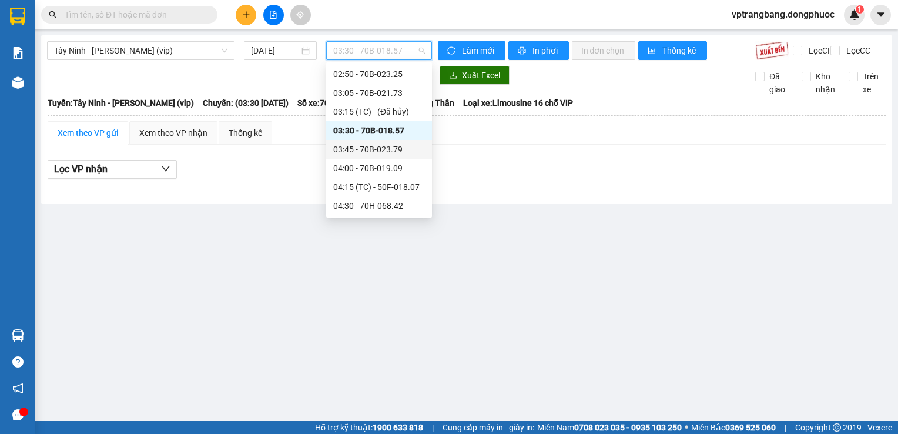
click at [387, 145] on div "03:45 - 70B-023.79" at bounding box center [379, 149] width 92 height 13
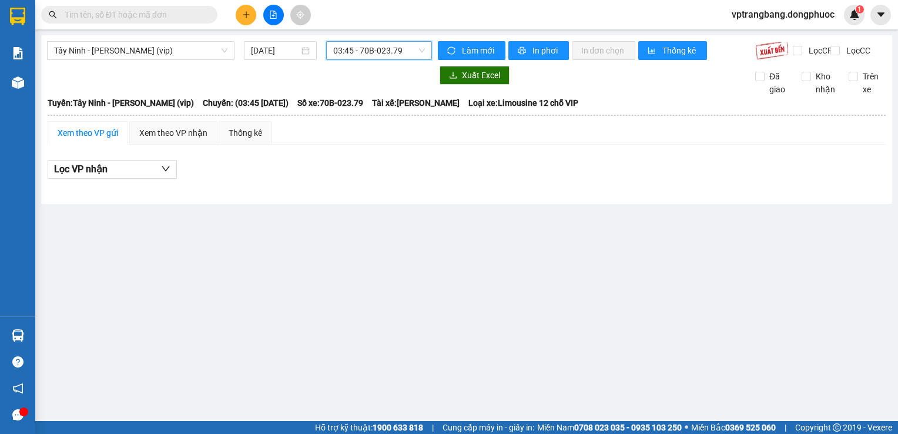
click at [370, 59] on div "03:45 - 70B-023.79" at bounding box center [379, 50] width 106 height 19
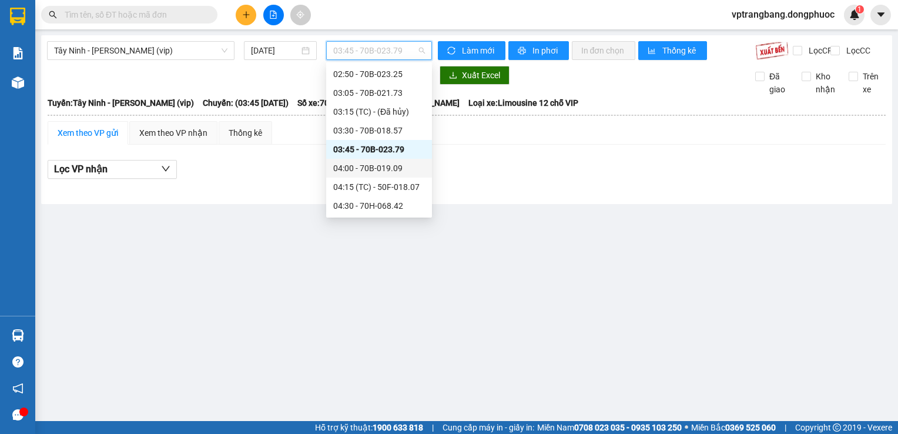
click at [390, 165] on div "04:00 - 70B-019.09" at bounding box center [379, 168] width 92 height 13
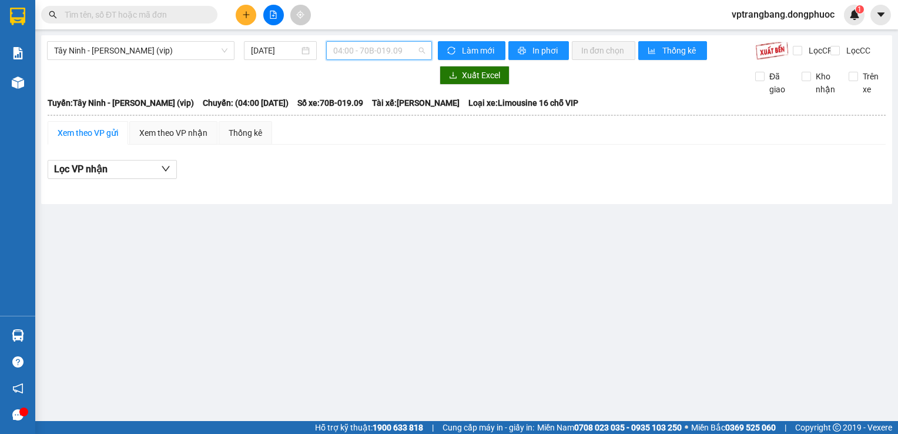
drag, startPoint x: 360, startPoint y: 45, endPoint x: 366, endPoint y: 89, distance: 44.5
click at [360, 46] on span "04:00 - 70B-019.09" at bounding box center [379, 51] width 92 height 18
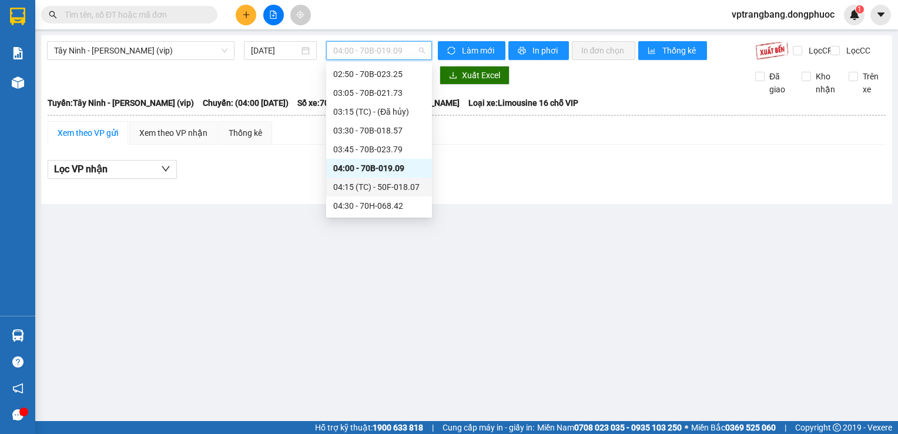
click at [388, 186] on div "04:15 (TC) - 50F-018.07" at bounding box center [379, 186] width 92 height 13
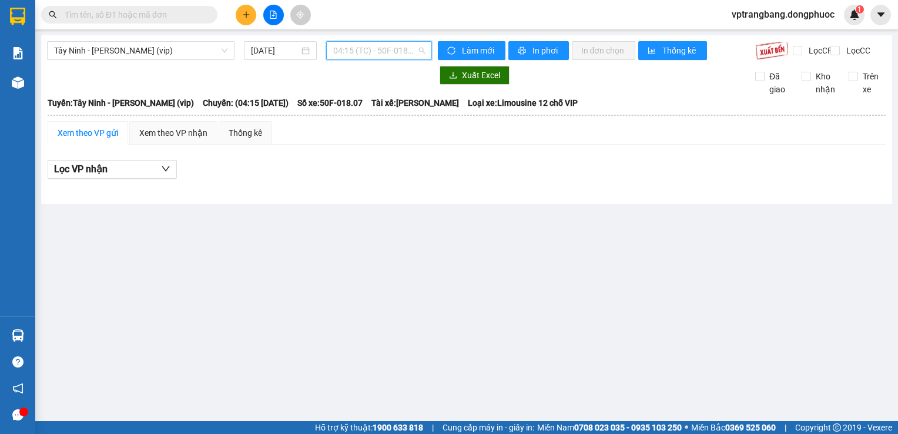
click at [369, 48] on span "04:15 (TC) - 50F-018.07" at bounding box center [379, 51] width 92 height 18
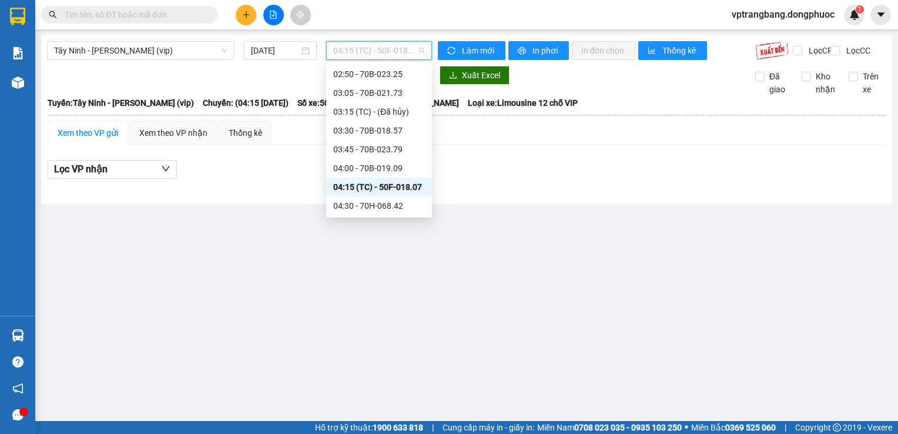
scroll to position [78, 0]
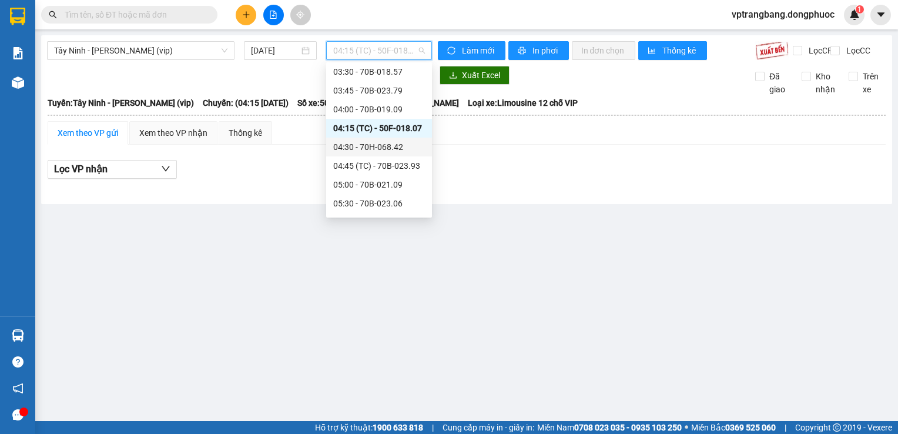
click at [383, 149] on div "04:30 - 70H-068.42" at bounding box center [379, 147] width 92 height 13
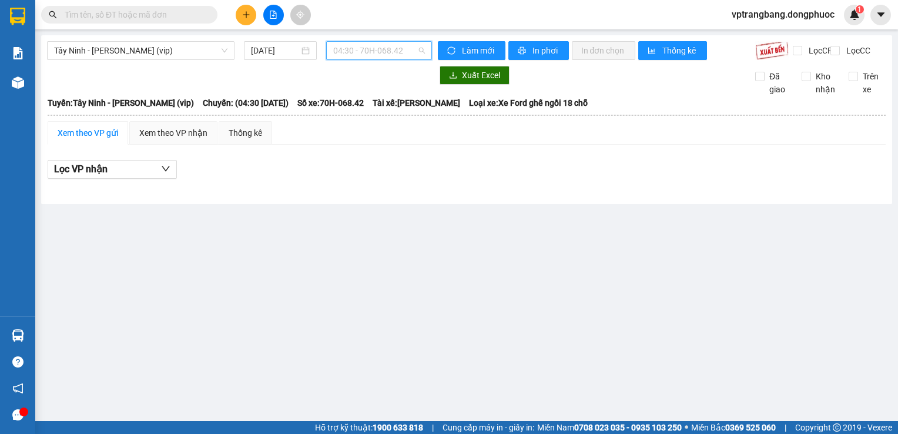
click at [370, 52] on span "04:30 - 70H-068.42" at bounding box center [379, 51] width 92 height 18
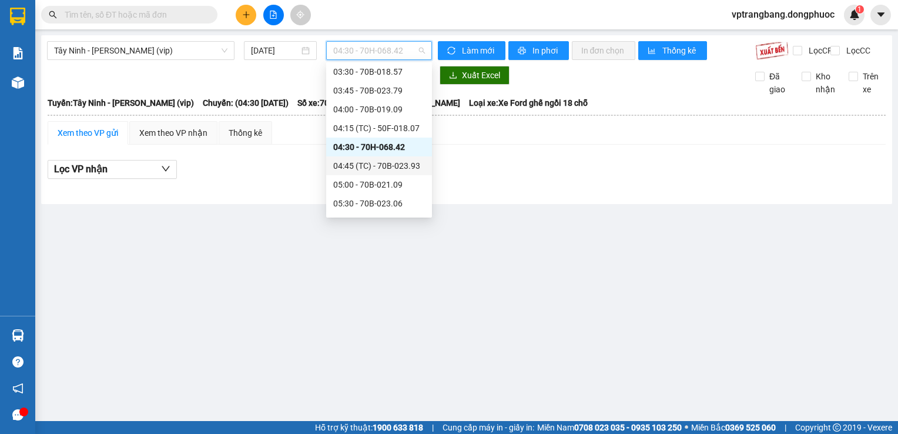
click at [386, 165] on div "04:45 (TC) - 70B-023.93" at bounding box center [379, 165] width 92 height 13
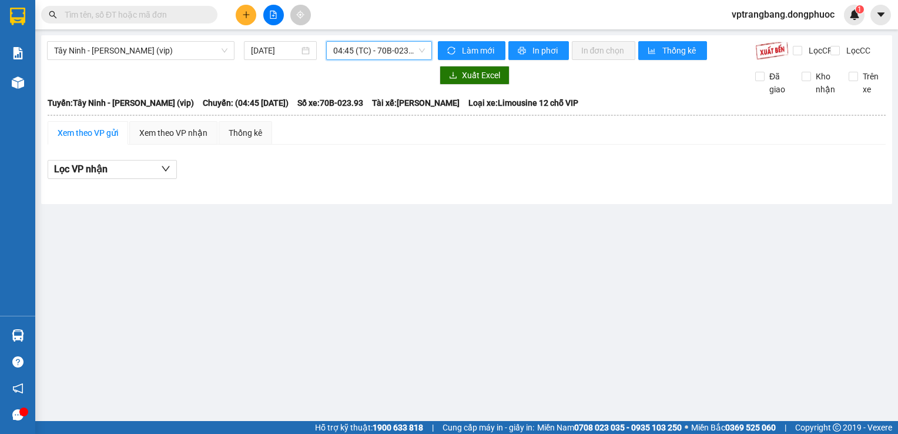
click at [390, 55] on span "04:45 (TC) - 70B-023.93" at bounding box center [379, 51] width 92 height 18
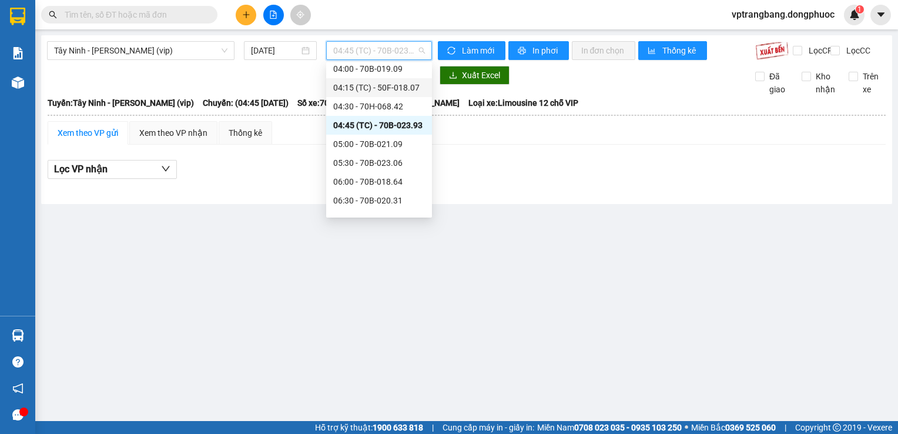
scroll to position [136, 0]
click at [383, 123] on div "05:00 - 70B-021.09" at bounding box center [379, 125] width 92 height 13
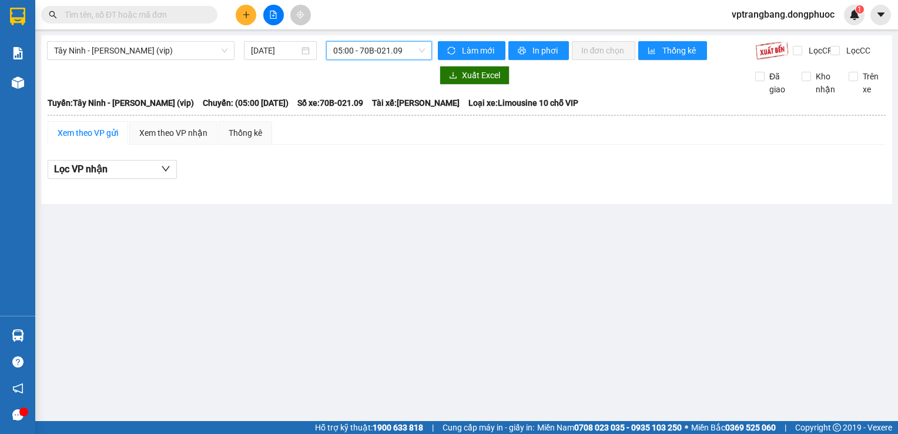
click at [374, 56] on span "05:00 - 70B-021.09" at bounding box center [379, 51] width 92 height 18
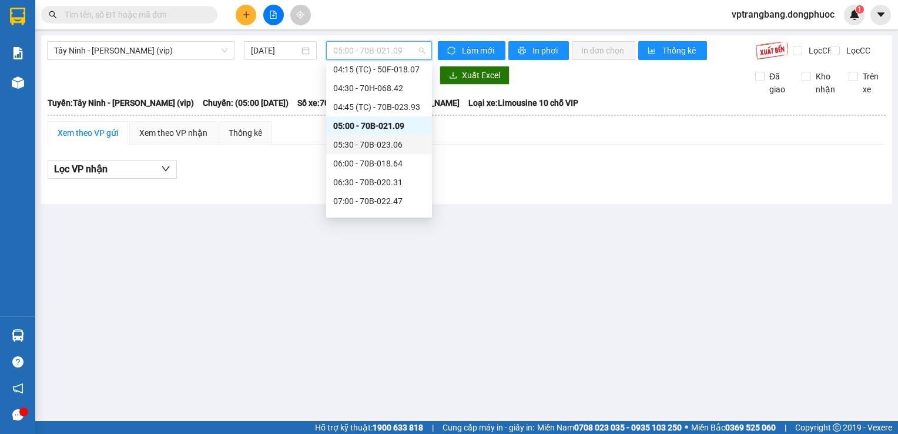
click at [380, 139] on div "05:30 - 70B-023.06" at bounding box center [379, 144] width 92 height 13
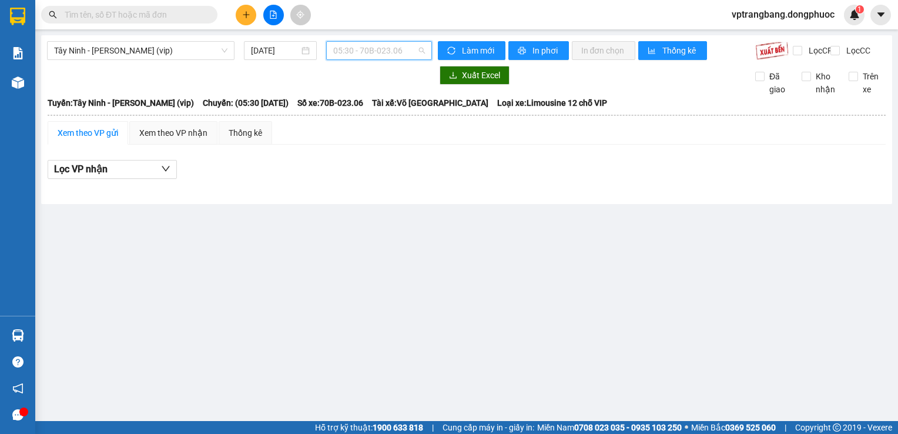
click at [357, 56] on span "05:30 - 70B-023.06" at bounding box center [379, 51] width 92 height 18
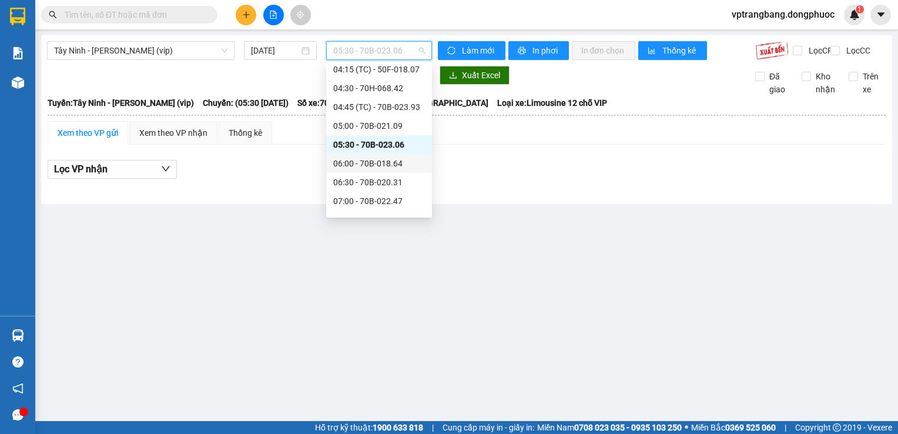
click at [385, 161] on div "06:00 - 70B-018.64" at bounding box center [379, 163] width 92 height 13
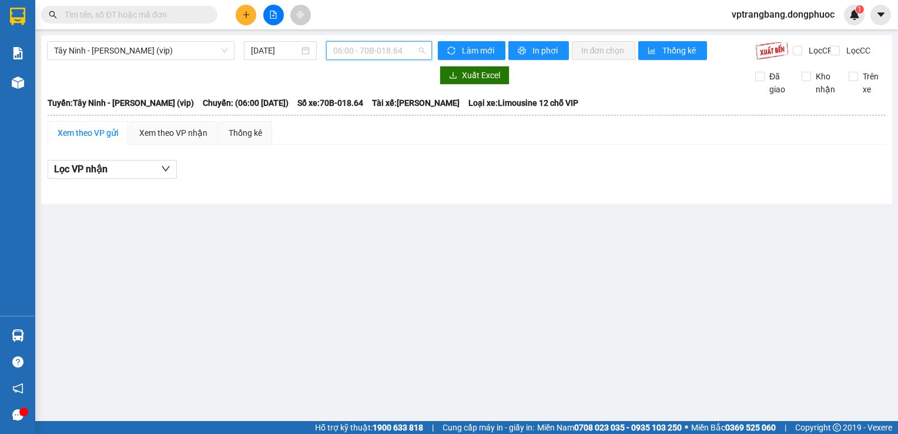
click at [379, 56] on span "06:00 - 70B-018.64" at bounding box center [379, 51] width 92 height 18
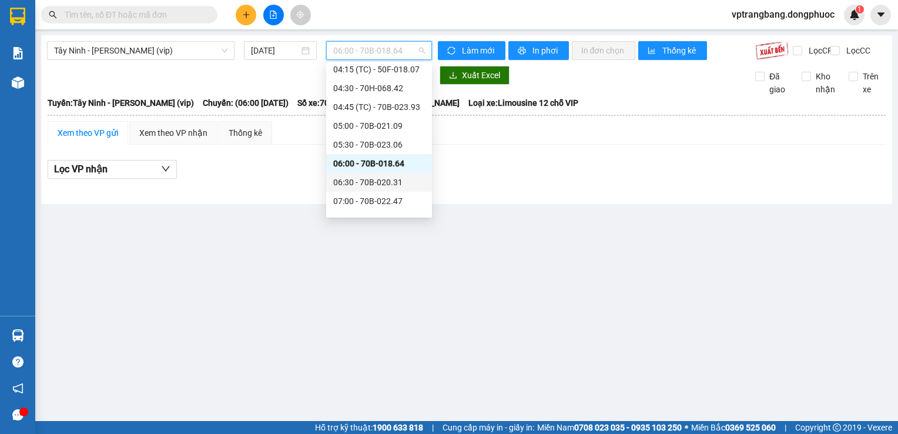
click at [393, 186] on div "06:30 - 70B-020.31" at bounding box center [379, 182] width 92 height 13
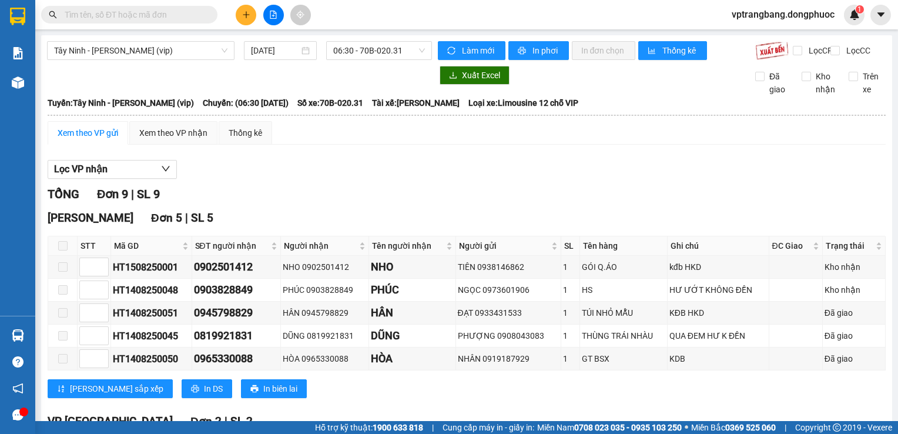
click at [362, 52] on span "06:30 - 70B-020.31" at bounding box center [379, 51] width 92 height 18
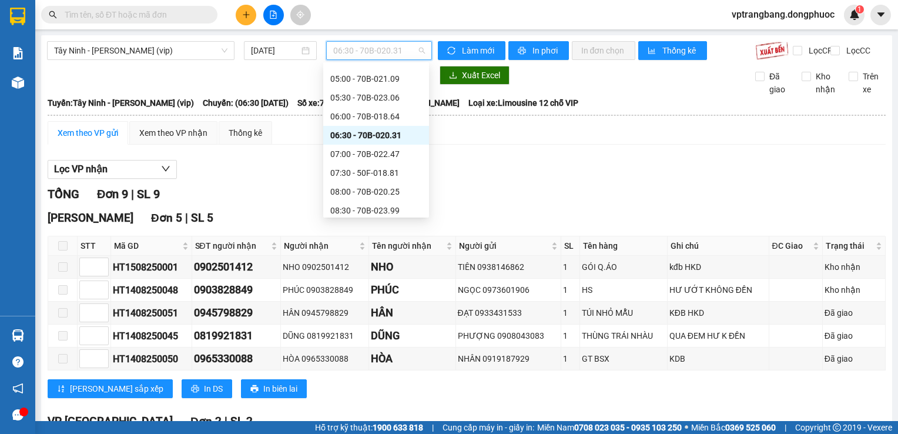
scroll to position [254, 0]
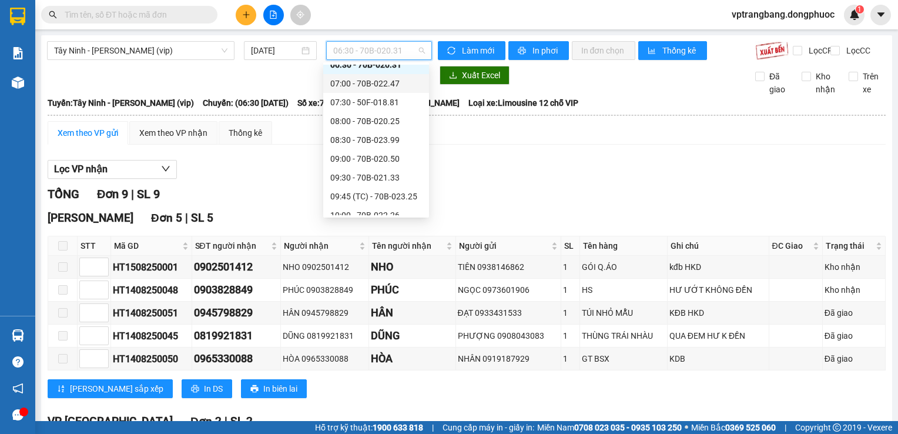
click at [382, 87] on div "07:00 - 70B-022.47" at bounding box center [376, 83] width 92 height 13
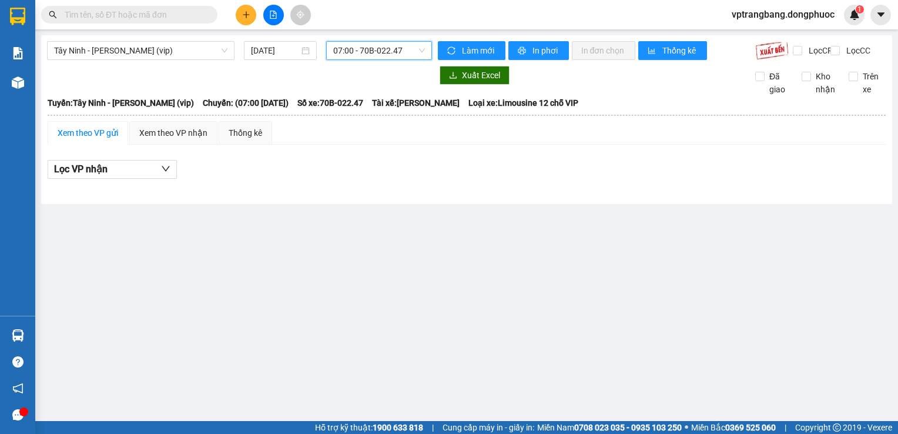
click at [378, 55] on span "07:00 - 70B-022.47" at bounding box center [379, 51] width 92 height 18
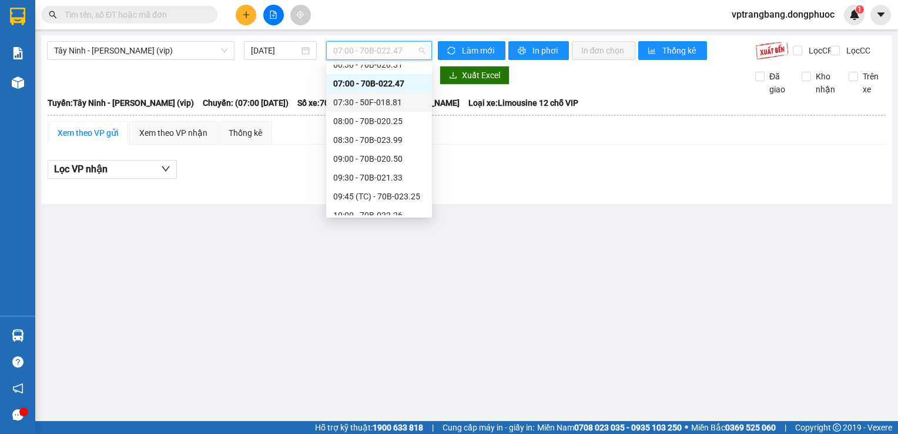
click at [385, 103] on div "07:30 - 50F-018.81" at bounding box center [379, 102] width 92 height 13
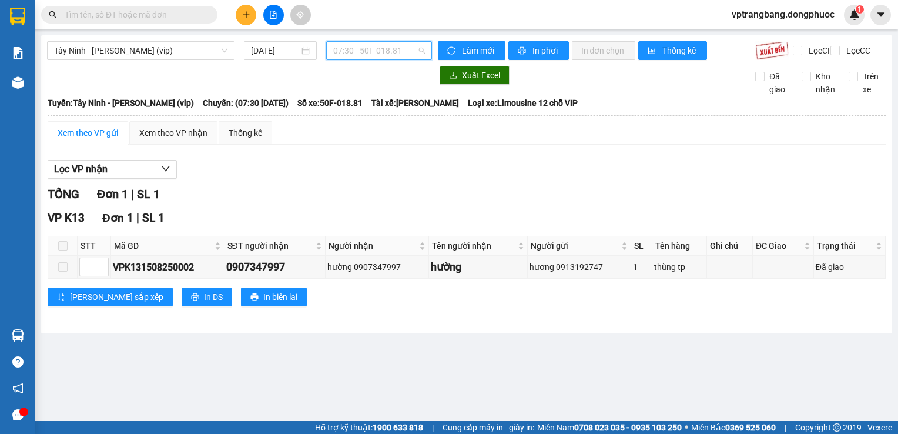
click at [374, 53] on span "07:30 - 50F-018.81" at bounding box center [379, 51] width 92 height 18
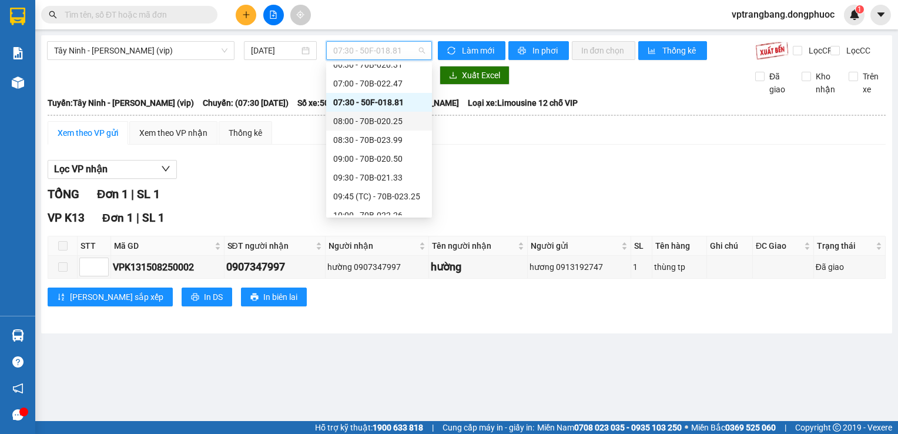
click at [382, 119] on div "08:00 - 70B-020.25" at bounding box center [379, 121] width 92 height 13
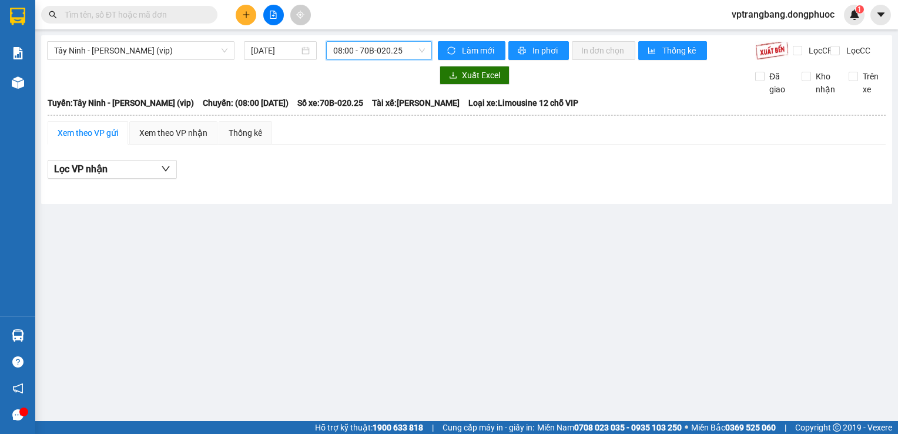
click at [368, 56] on span "08:00 - 70B-020.25" at bounding box center [379, 51] width 92 height 18
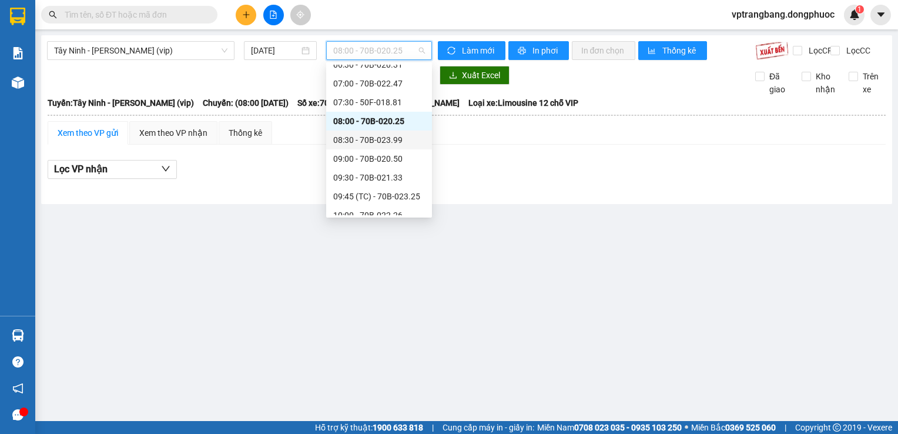
click at [377, 144] on div "08:30 - 70B-023.99" at bounding box center [379, 139] width 92 height 13
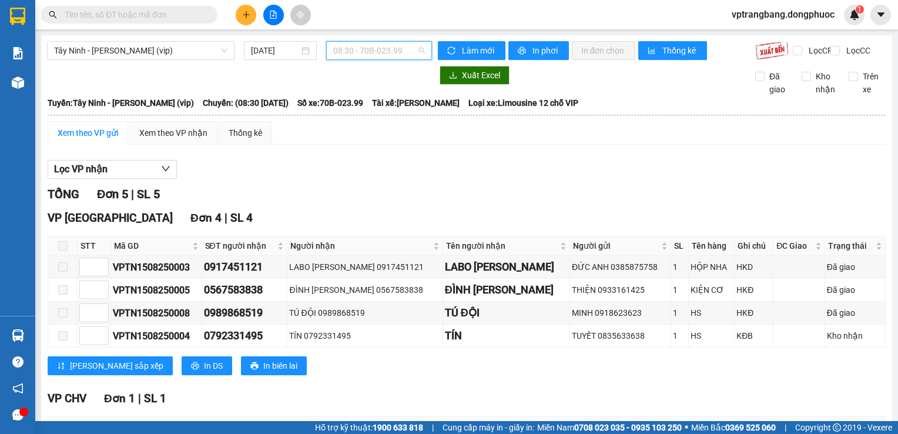
click at [370, 46] on span "08:30 - 70B-023.99" at bounding box center [379, 51] width 92 height 18
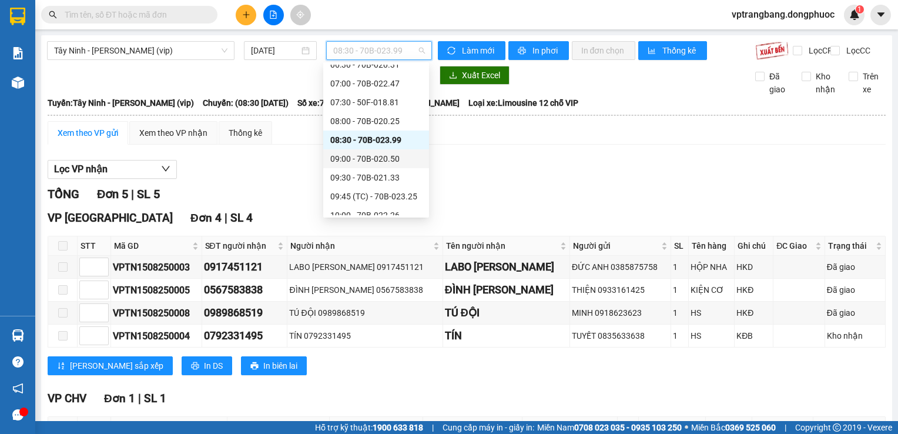
click at [376, 154] on div "09:00 - 70B-020.50" at bounding box center [376, 158] width 92 height 13
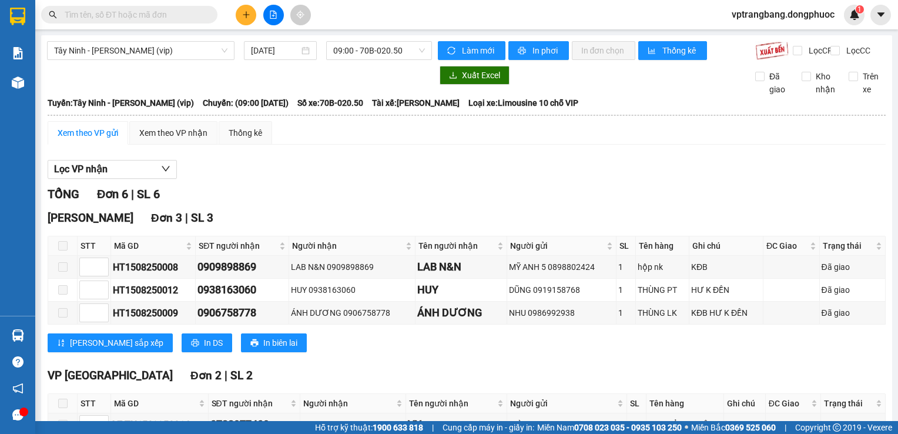
click at [256, 165] on div "Lọc VP nhận TỔNG Đơn 6 | SL 6 Hòa Thành Đơn 3 | SL 3 STT Mã GD SĐT người nhận N…" at bounding box center [467, 383] width 838 height 459
click at [364, 49] on span "09:00 - 70B-020.50" at bounding box center [379, 51] width 92 height 18
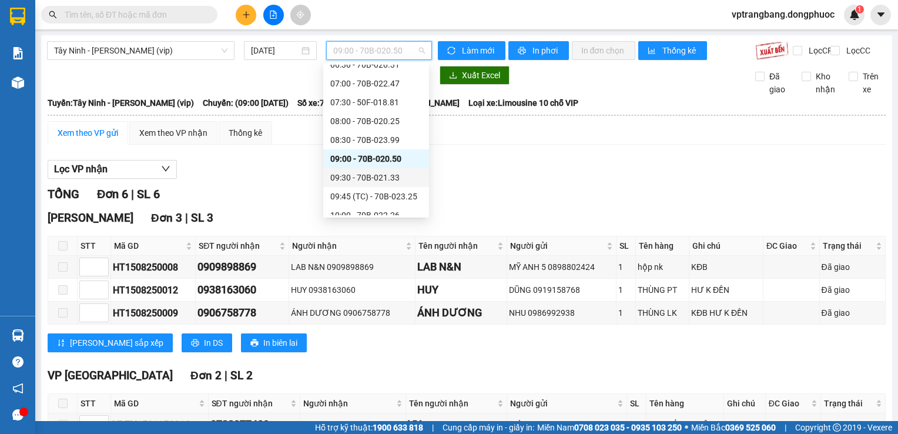
click at [383, 180] on div "09:30 - 70B-021.33" at bounding box center [376, 177] width 92 height 13
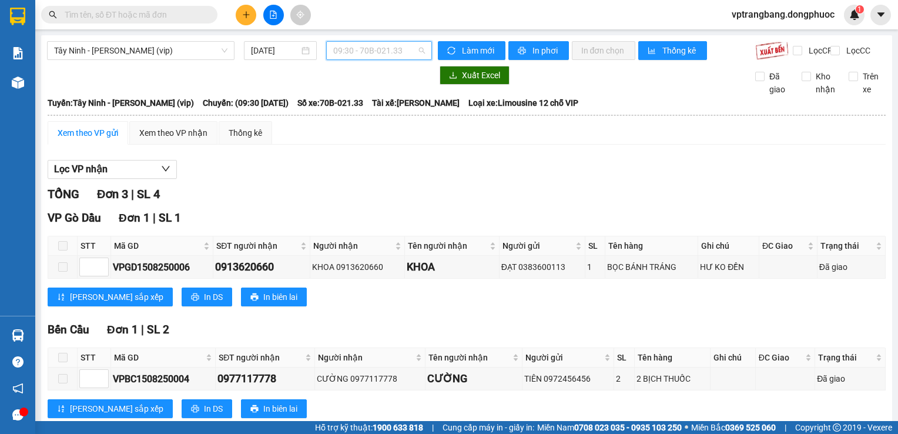
click at [375, 56] on span "09:30 - 70B-021.33" at bounding box center [379, 51] width 92 height 18
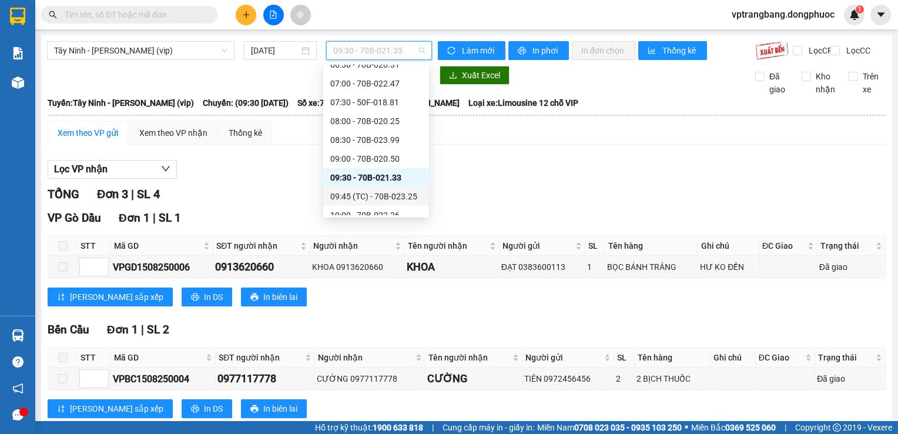
click at [391, 196] on div "09:45 (TC) - 70B-023.25" at bounding box center [376, 196] width 92 height 13
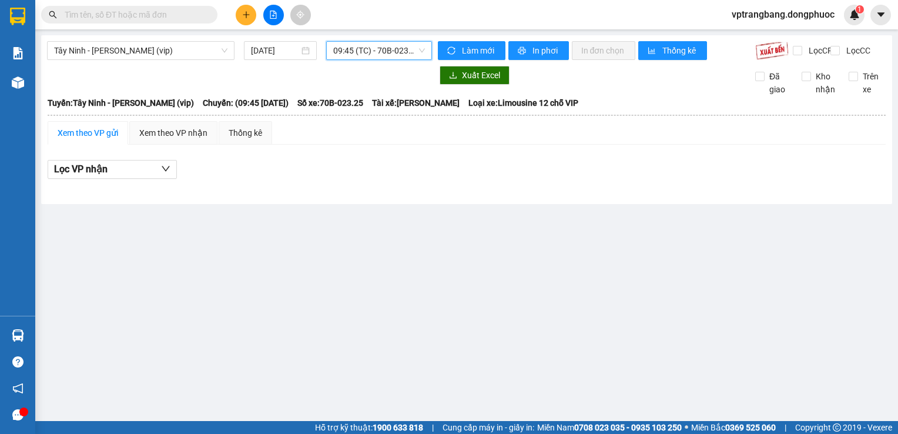
click at [384, 55] on span "09:45 (TC) - 70B-023.25" at bounding box center [379, 51] width 92 height 18
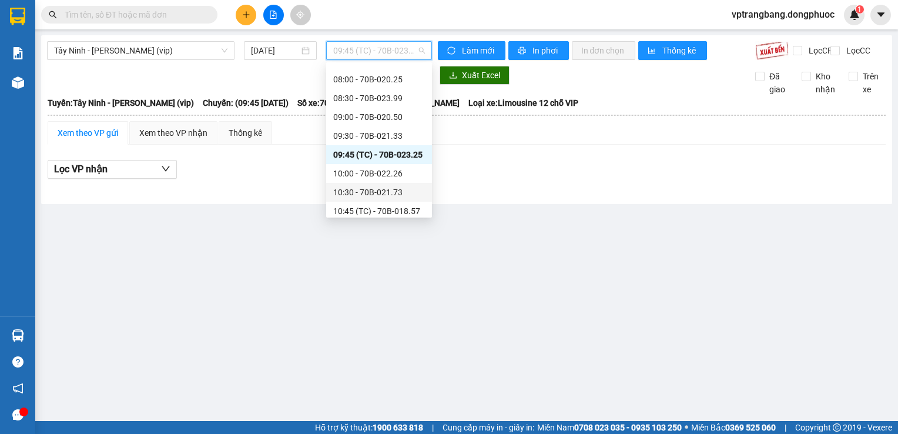
scroll to position [313, 0]
click at [381, 162] on div "10:00 - 70B-022.26" at bounding box center [379, 156] width 92 height 13
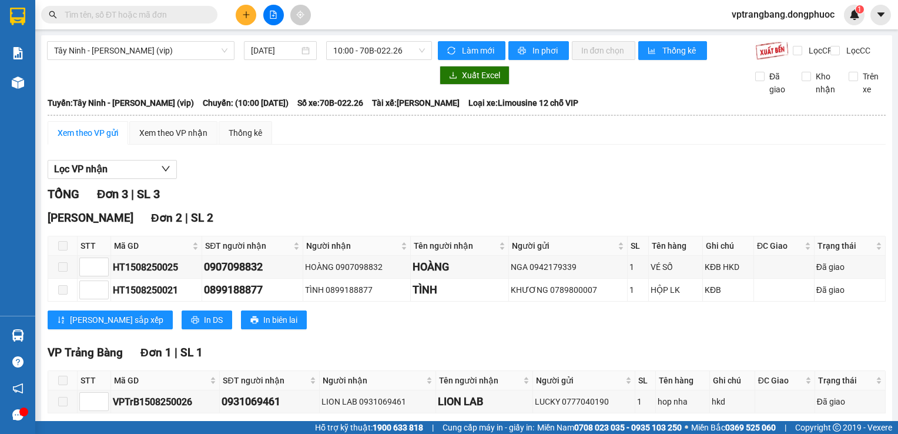
drag, startPoint x: 344, startPoint y: 177, endPoint x: 348, endPoint y: 131, distance: 46.0
click at [344, 176] on div "Lọc VP nhận" at bounding box center [467, 169] width 838 height 19
click at [366, 53] on span "10:00 - 70B-022.26" at bounding box center [379, 51] width 92 height 18
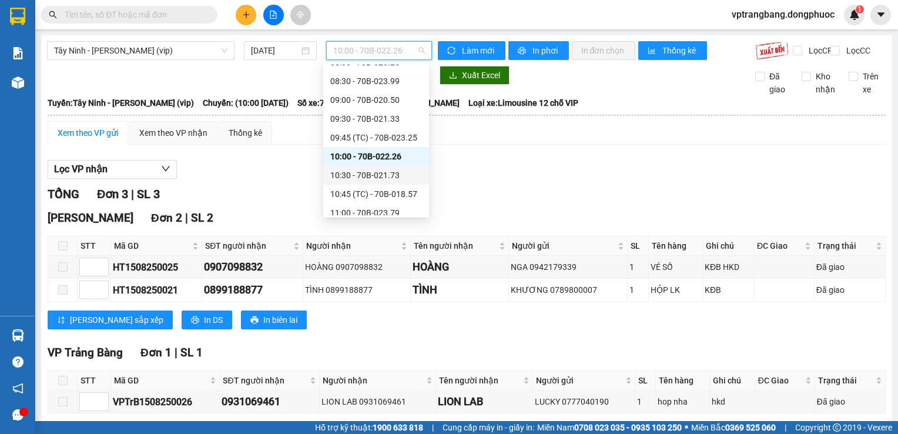
click at [377, 183] on div "10:30 - 70B-021.73" at bounding box center [376, 175] width 106 height 19
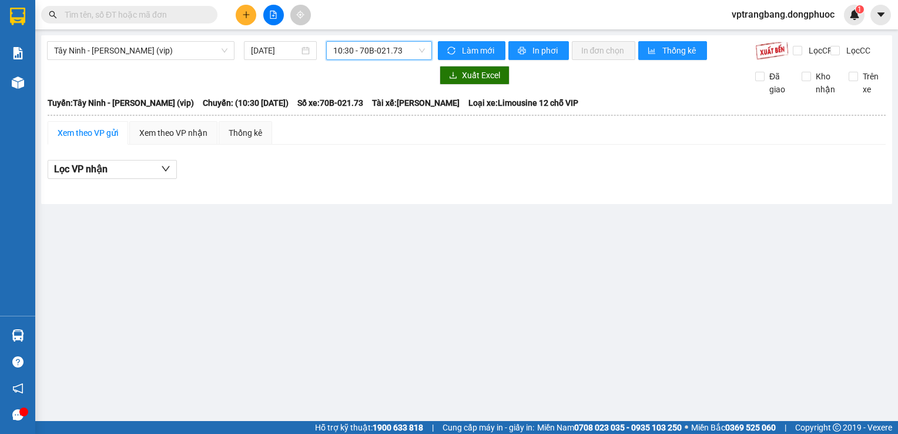
click at [381, 48] on span "10:30 - 70B-021.73" at bounding box center [379, 51] width 92 height 18
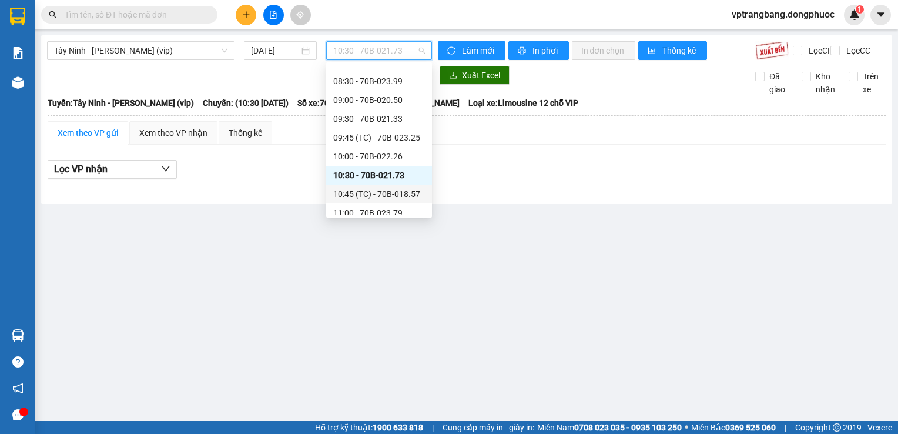
click at [396, 197] on div "10:45 (TC) - 70B-018.57" at bounding box center [379, 194] width 92 height 13
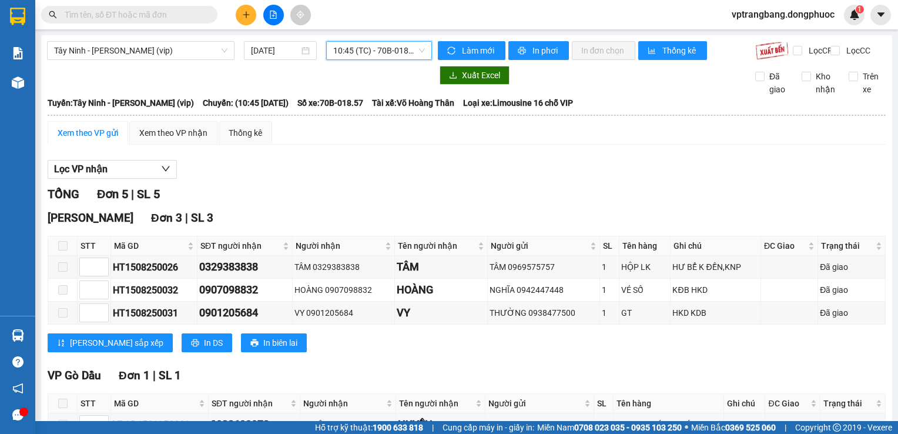
click at [357, 54] on span "10:45 (TC) - 70B-018.57" at bounding box center [379, 51] width 92 height 18
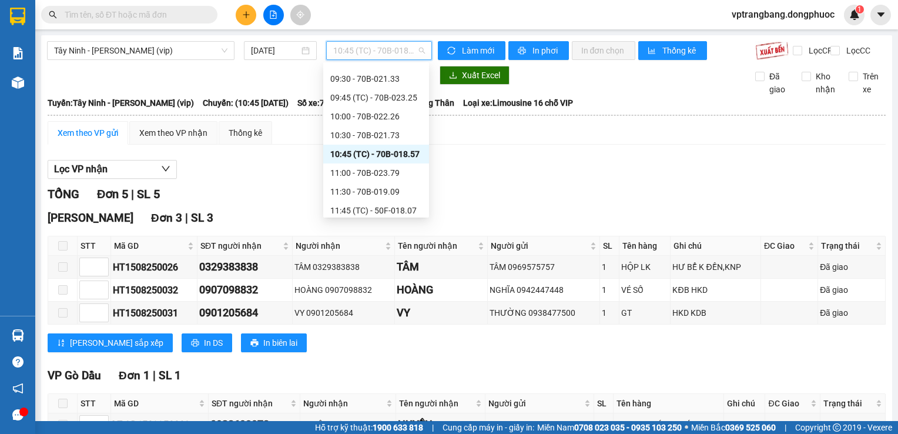
scroll to position [372, 0]
click at [379, 158] on div "11:00 - 70B-023.79" at bounding box center [376, 154] width 92 height 13
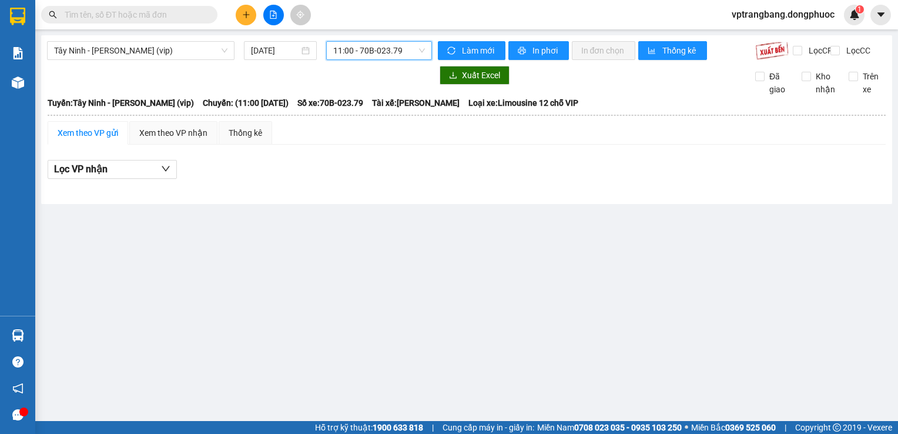
click at [367, 57] on span "11:00 - 70B-023.79" at bounding box center [379, 51] width 92 height 18
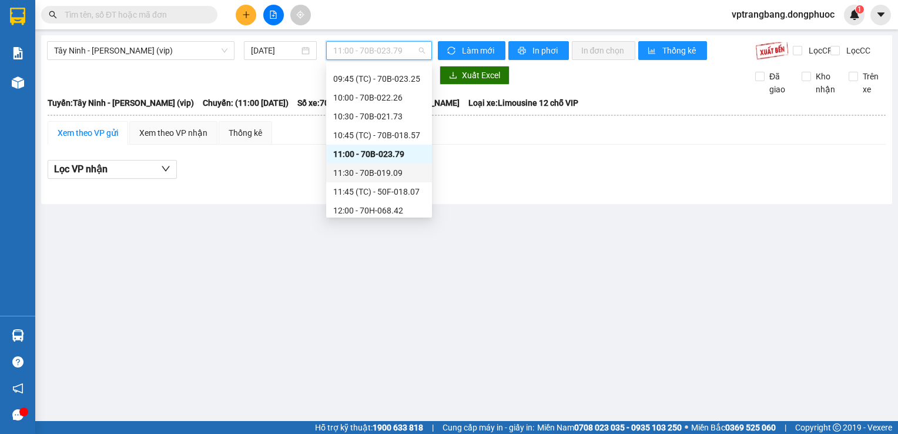
click at [373, 174] on div "11:30 - 70B-019.09" at bounding box center [379, 172] width 92 height 13
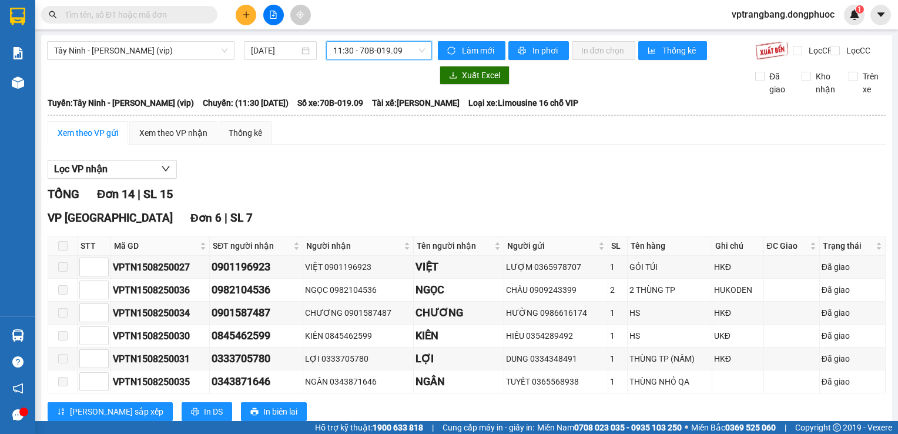
click at [370, 60] on div "Tây Ninh - Hồ Chí Minh (vip) 15/08/2025 11:30 11:30 - 70B-019.09" at bounding box center [239, 50] width 385 height 19
click at [376, 49] on span "11:30 - 70B-019.09" at bounding box center [379, 51] width 92 height 18
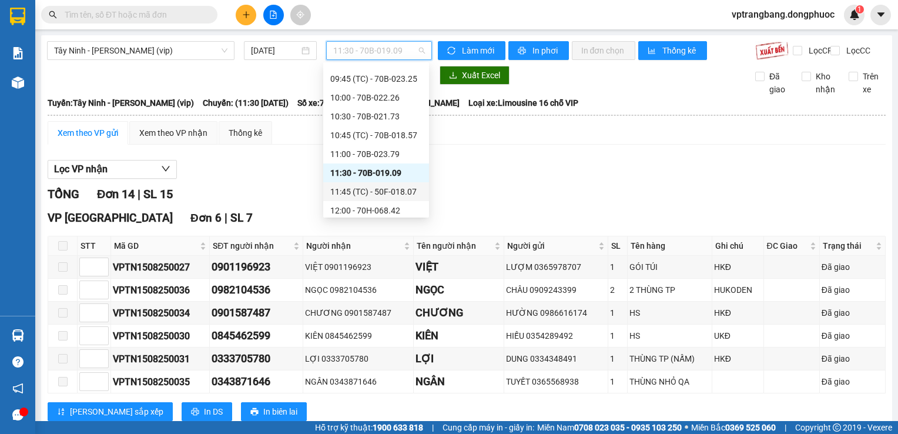
click at [380, 192] on div "11:45 (TC) - 50F-018.07" at bounding box center [376, 191] width 92 height 13
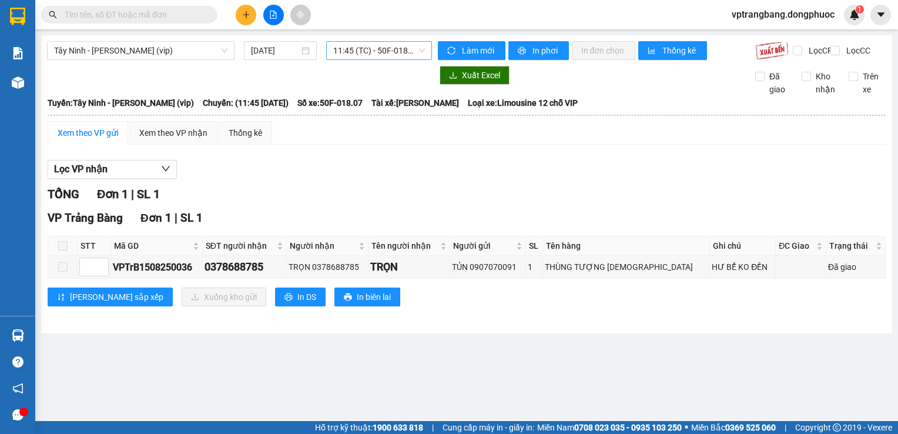
click at [350, 55] on span "11:45 (TC) - 50F-018.07" at bounding box center [379, 51] width 92 height 18
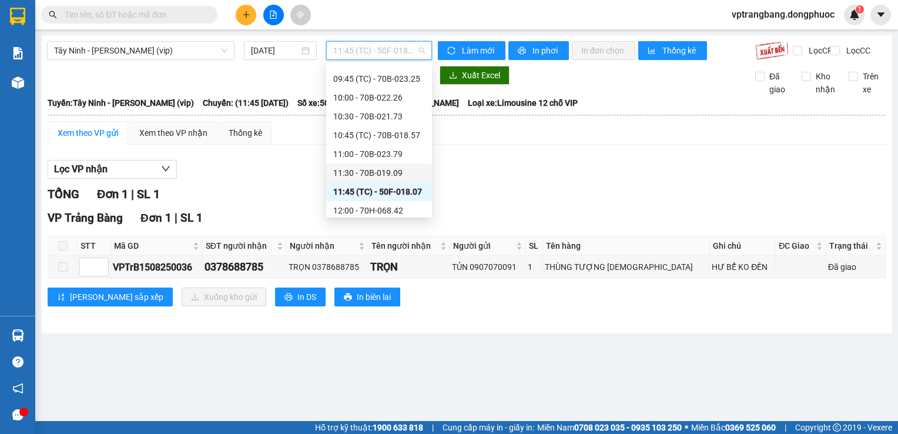
scroll to position [430, 0]
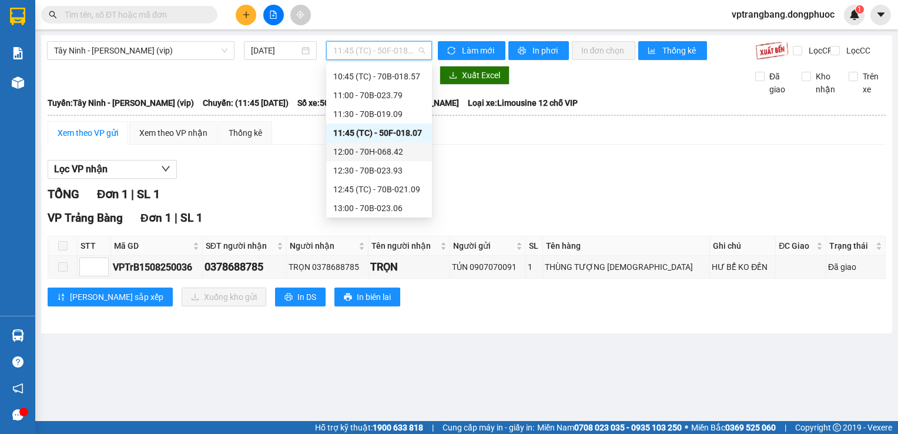
click at [369, 152] on div "12:00 - 70H-068.42" at bounding box center [379, 151] width 92 height 13
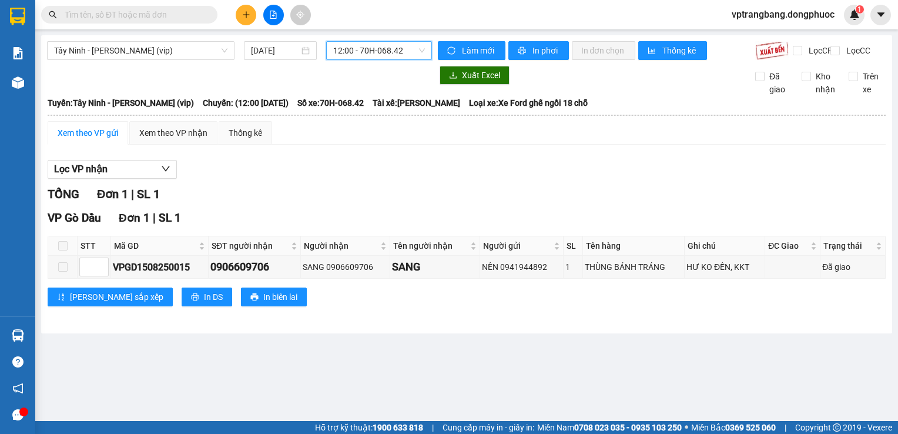
click at [363, 52] on span "12:00 - 70H-068.42" at bounding box center [379, 51] width 92 height 18
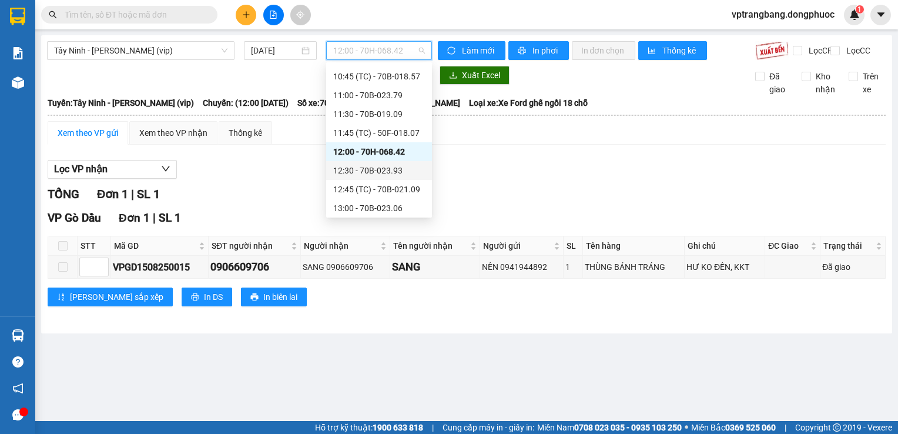
click at [383, 171] on div "12:30 - 70B-023.93" at bounding box center [379, 170] width 92 height 13
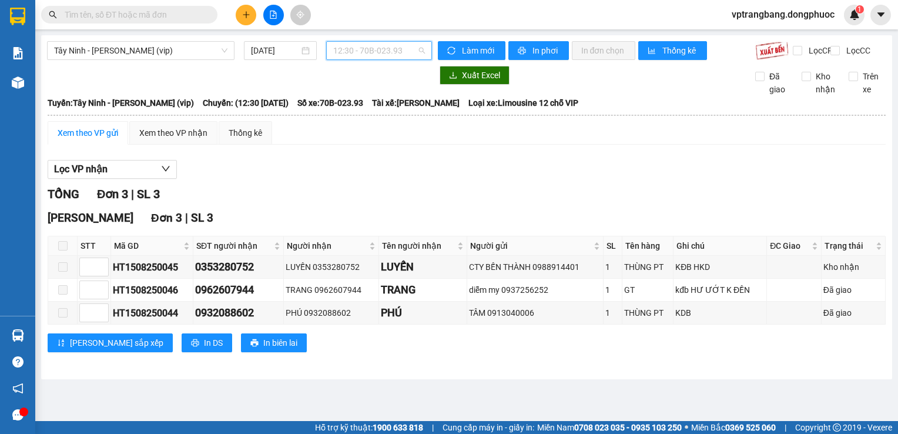
click at [367, 48] on span "12:30 - 70B-023.93" at bounding box center [379, 51] width 92 height 18
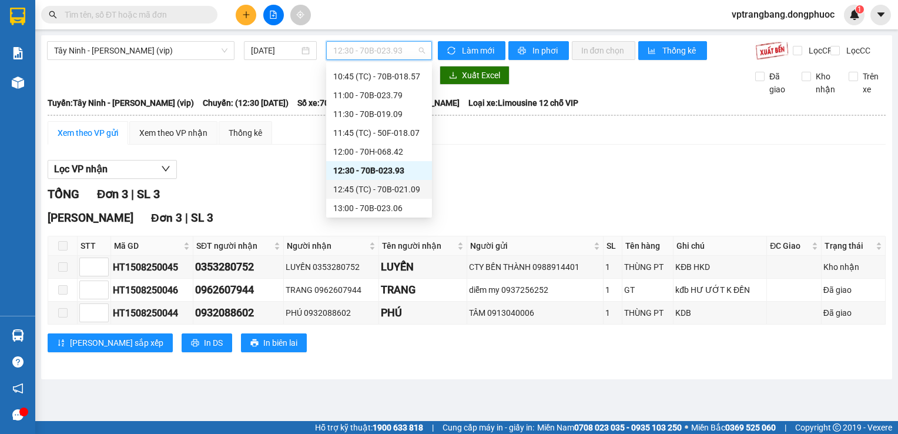
click at [385, 189] on div "12:45 (TC) - 70B-021.09" at bounding box center [379, 189] width 92 height 13
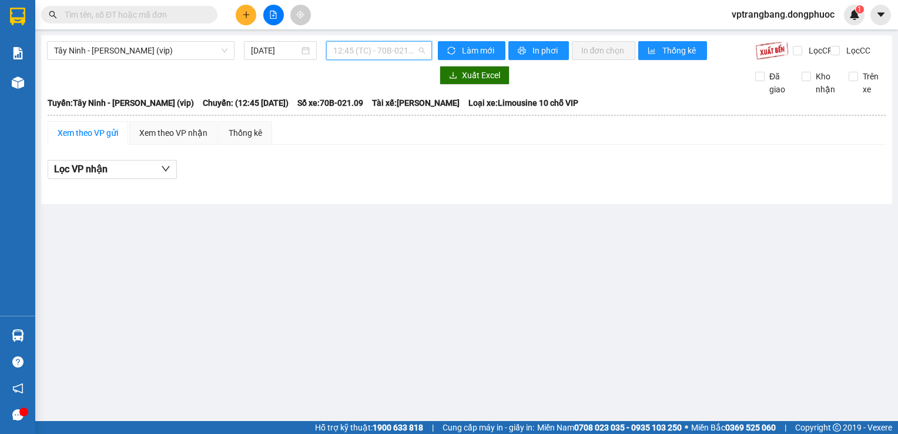
click at [383, 52] on span "12:45 (TC) - 70B-021.09" at bounding box center [379, 51] width 92 height 18
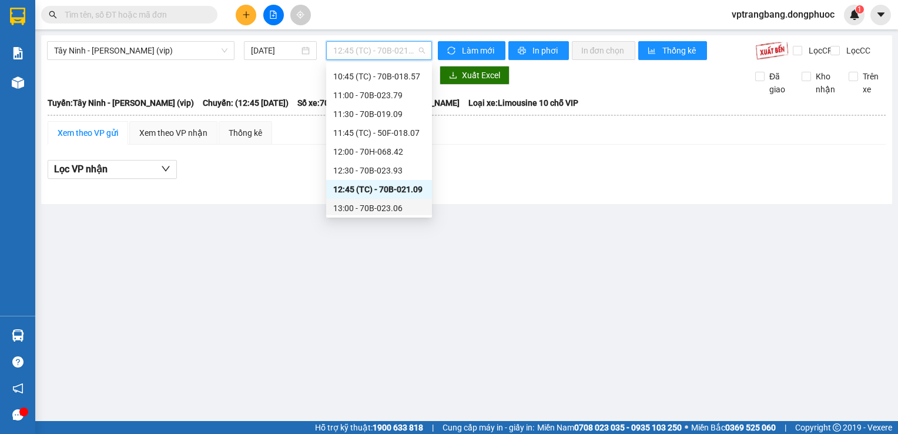
click at [381, 207] on div "13:00 - 70B-023.06" at bounding box center [379, 208] width 92 height 13
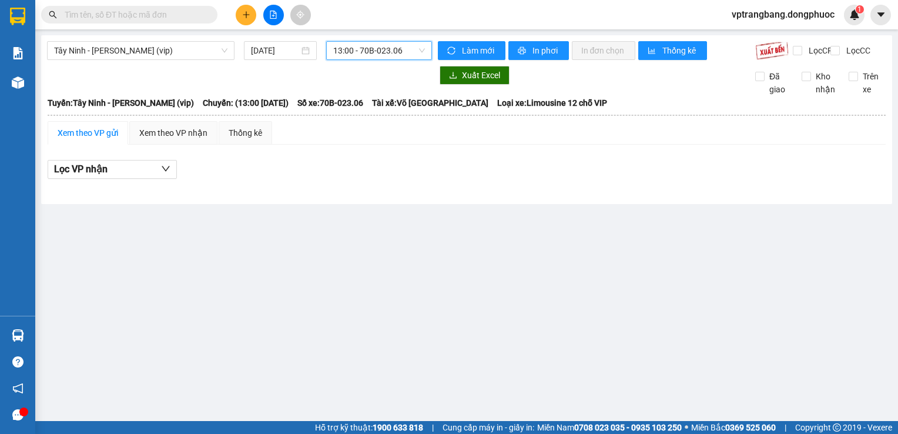
click at [360, 54] on span "13:00 - 70B-023.06" at bounding box center [379, 51] width 92 height 18
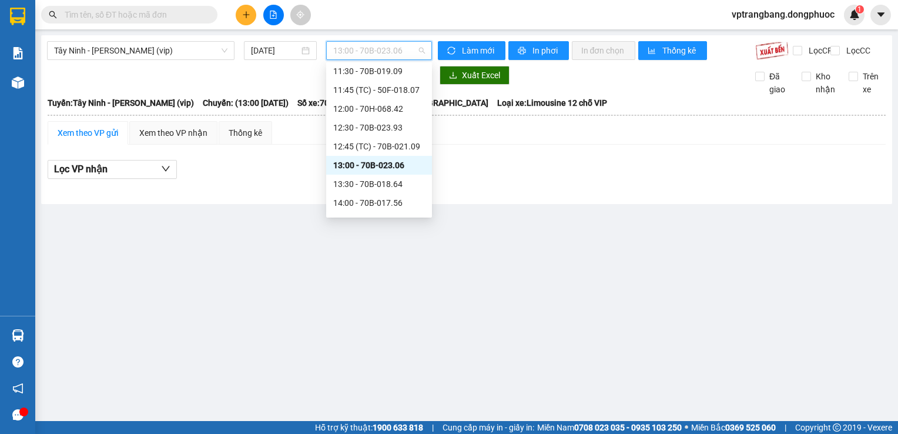
scroll to position [491, 0]
click at [359, 165] on div "13:30 - 70B-018.64" at bounding box center [379, 165] width 92 height 13
click at [362, 55] on span "13:30 - 70B-018.64" at bounding box center [379, 51] width 92 height 18
click at [372, 184] on div "14:00 - 70B-017.56" at bounding box center [379, 184] width 92 height 13
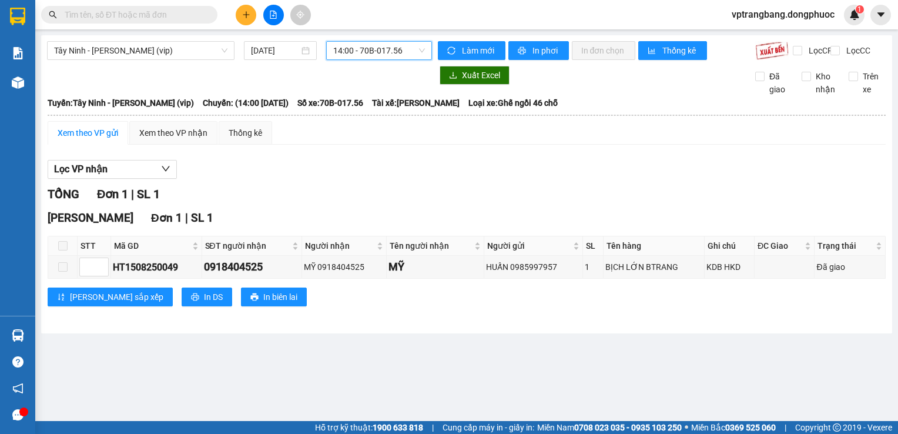
click at [370, 45] on span "14:00 - 70B-017.56" at bounding box center [379, 51] width 92 height 18
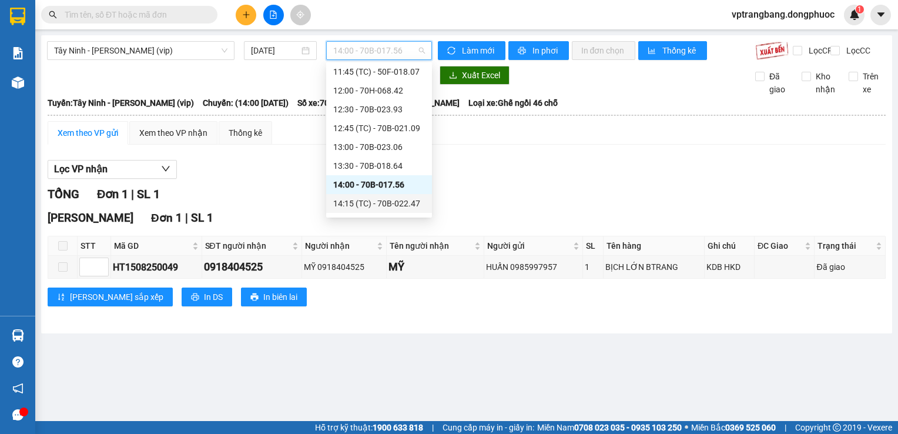
click at [381, 202] on div "14:15 (TC) - 70B-022.47" at bounding box center [379, 203] width 92 height 13
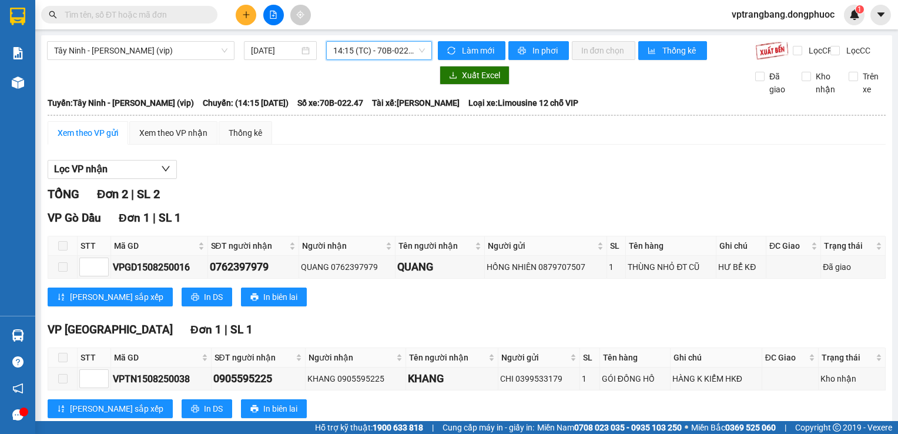
click at [374, 51] on span "14:15 (TC) - 70B-022.47" at bounding box center [379, 51] width 92 height 18
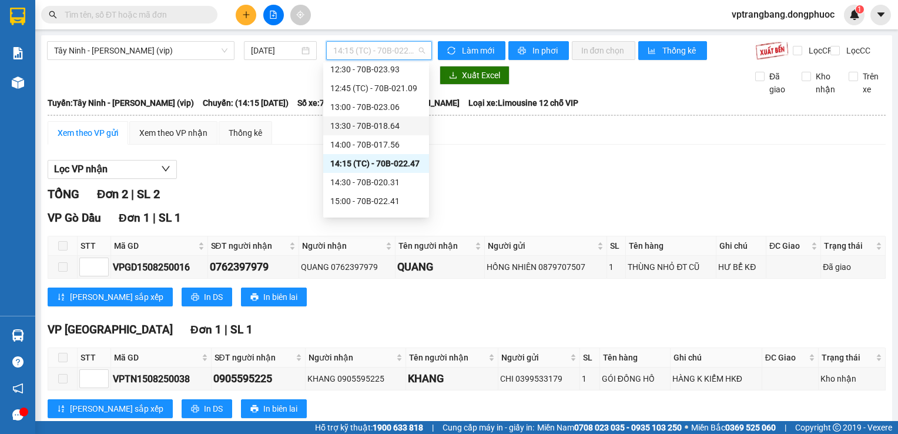
scroll to position [550, 0]
click at [367, 165] on div "14:30 - 70B-020.31" at bounding box center [376, 163] width 92 height 13
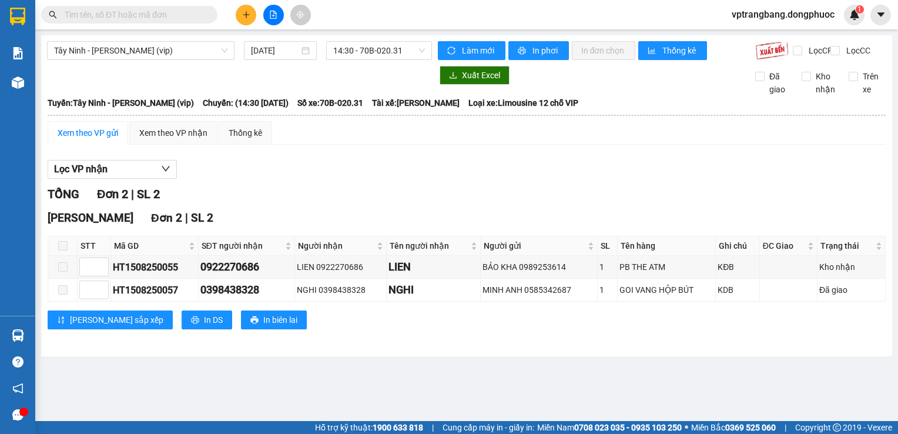
click at [370, 60] on div "Tây Ninh - Hồ Chí Minh (vip) 15/08/2025 14:30 - 70B-020.31" at bounding box center [239, 50] width 385 height 19
click at [372, 55] on span "14:30 - 70B-020.31" at bounding box center [379, 51] width 92 height 18
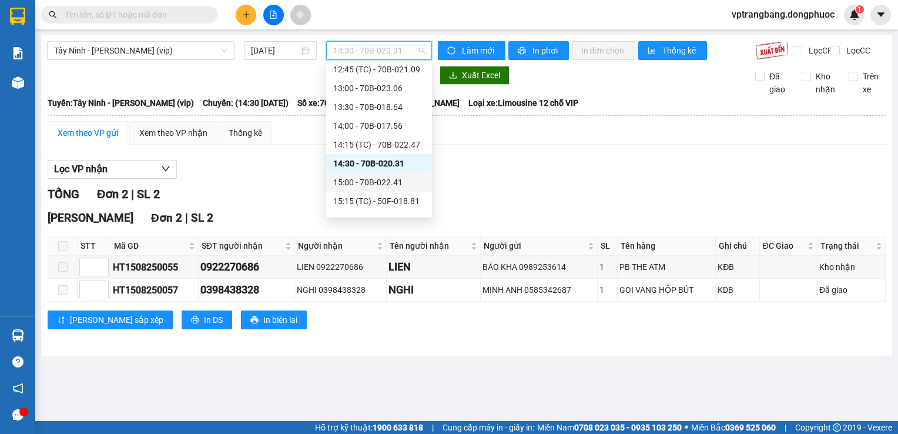
click at [374, 179] on div "15:00 - 70B-022.41" at bounding box center [379, 182] width 92 height 13
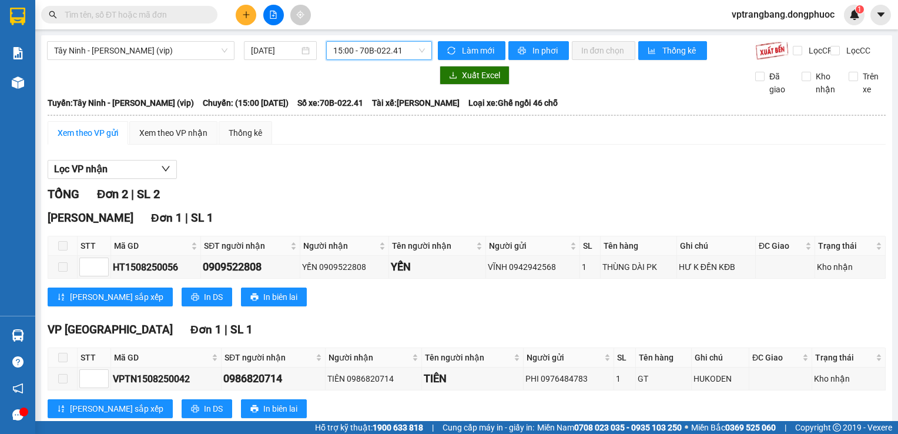
click at [370, 52] on span "15:00 - 70B-022.41" at bounding box center [379, 51] width 92 height 18
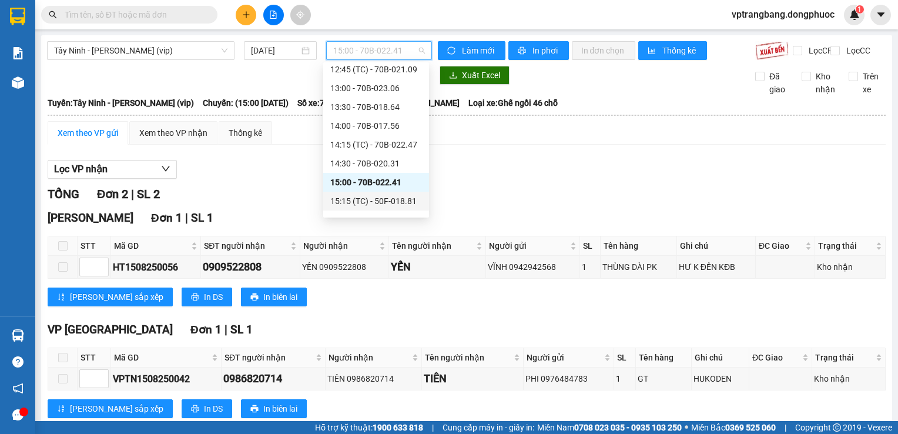
click at [382, 201] on div "15:15 (TC) - 50F-018.81" at bounding box center [376, 201] width 92 height 13
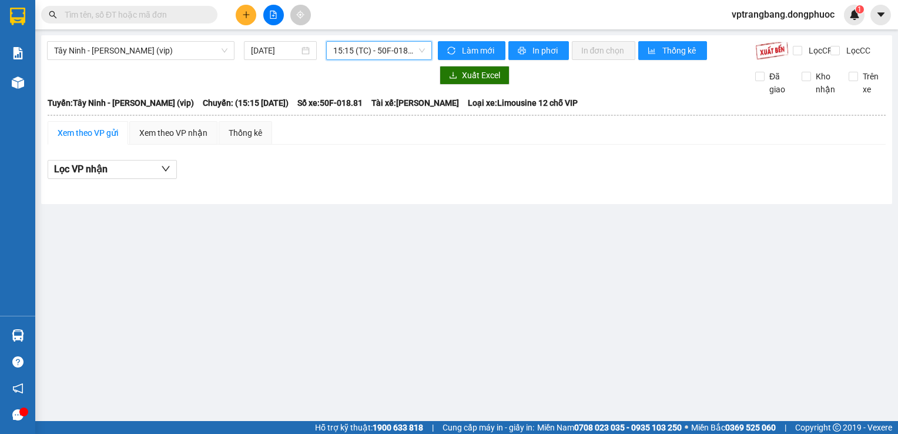
click at [350, 44] on span "15:15 (TC) - 50F-018.81" at bounding box center [379, 51] width 92 height 18
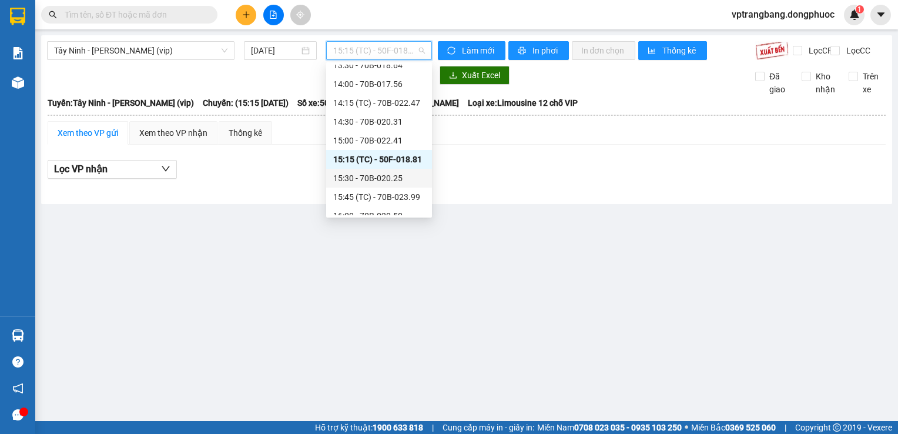
scroll to position [609, 0]
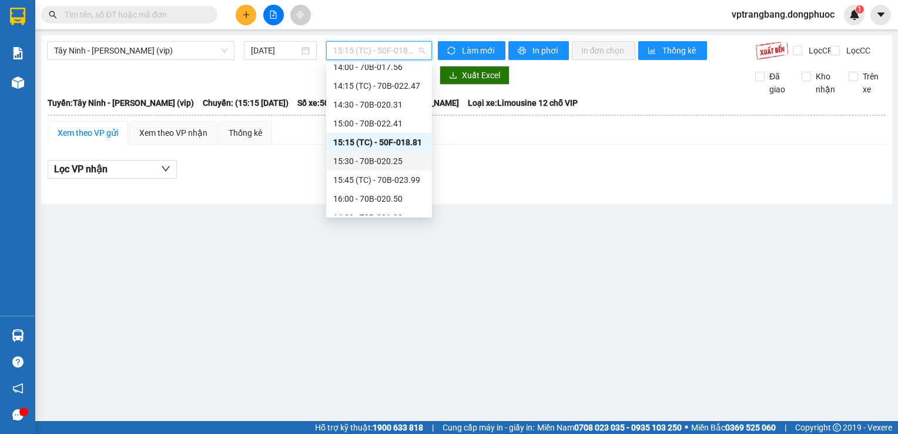
click at [381, 159] on div "15:30 - 70B-020.25" at bounding box center [379, 161] width 92 height 13
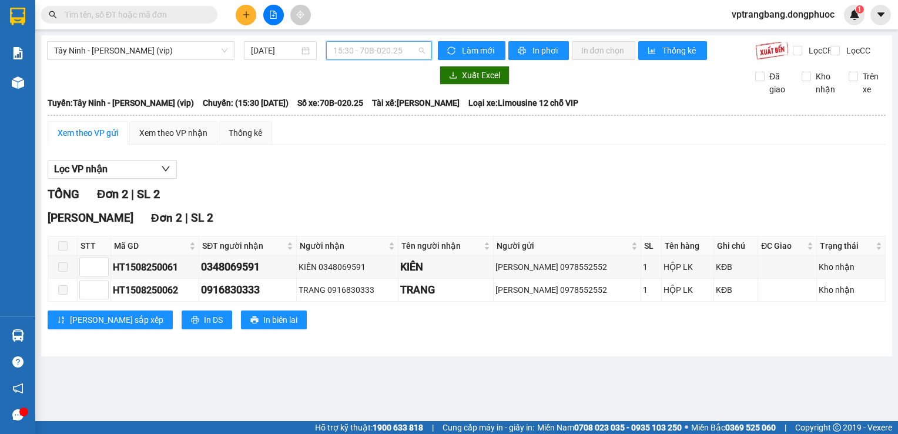
click at [377, 52] on span "15:30 - 70B-020.25" at bounding box center [379, 51] width 92 height 18
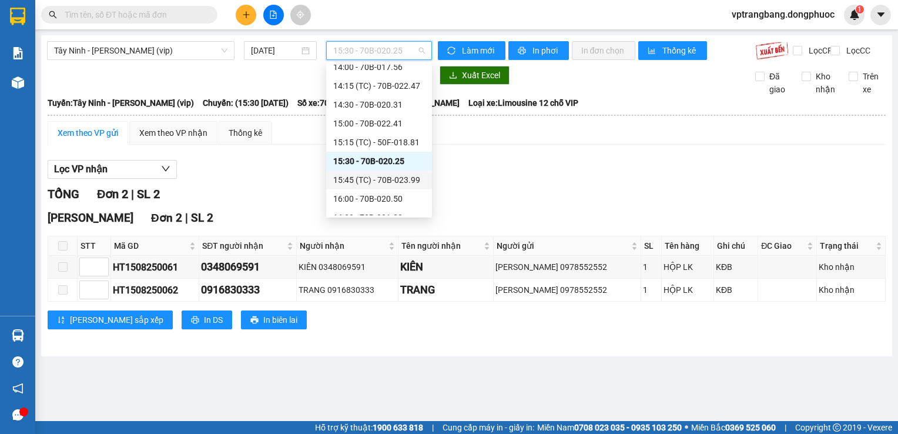
click at [405, 180] on div "15:45 (TC) - 70B-023.99" at bounding box center [379, 179] width 92 height 13
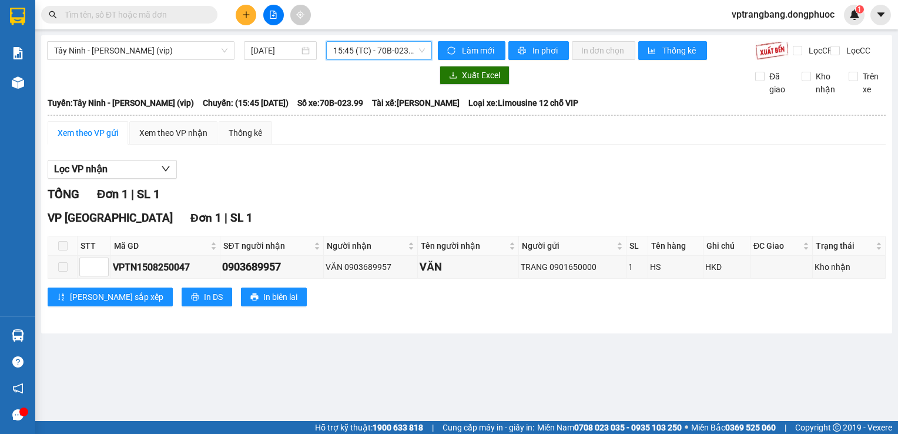
click at [357, 49] on span "15:45 (TC) - 70B-023.99" at bounding box center [379, 51] width 92 height 18
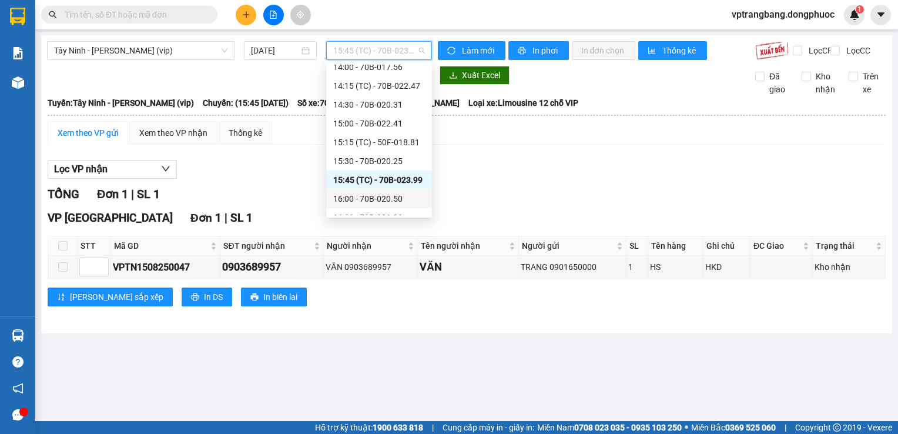
click at [372, 200] on div "16:00 - 70B-020.50" at bounding box center [379, 198] width 92 height 13
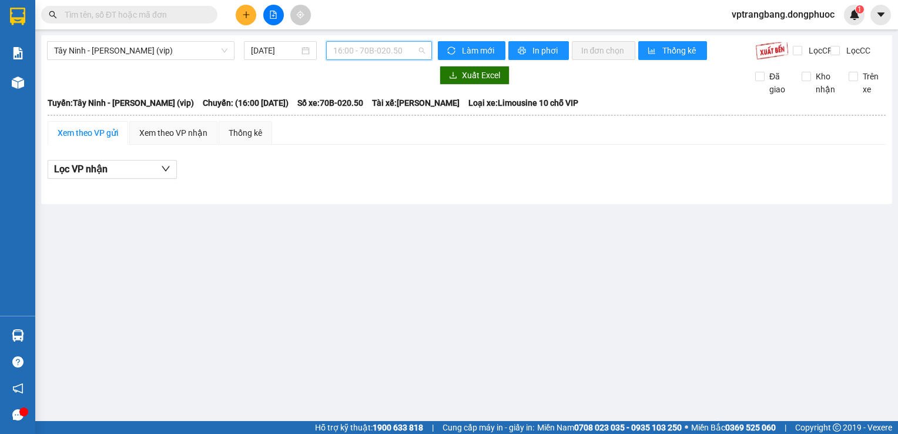
click at [367, 56] on span "16:00 - 70B-020.50" at bounding box center [379, 51] width 92 height 18
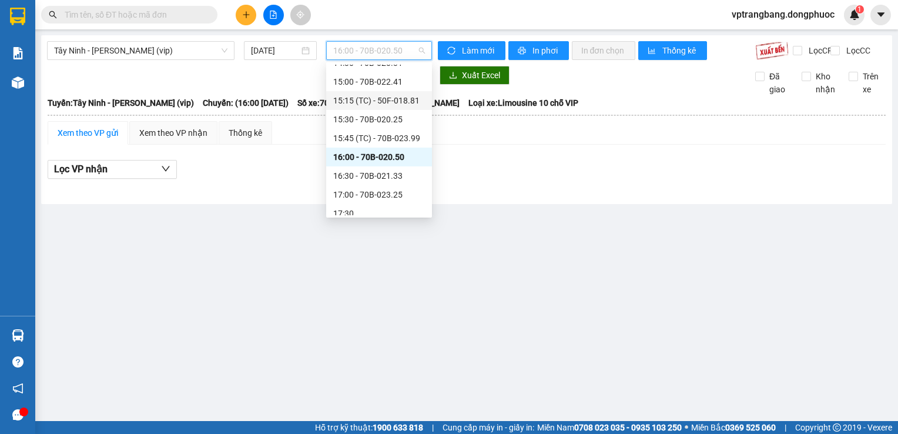
scroll to position [668, 0]
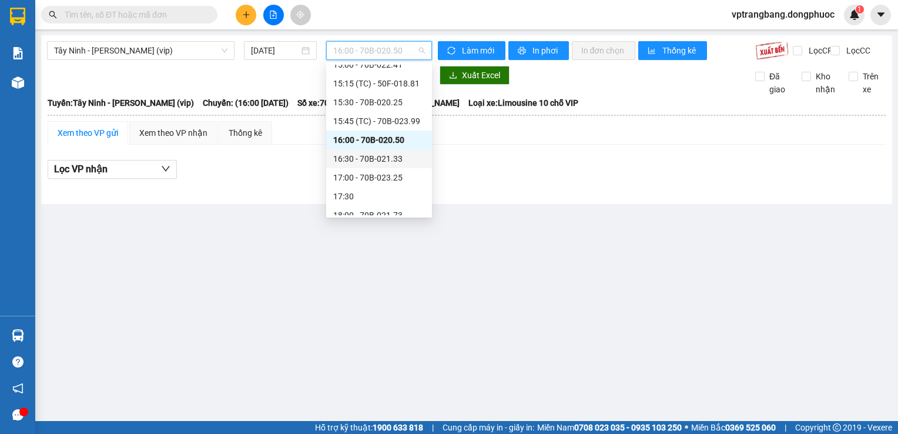
click at [370, 159] on div "16:30 - 70B-021.33" at bounding box center [379, 158] width 92 height 13
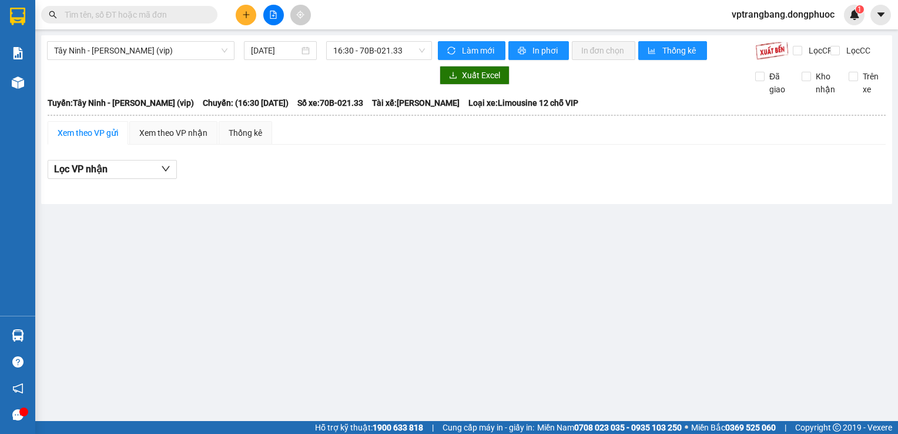
click at [303, 290] on main "Tây Ninh - Hồ Chí Minh (vip) 15/08/2025 16:30 - 70B-021.33 Làm mới In phơi In đ…" at bounding box center [449, 210] width 898 height 421
